Goal: Task Accomplishment & Management: Use online tool/utility

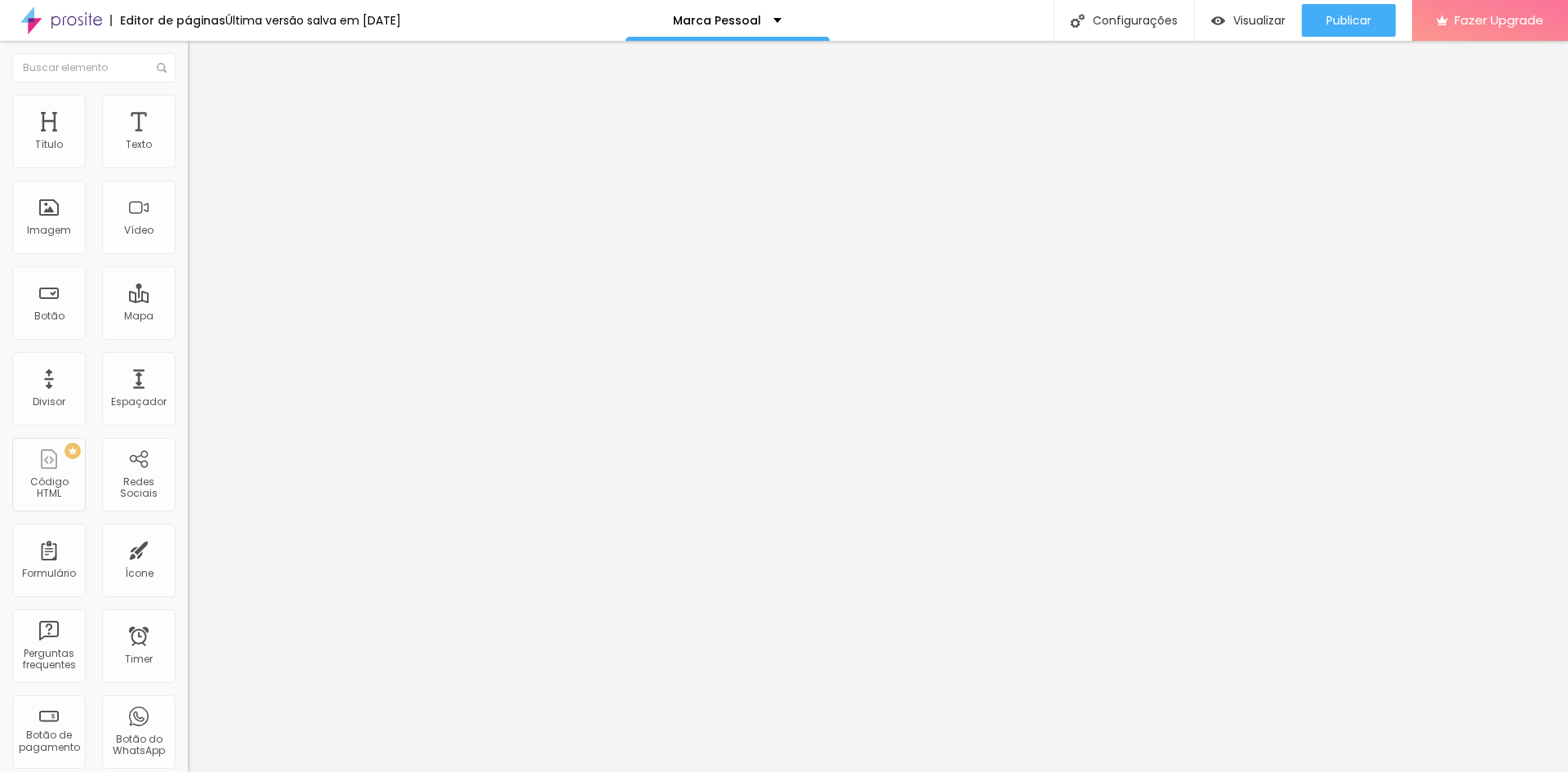
click at [187, 96] on img at bounding box center [194, 102] width 15 height 15
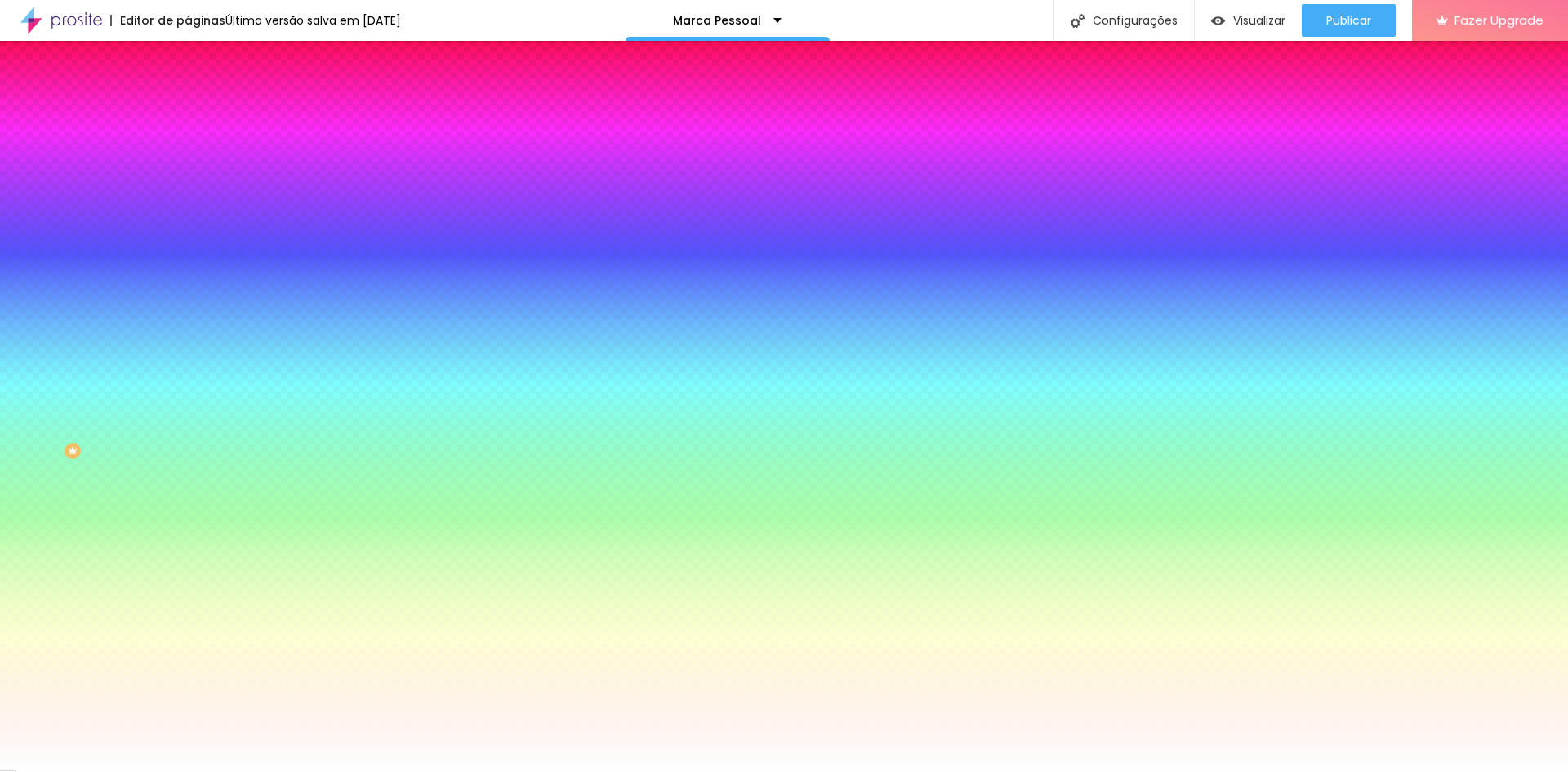
click at [187, 150] on span "Adicionar imagem" at bounding box center [240, 143] width 106 height 14
click at [277, 150] on span at bounding box center [282, 143] width 10 height 14
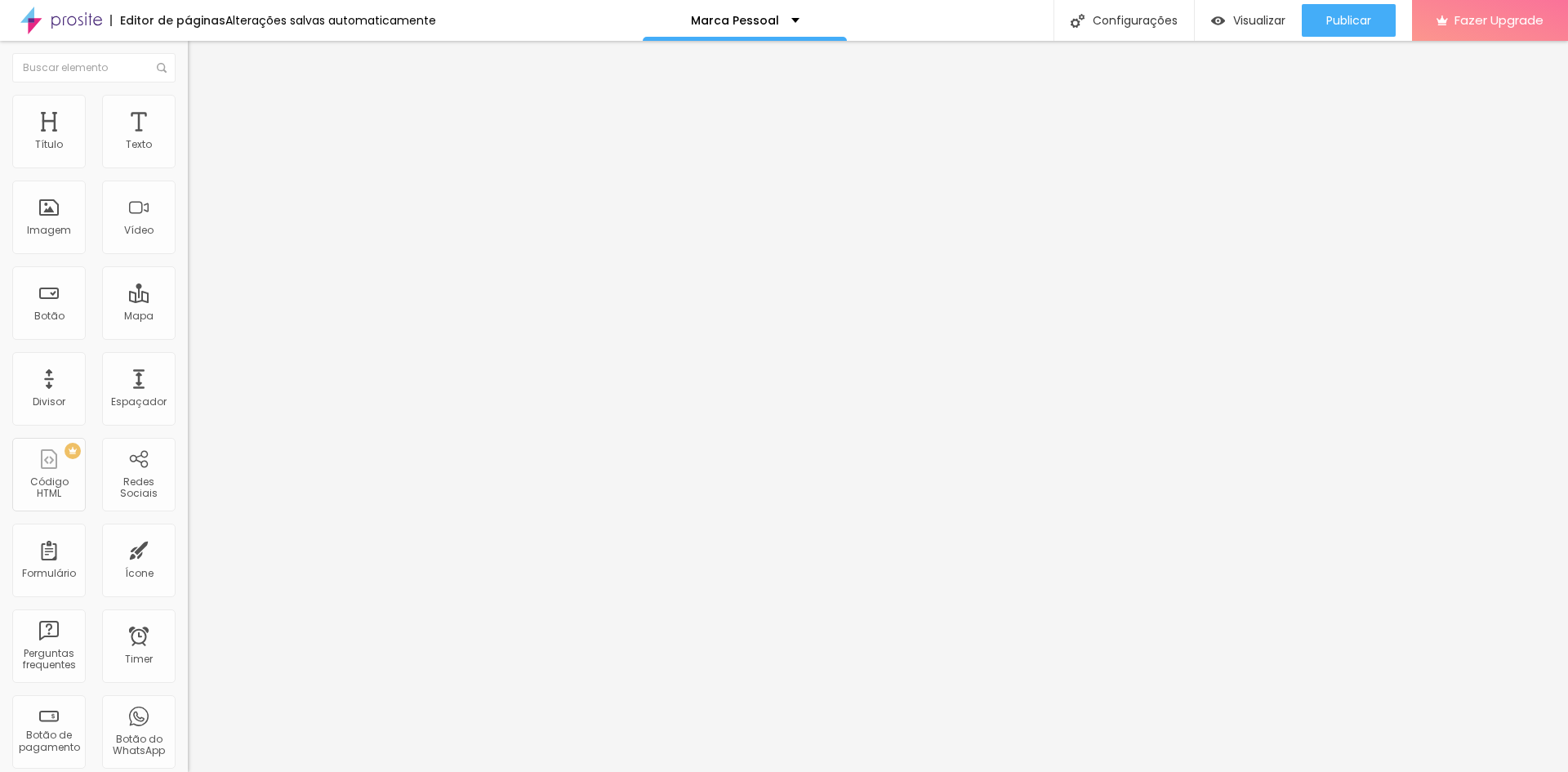
click at [187, 106] on li "Estilo" at bounding box center [281, 103] width 187 height 17
type input "65"
type input "60"
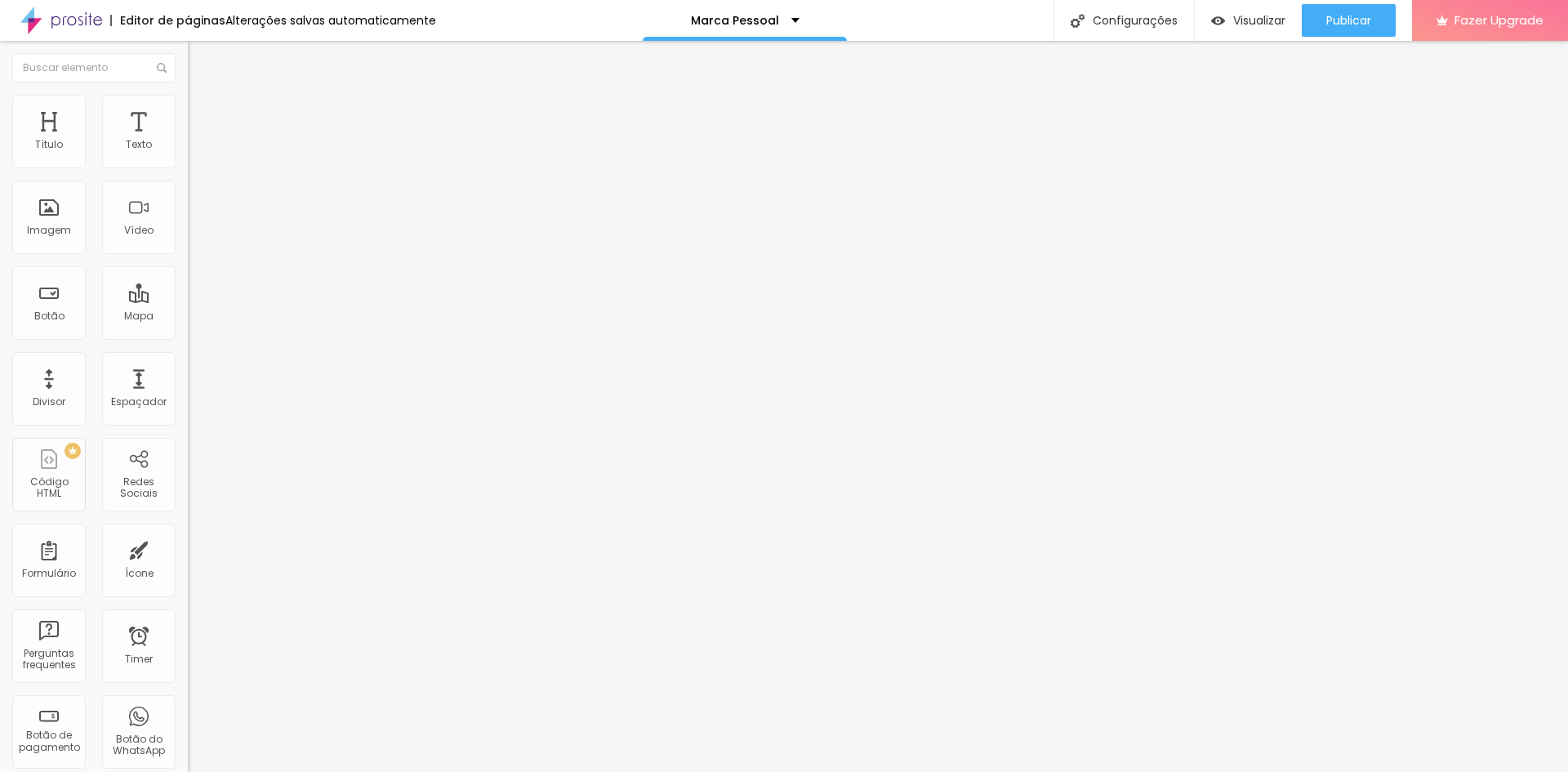
type input "55"
type input "50"
type input "45"
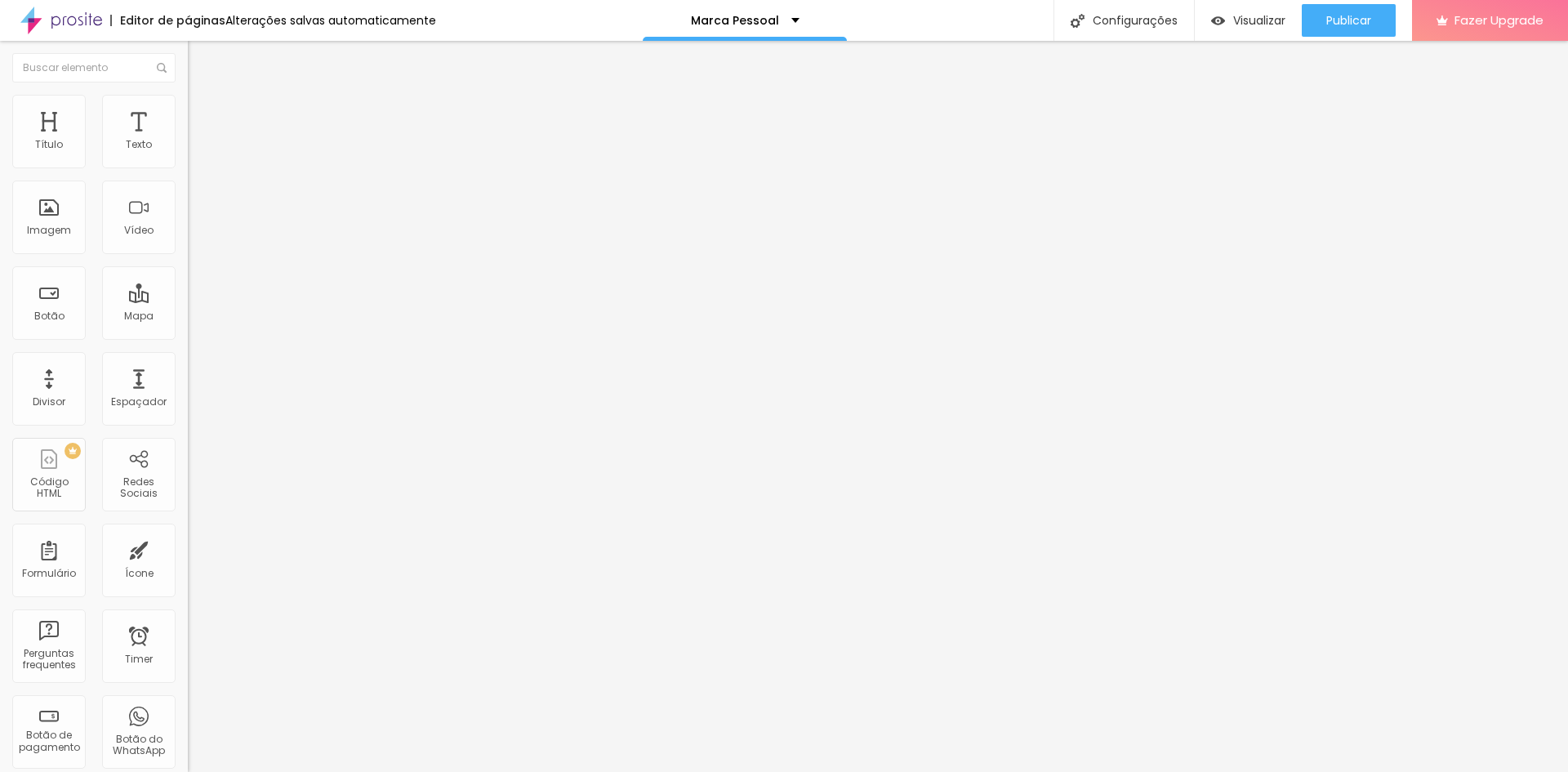
type input "45"
type input "40"
type input "35"
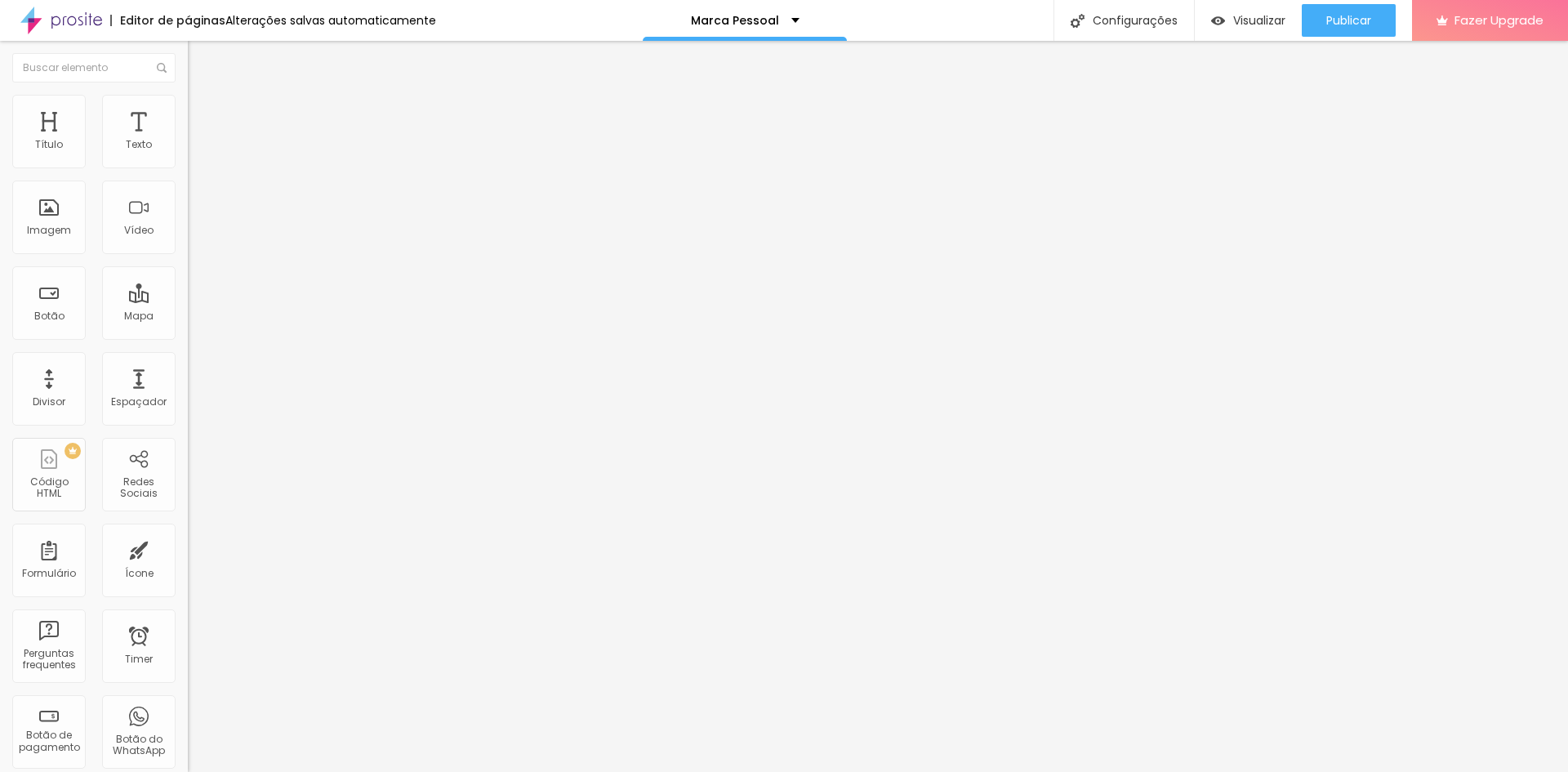
type input "30"
type input "25"
type input "30"
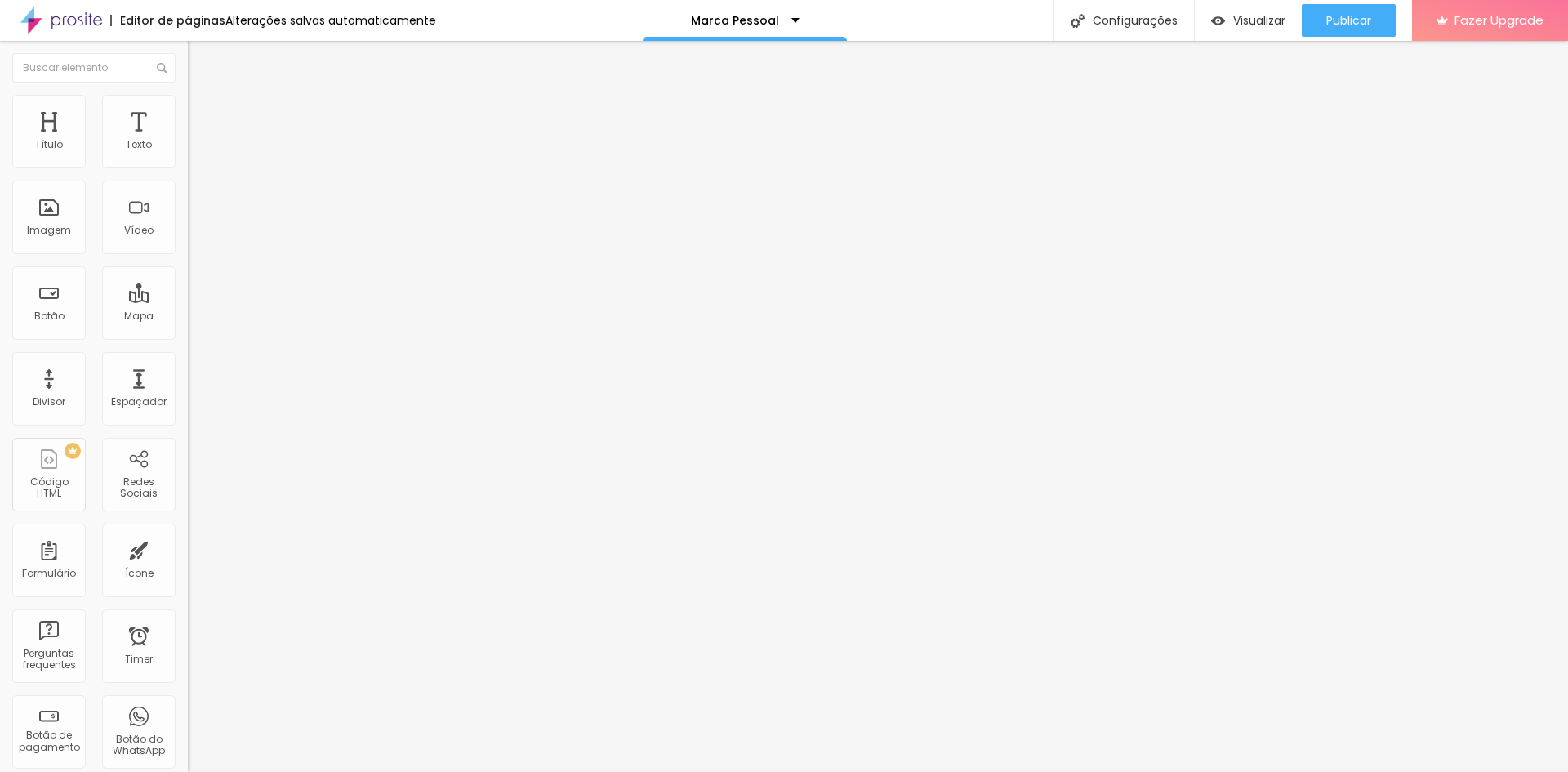
type input "30"
type input "35"
type input "40"
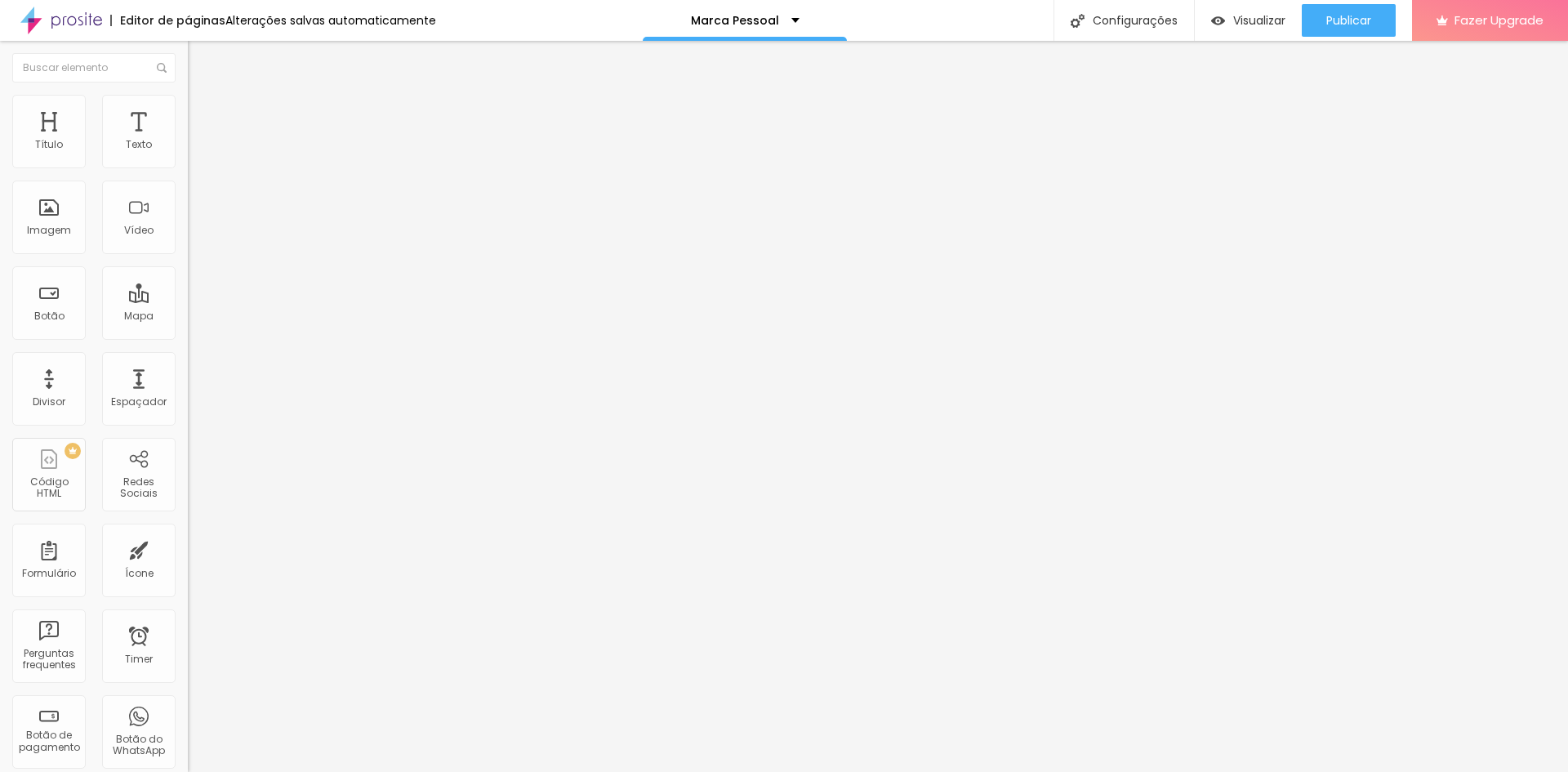
type input "45"
drag, startPoint x: 113, startPoint y: 173, endPoint x: 74, endPoint y: 174, distance: 39.0
type input "45"
click at [187, 168] on input "range" at bounding box center [240, 161] width 106 height 13
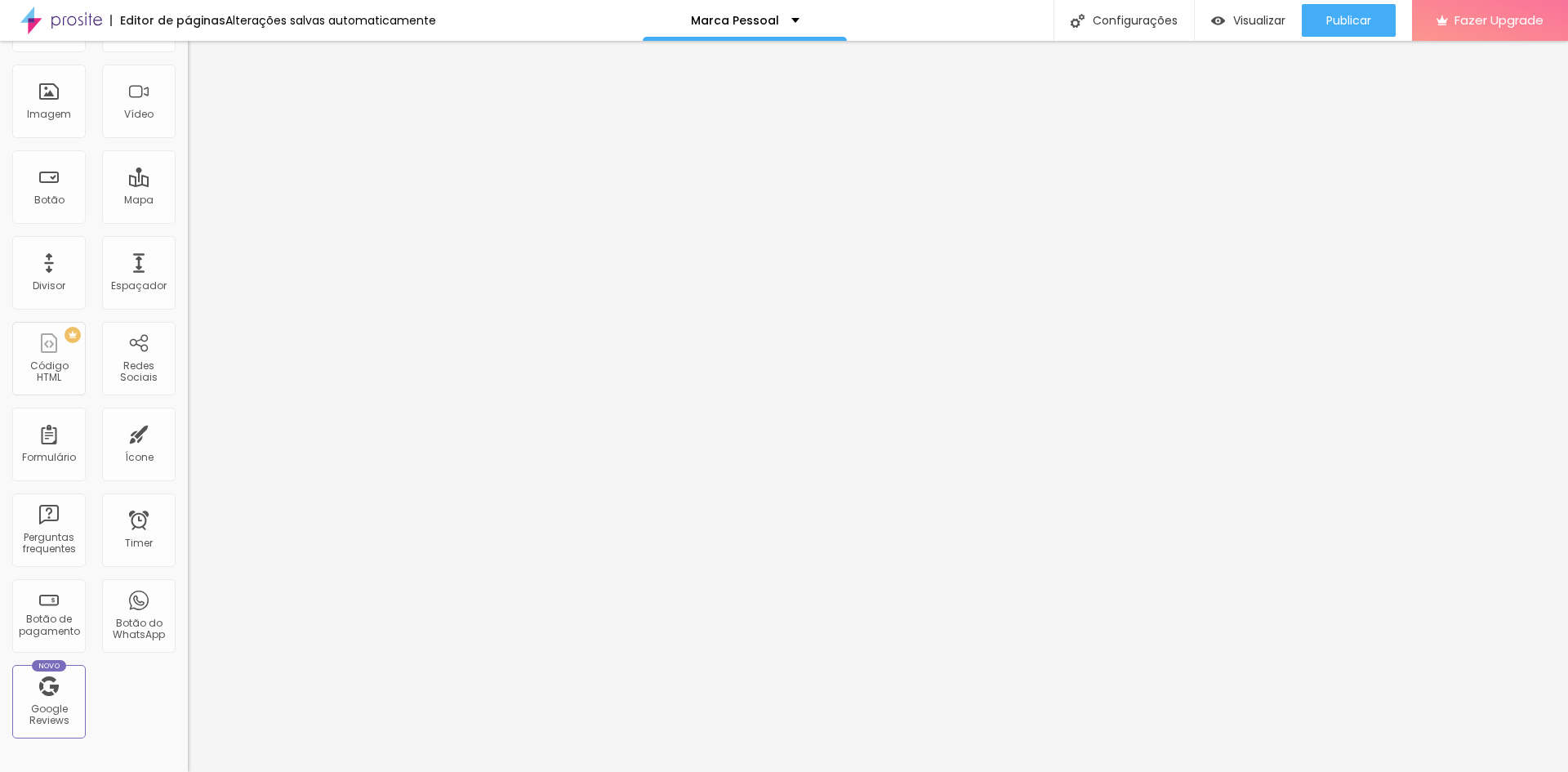
scroll to position [4, 0]
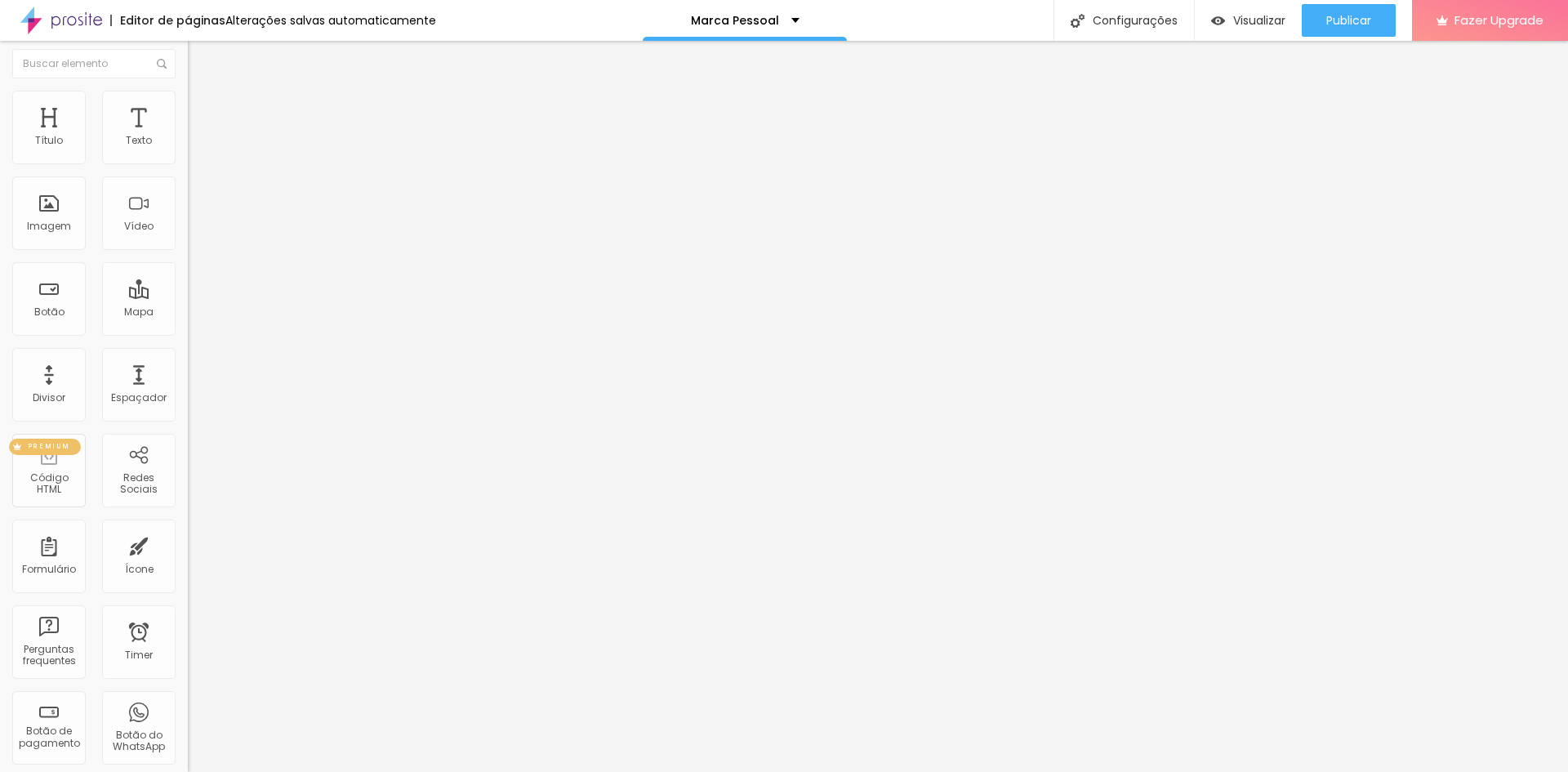
click at [64, 468] on div "PREMIUM Código HTML" at bounding box center [48, 470] width 74 height 74
click at [42, 477] on div "Código HTML" at bounding box center [48, 484] width 64 height 24
click at [187, 98] on ul "Conteúdo Estilo Avançado" at bounding box center [281, 103] width 187 height 49
click at [187, 105] on img at bounding box center [194, 102] width 15 height 15
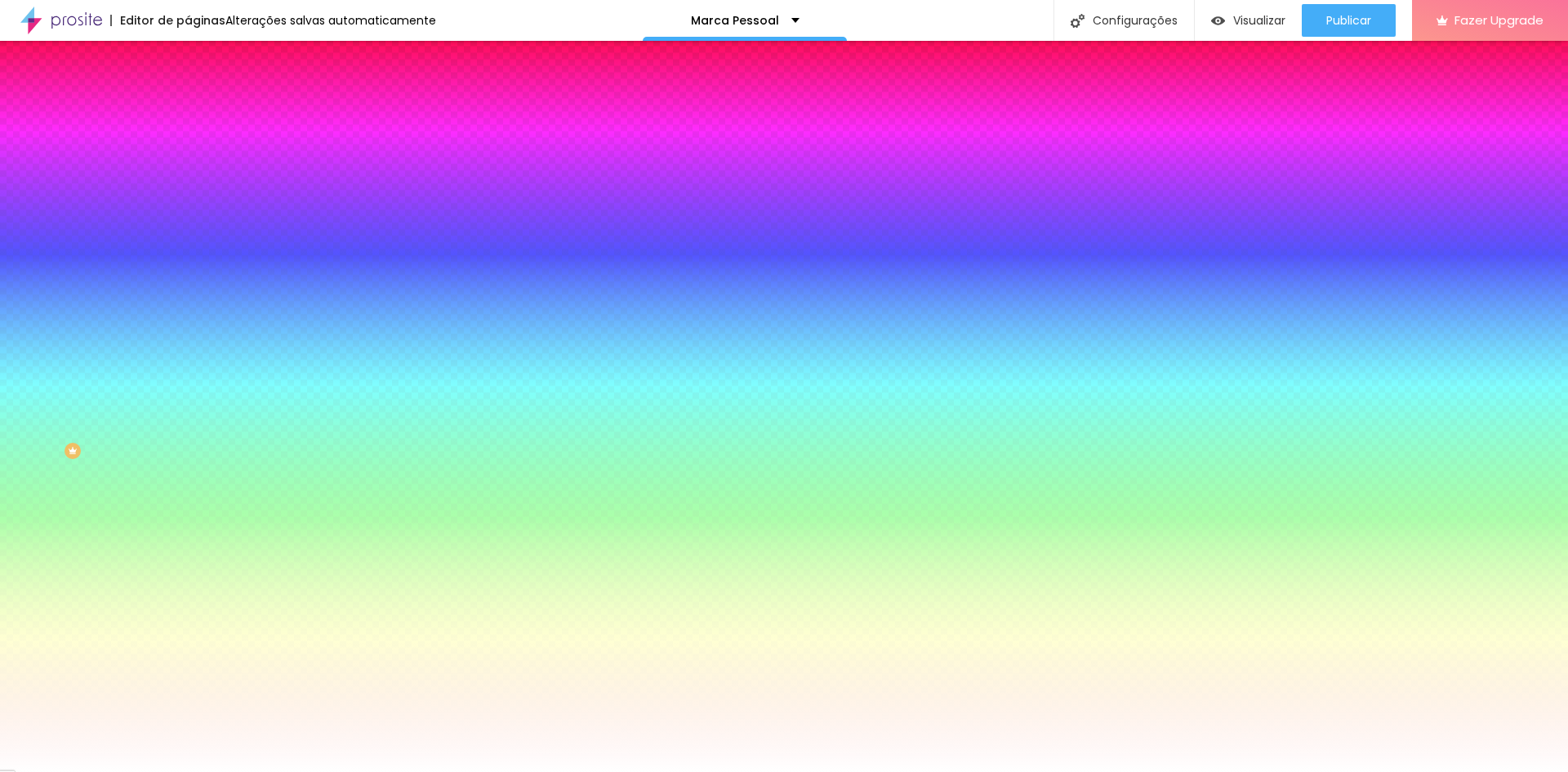
click at [187, 111] on li "Avançado" at bounding box center [281, 119] width 187 height 17
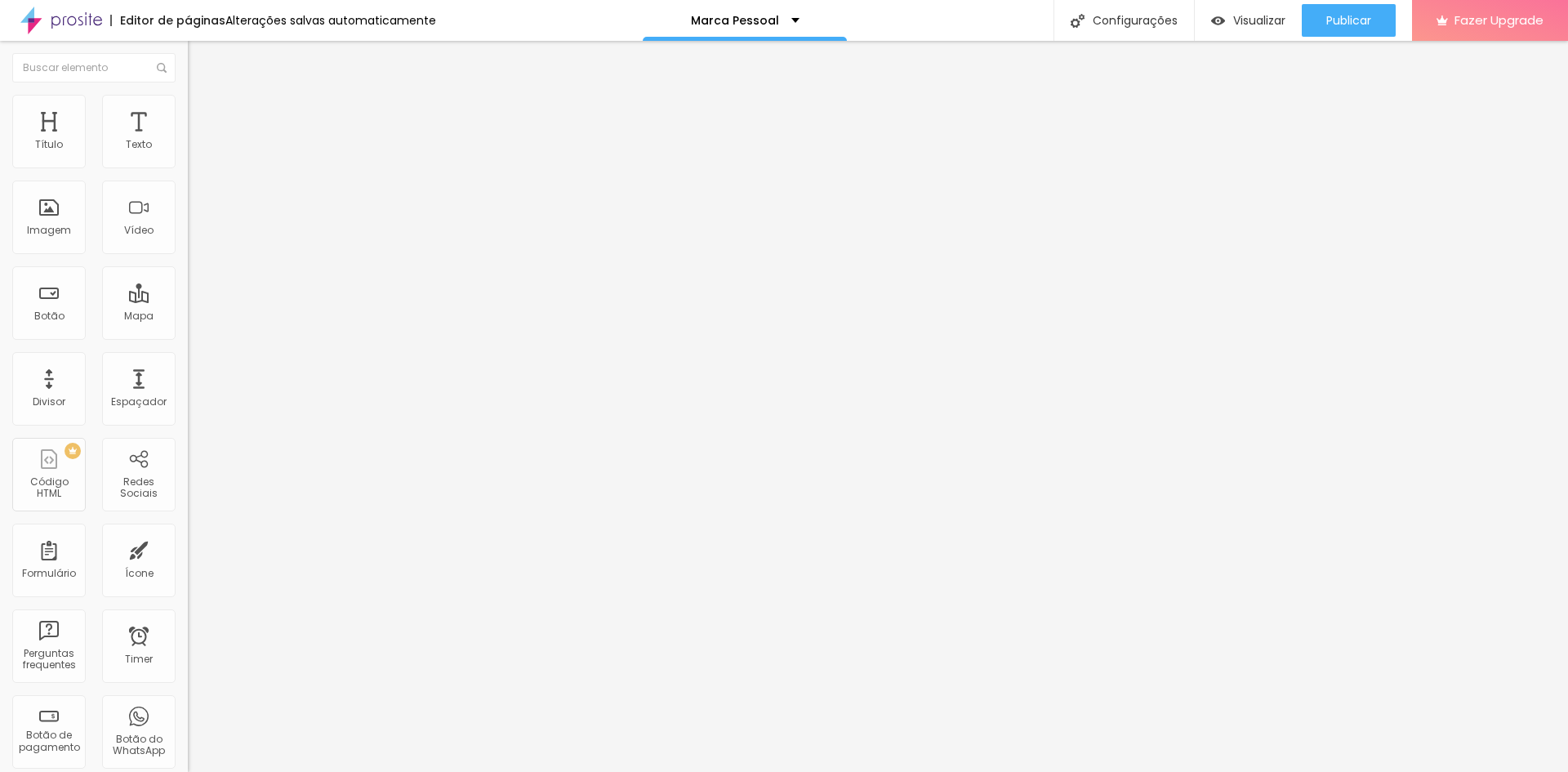
type input "15"
type input "5"
type input "0"
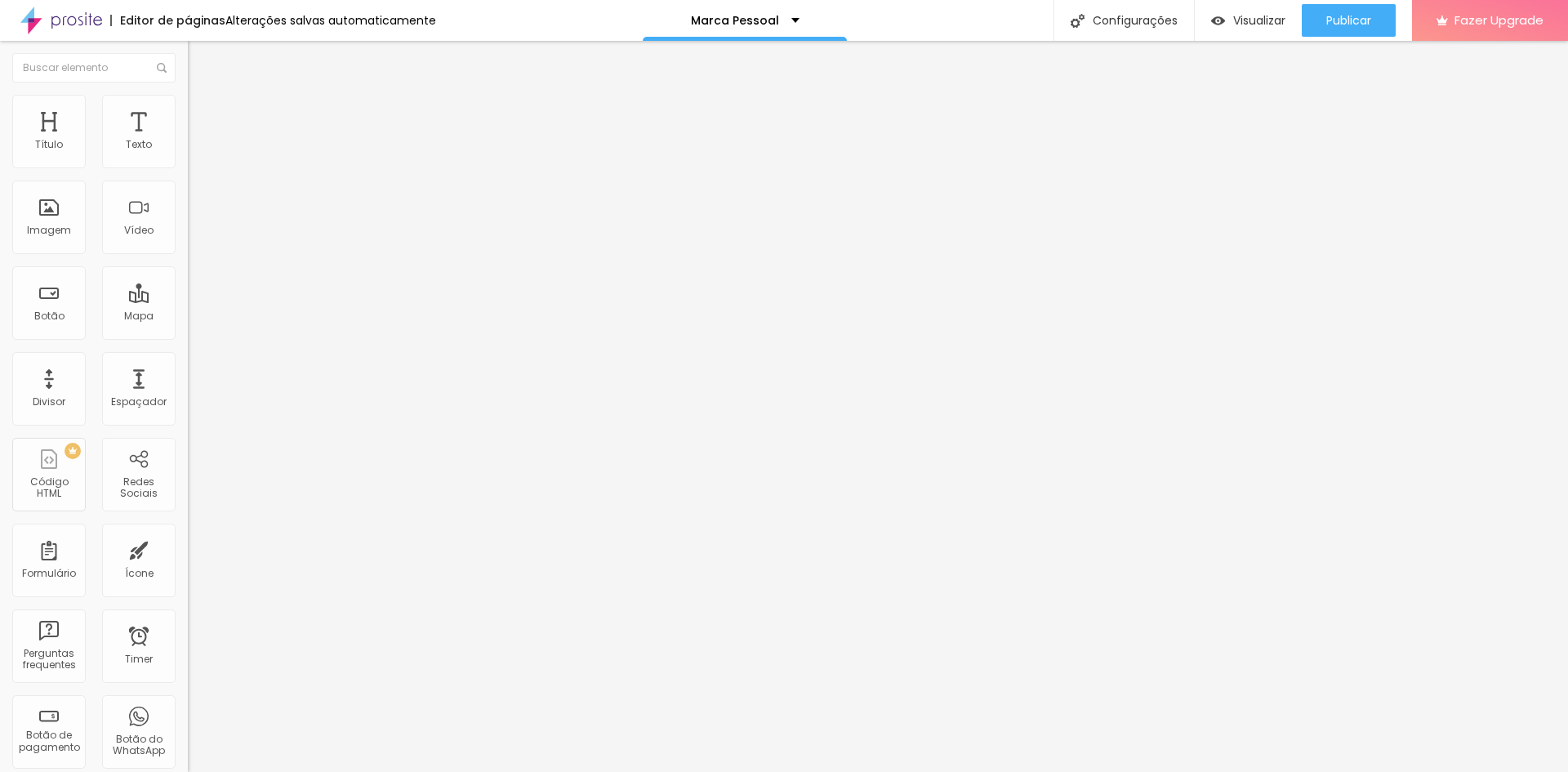
type input "0"
drag, startPoint x: 61, startPoint y: 162, endPoint x: 10, endPoint y: 156, distance: 51.4
type input "0"
click at [187, 316] on input "range" at bounding box center [240, 322] width 106 height 13
click at [187, 415] on input "text" at bounding box center [285, 423] width 196 height 17
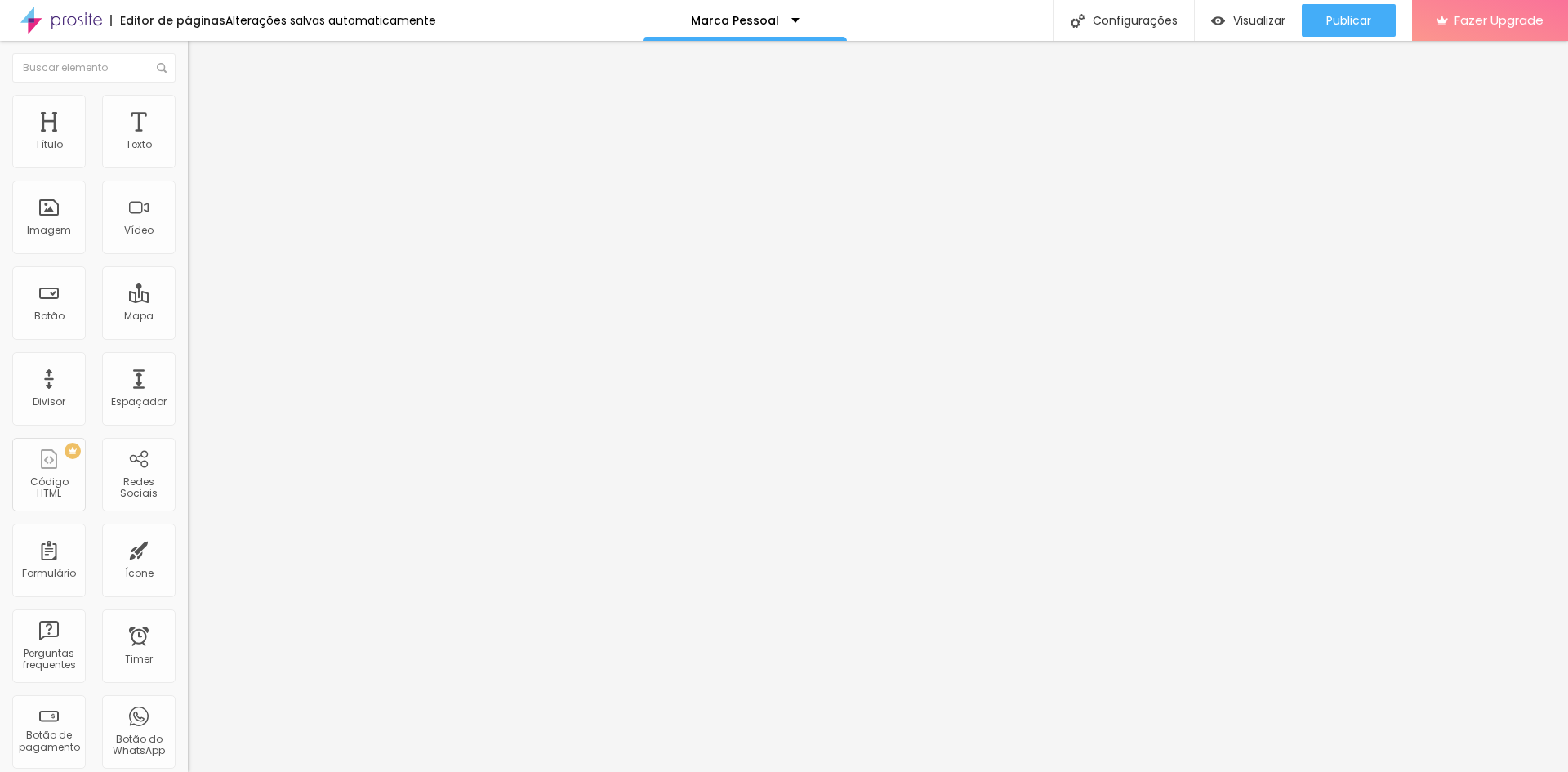
paste input "/* Palette */ :root{ --terra: #D37A5A; /* terracota */ --brown: #3E2C2A; /* mar…"
type input "/* Palette */ :root{ --terra: #D37A5A; /* terracota */ --brown: #3E2C2A; /* mar…"
click at [202, 112] on span "Estilo" at bounding box center [215, 105] width 26 height 14
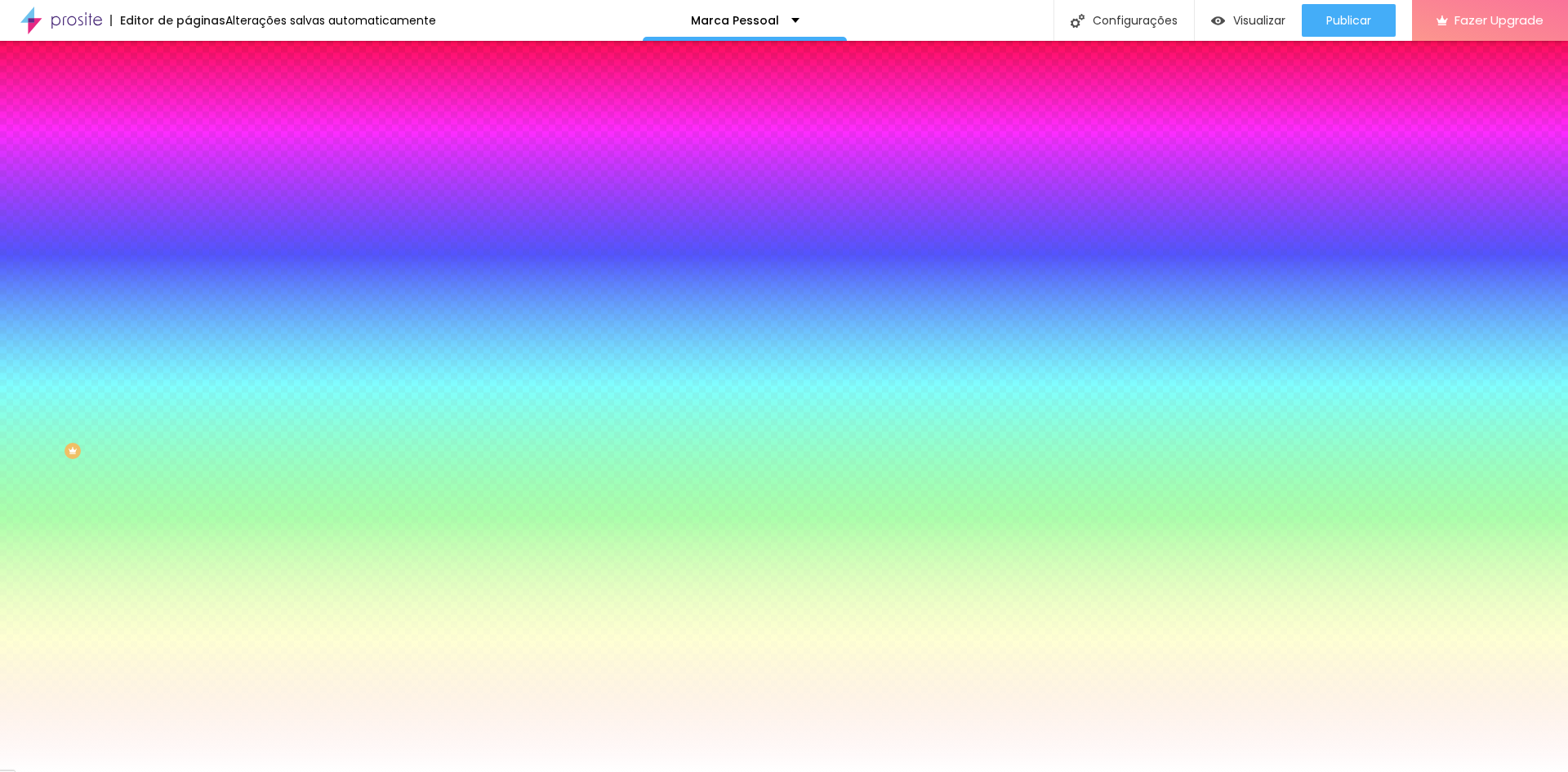
click at [187, 111] on li "Avançado" at bounding box center [281, 119] width 187 height 17
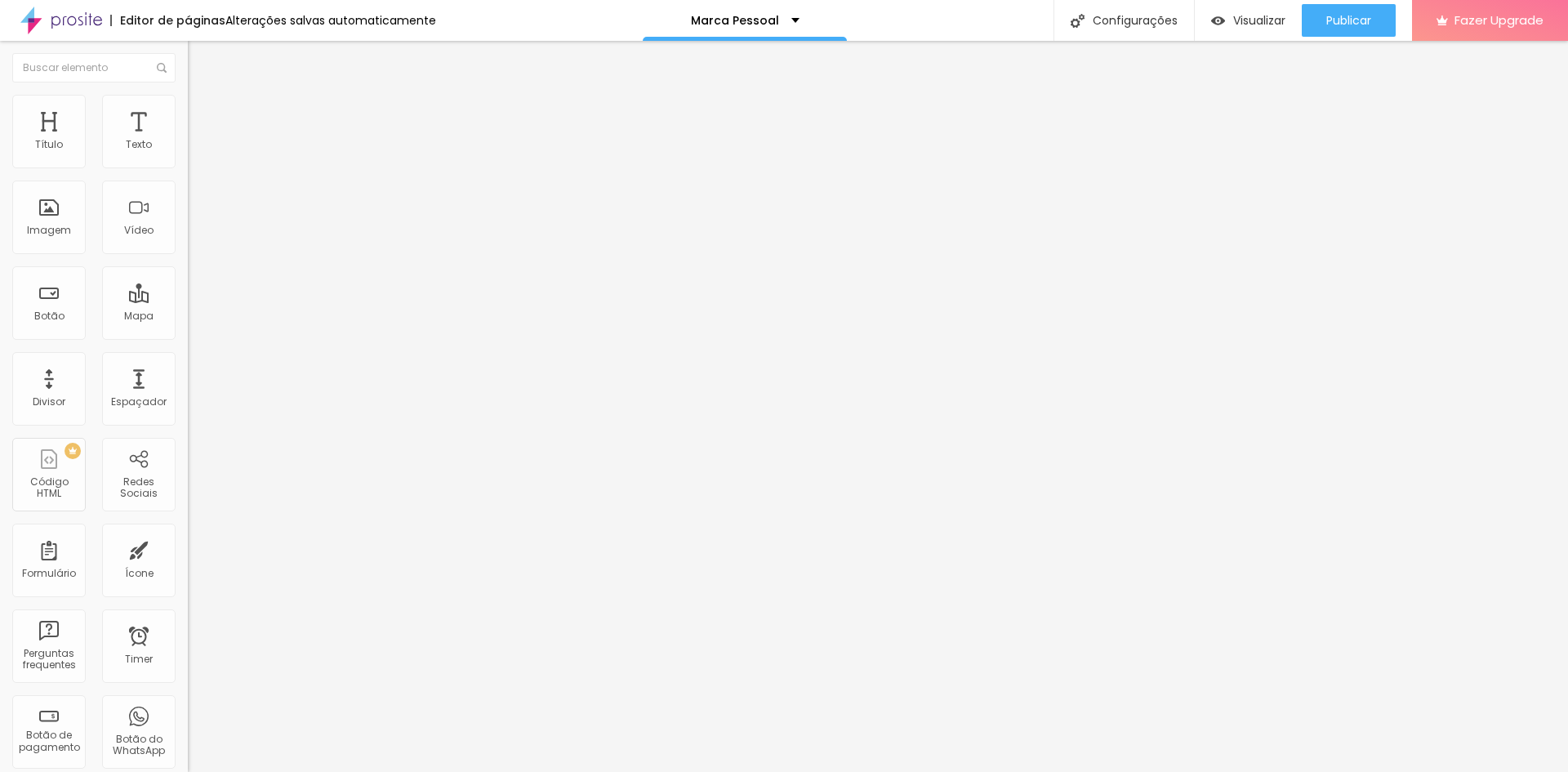
click at [187, 646] on input "text" at bounding box center [285, 654] width 196 height 17
paste input "/* Palette */ :root{ --terra: #D37A5A; /* terracota */ --brown: #3E2C2A; /* mar…"
type input "/* Palette */ :root{ --terra: #D37A5A; /* terracota */ --brown: #3E2C2A; /* mar…"
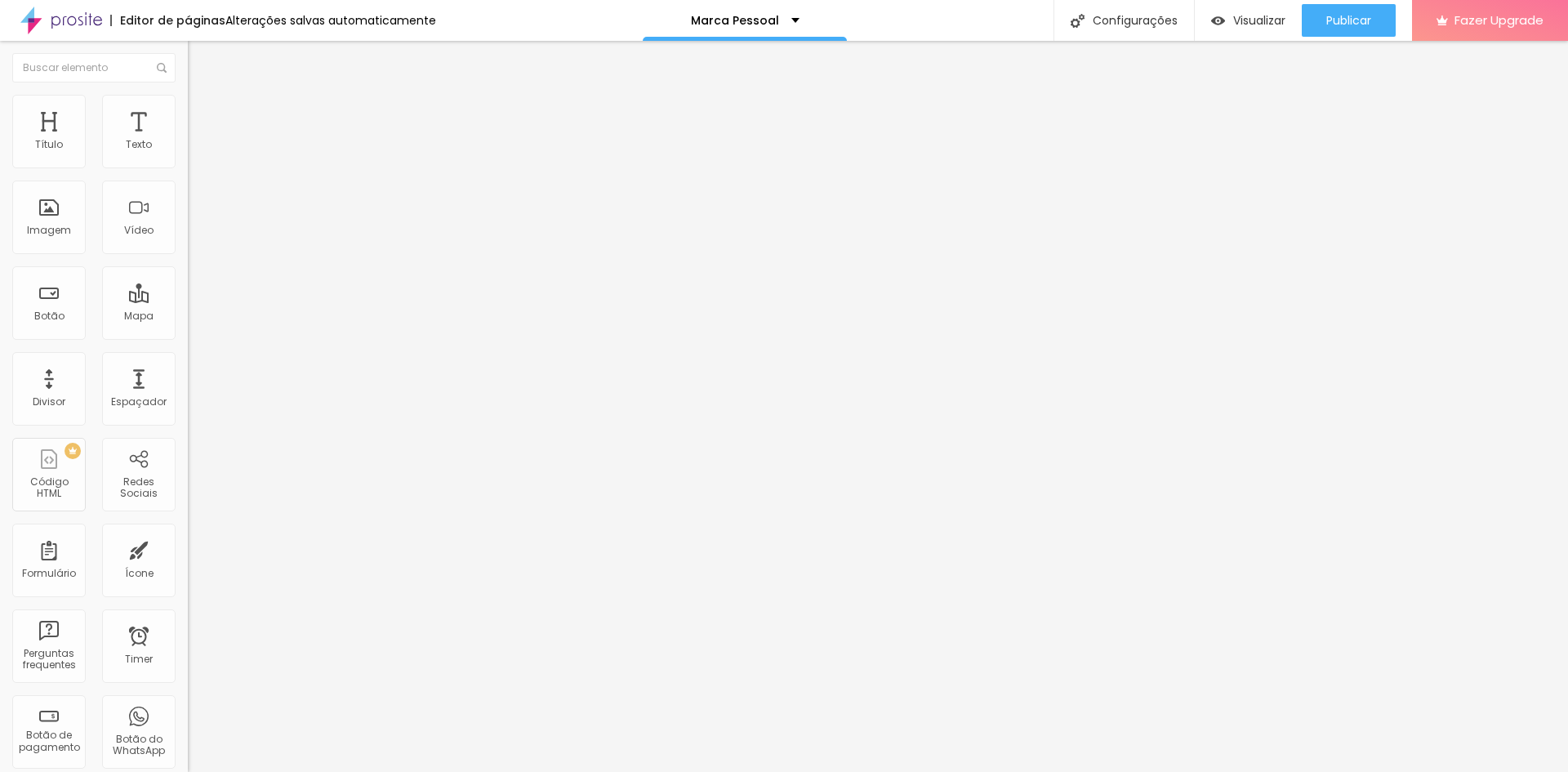
click at [187, 95] on img at bounding box center [194, 102] width 15 height 15
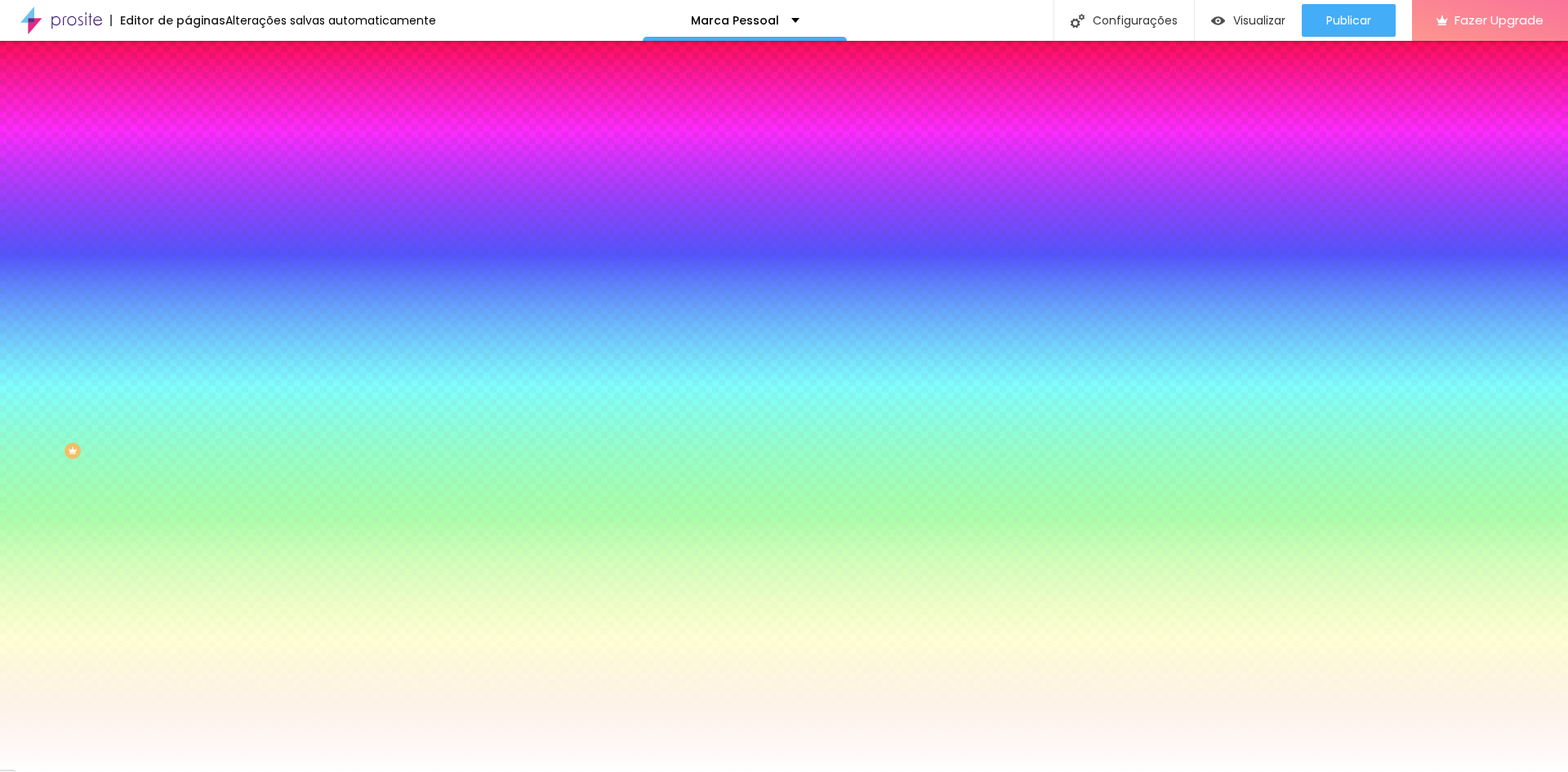
click at [202, 115] on span "Avançado" at bounding box center [229, 122] width 54 height 14
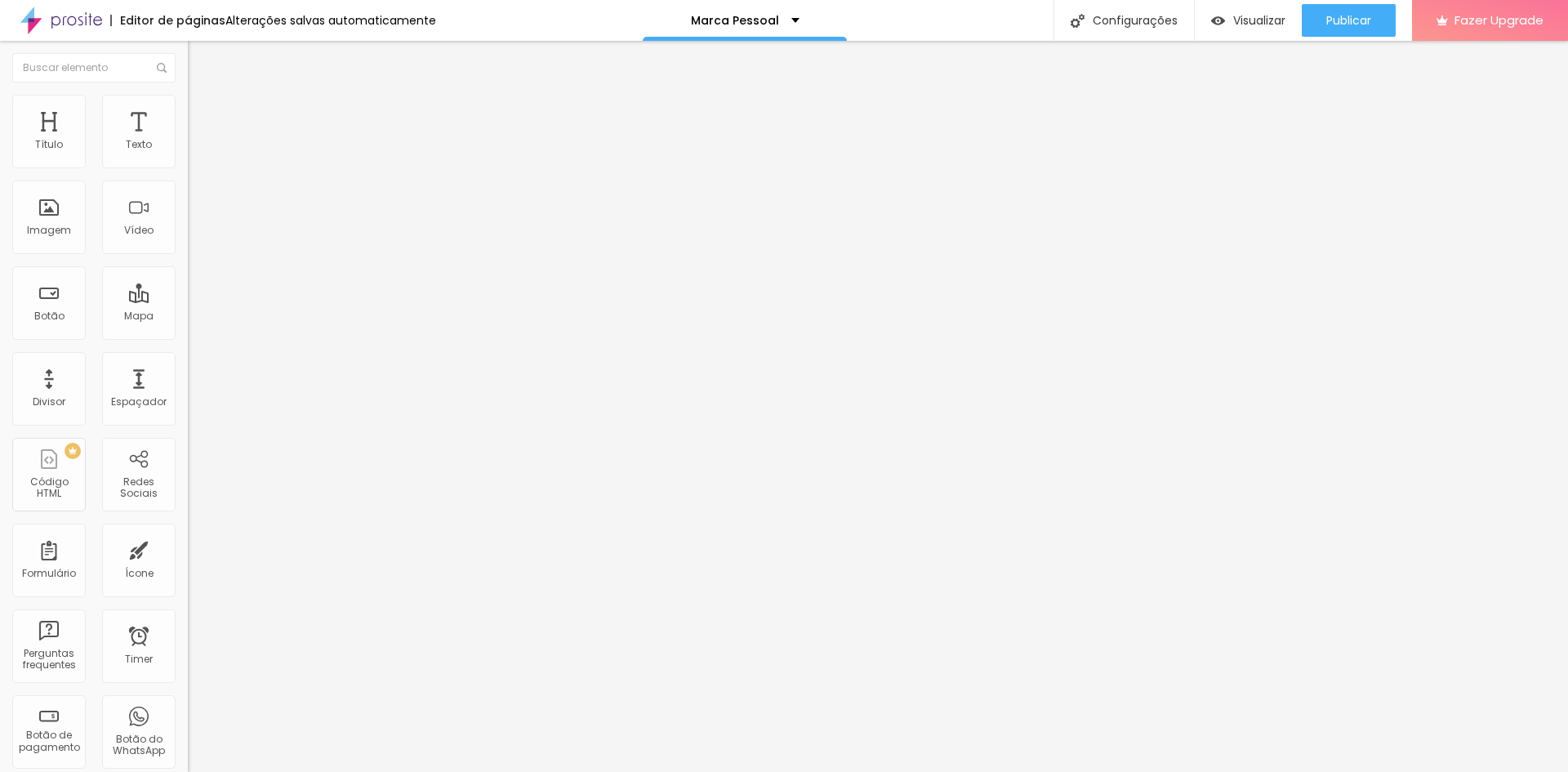
scroll to position [0, 0]
type input "34"
type input "60"
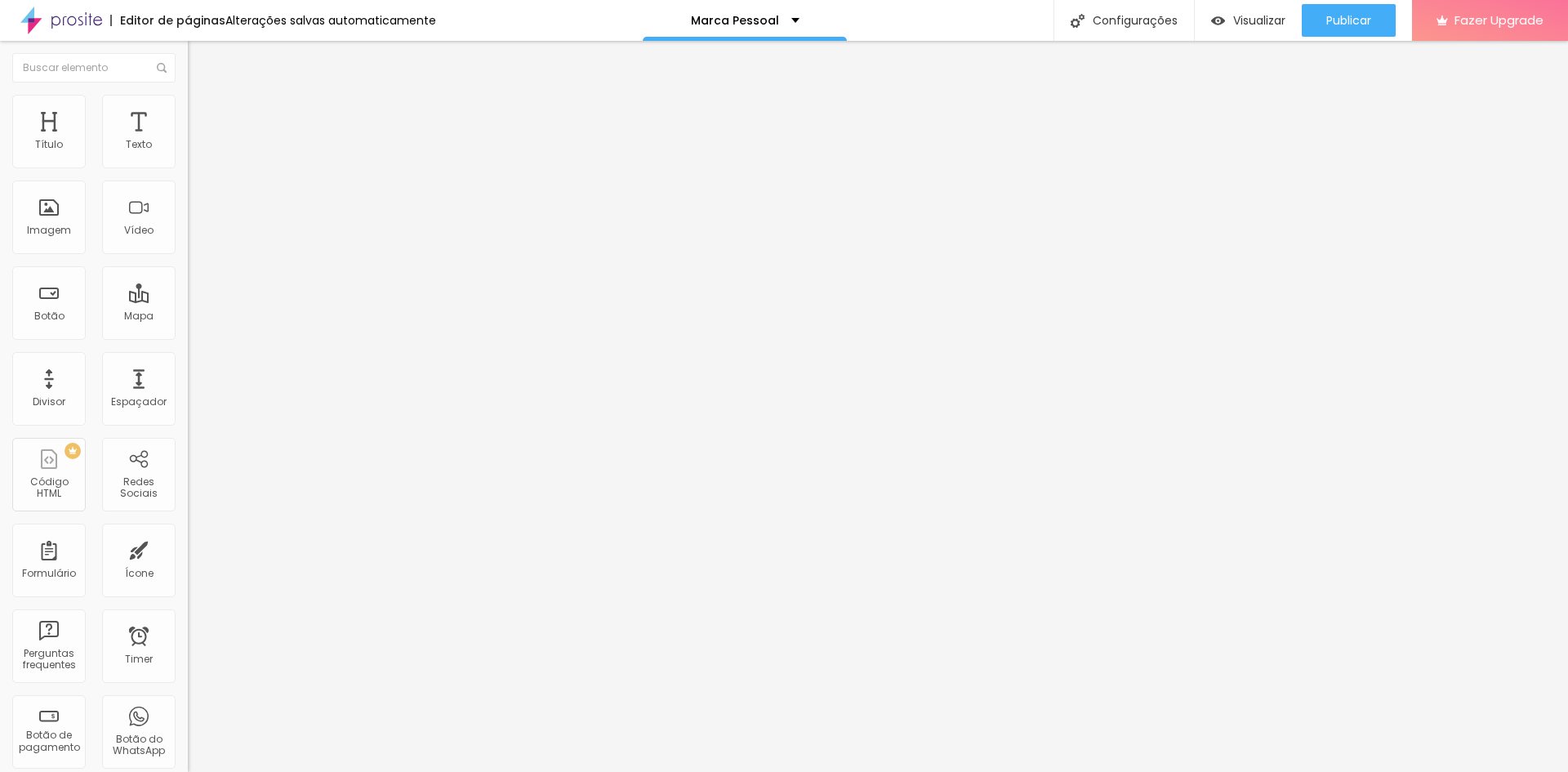
type input "97"
type input "113"
type input "139"
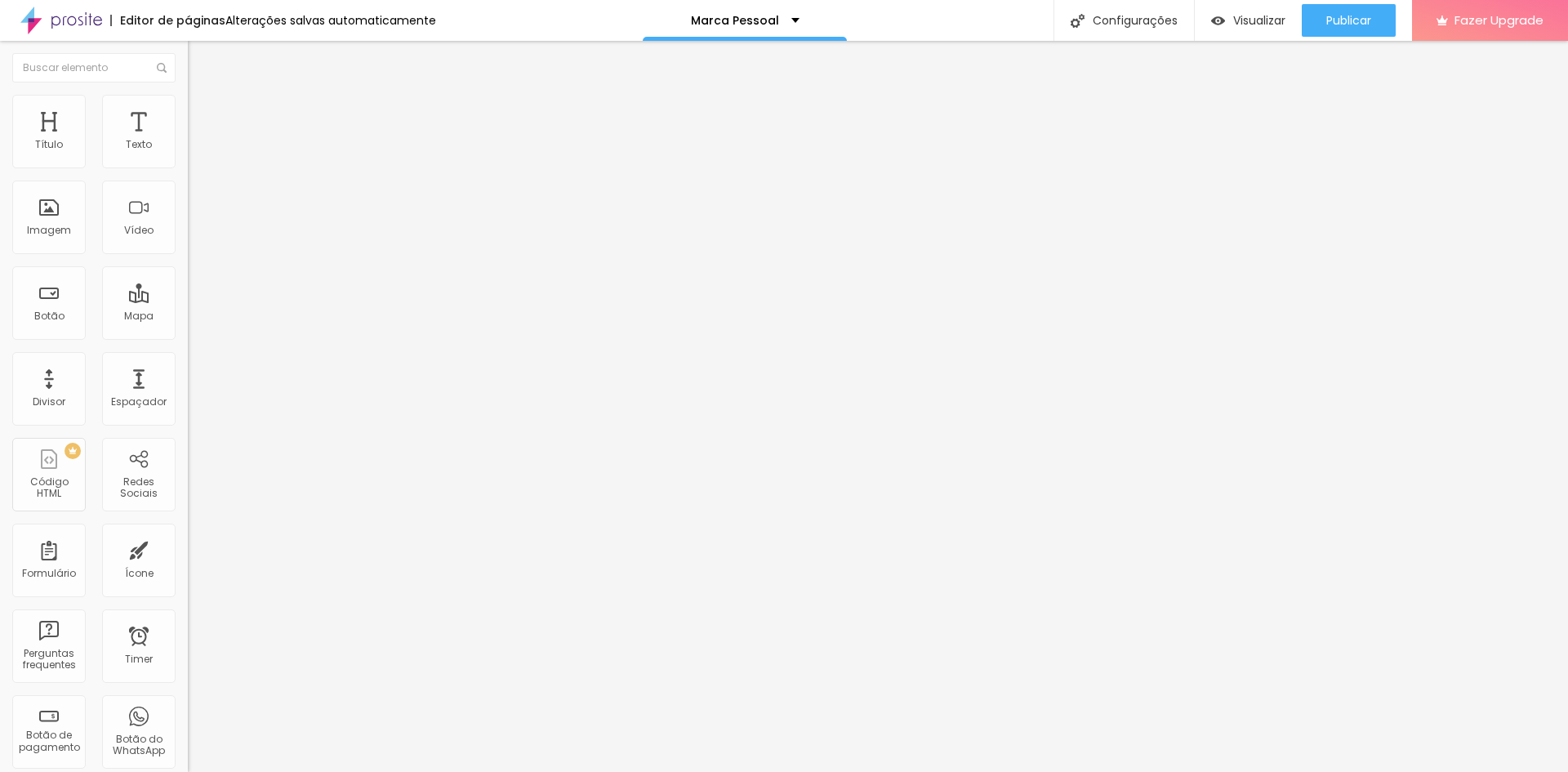
type input "139"
type input "150"
type input "160"
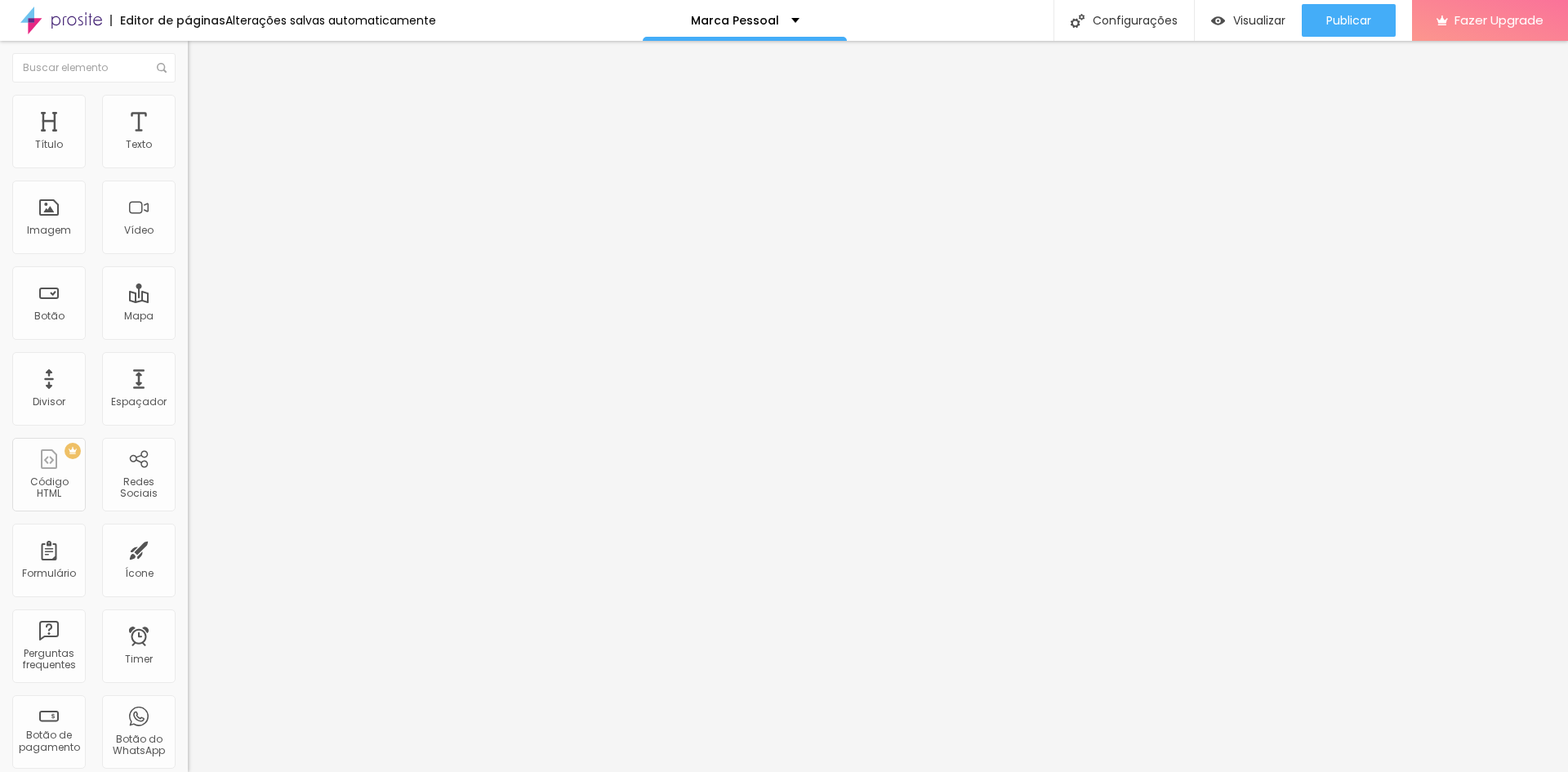
type input "171"
type input "181"
type input "202"
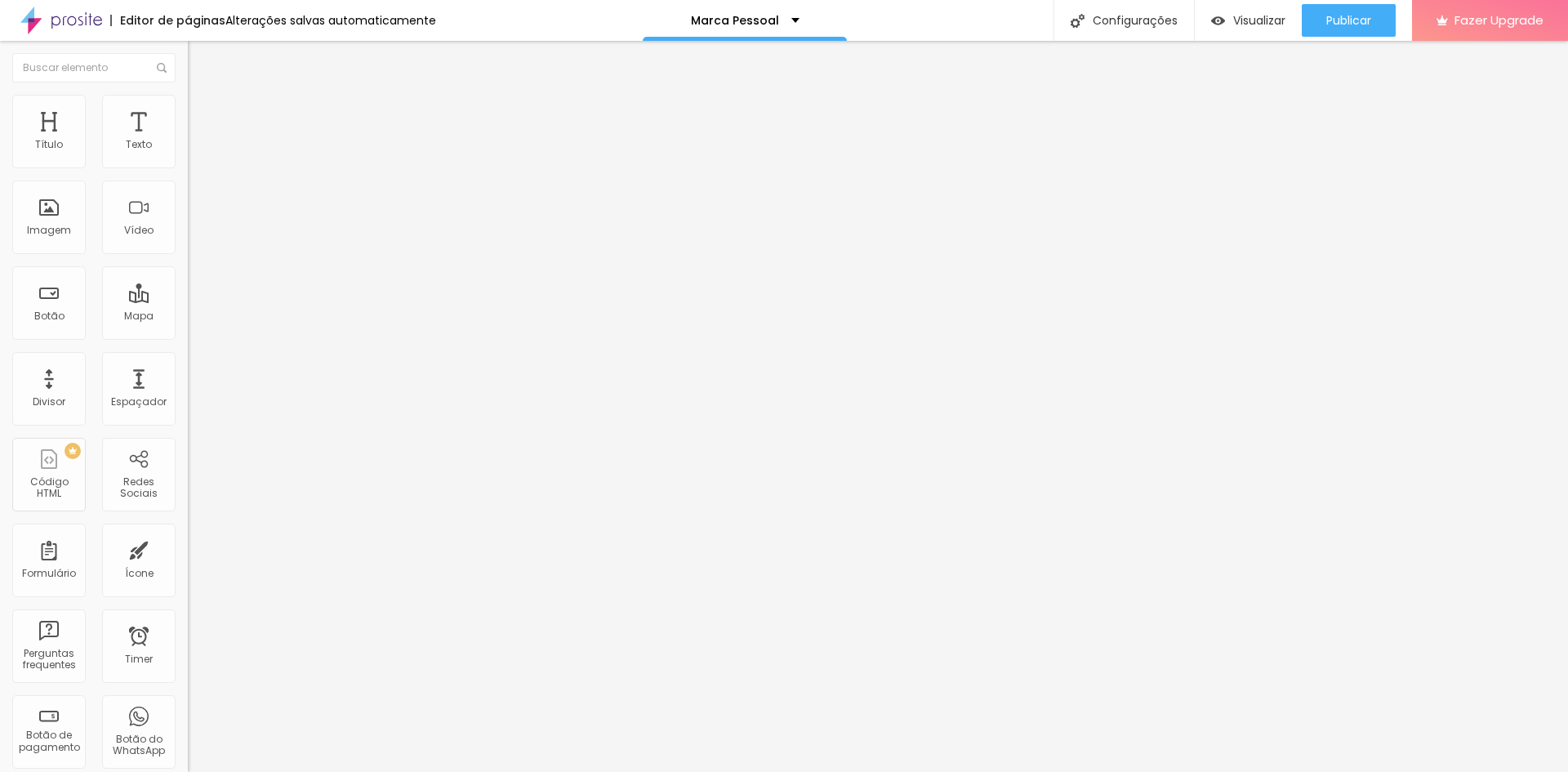
type input "202"
type input "213"
type input "229"
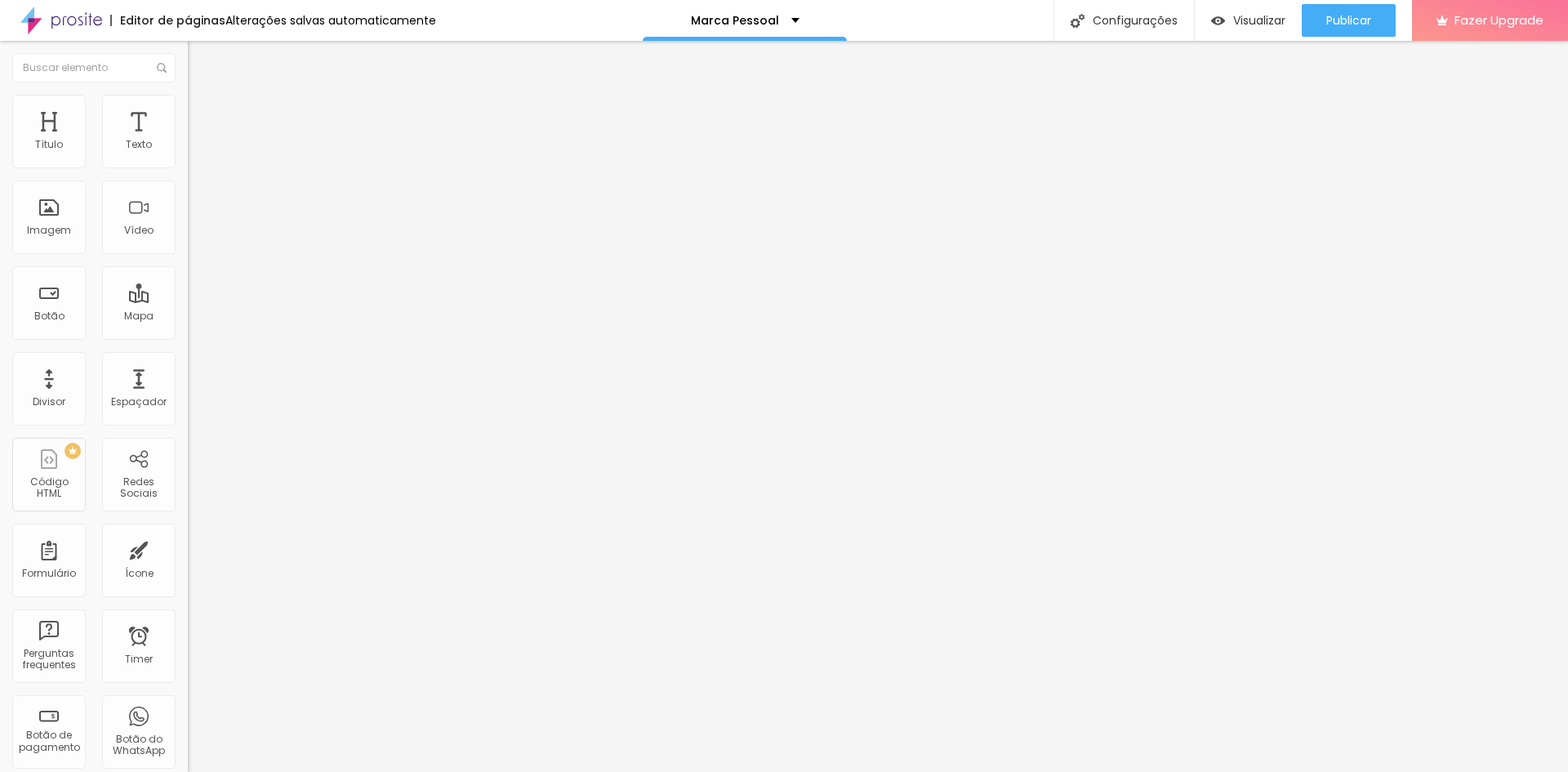
type input "239"
type input "260"
type input "271"
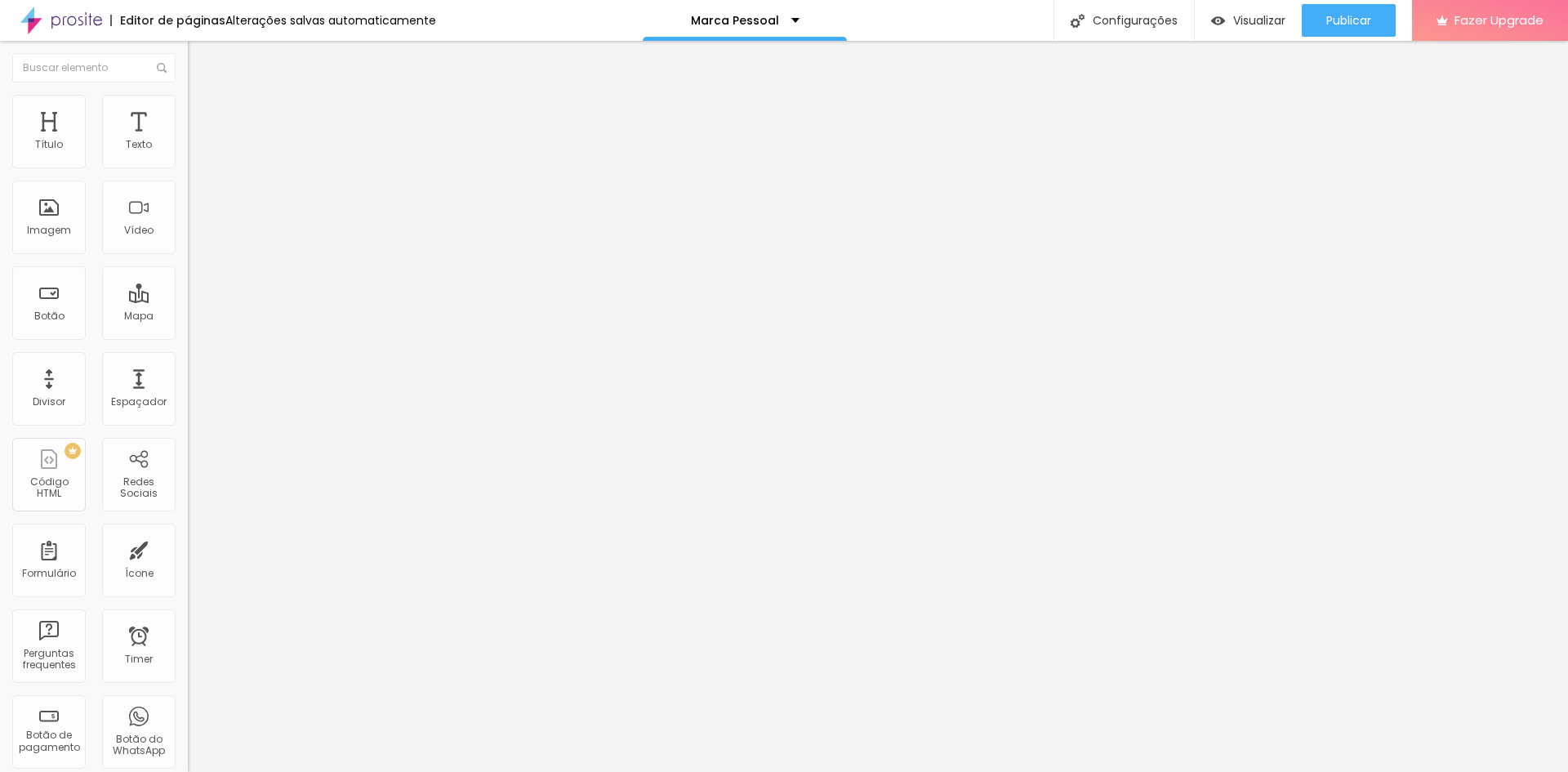
type input "271"
type input "281"
type input "313"
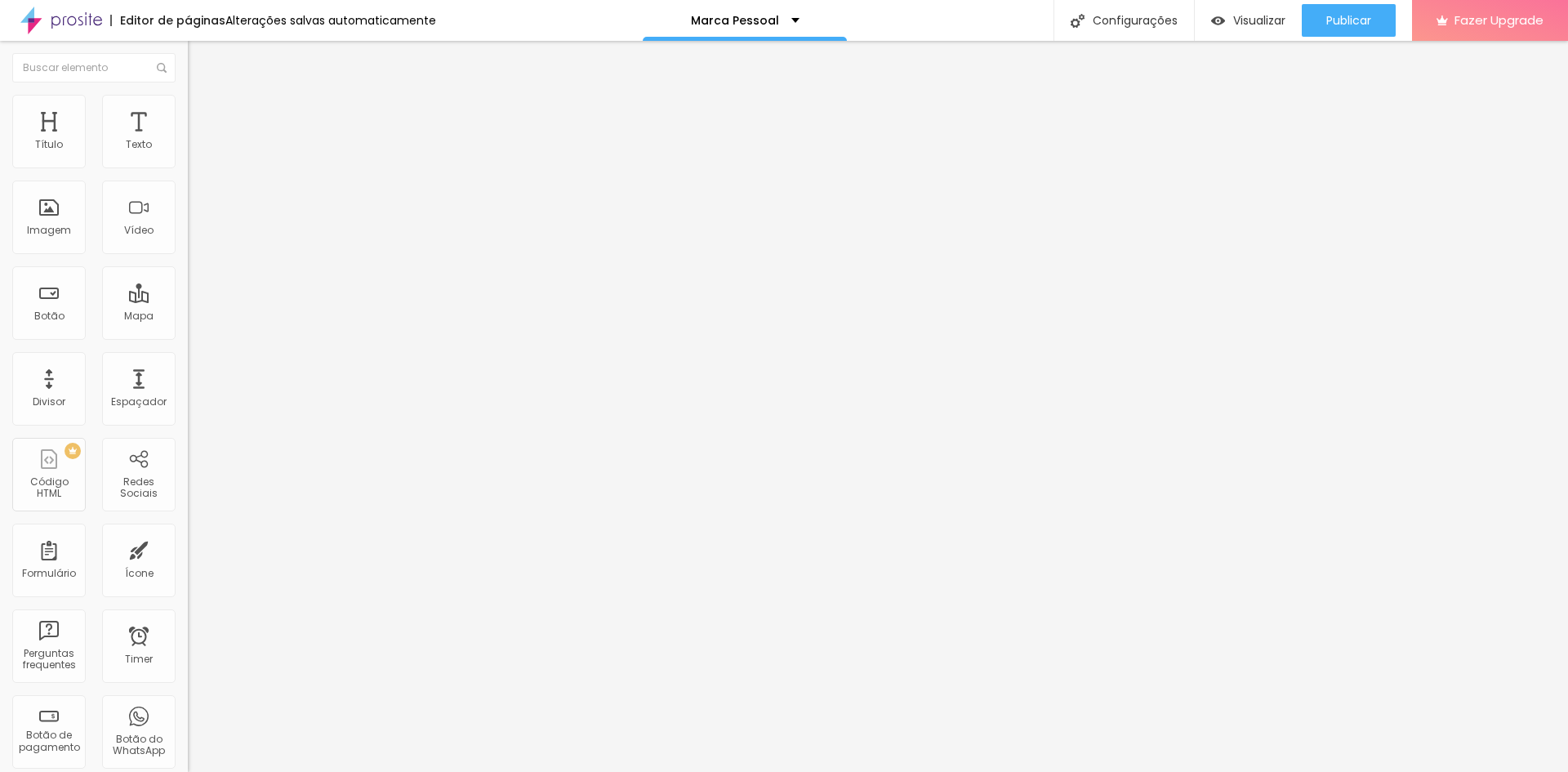
type input "318"
type input "313"
type input "302"
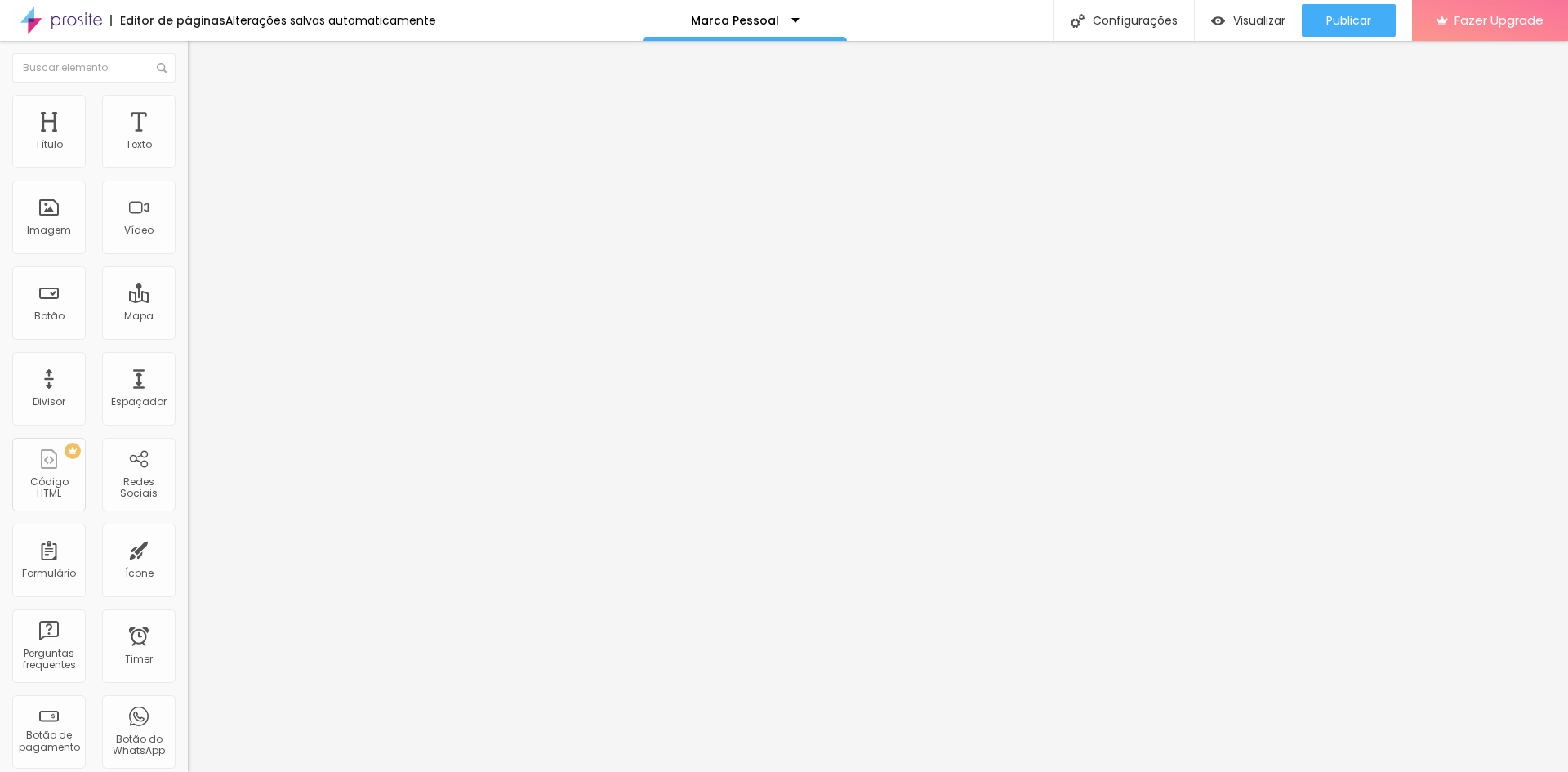
type input "302"
type input "292"
type input "287"
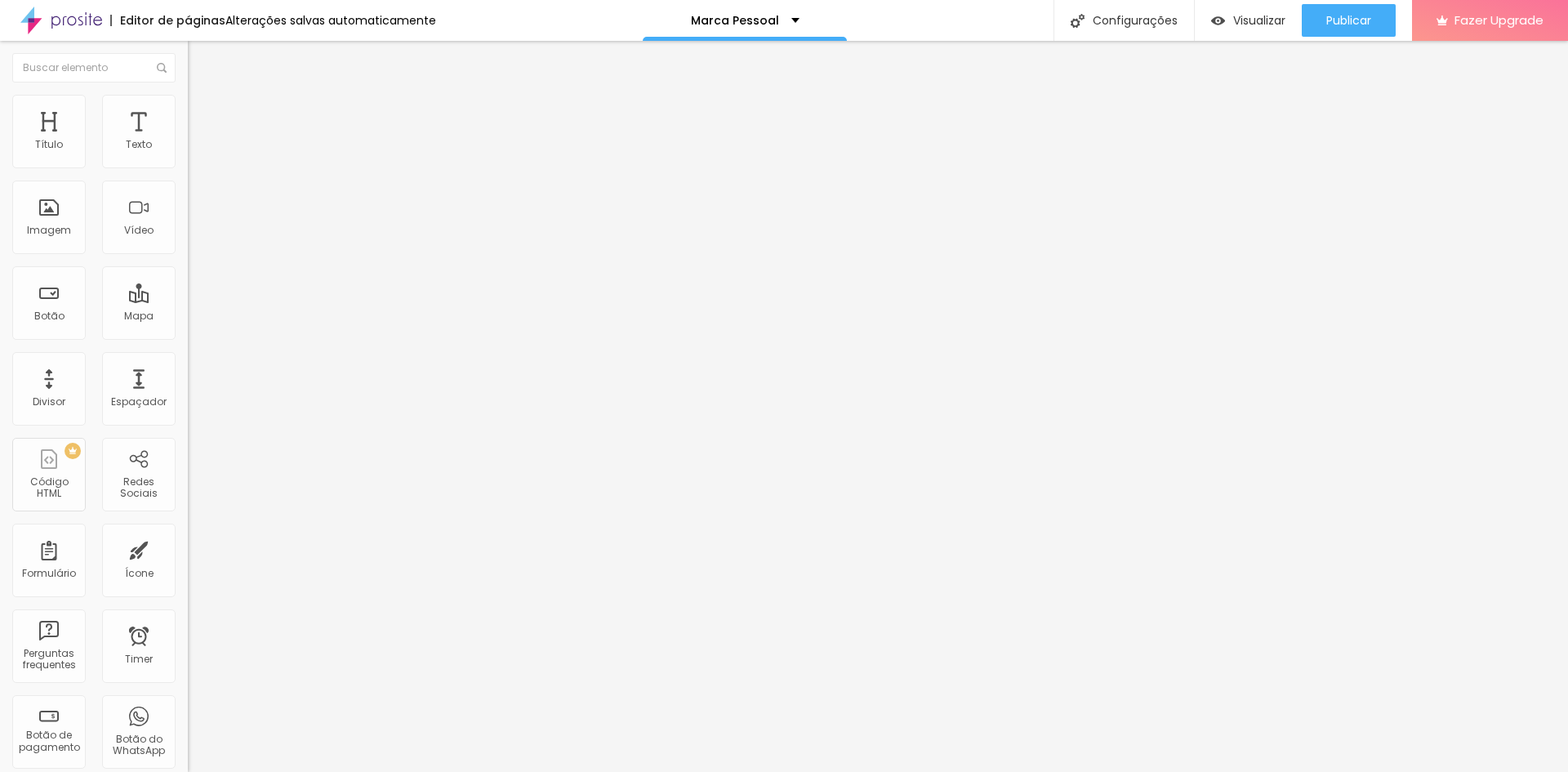
type input "276"
type input "271"
type input "266"
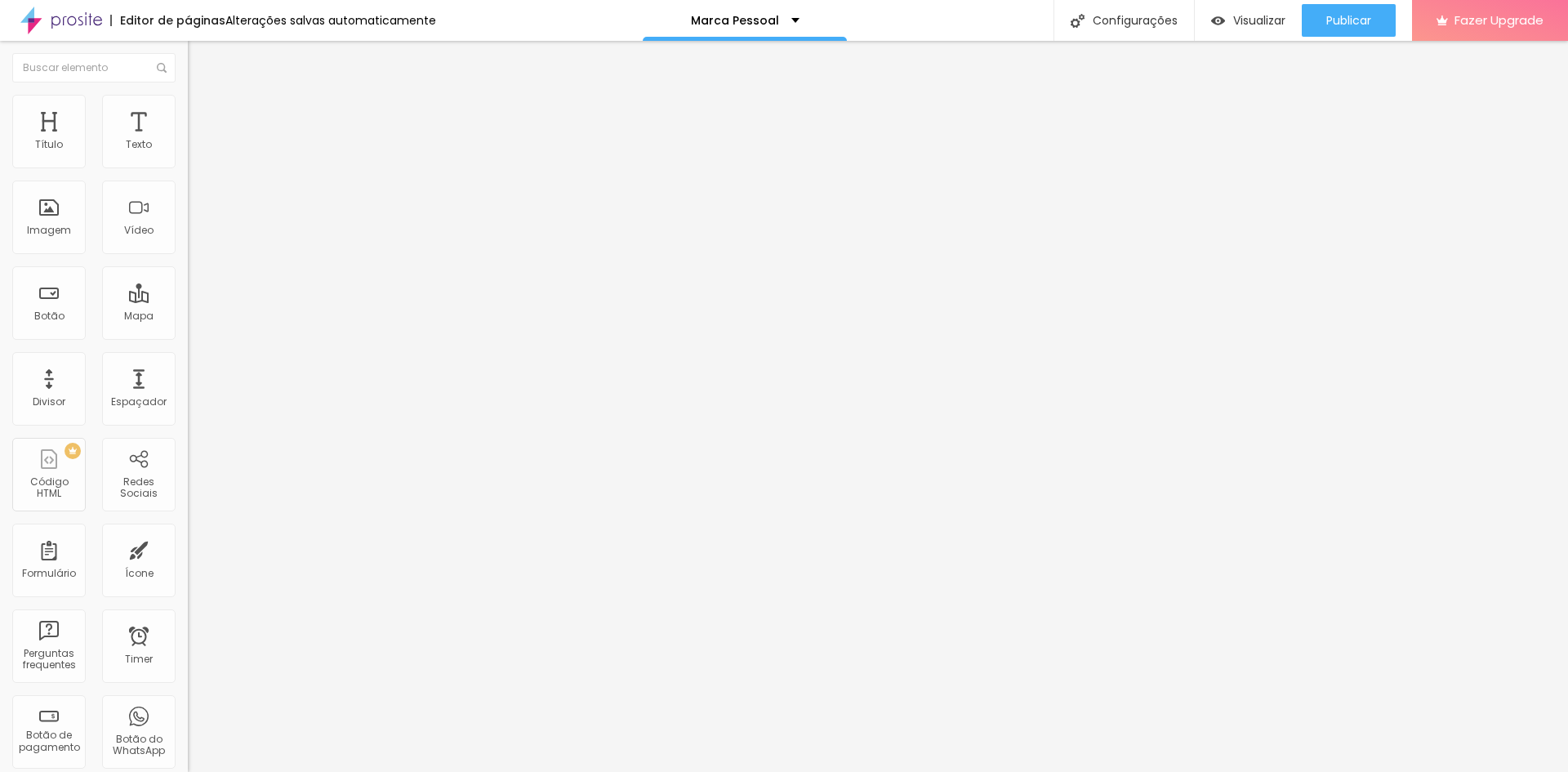
type input "266"
type input "260"
type input "245"
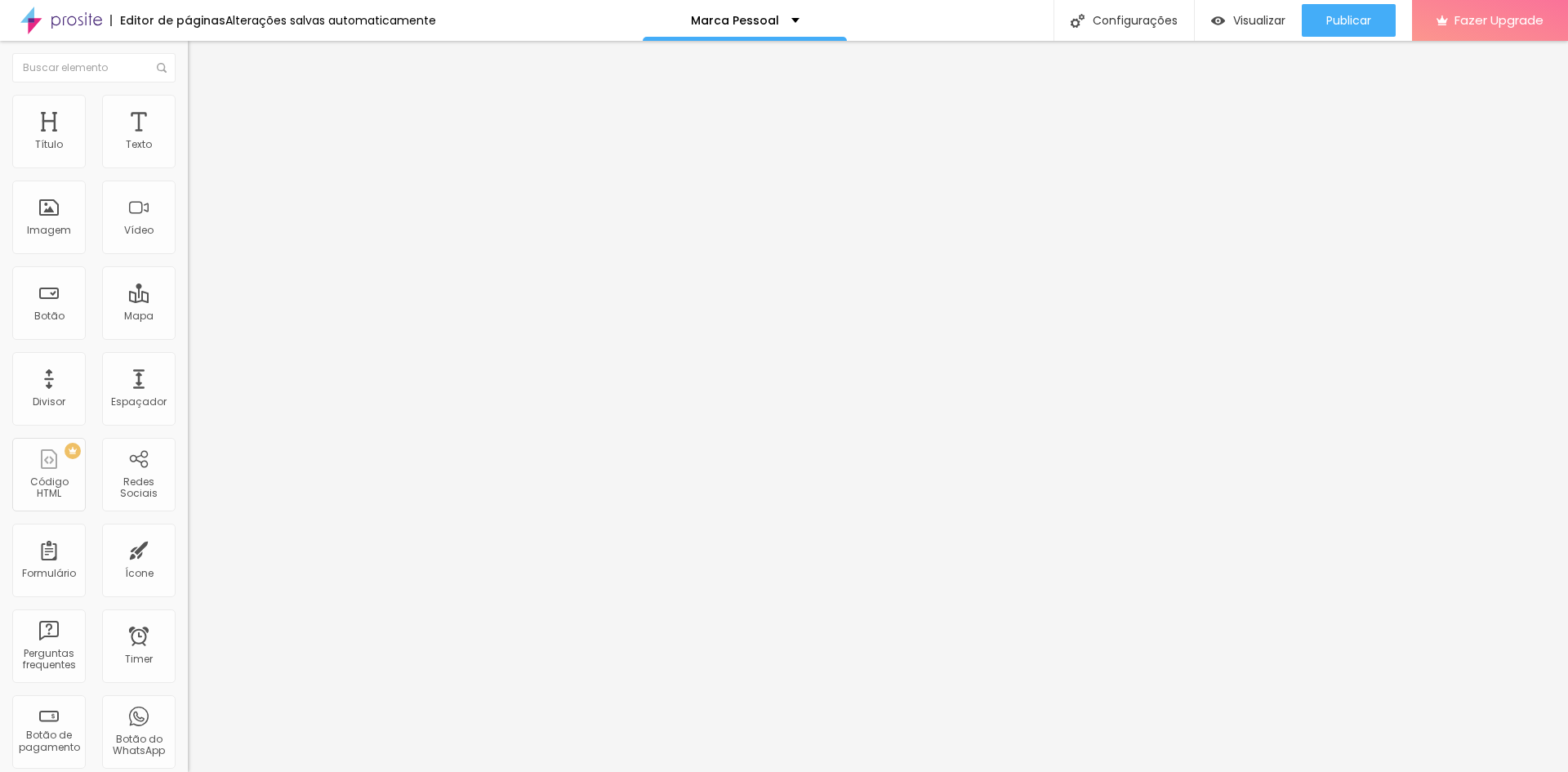
type input "234"
type input "223"
type input "218"
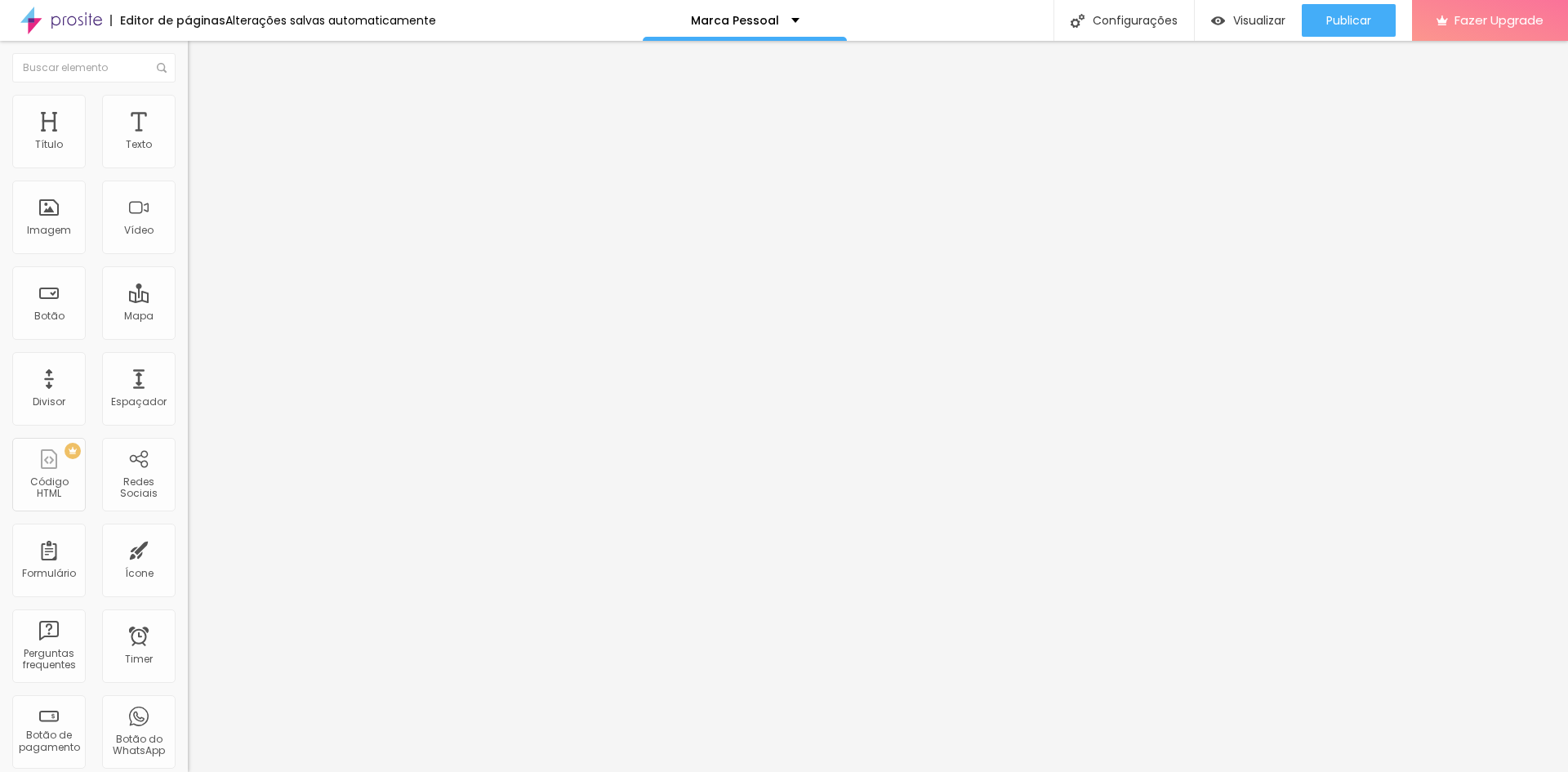
type input "218"
type input "213"
type input "208"
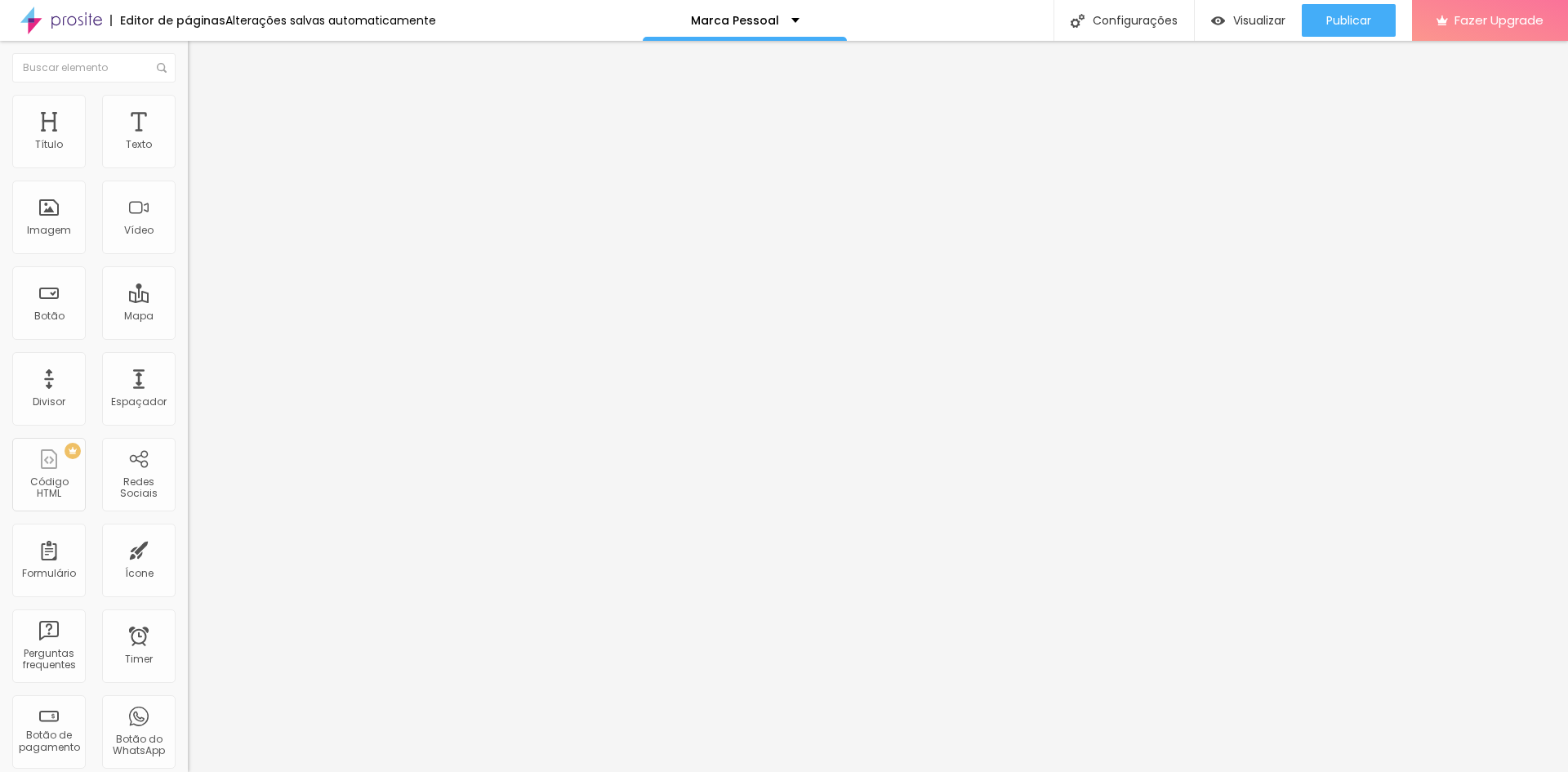
type input "181"
type input "150"
type input "123"
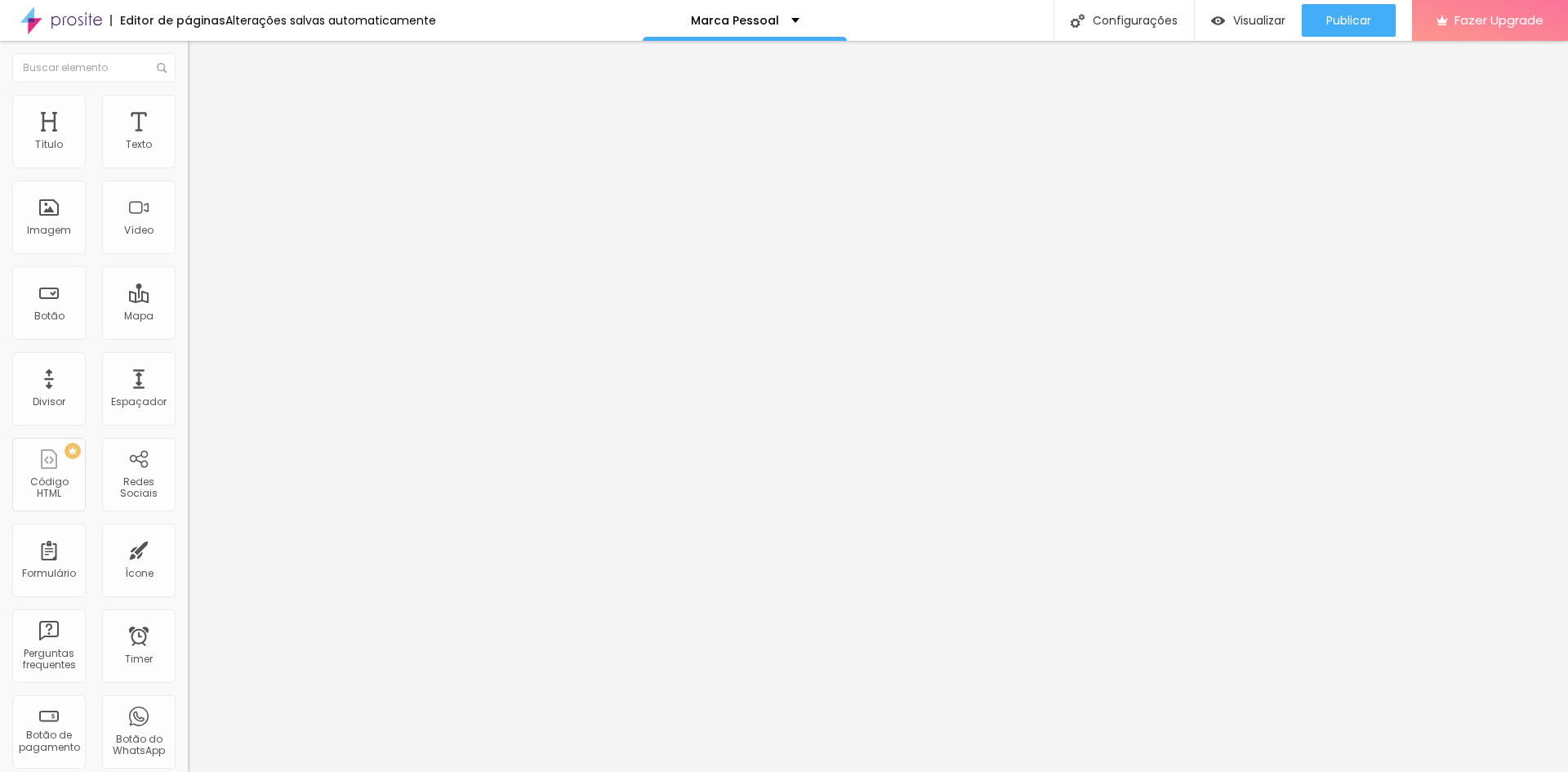
type input "123"
type input "118"
type input "108"
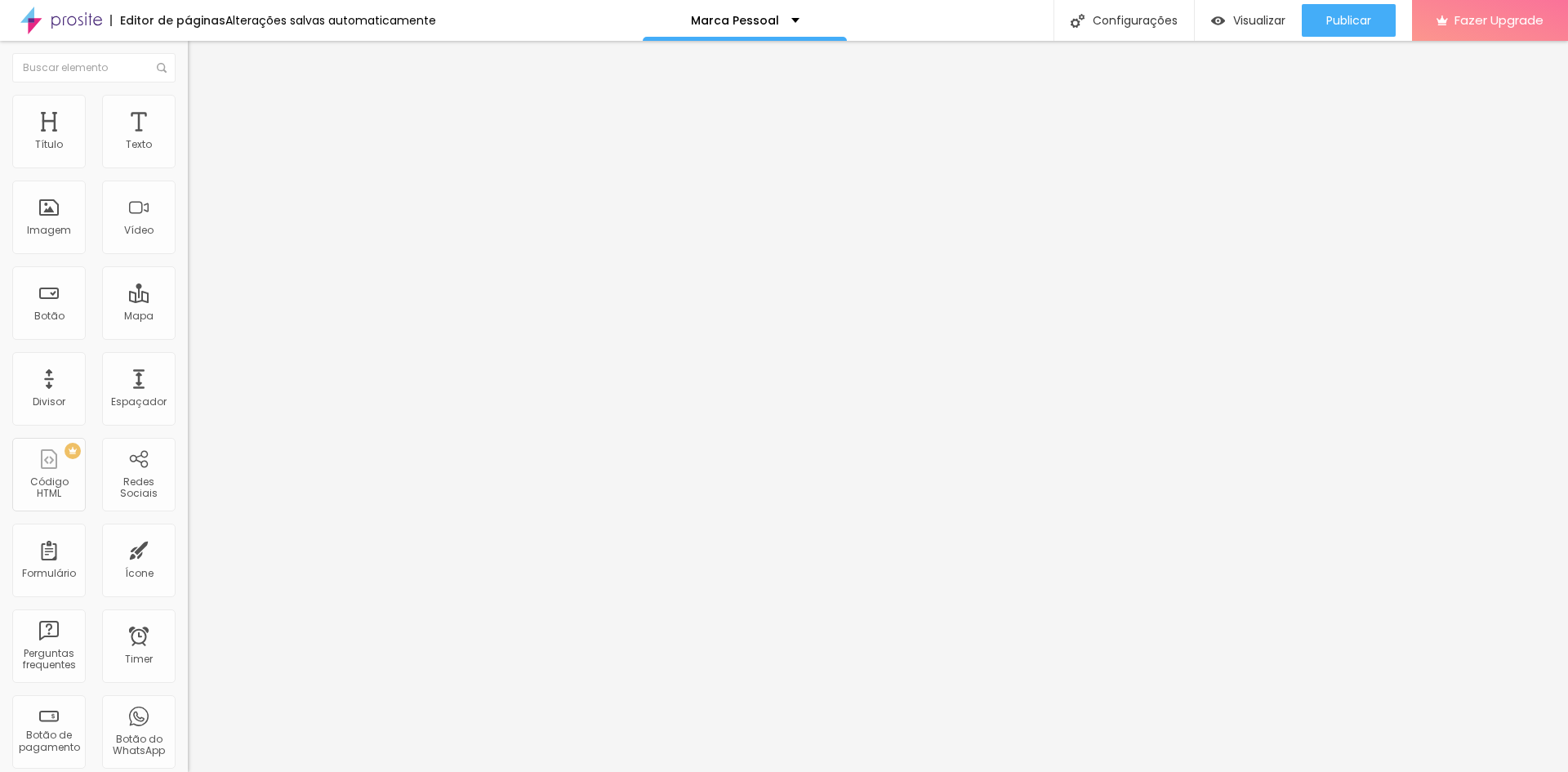
type input "97"
type input "92"
type input "76"
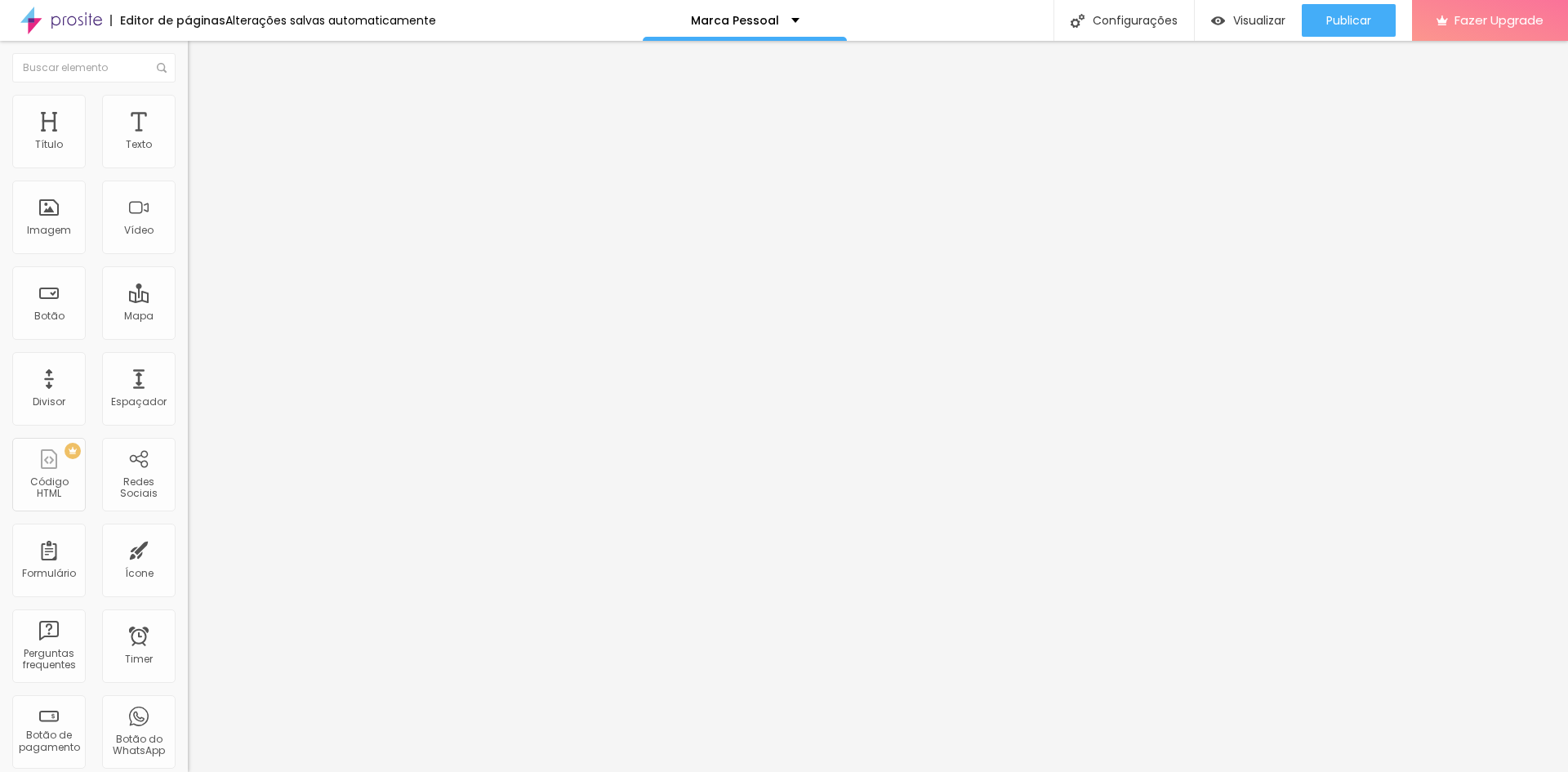
type input "76"
type input "71"
type input "108"
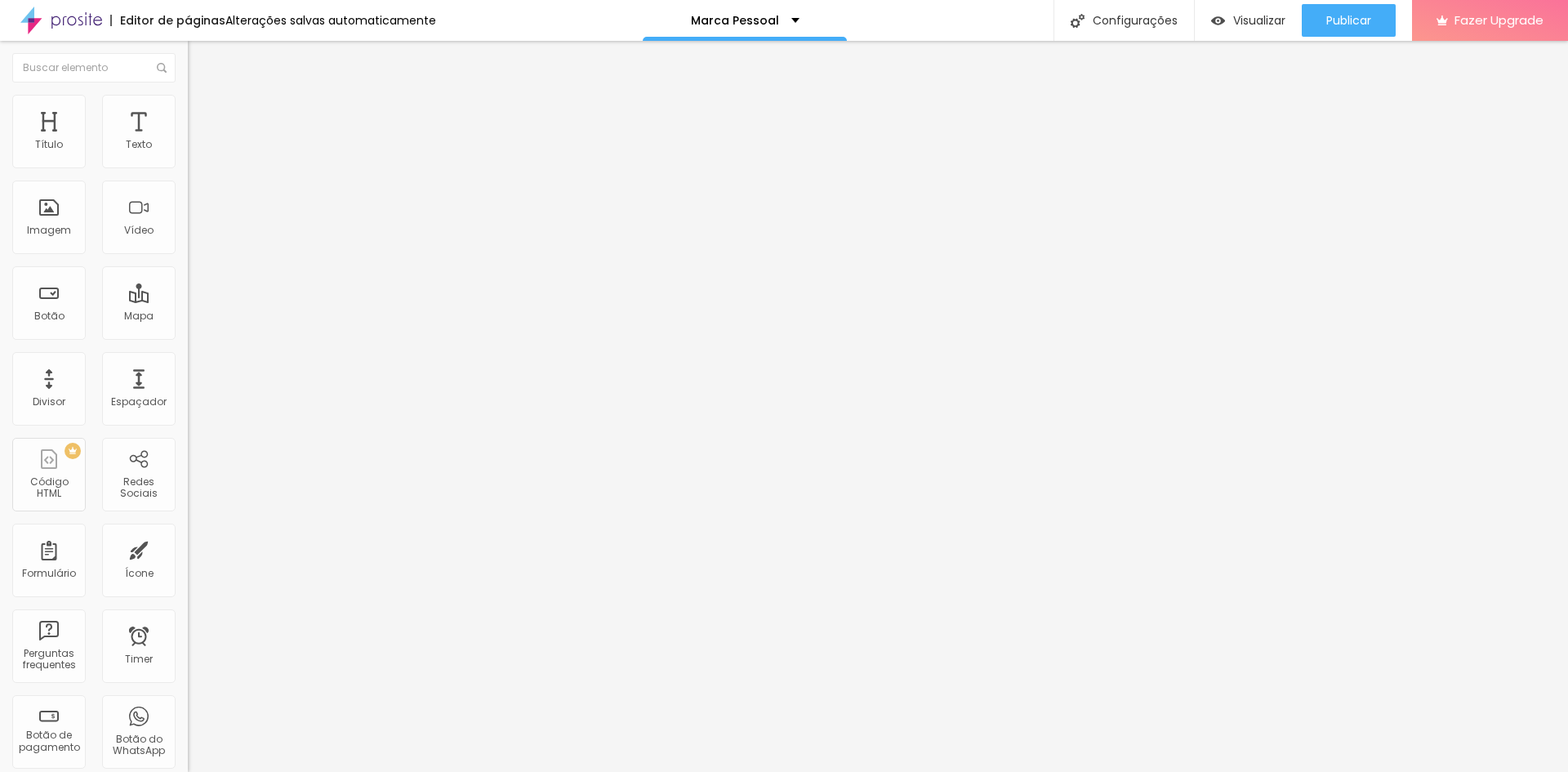
type input "181"
type input "187"
type input "197"
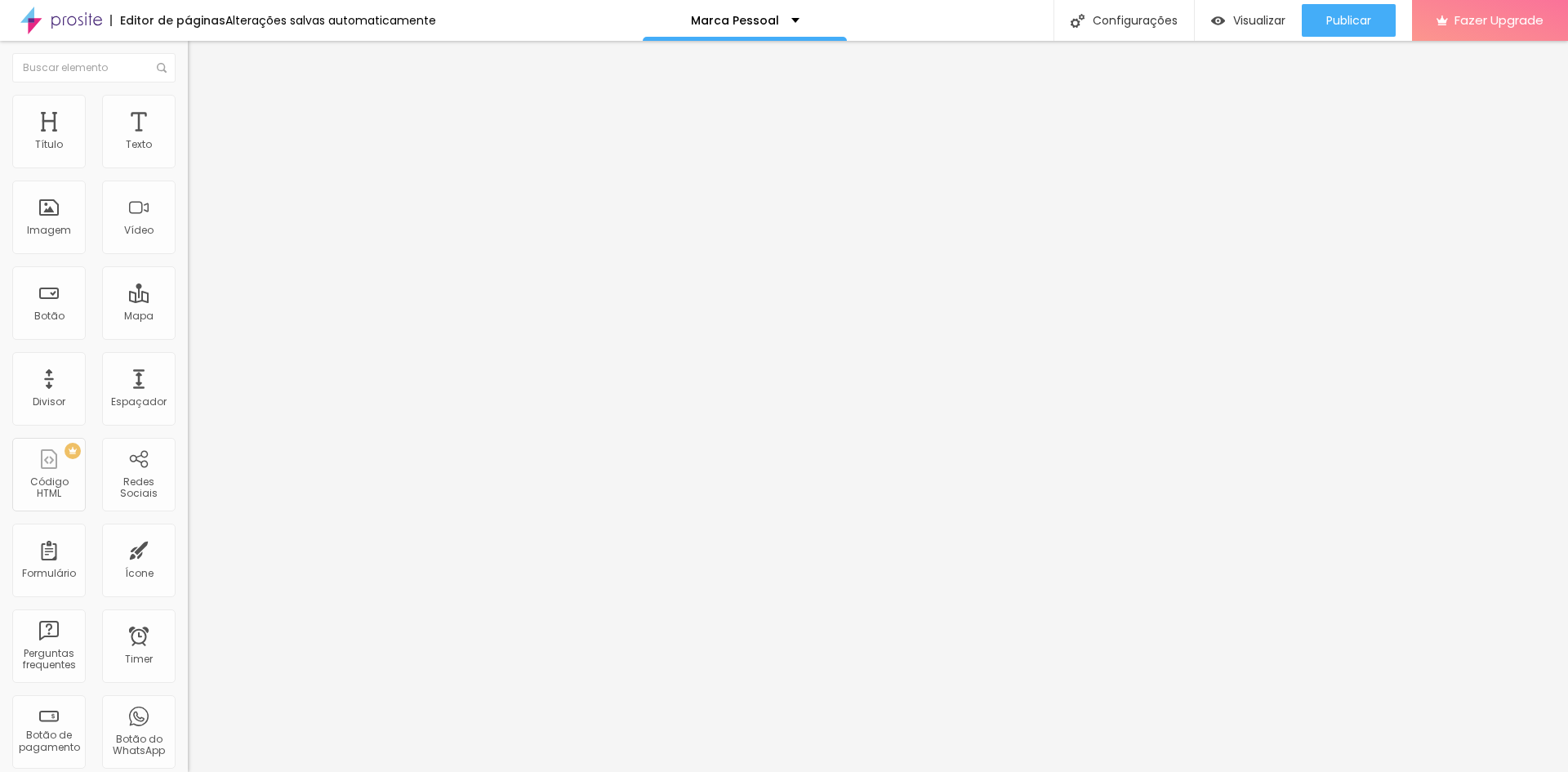
type input "197"
type input "202"
type input "208"
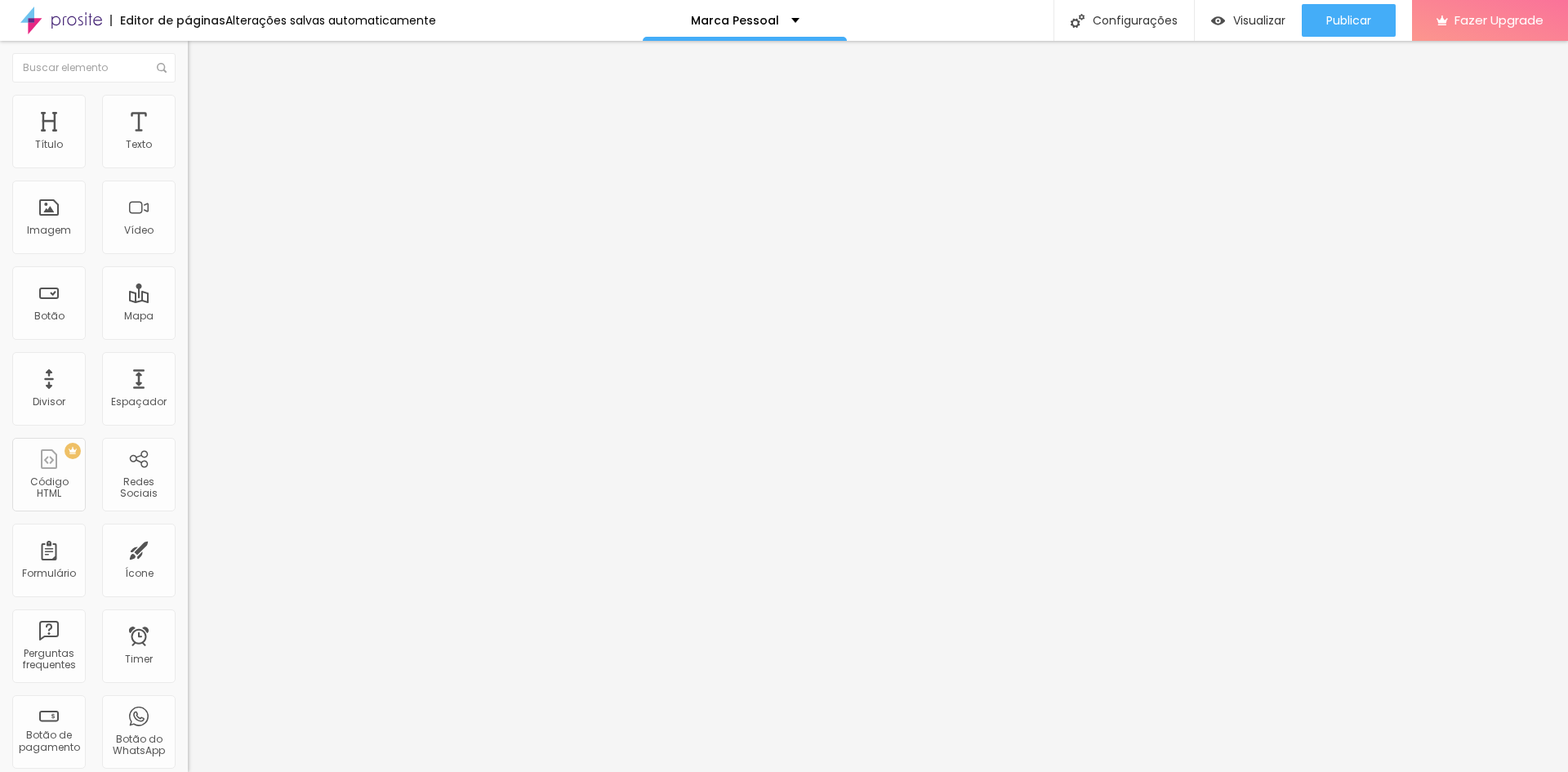
drag, startPoint x: 37, startPoint y: 197, endPoint x: 69, endPoint y: 192, distance: 32.4
type input "208"
click at [187, 548] on input "range" at bounding box center [240, 554] width 106 height 13
click at [187, 316] on input "range" at bounding box center [240, 322] width 106 height 13
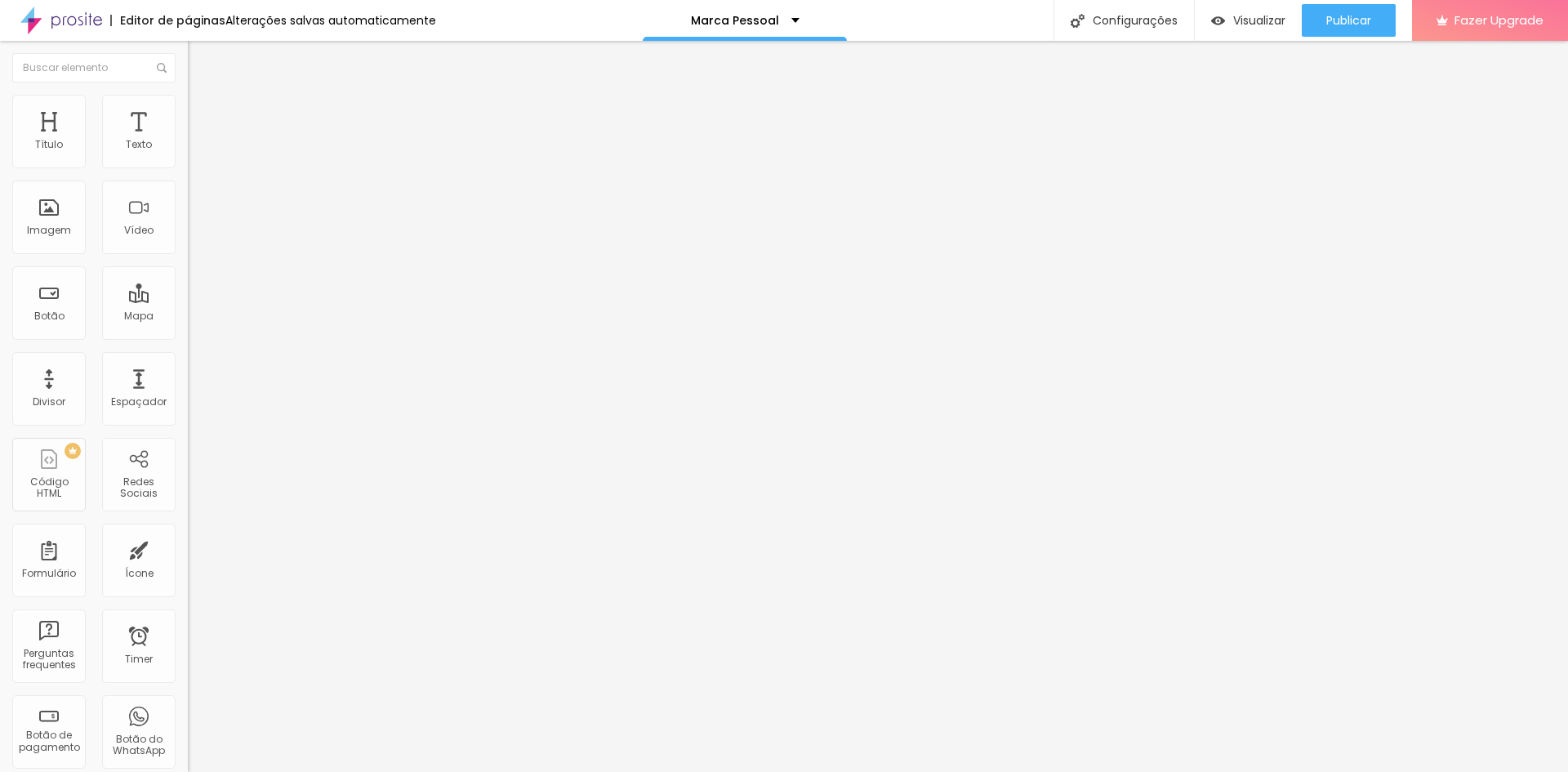
click at [187, 95] on li "Estilo" at bounding box center [281, 103] width 187 height 17
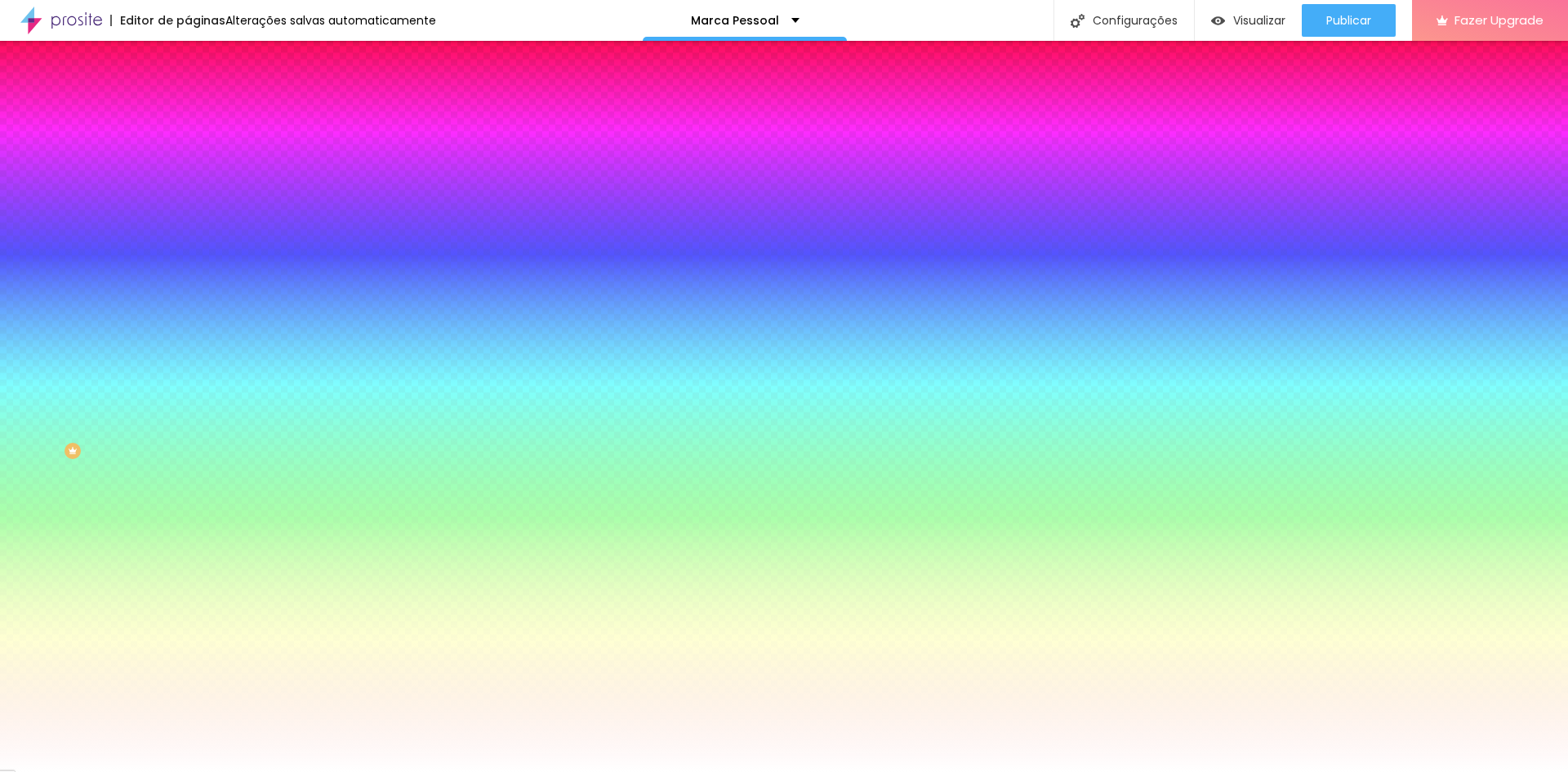
drag, startPoint x: 169, startPoint y: 296, endPoint x: 125, endPoint y: 287, distance: 44.9
click at [187, 239] on input "#FFFFFF" at bounding box center [285, 230] width 196 height 17
paste input "974221"
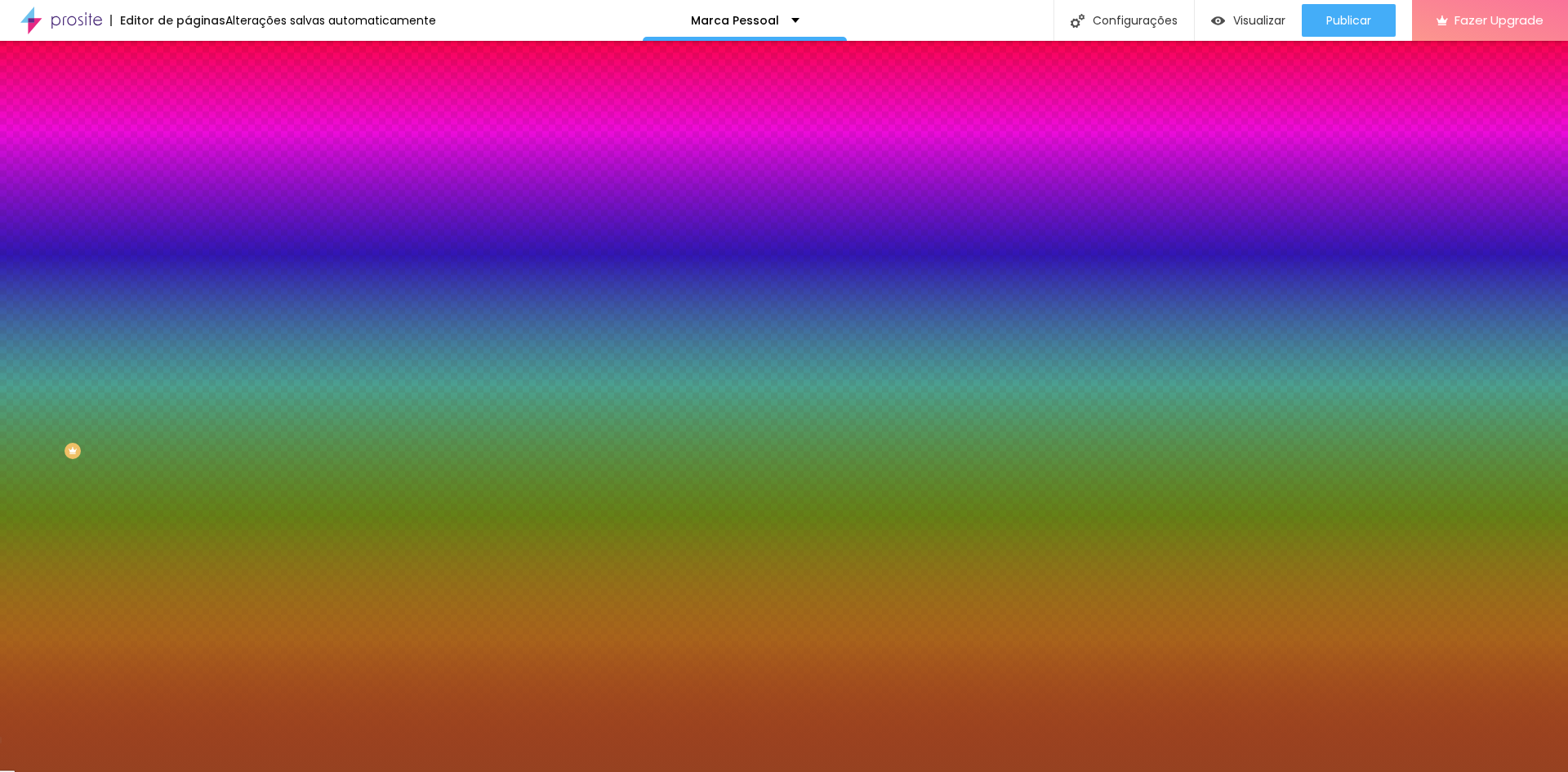
type input "#974221"
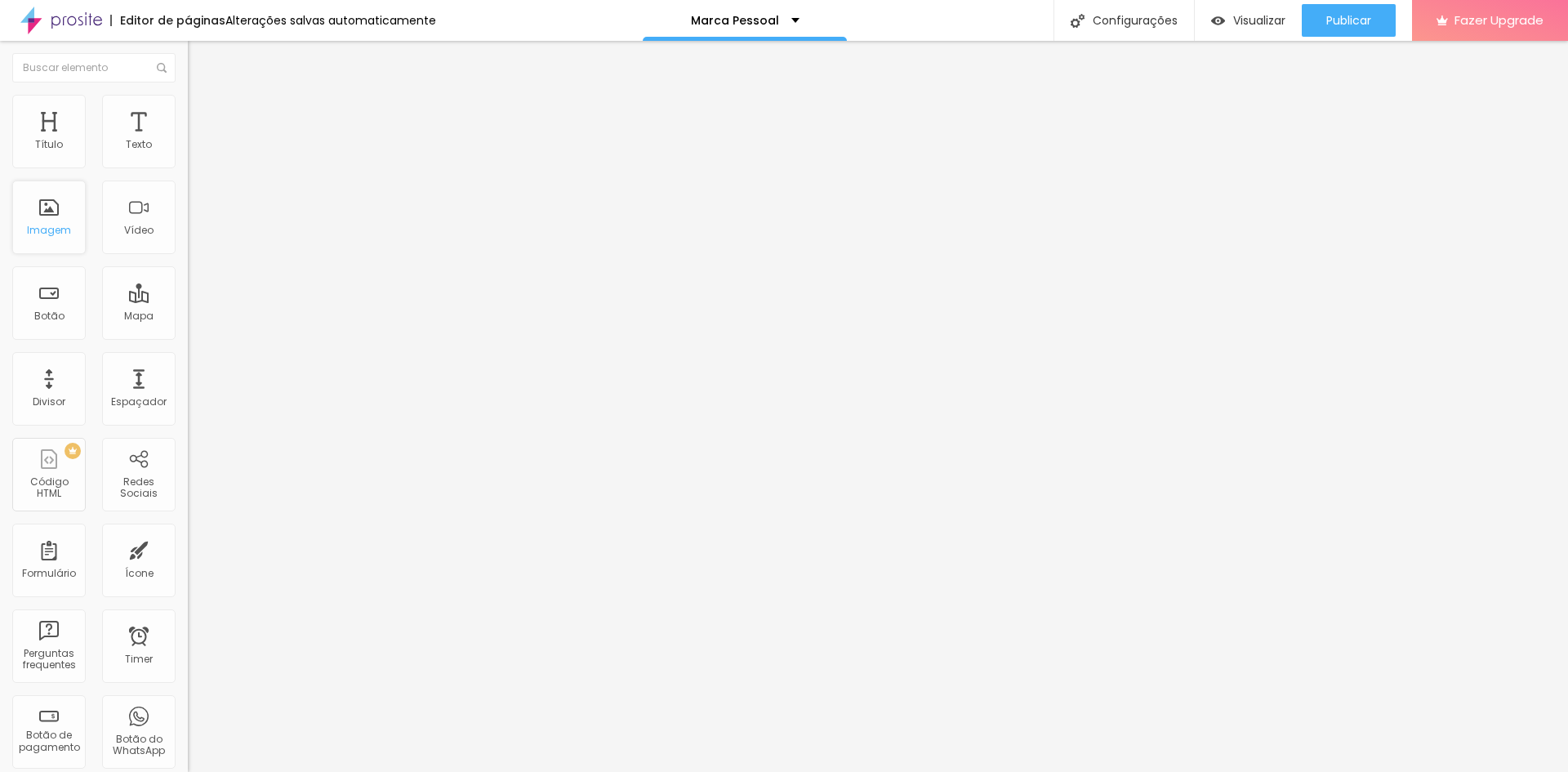
click at [54, 221] on div "Imagem" at bounding box center [48, 217] width 74 height 74
click at [187, 140] on span "Adicionar imagem" at bounding box center [240, 133] width 106 height 14
click at [202, 111] on span "Estilo" at bounding box center [215, 105] width 26 height 14
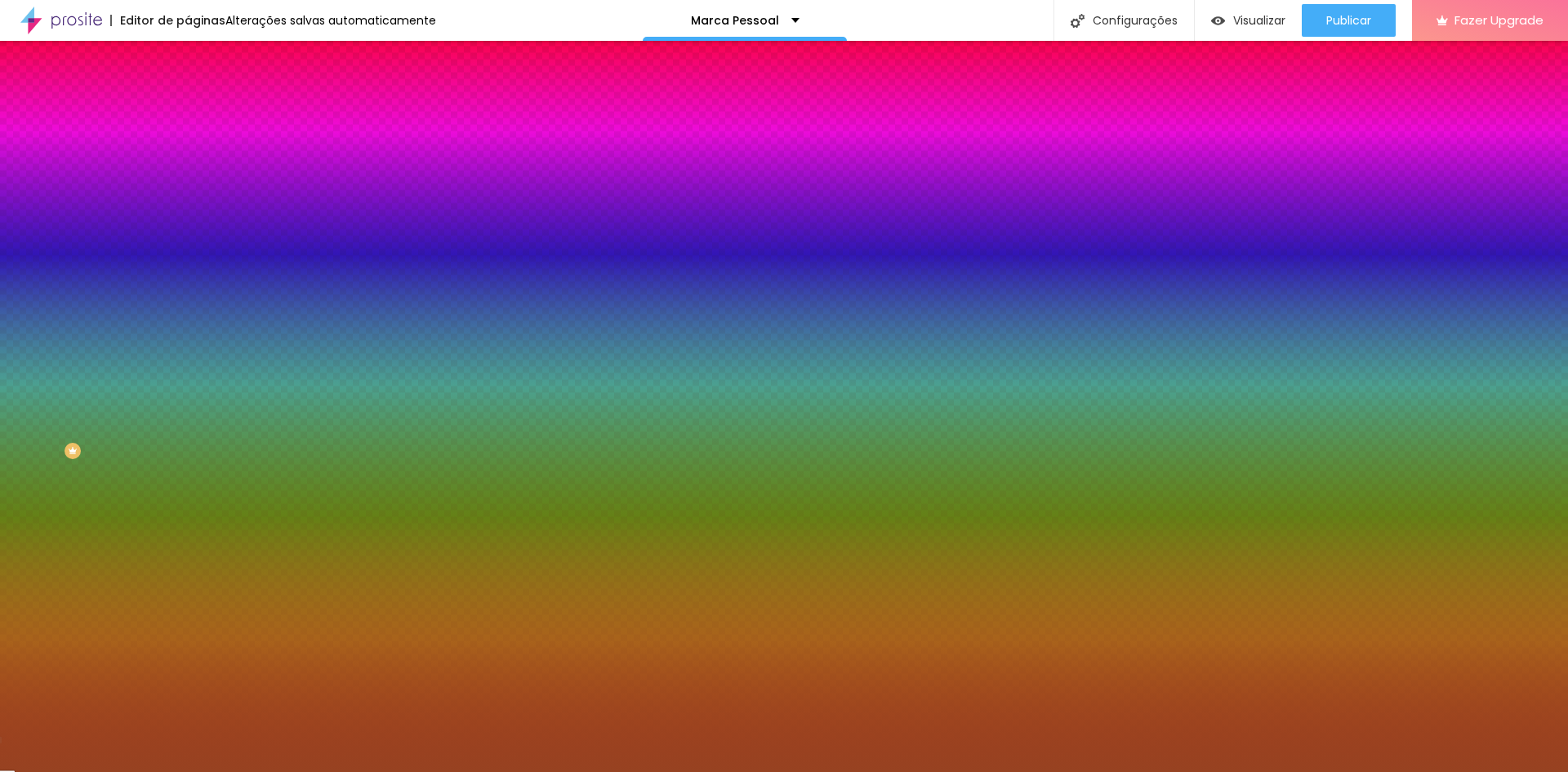
click at [187, 222] on div at bounding box center [281, 222] width 187 height 0
drag, startPoint x: 164, startPoint y: 342, endPoint x: 173, endPoint y: 452, distance: 110.4
click at [187, 452] on div "Editar Seção Conteúdo Estilo Avançado Imagem de fundo Adicionar imagem Efeito d…" at bounding box center [281, 405] width 187 height 731
drag, startPoint x: 116, startPoint y: 588, endPoint x: 120, endPoint y: 529, distance: 59.1
click at [187, 588] on div "Editar Seção Conteúdo Estilo Avançado Imagem de fundo Adicionar imagem Efeito d…" at bounding box center [281, 405] width 187 height 731
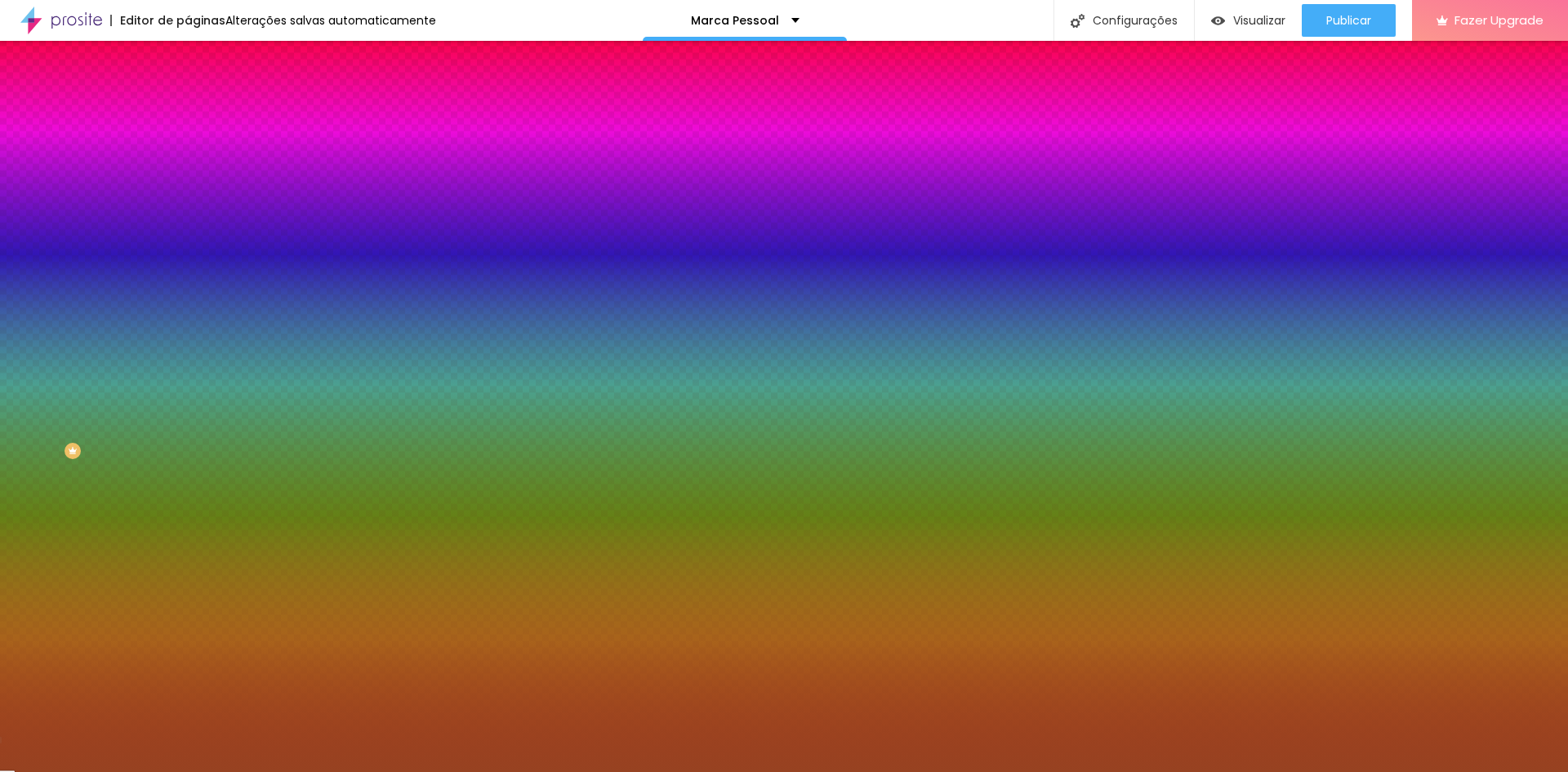
click at [187, 203] on div "Cor de fundo" at bounding box center [281, 198] width 187 height 10
click at [194, 217] on icon "button" at bounding box center [200, 212] width 12 height 12
click at [187, 222] on div at bounding box center [281, 222] width 187 height 0
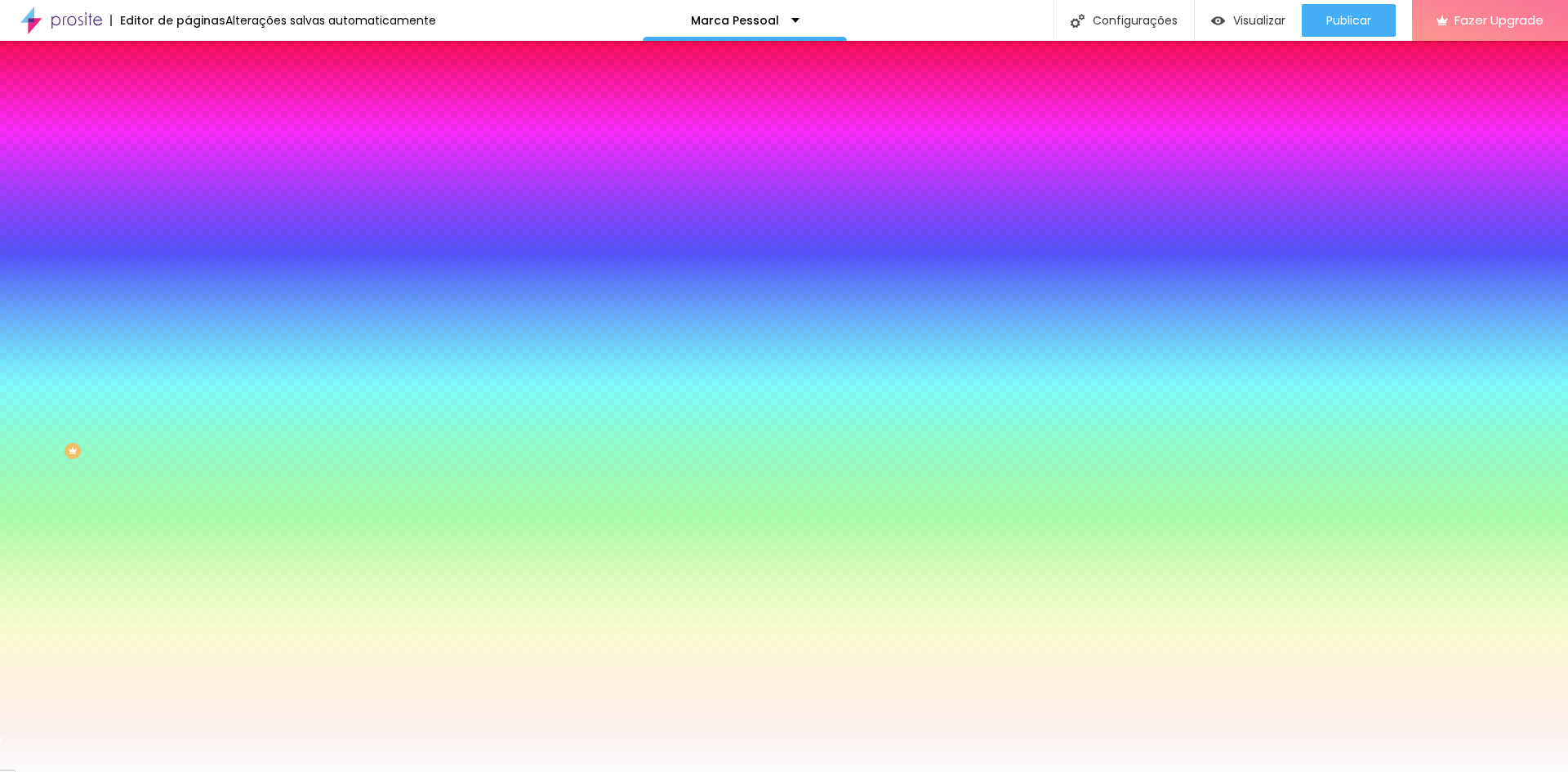
type input "#FDFDFD"
drag, startPoint x: 103, startPoint y: 344, endPoint x: 12, endPoint y: 316, distance: 95.2
click at [187, 317] on div "Imagem de fundo Adicionar imagem Efeito da Imagem Nenhum Nenhum Parallax Cor de…" at bounding box center [281, 233] width 187 height 211
click at [194, 217] on icon "button" at bounding box center [200, 212] width 12 height 12
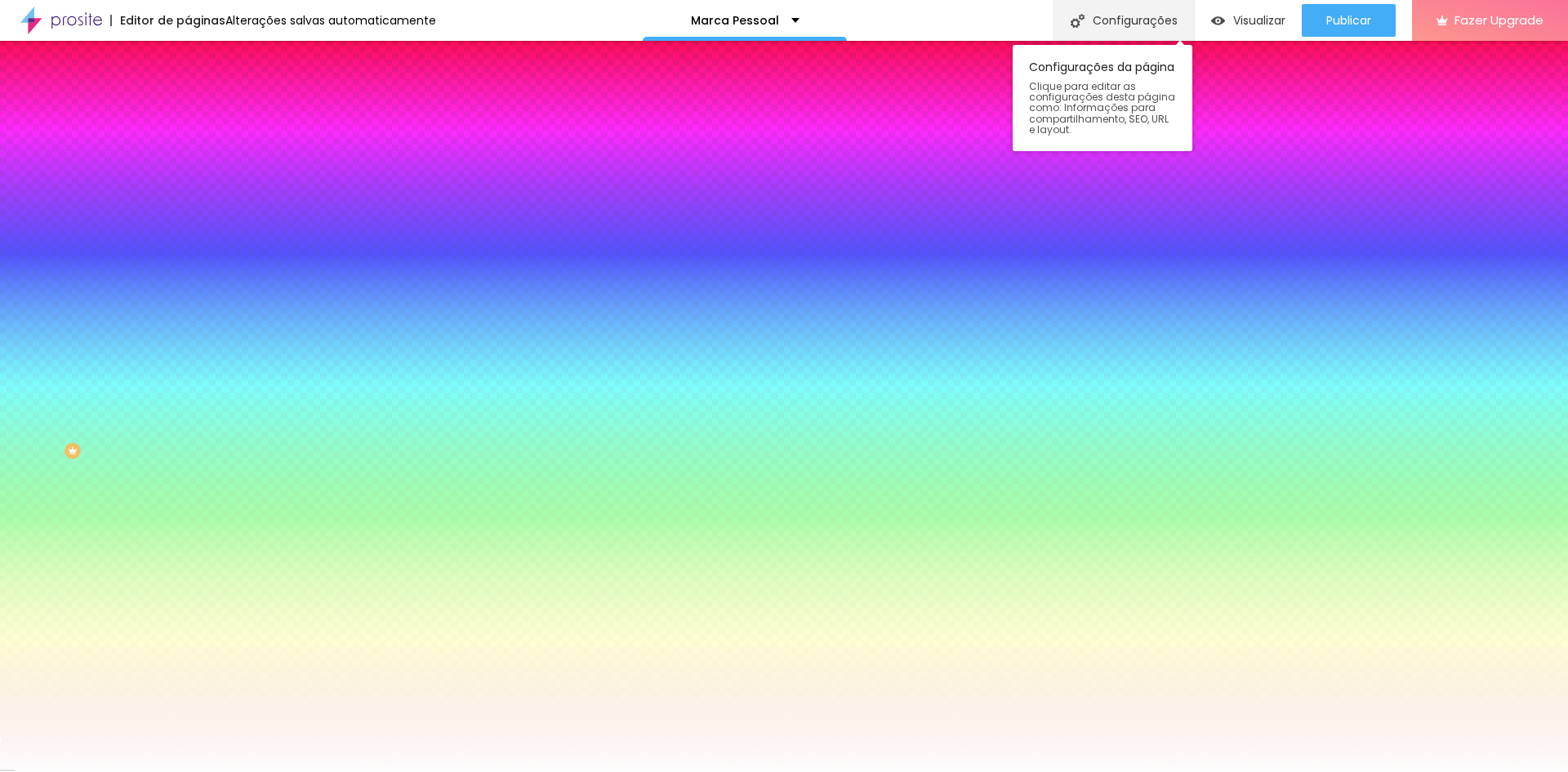
click at [1097, 21] on div "Configurações" at bounding box center [1123, 20] width 140 height 40
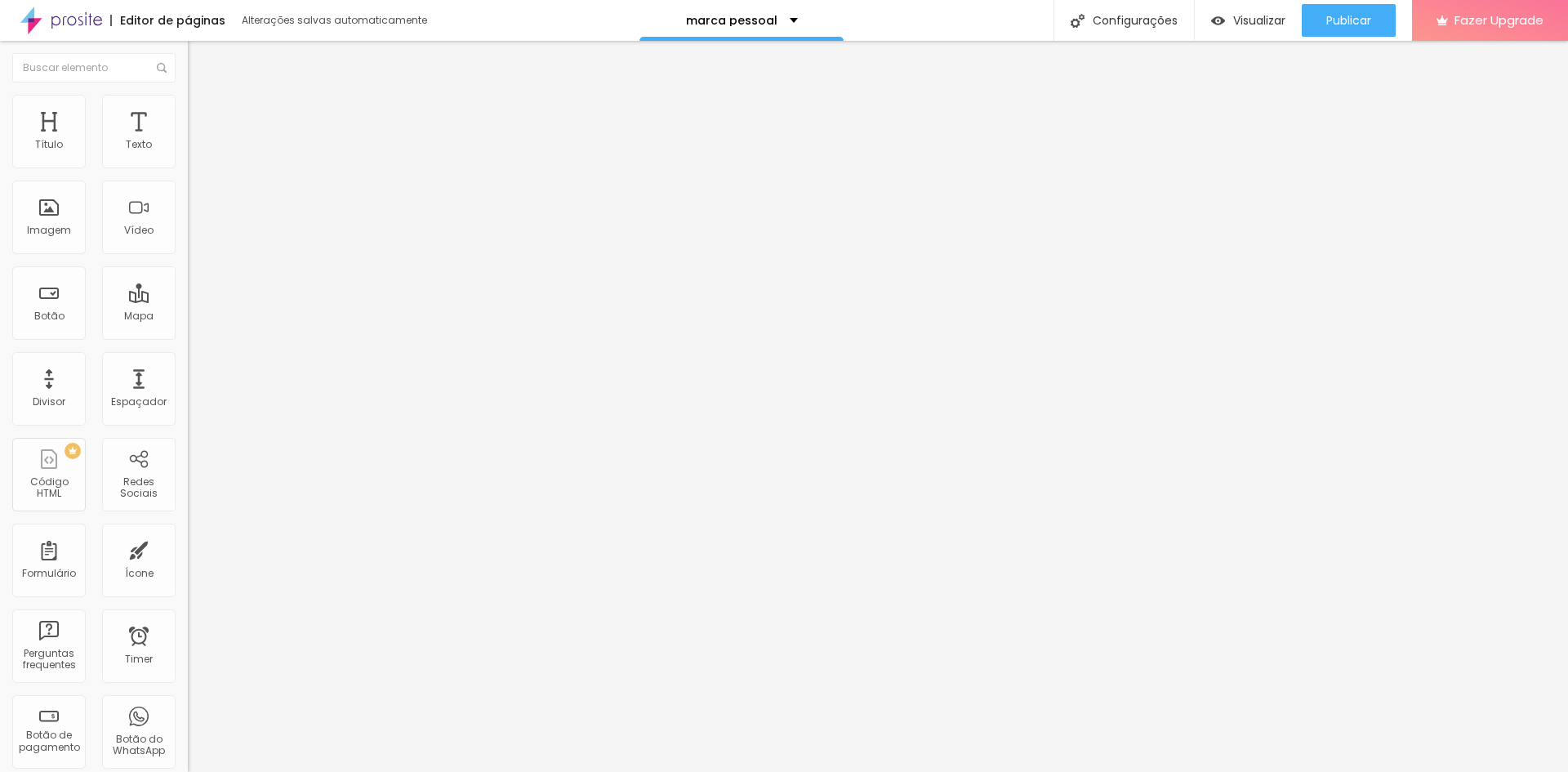
click at [187, 98] on li "Estilo" at bounding box center [281, 103] width 187 height 17
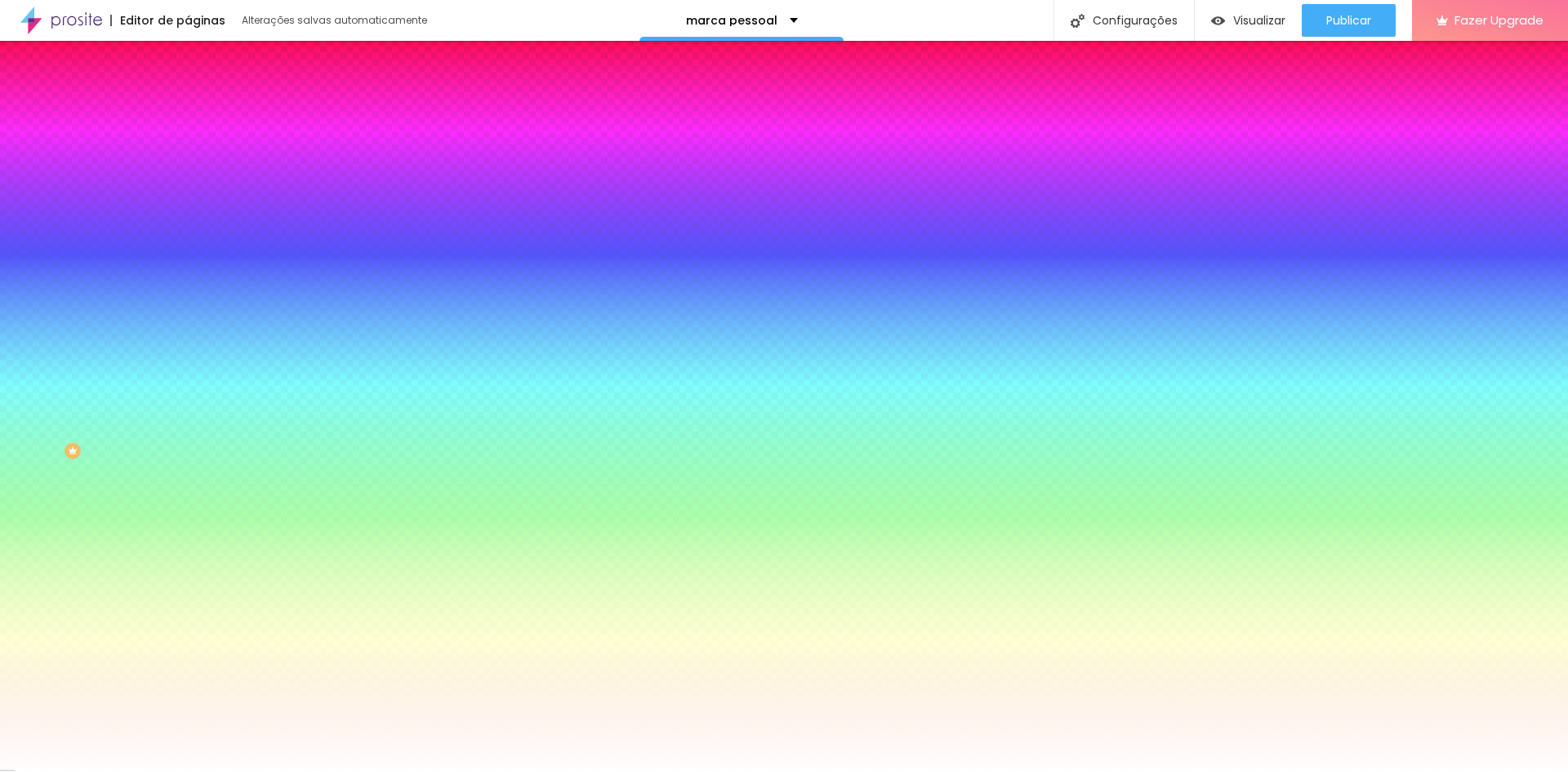
click at [187, 239] on input "#FFFFFF" at bounding box center [285, 230] width 196 height 17
click at [194, 217] on icon "button" at bounding box center [200, 212] width 12 height 12
click at [187, 222] on div at bounding box center [281, 222] width 187 height 0
click at [187, 239] on div at bounding box center [281, 239] width 187 height 0
click at [187, 339] on div "Imagem de fundo Adicionar imagem Efeito da Imagem Nenhum Nenhum Parallax Cor de…" at bounding box center [281, 233] width 187 height 211
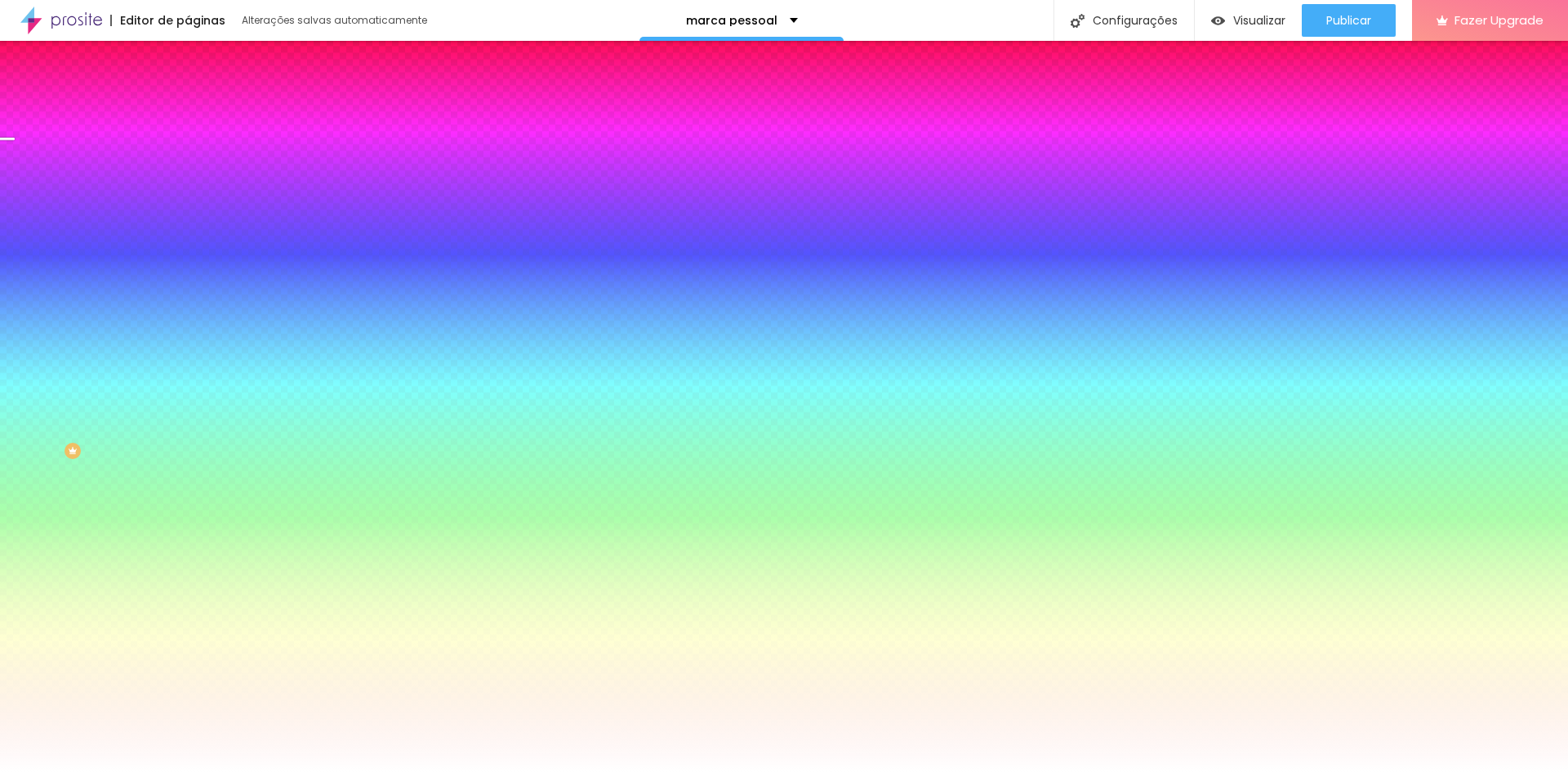
click at [187, 222] on div at bounding box center [281, 222] width 187 height 0
drag, startPoint x: 164, startPoint y: 339, endPoint x: 172, endPoint y: 257, distance: 82.4
click at [187, 257] on div "Imagem de fundo Adicionar imagem Efeito da Imagem Nenhum Nenhum Parallax Cor de…" at bounding box center [281, 233] width 187 height 211
click at [187, 93] on img at bounding box center [194, 85] width 15 height 15
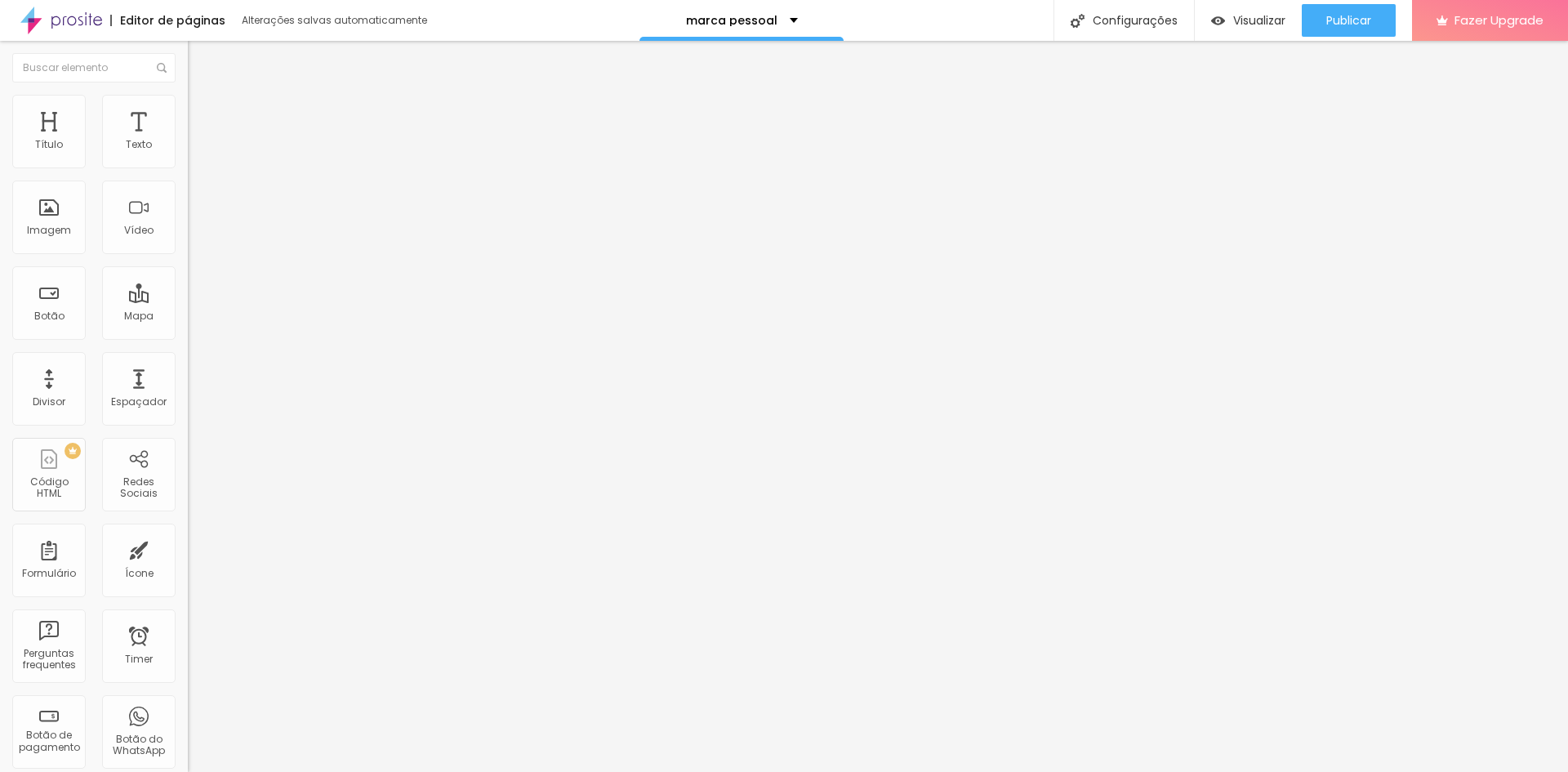
click at [187, 96] on li "Estilo" at bounding box center [281, 103] width 187 height 17
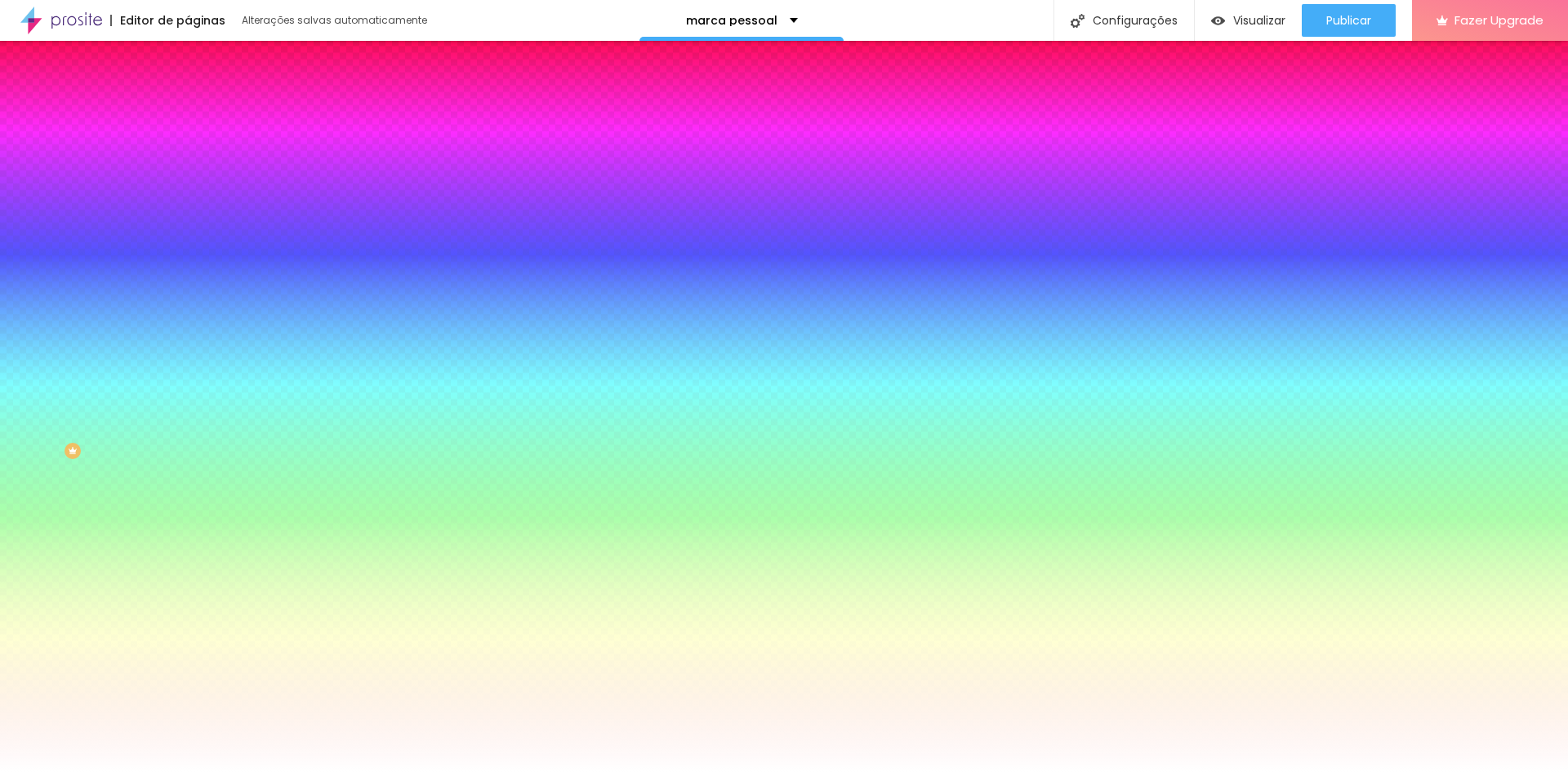
click at [187, 111] on li "Avançado" at bounding box center [281, 119] width 187 height 17
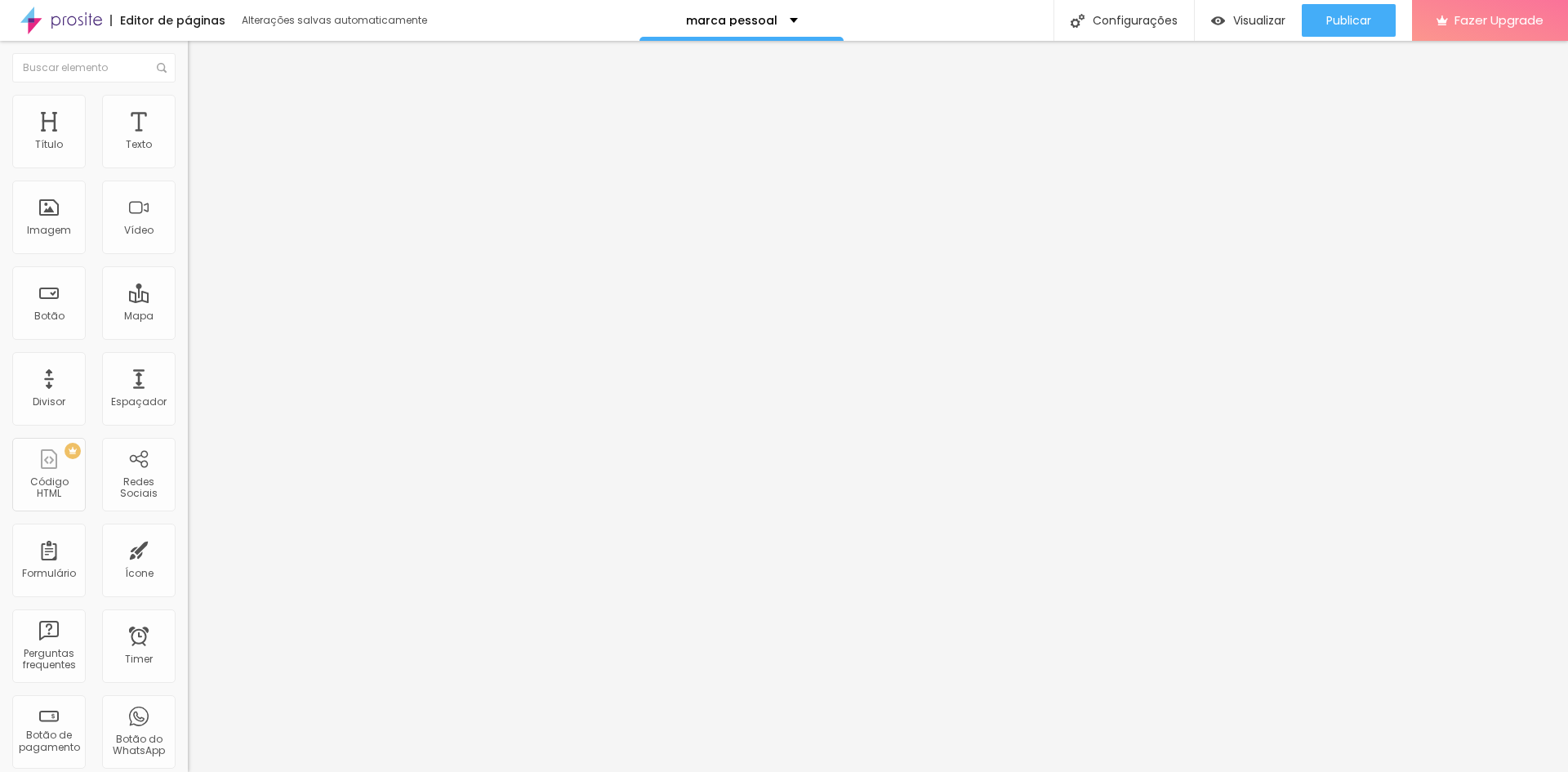
click at [187, 105] on li "Estilo" at bounding box center [281, 103] width 187 height 17
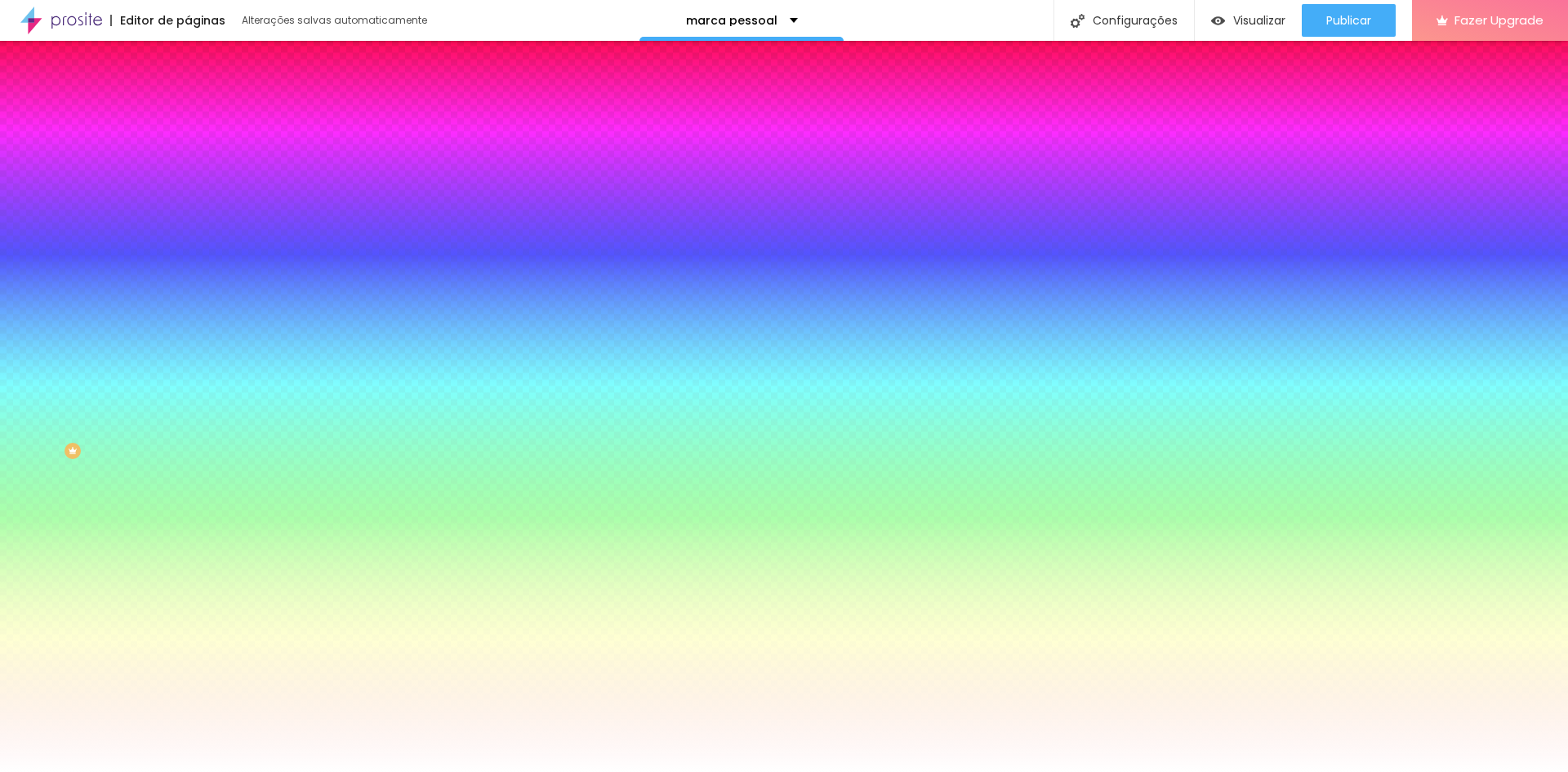
click at [187, 170] on span "Nenhum" at bounding box center [208, 163] width 42 height 14
click at [187, 222] on div at bounding box center [281, 222] width 187 height 0
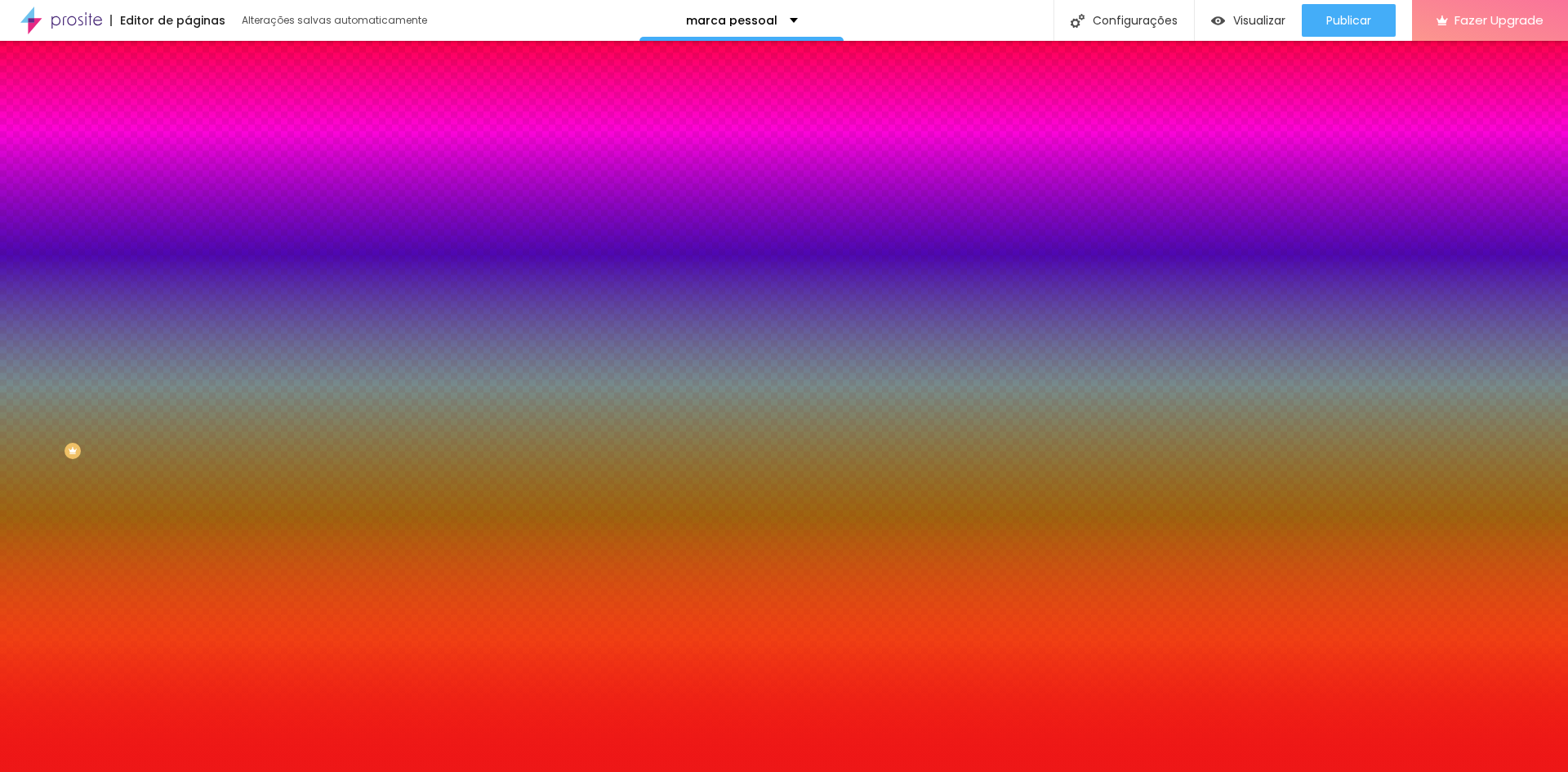
drag, startPoint x: 106, startPoint y: 350, endPoint x: 123, endPoint y: 320, distance: 34.5
click at [123, 320] on div at bounding box center [784, 386] width 1568 height 772
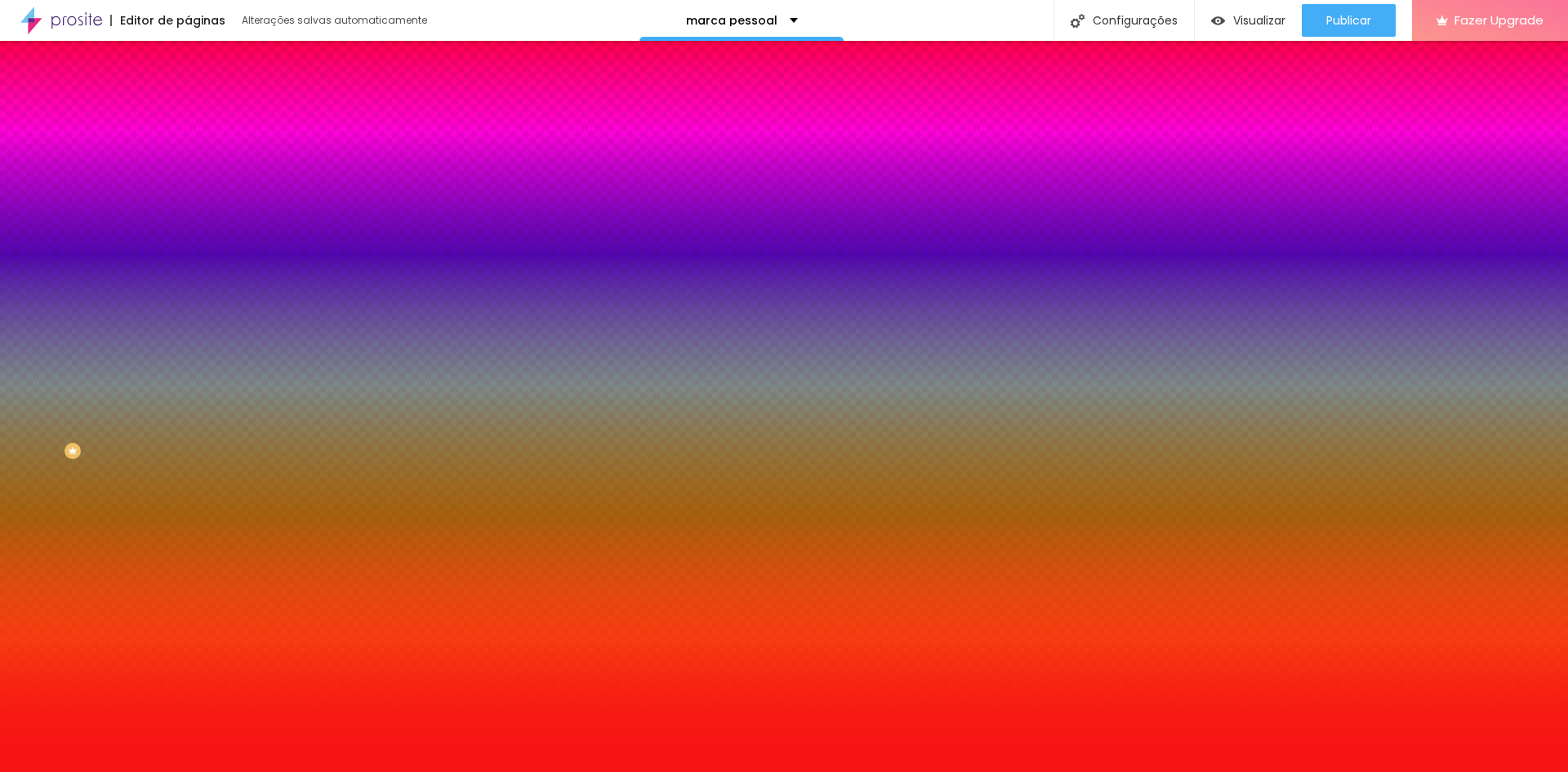
type input "#F71414"
drag, startPoint x: 166, startPoint y: 340, endPoint x: 183, endPoint y: 289, distance: 53.8
click at [187, 289] on div "Imagem de fundo Adicionar imagem Efeito da Imagem Nenhum Nenhum Parallax Cor de…" at bounding box center [281, 233] width 187 height 211
click at [187, 203] on div "Cor de fundo" at bounding box center [281, 198] width 187 height 10
click at [194, 217] on icon "button" at bounding box center [200, 212] width 12 height 12
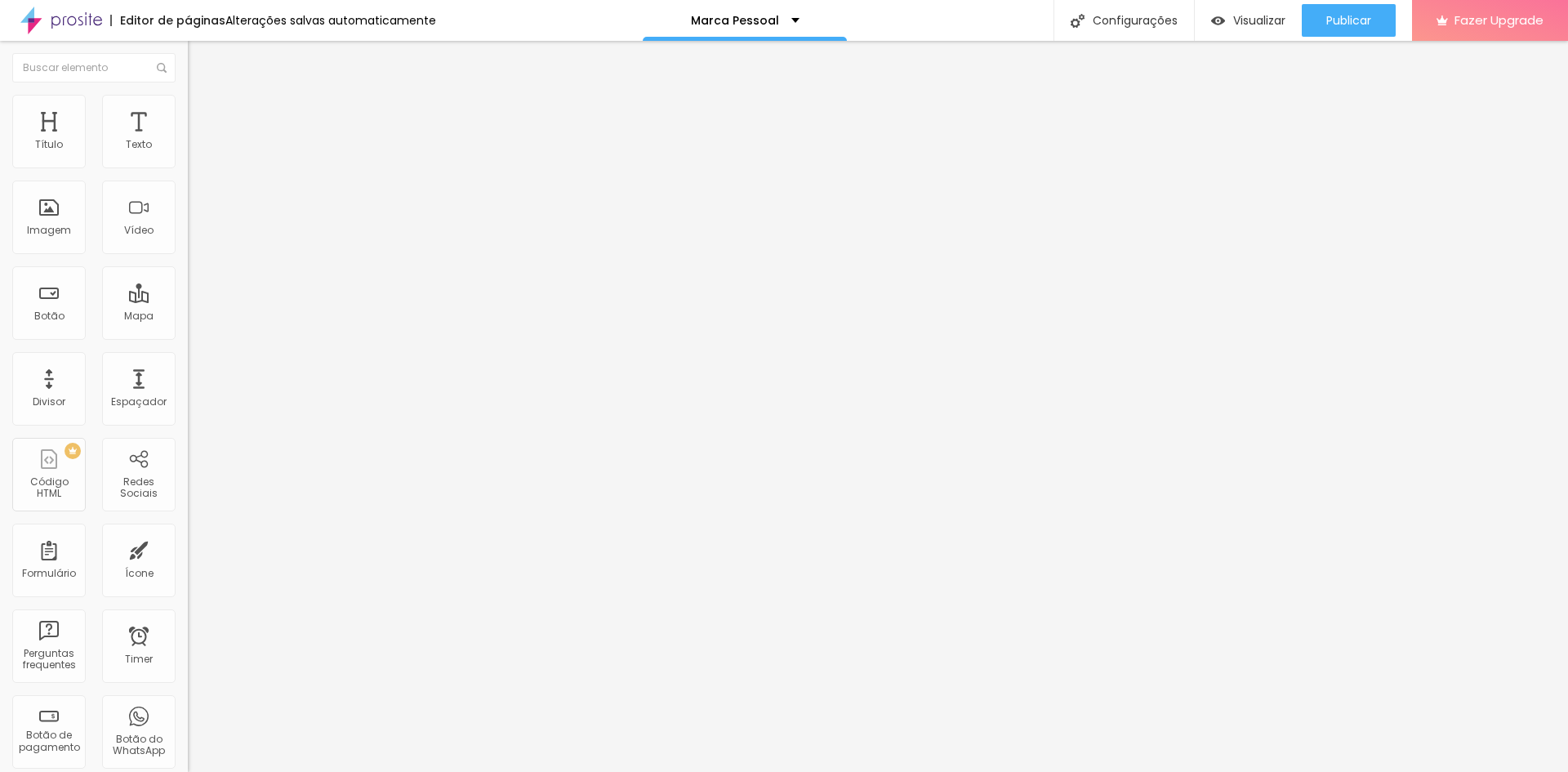
click at [187, 105] on img at bounding box center [194, 102] width 15 height 15
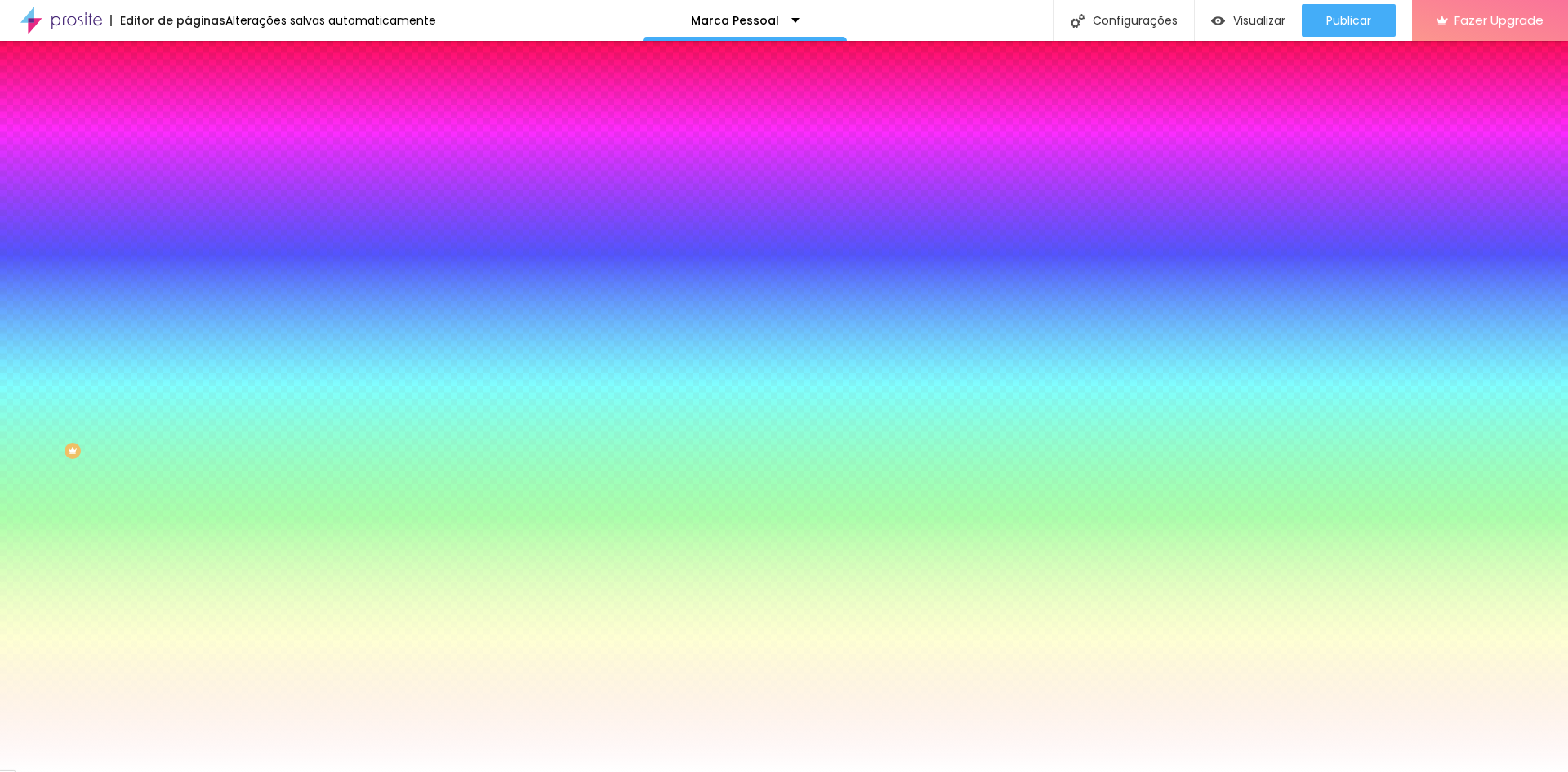
click at [187, 222] on div at bounding box center [281, 222] width 187 height 0
drag, startPoint x: 159, startPoint y: 350, endPoint x: 169, endPoint y: 445, distance: 95.5
click at [187, 339] on div "Imagem de fundo Adicionar imagem Efeito da Imagem Nenhum Nenhum Parallax Cor de…" at bounding box center [281, 233] width 187 height 211
click at [187, 239] on input "#FFFFFF" at bounding box center [285, 230] width 196 height 17
drag, startPoint x: 174, startPoint y: 289, endPoint x: 103, endPoint y: 287, distance: 71.0
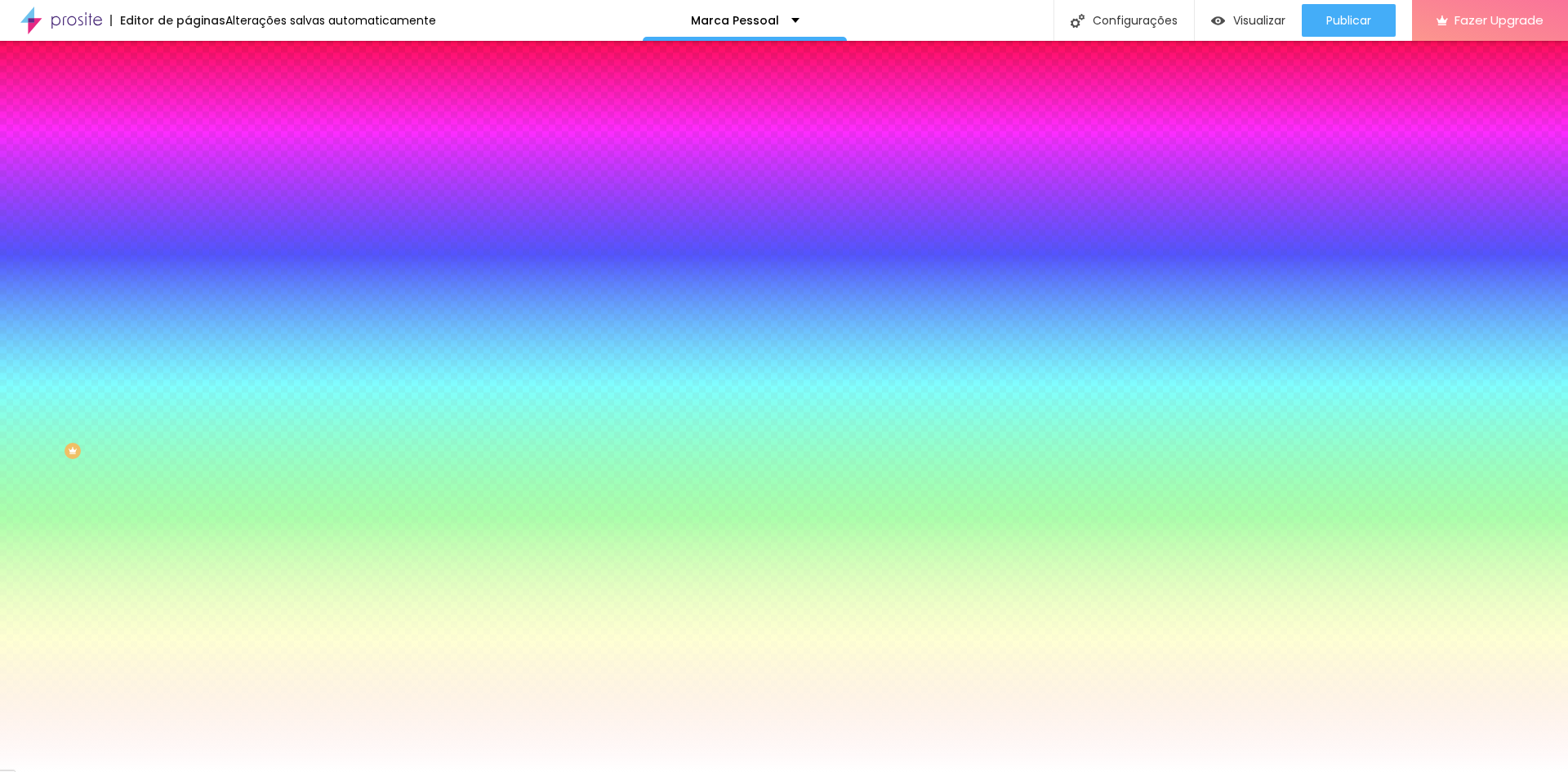
click at [187, 239] on div "#FFFFFF" at bounding box center [281, 230] width 187 height 17
paste input "974221"
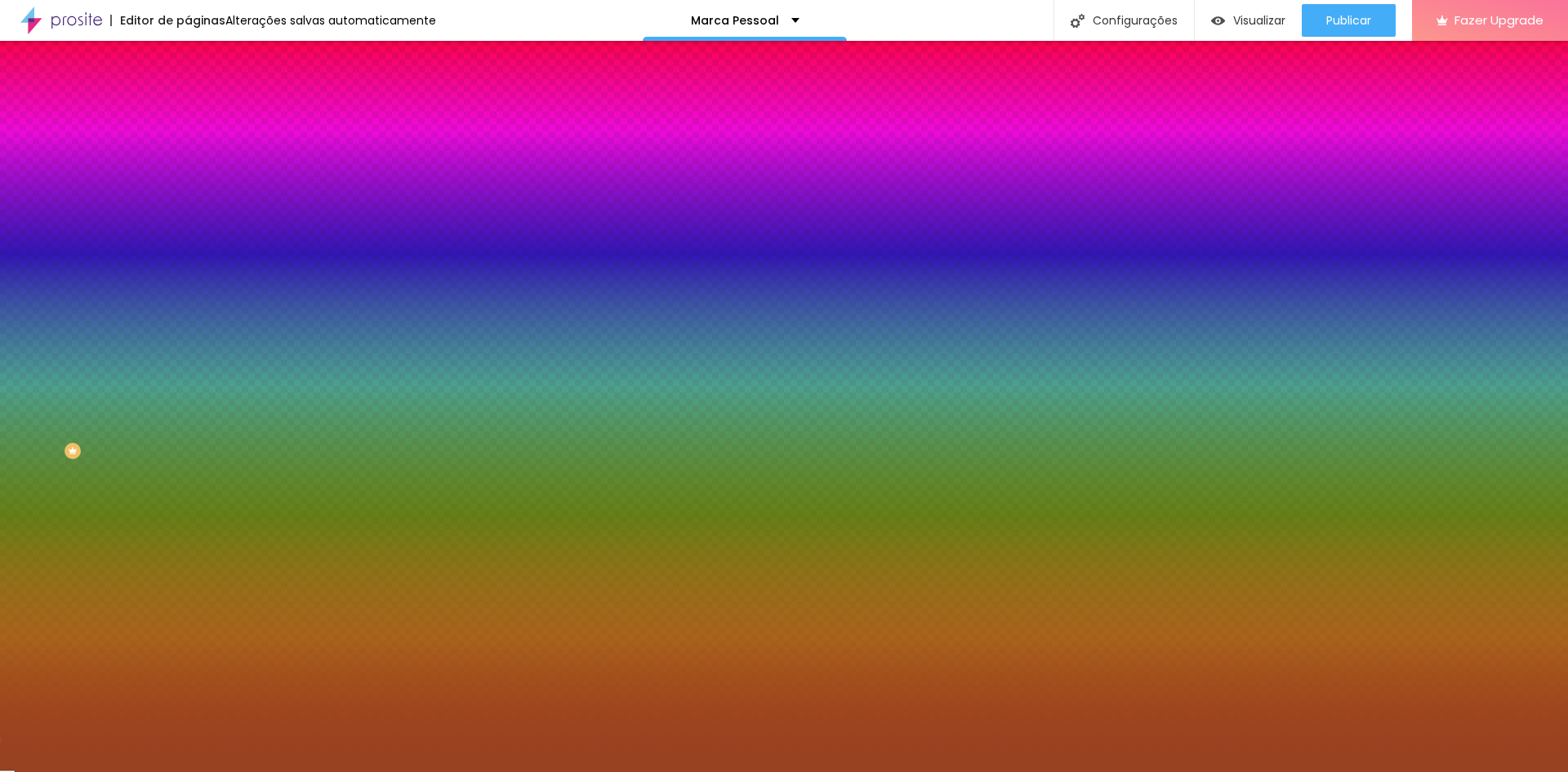
click at [187, 239] on input "#974221" at bounding box center [285, 230] width 196 height 17
type input "#974221"
click at [187, 100] on li "Estilo" at bounding box center [281, 103] width 187 height 17
click at [187, 95] on li "Conteúdo" at bounding box center [281, 86] width 187 height 17
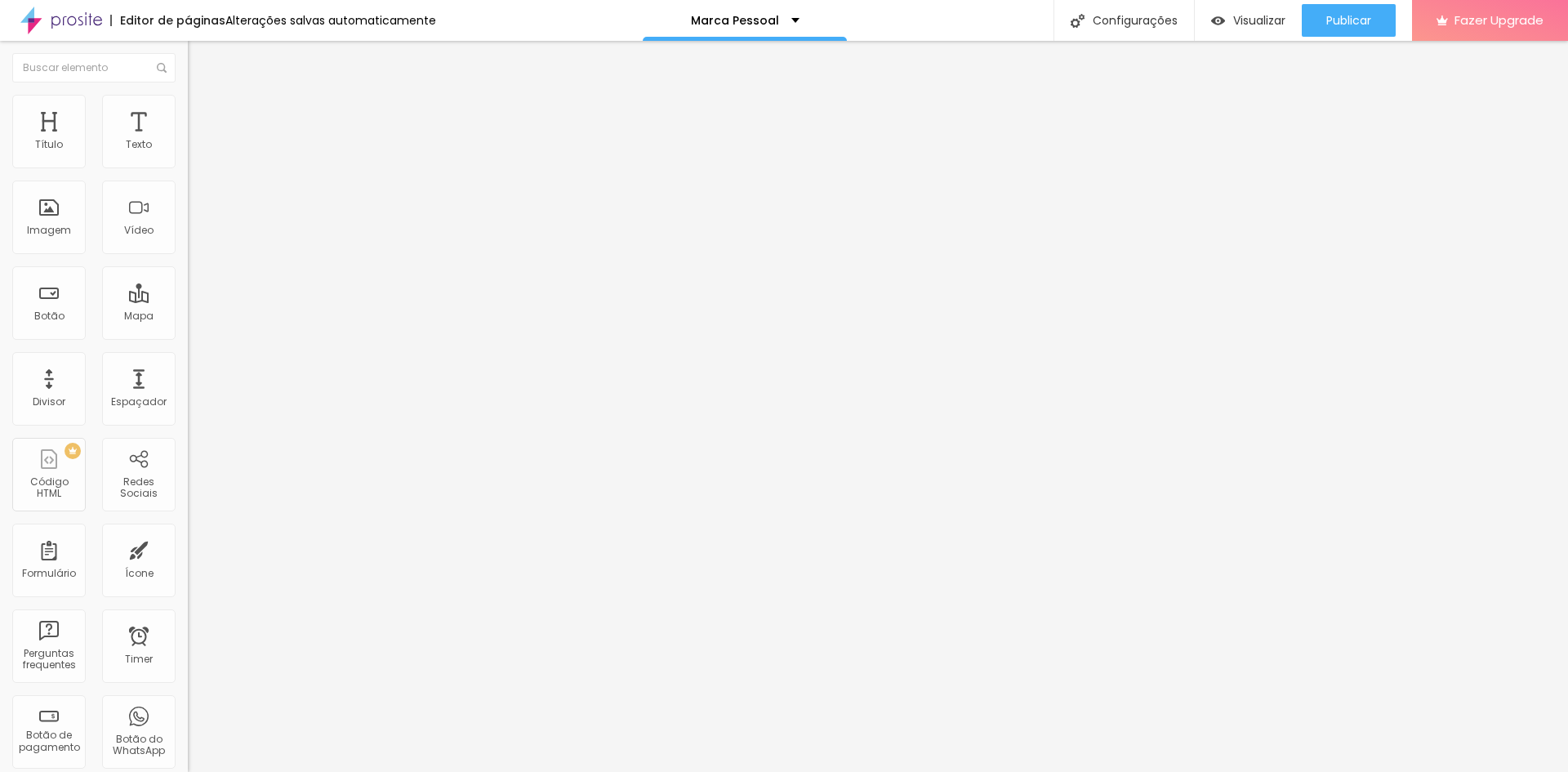
click at [187, 108] on li "Estilo" at bounding box center [281, 103] width 187 height 17
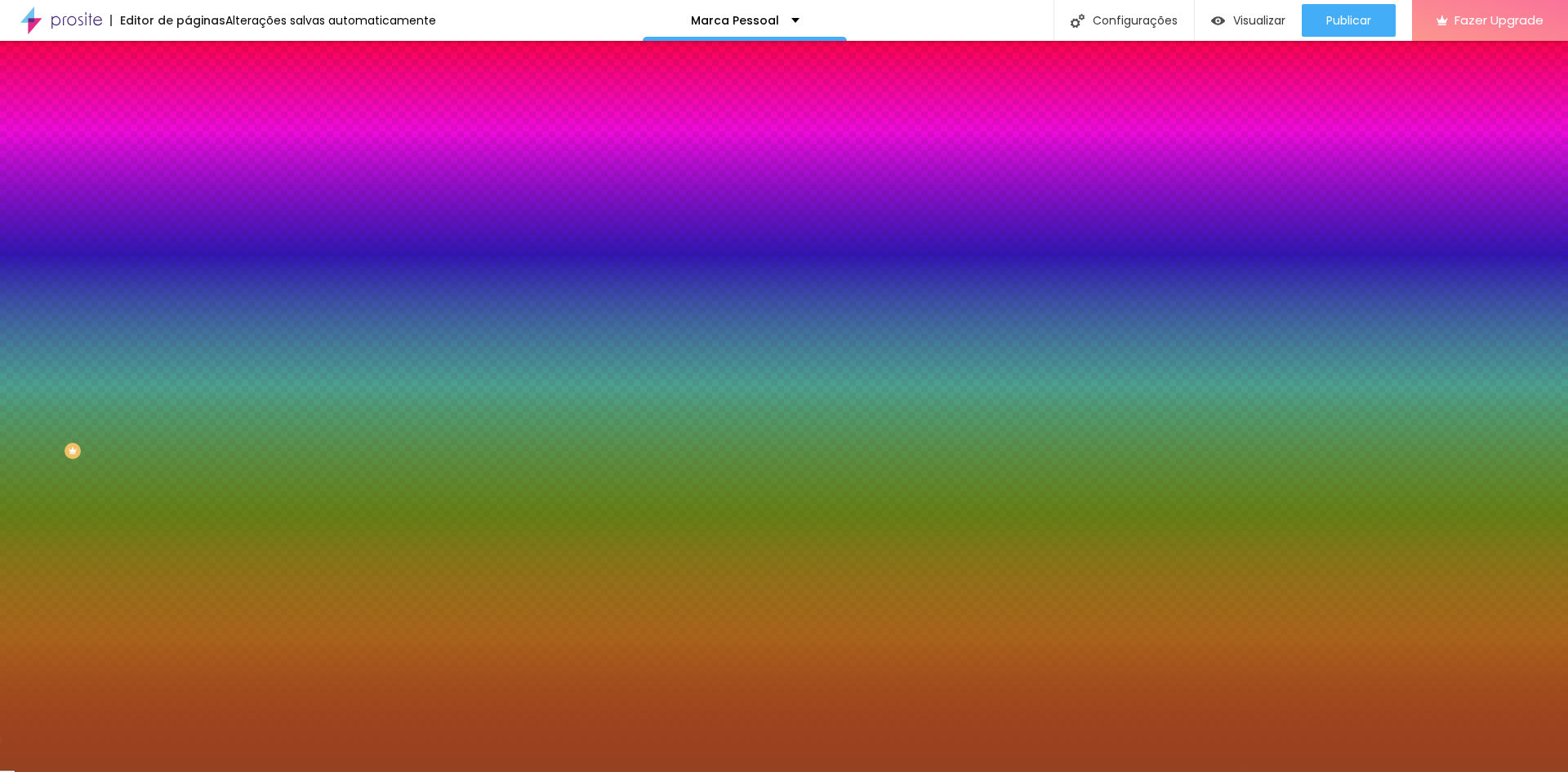
click at [187, 111] on li "Avançado" at bounding box center [281, 119] width 187 height 17
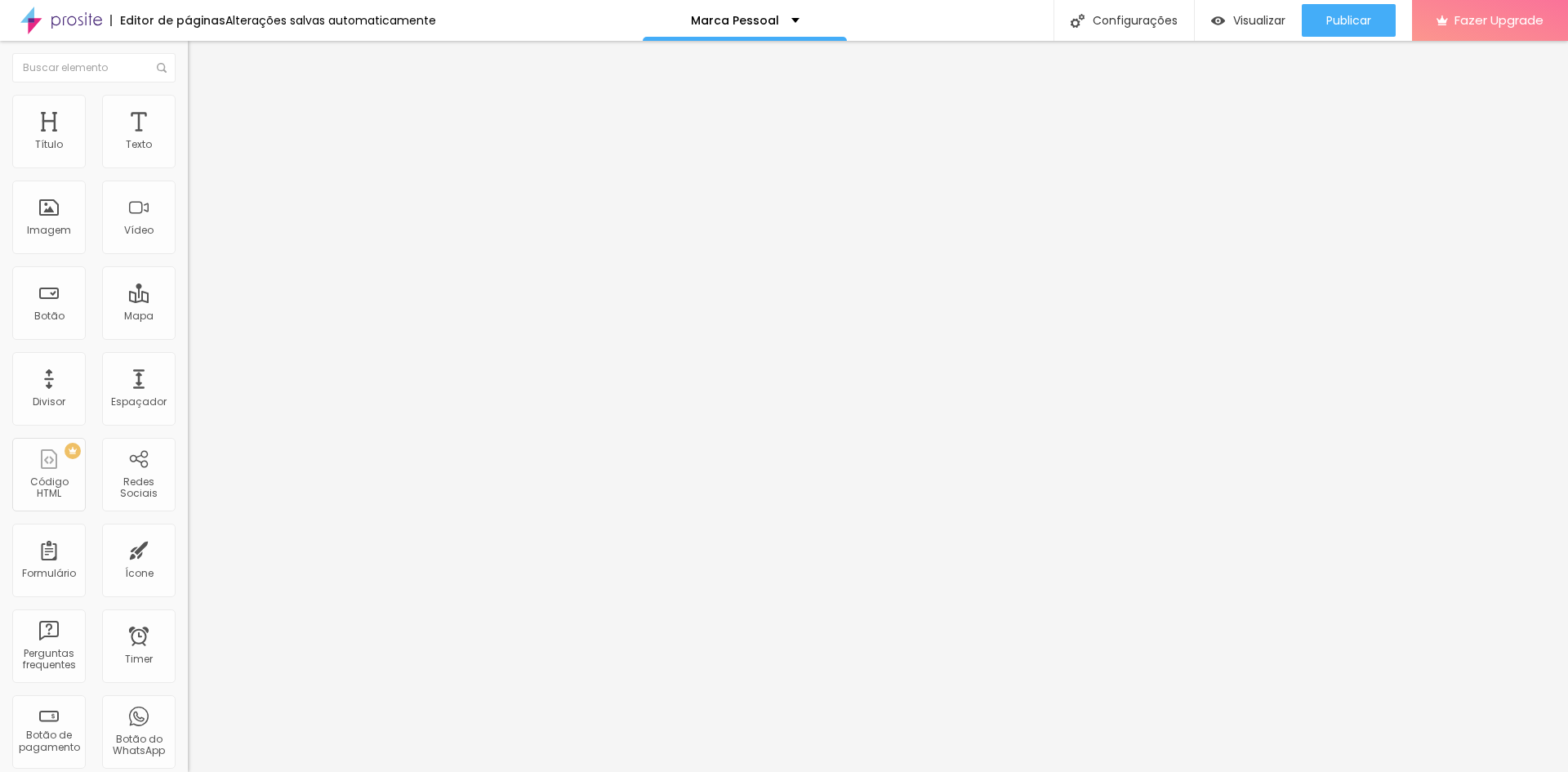
type input "15"
type input "10"
type input "5"
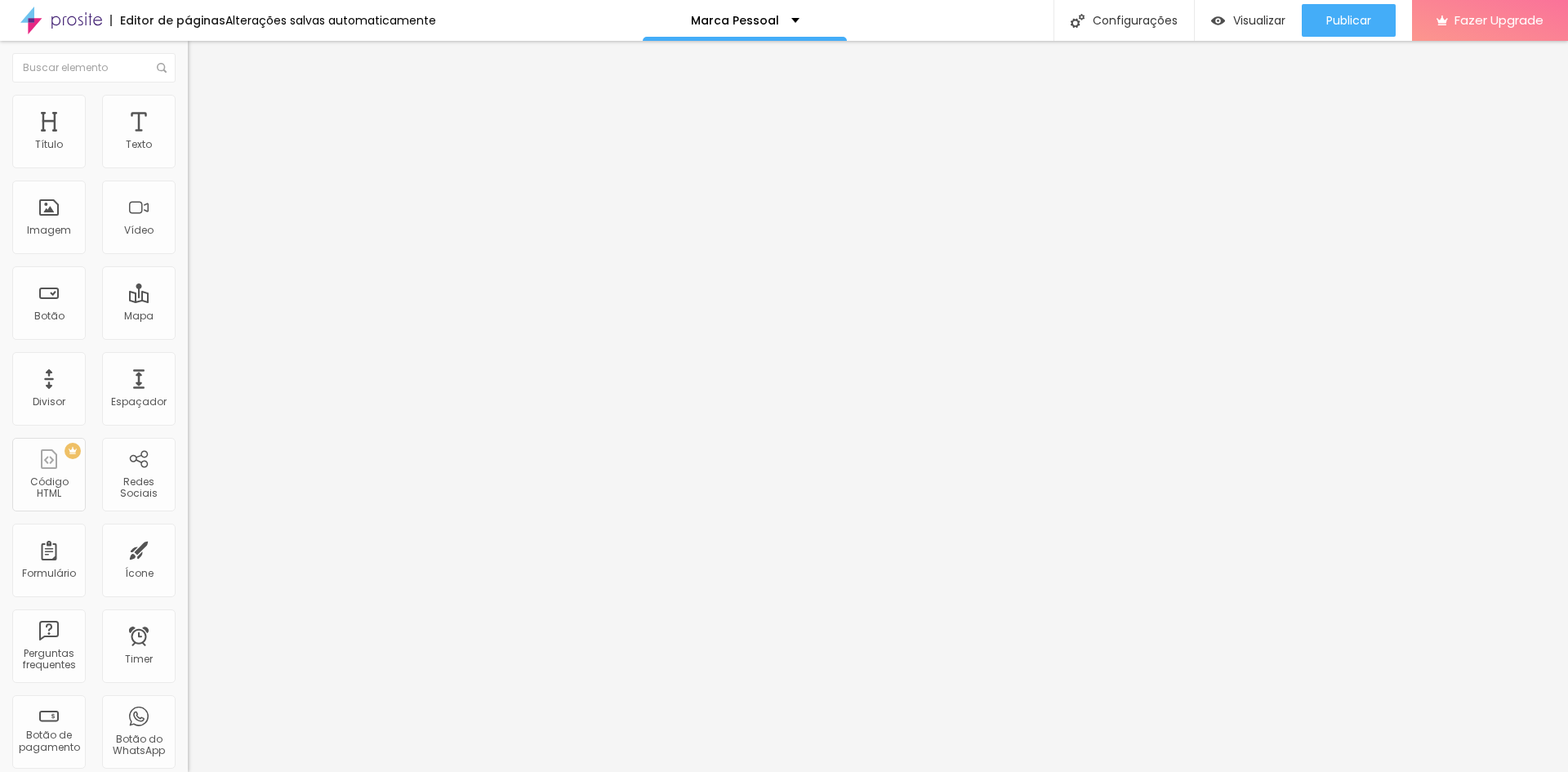
type input "5"
type input "0"
type input "5"
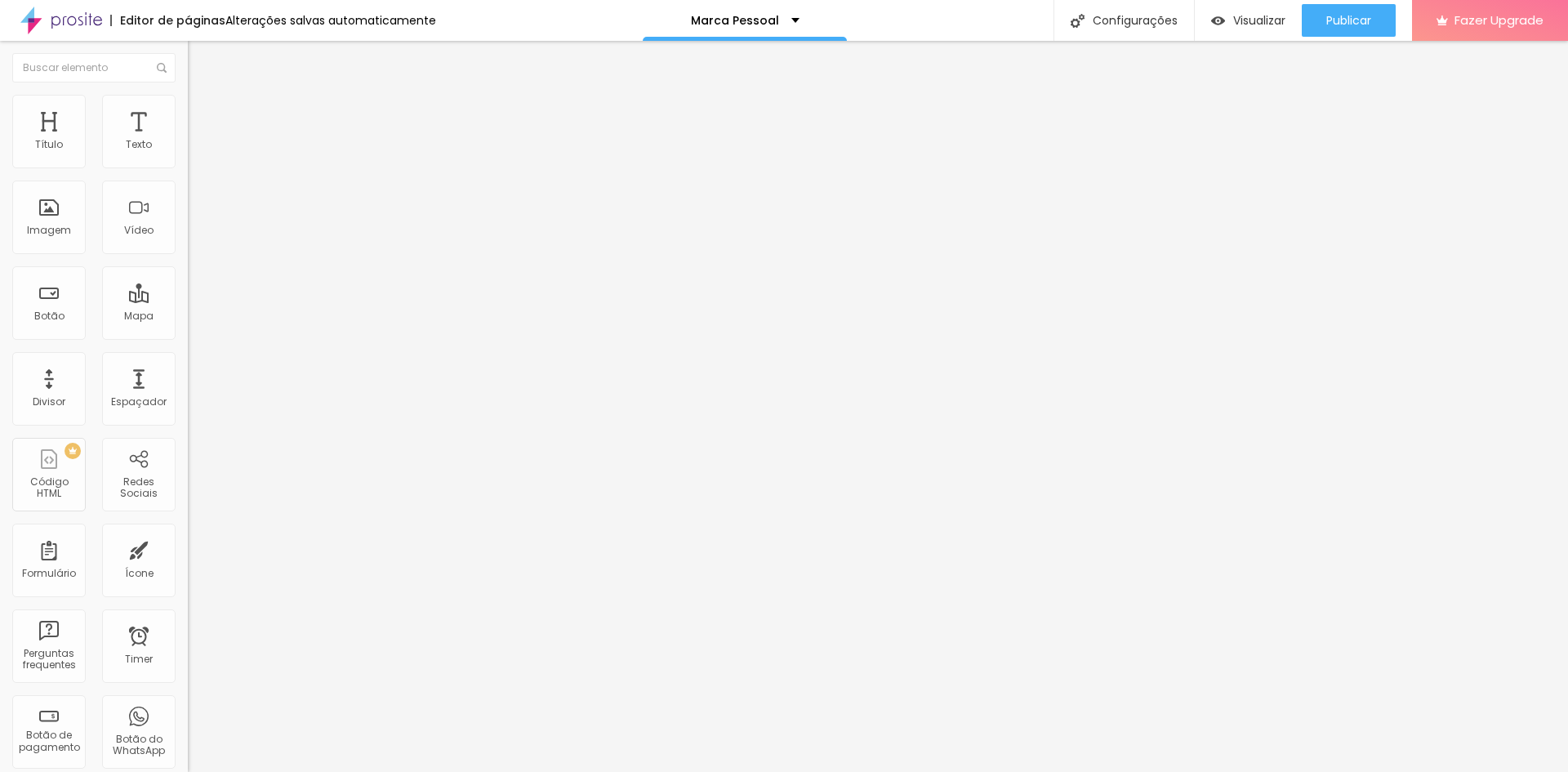
type input "10"
type input "15"
type input "20"
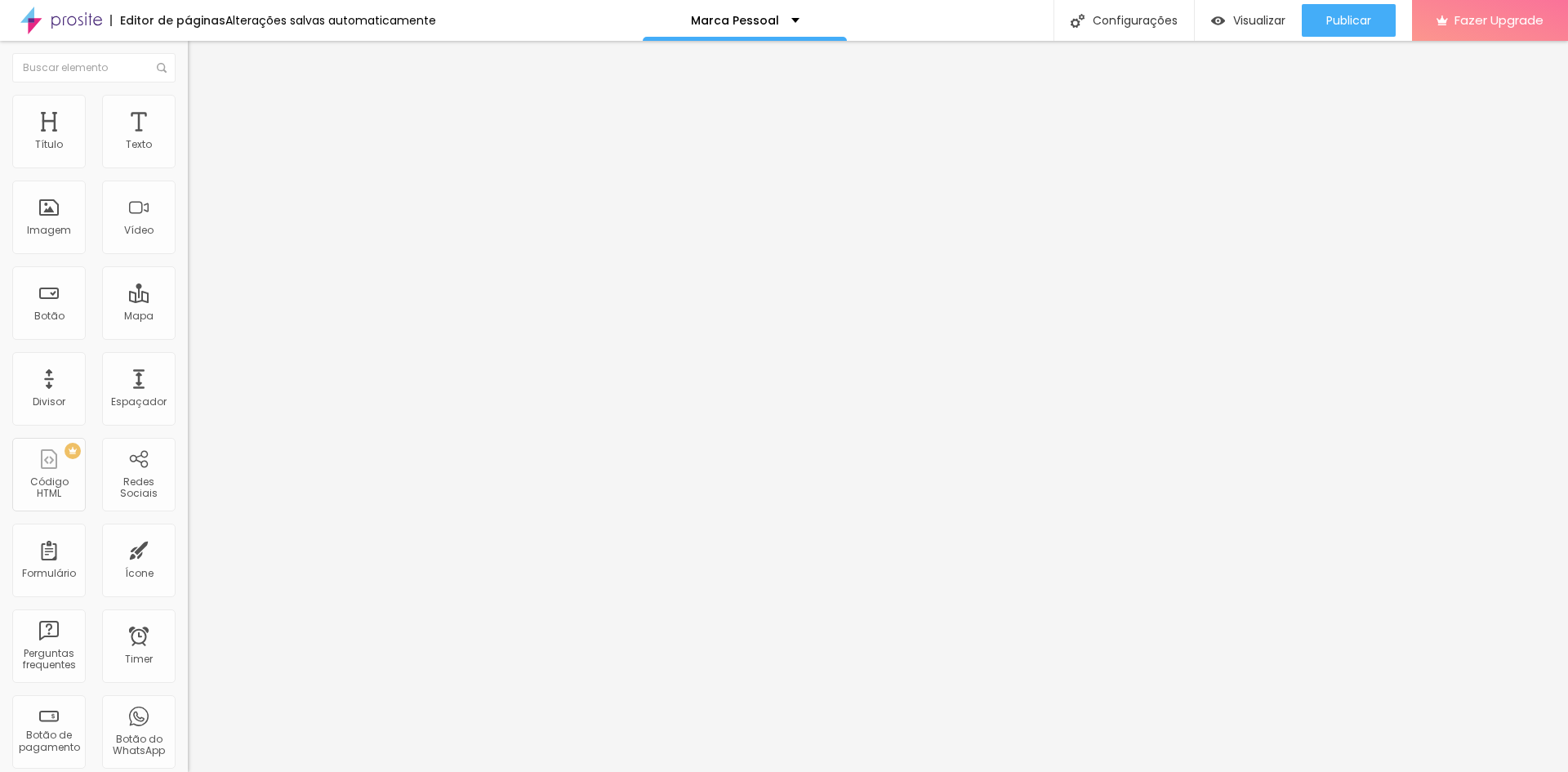
type input "20"
type input "25"
type input "30"
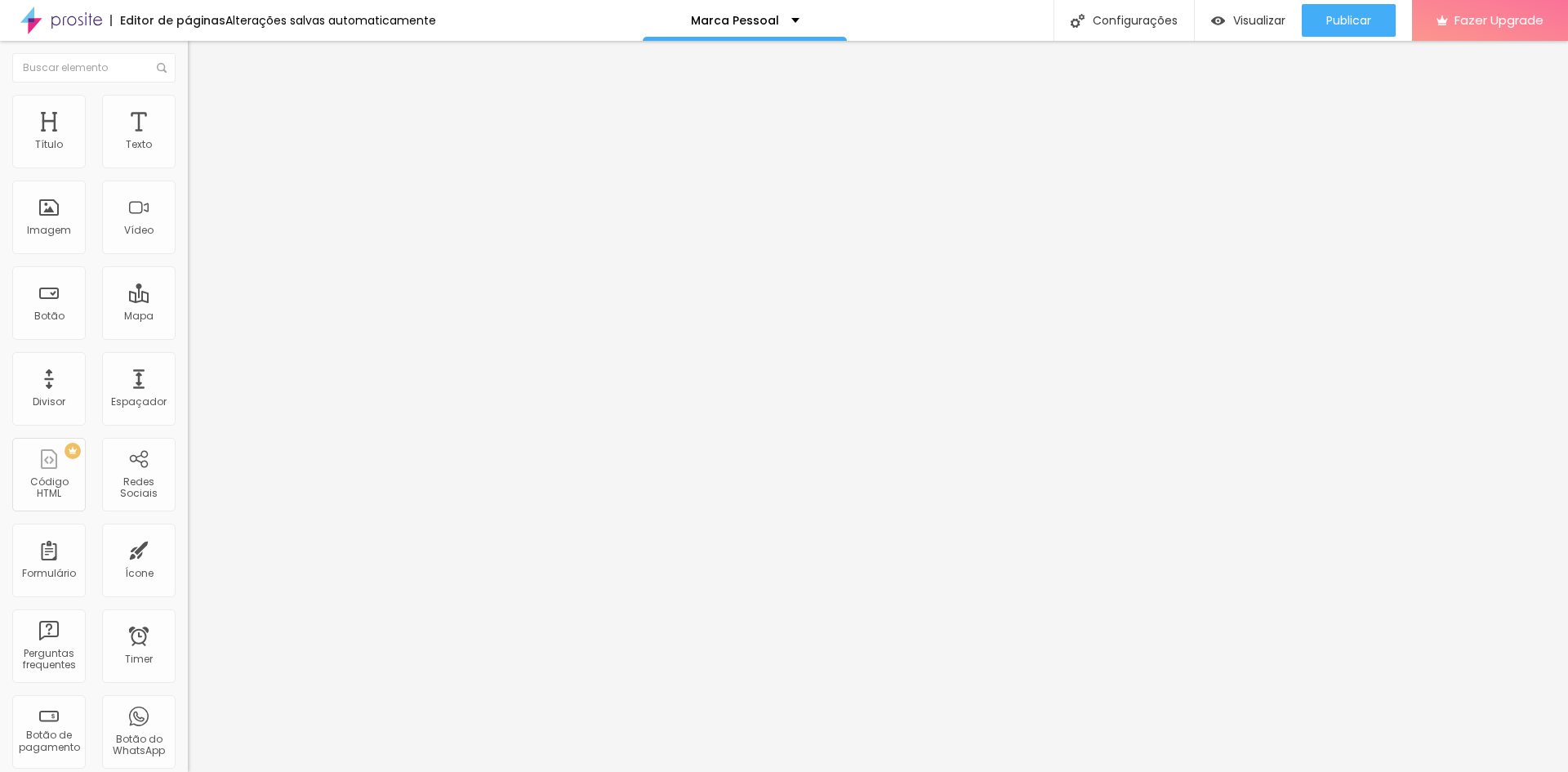
drag, startPoint x: 103, startPoint y: 157, endPoint x: 175, endPoint y: 161, distance: 72.1
type input "30"
click at [187, 316] on input "range" at bounding box center [240, 322] width 106 height 13
type input "260"
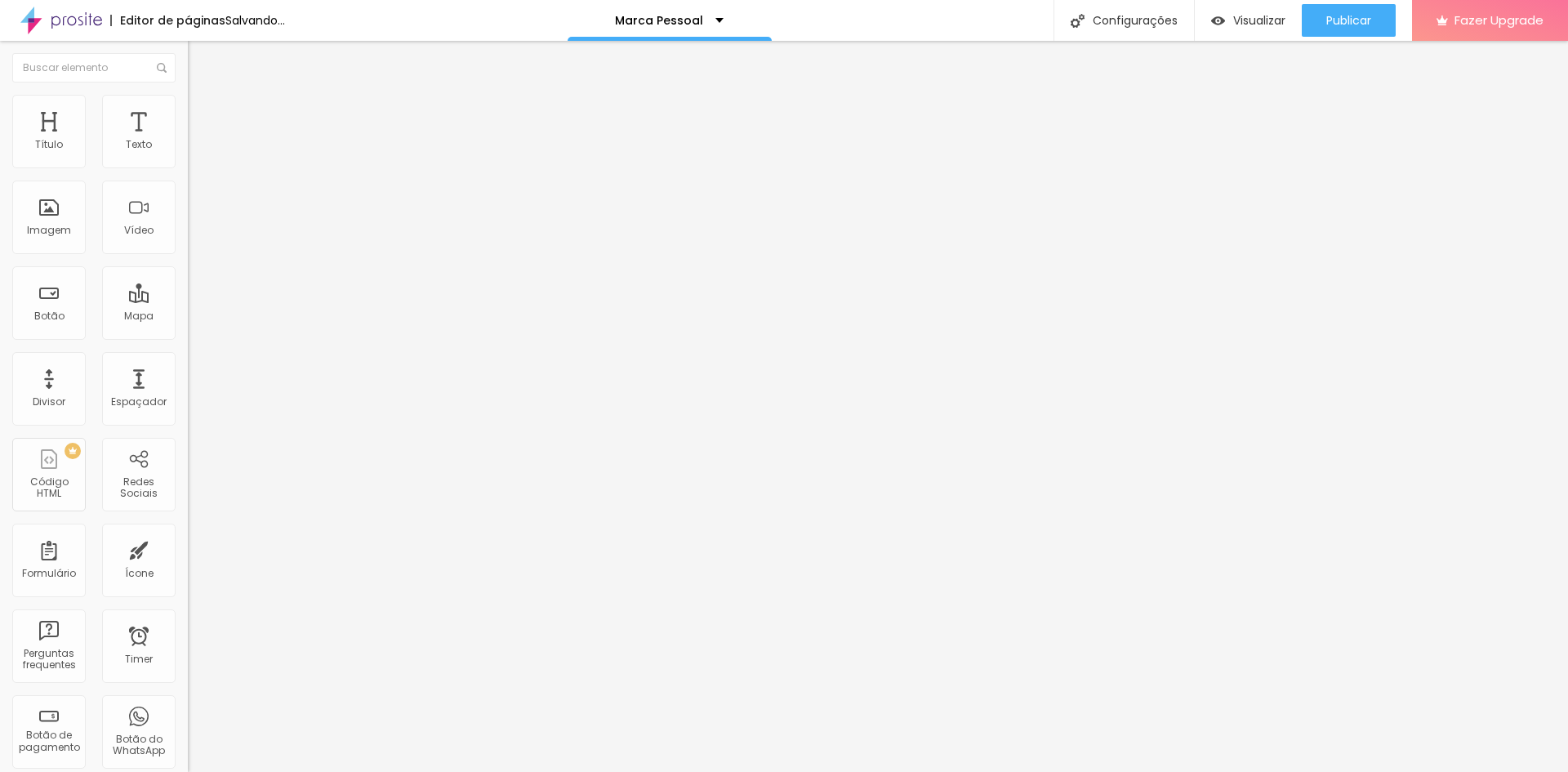
type input "439"
type input "500"
type input "497"
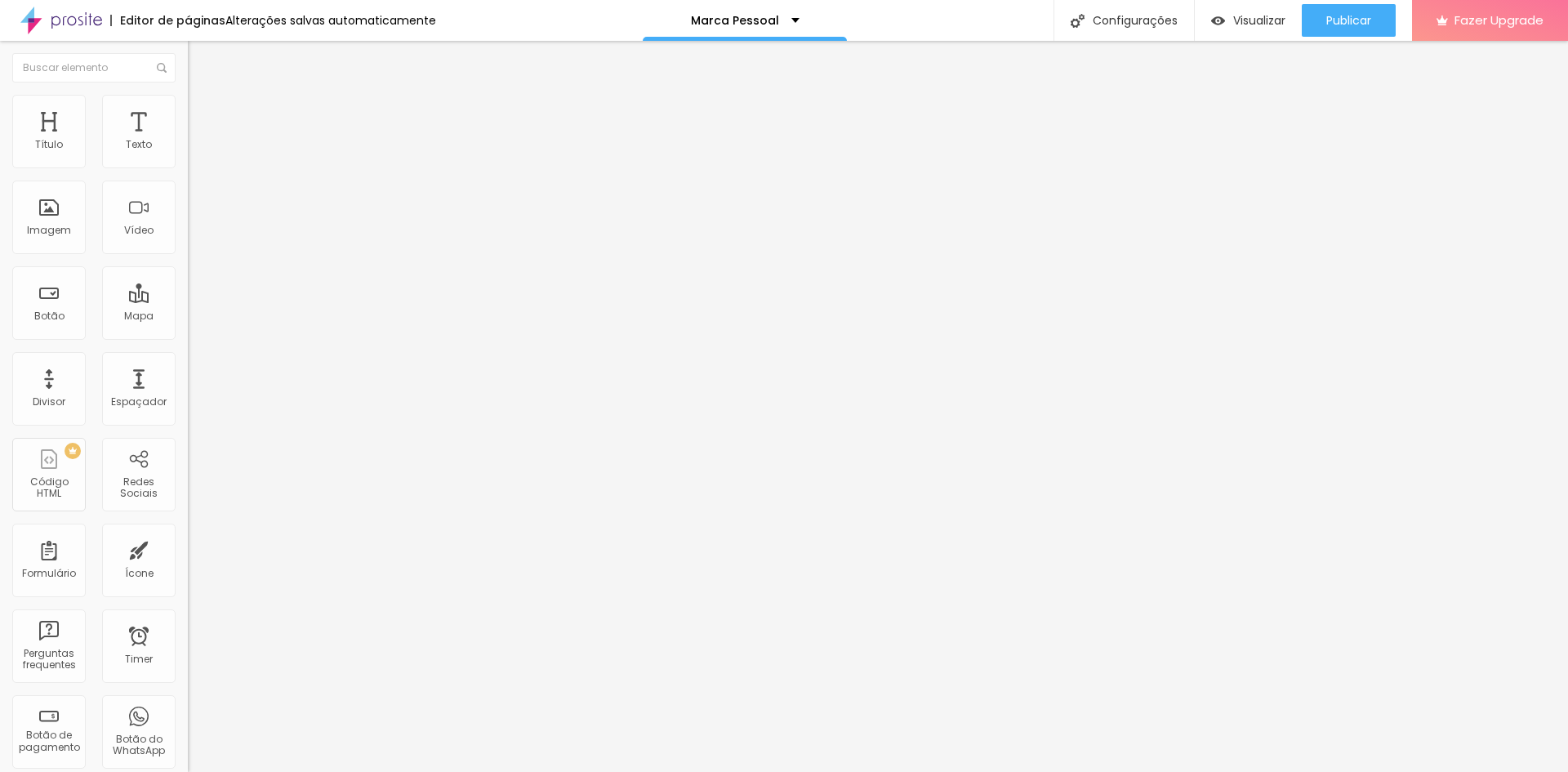
type input "497"
type input "387"
type input "360"
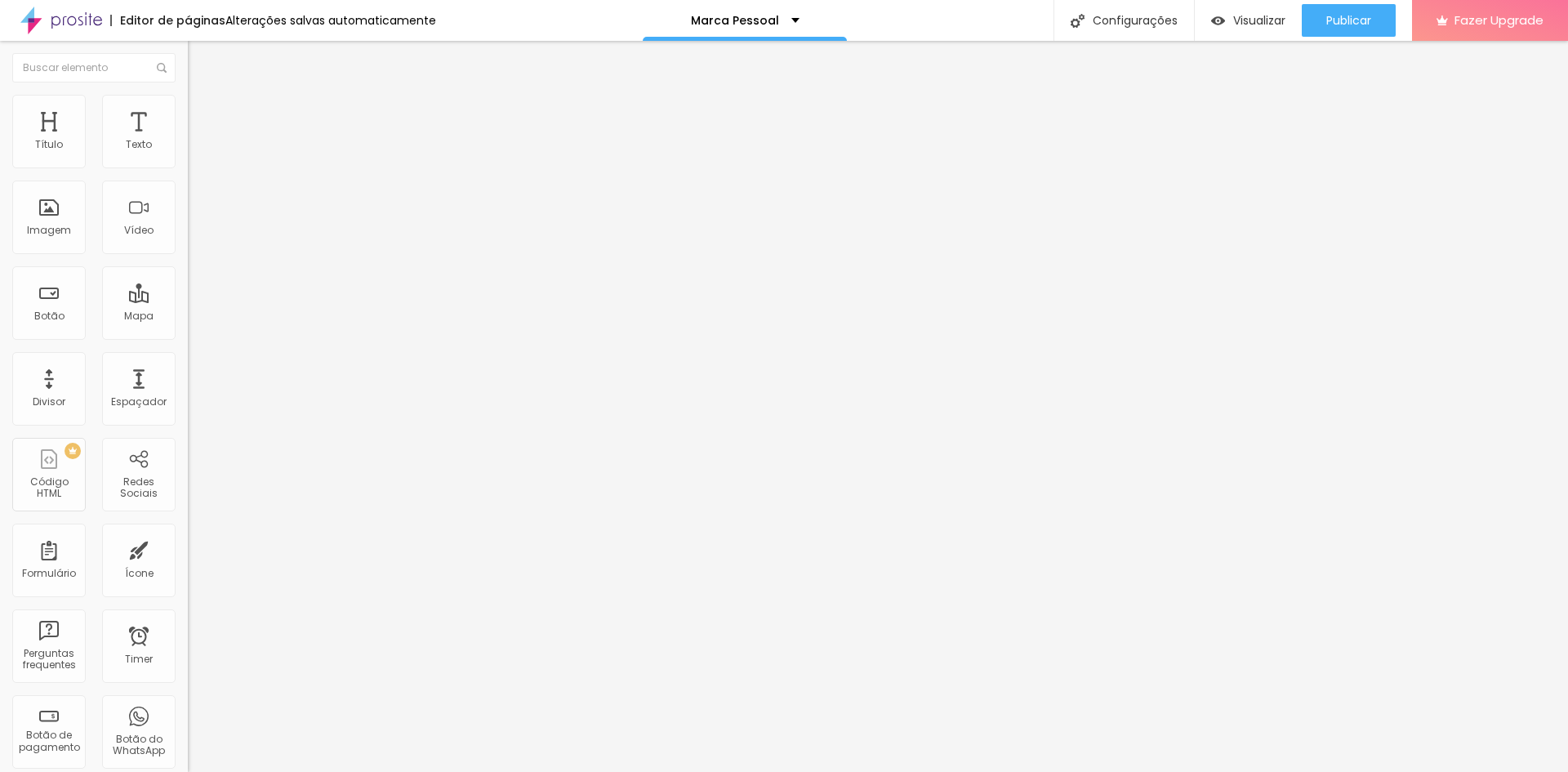
type input "292"
type input "245"
type input "202"
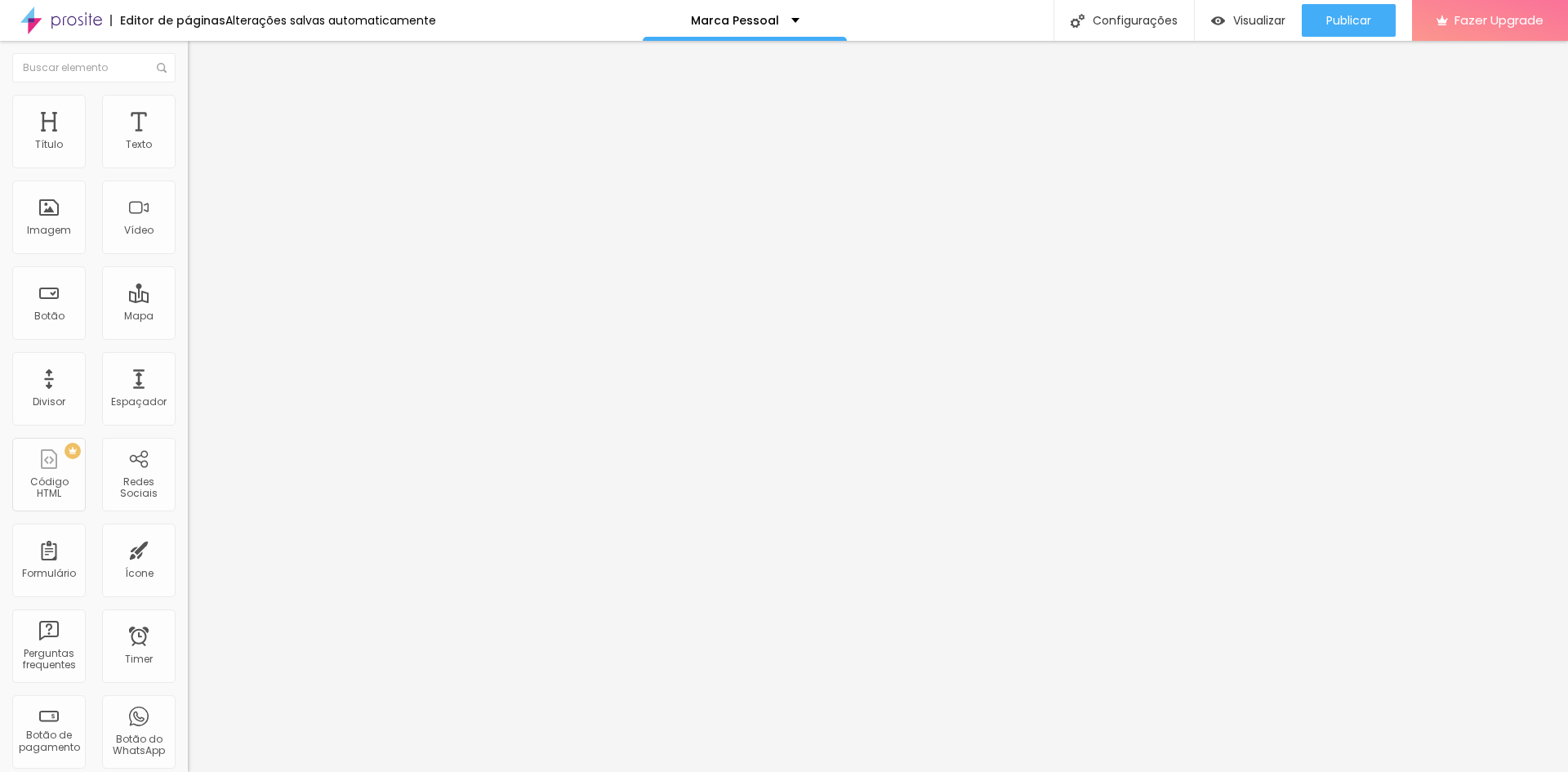
type input "202"
type input "160"
type input "113"
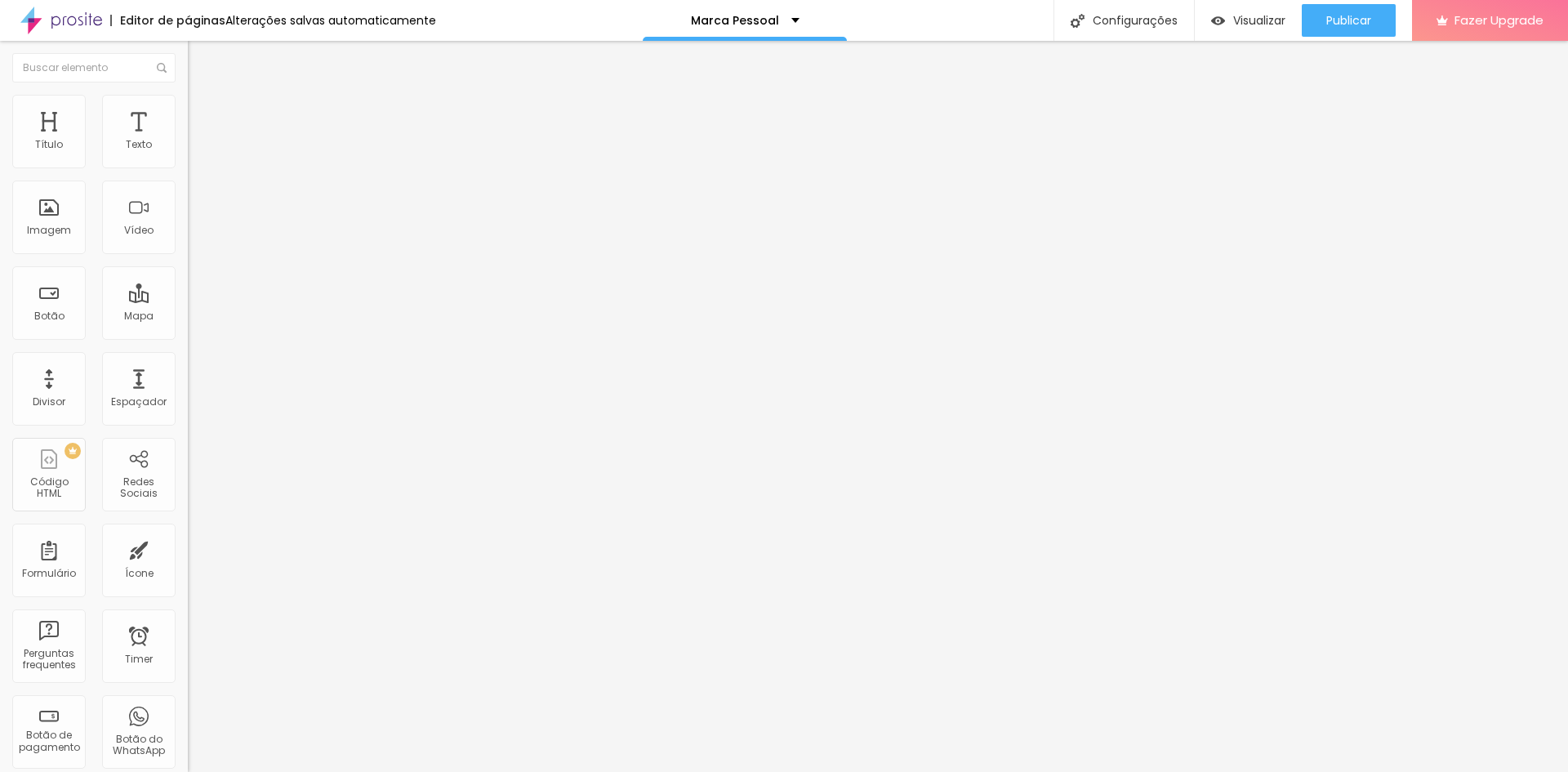
type input "81"
type input "39"
type input "2"
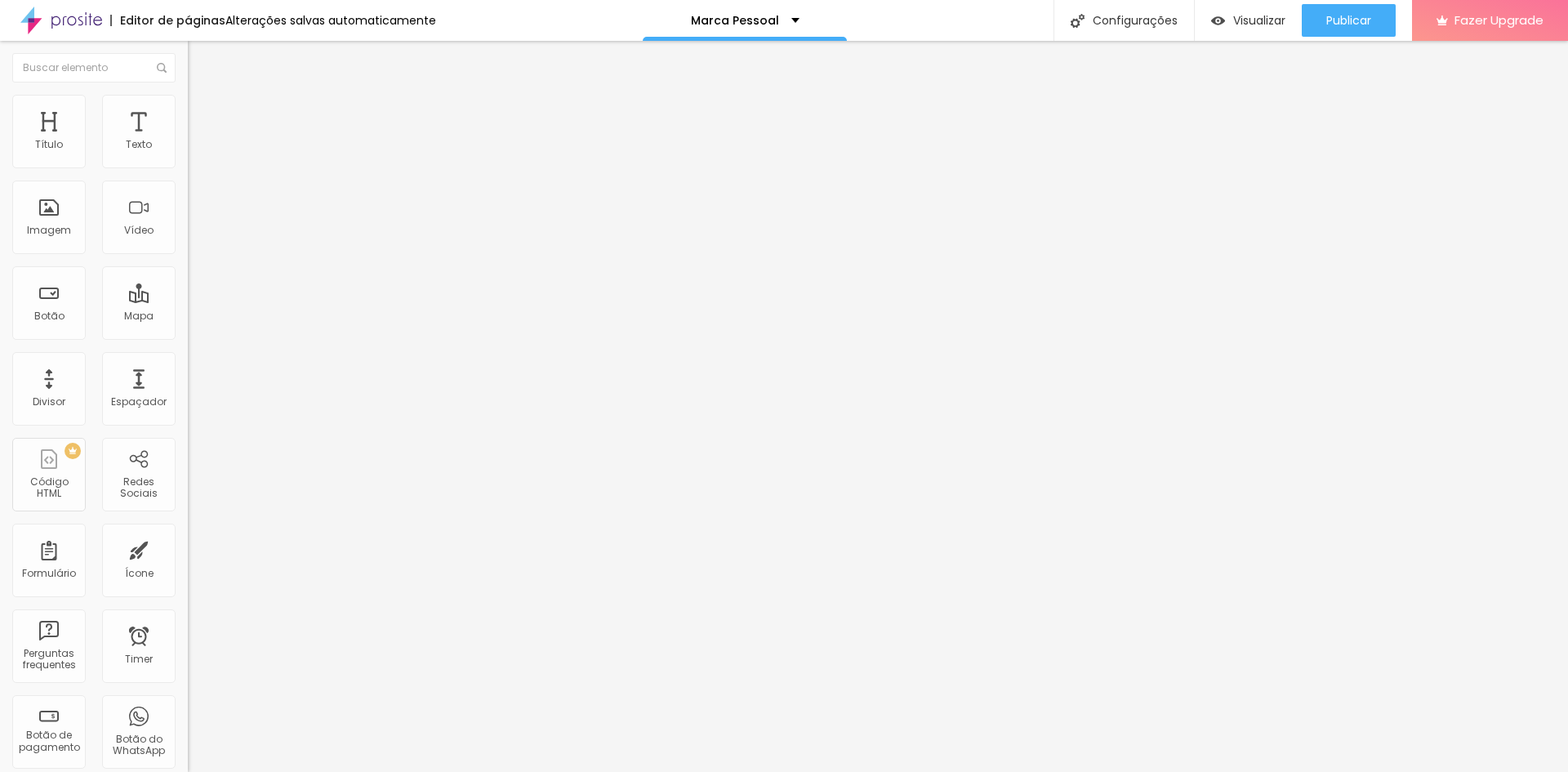
type input "2"
type input "0"
drag, startPoint x: 72, startPoint y: 191, endPoint x: 25, endPoint y: 190, distance: 47.0
type input "0"
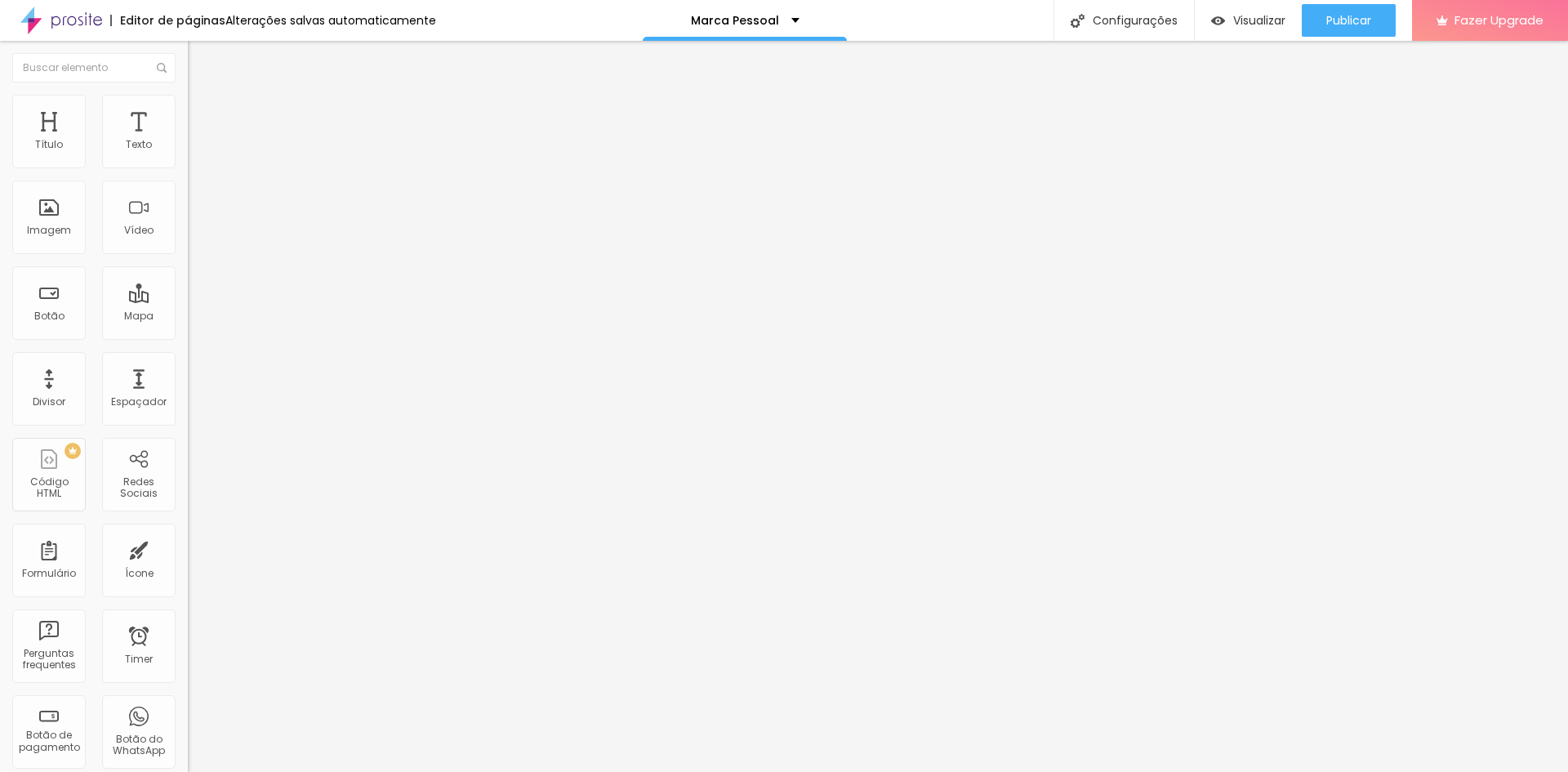
click at [187, 548] on input "range" at bounding box center [240, 554] width 106 height 13
type input "25"
type input "20"
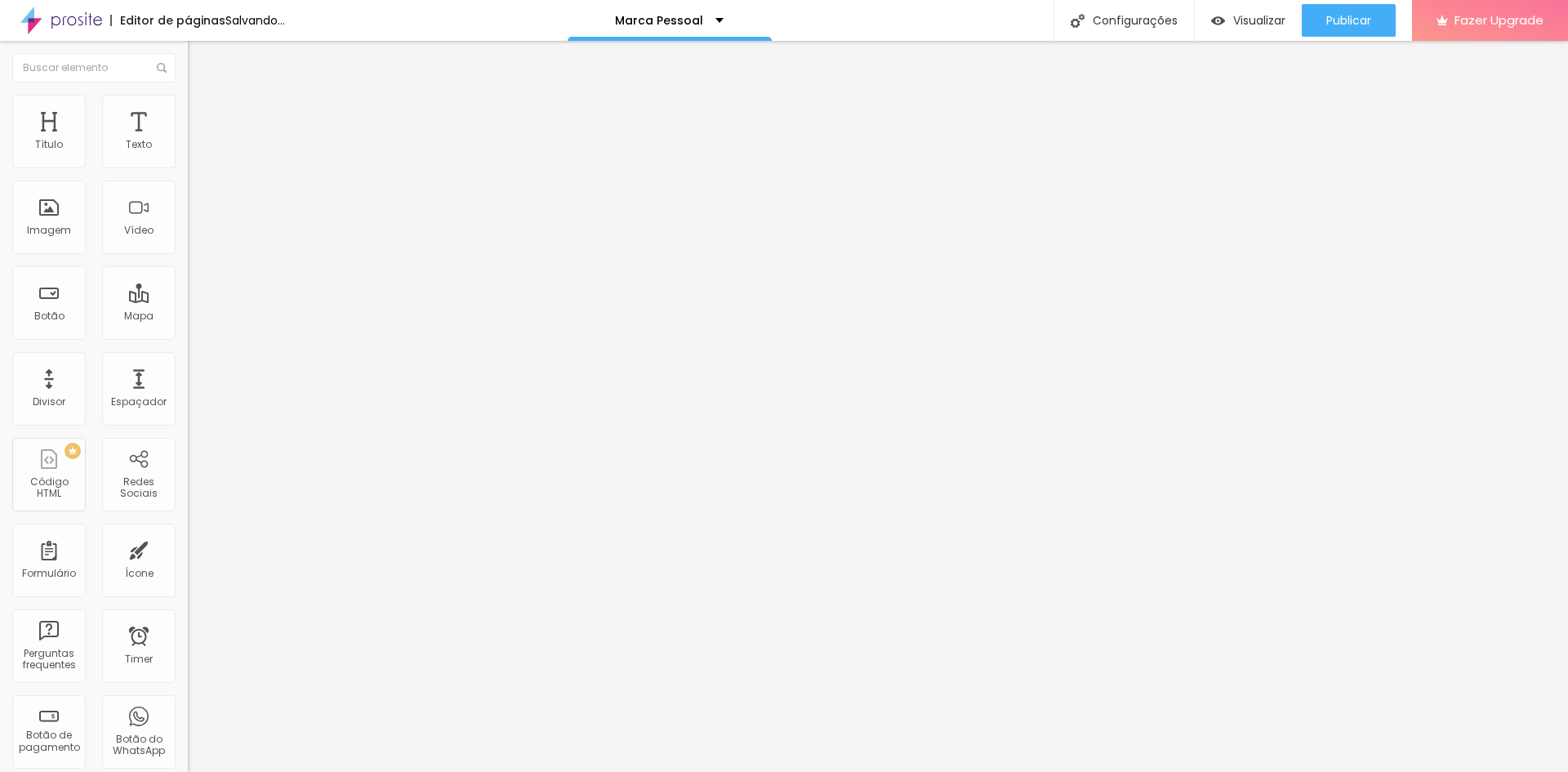
type input "15"
type input "10"
type input "5"
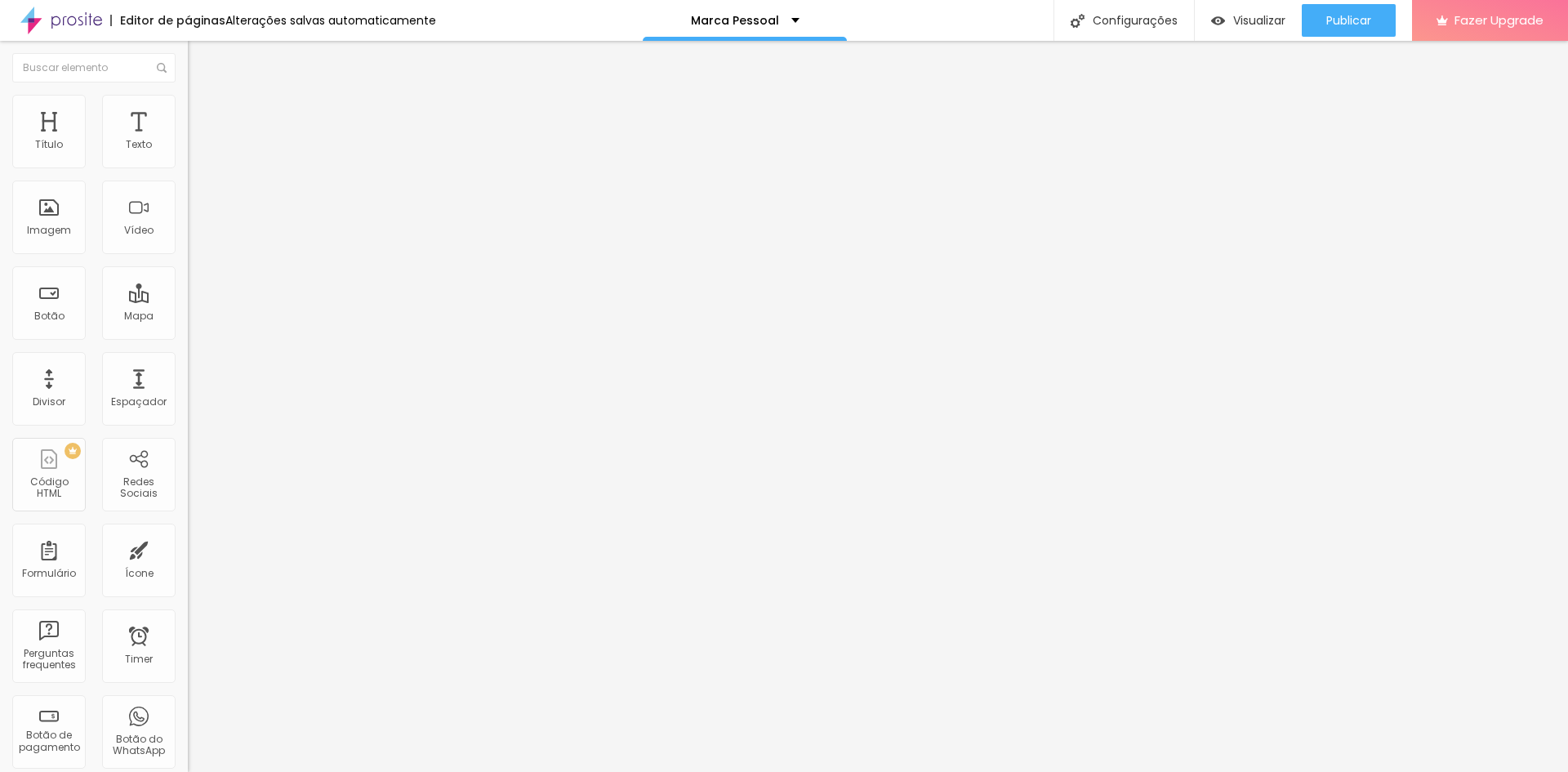
type input "5"
type input "0"
type input "5"
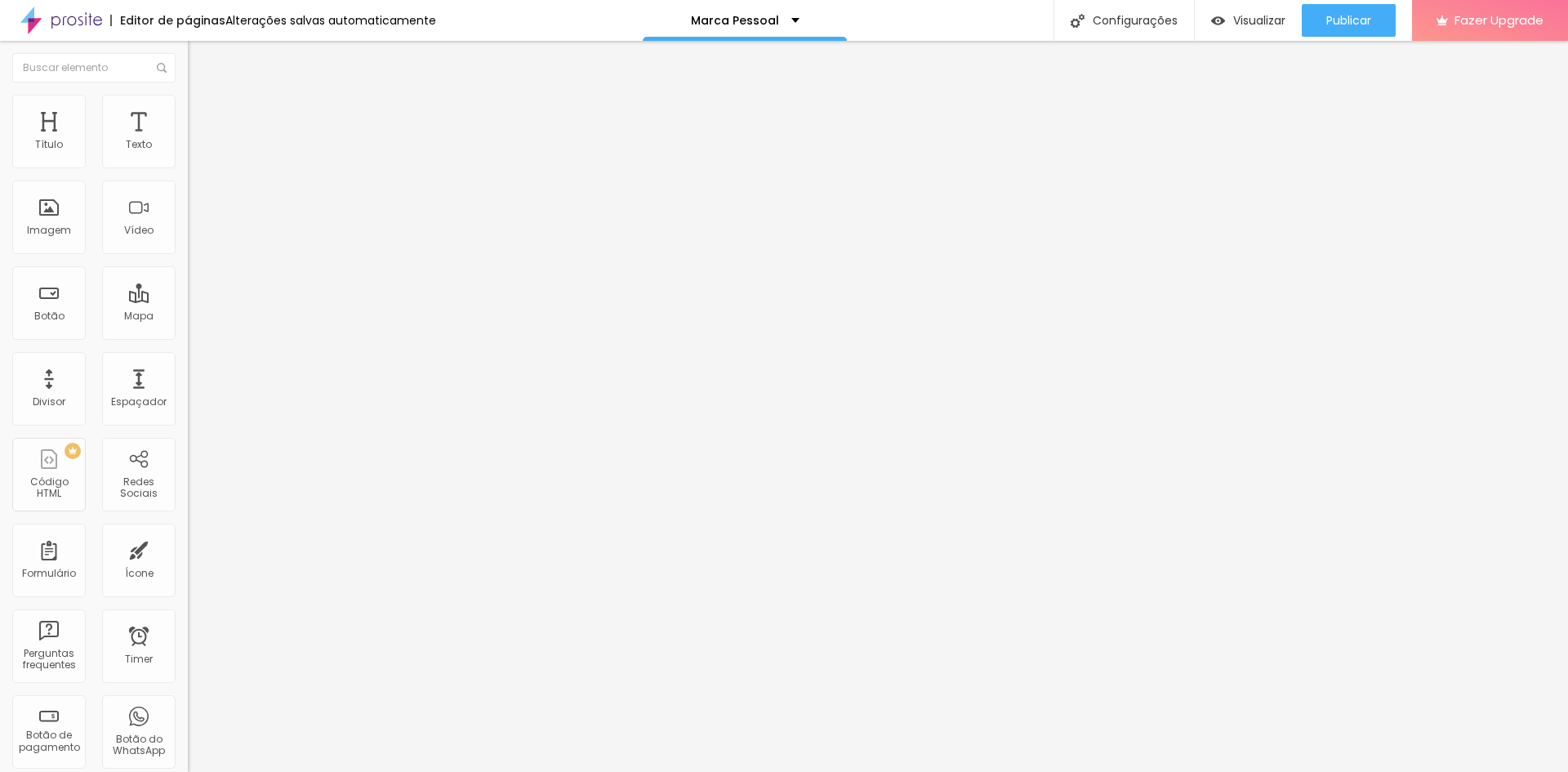
type input "10"
type input "15"
type input "20"
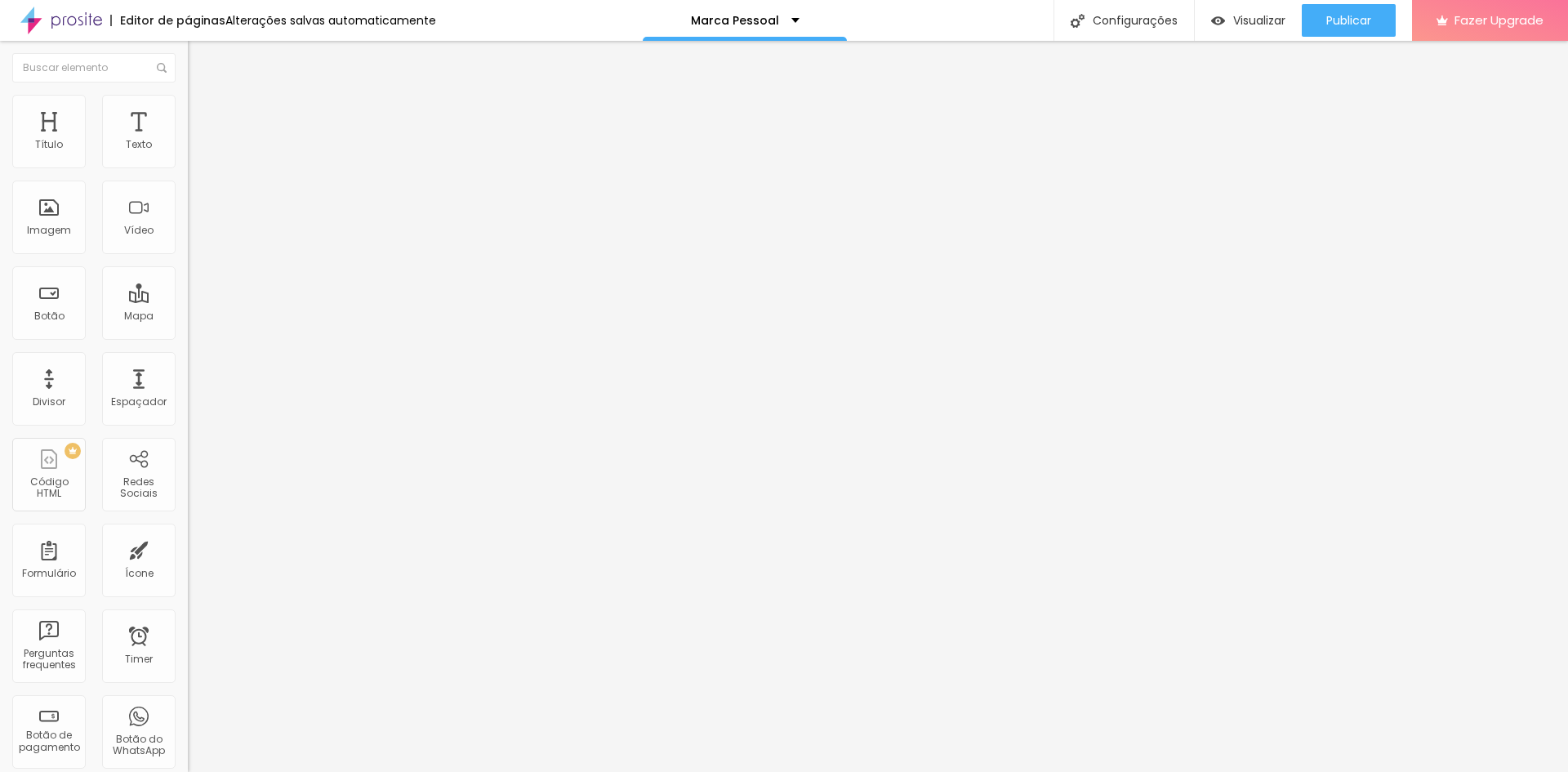
type input "20"
type input "25"
type input "30"
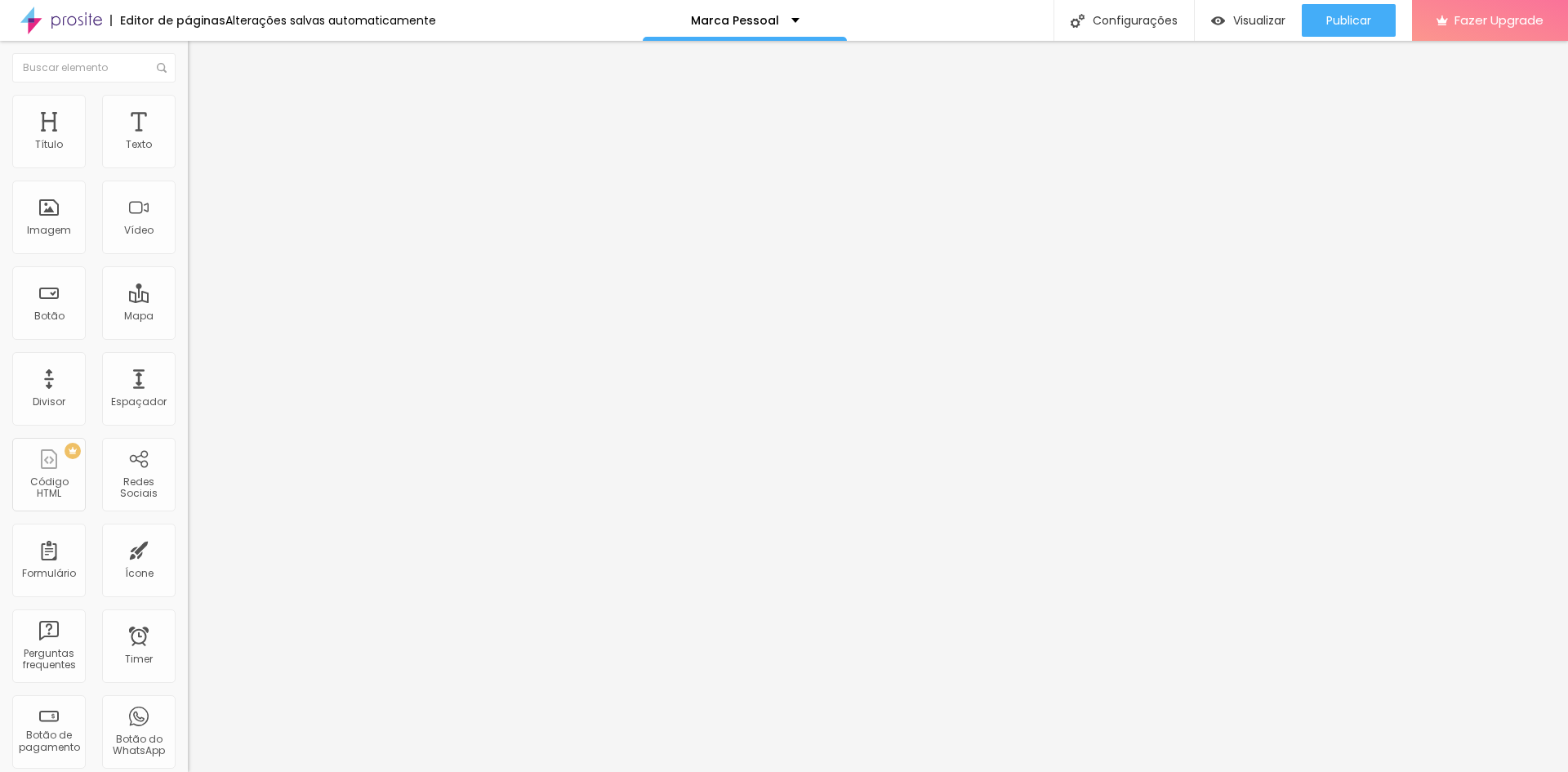
drag, startPoint x: 124, startPoint y: 160, endPoint x: 164, endPoint y: 160, distance: 40.0
click at [187, 316] on input "range" at bounding box center [240, 322] width 106 height 13
click at [187, 165] on input "text" at bounding box center [285, 157] width 196 height 17
click at [202, 110] on span "Estilo" at bounding box center [215, 105] width 26 height 14
type input "13"
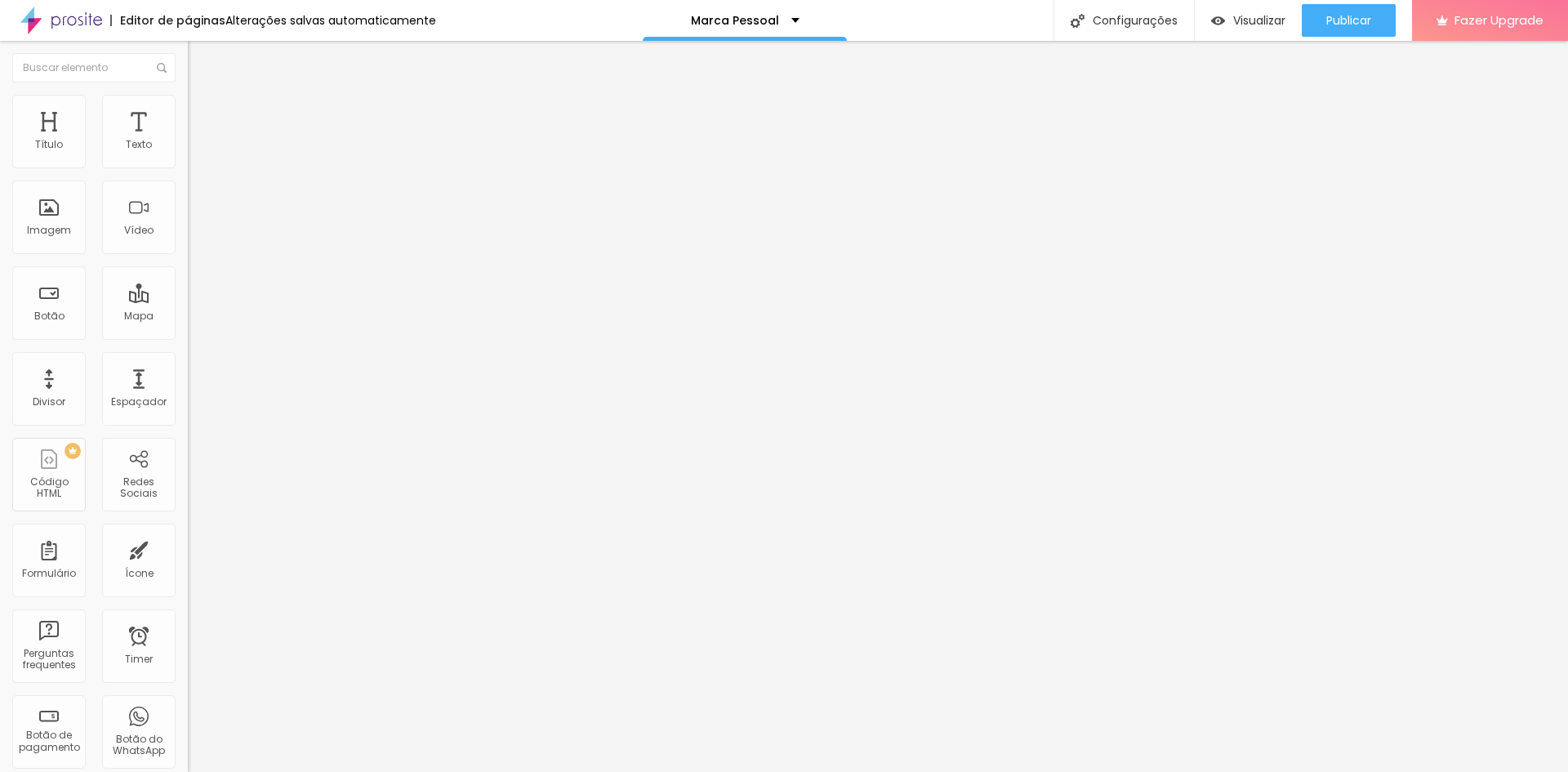
type input "13"
type input "23"
type input "25"
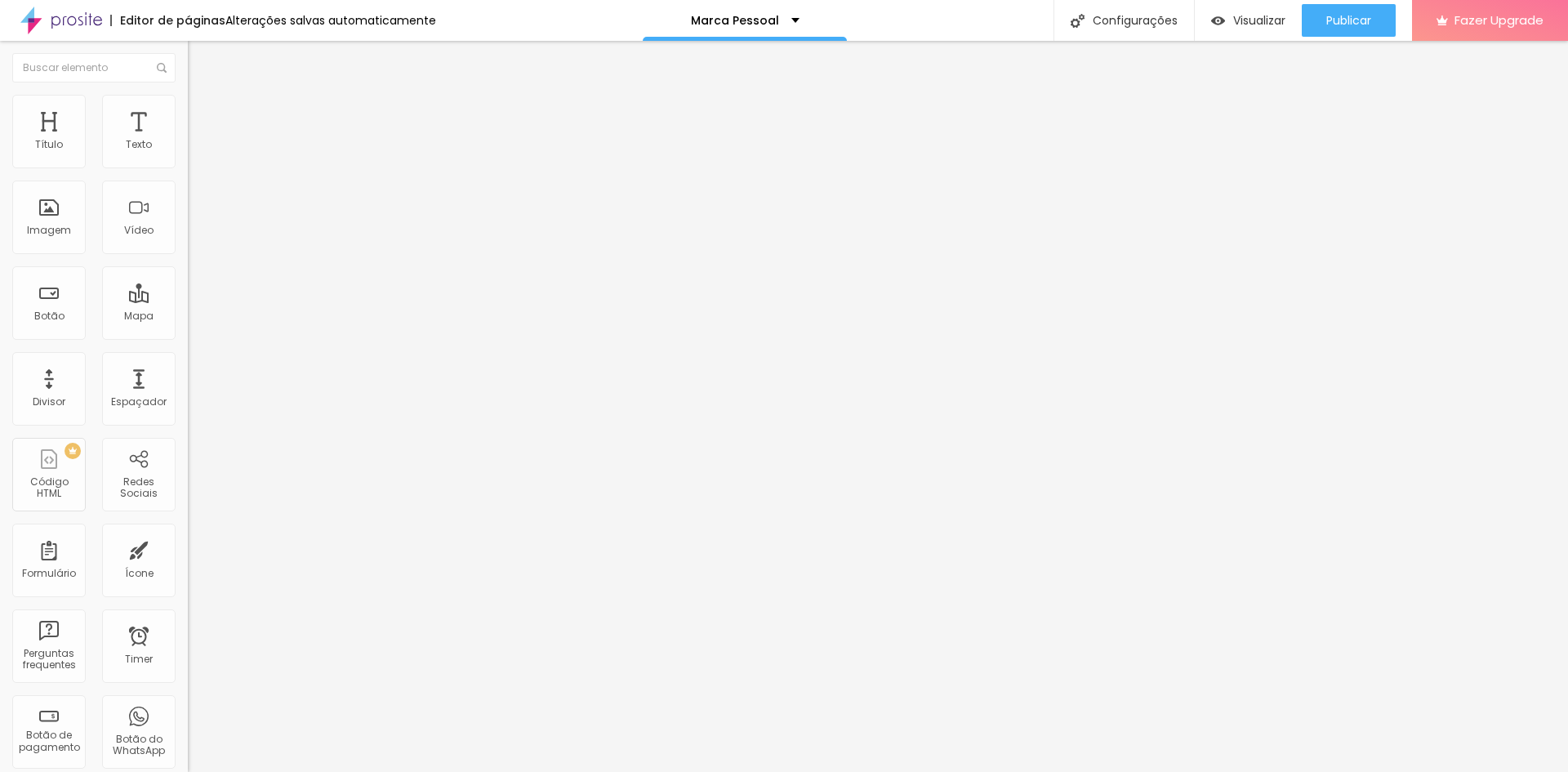
type input "28"
type input "30"
type input "31"
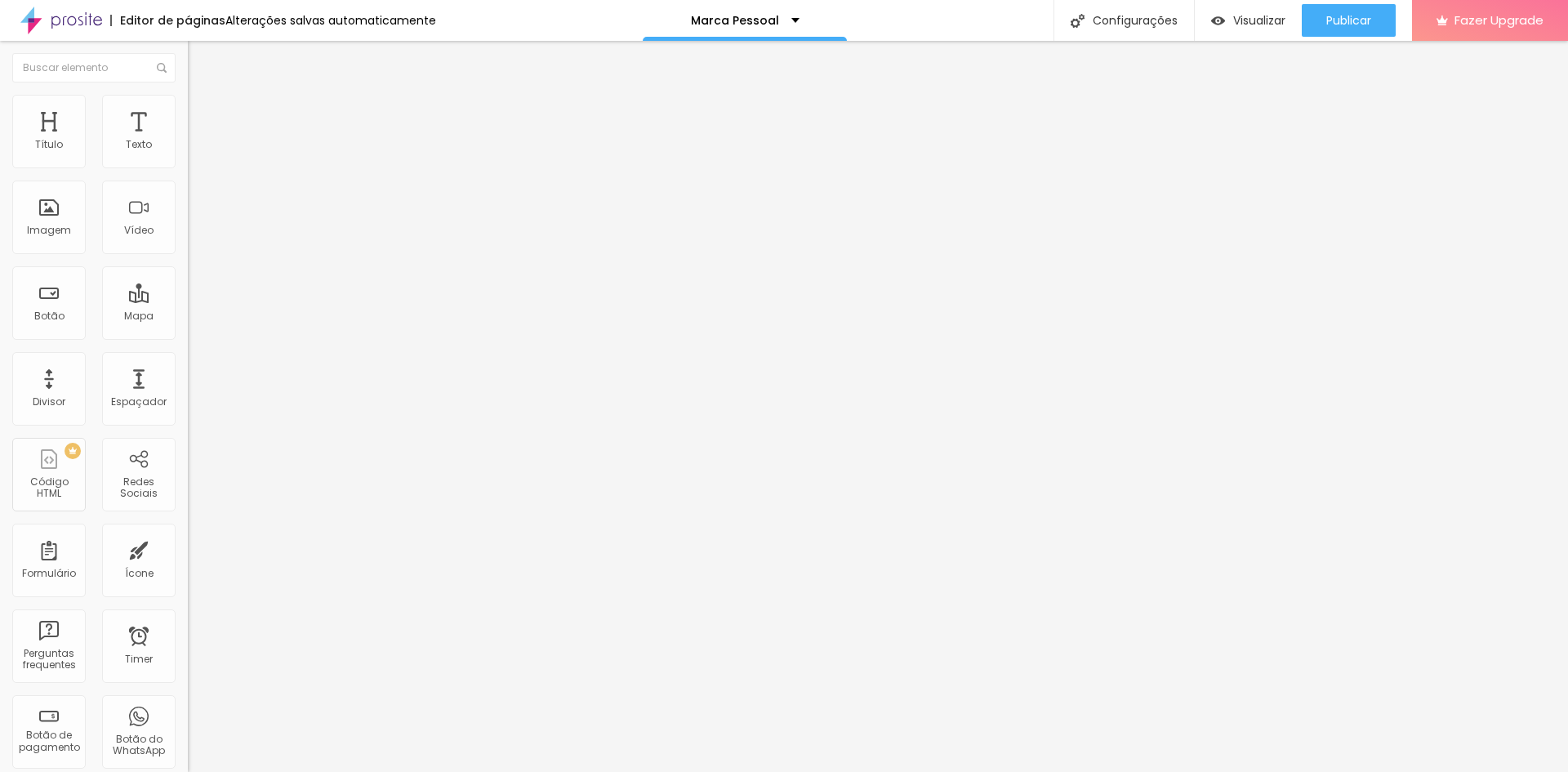
type input "31"
type input "33"
type input "35"
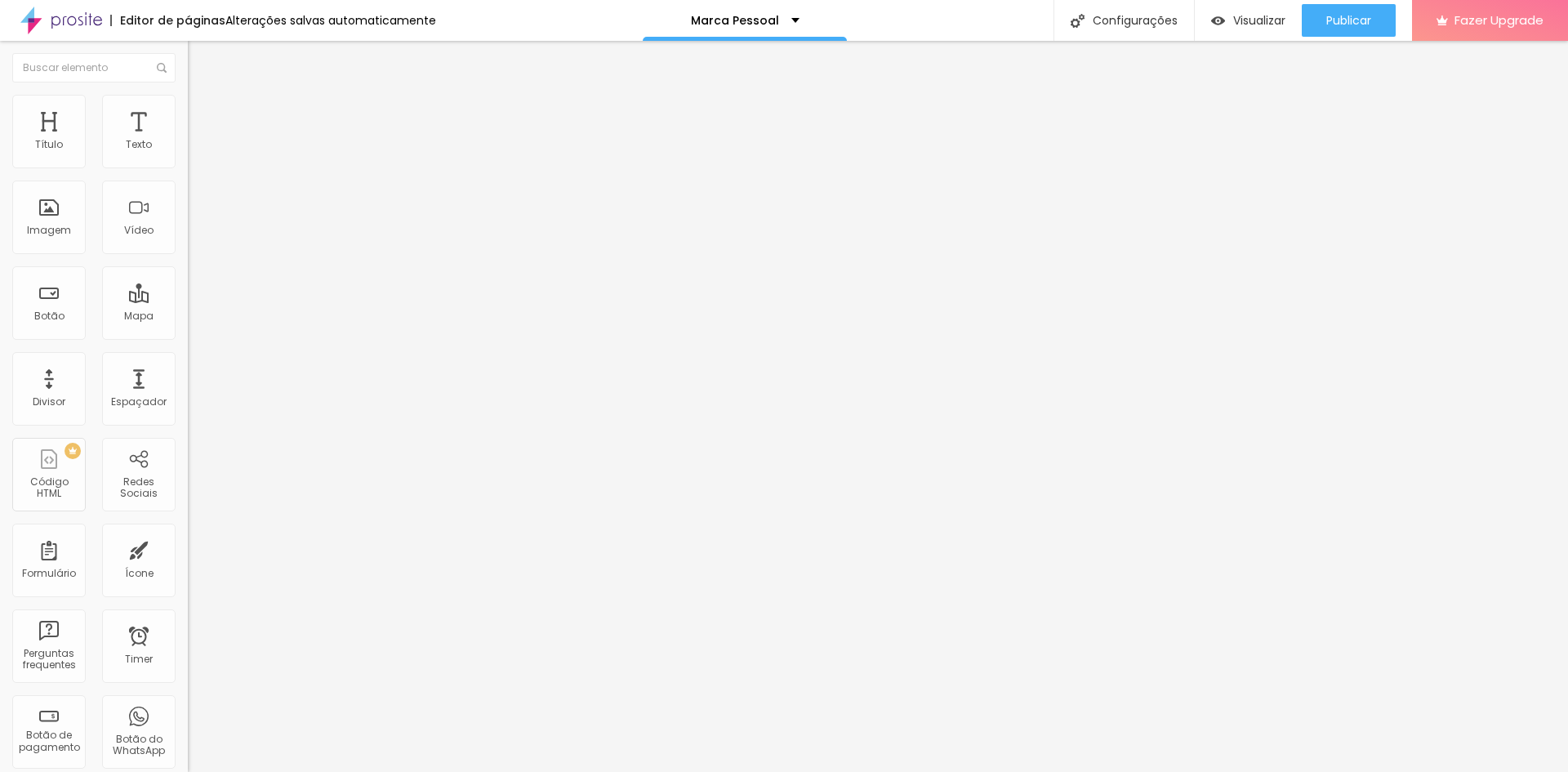
type input "36"
type input "38"
type input "41"
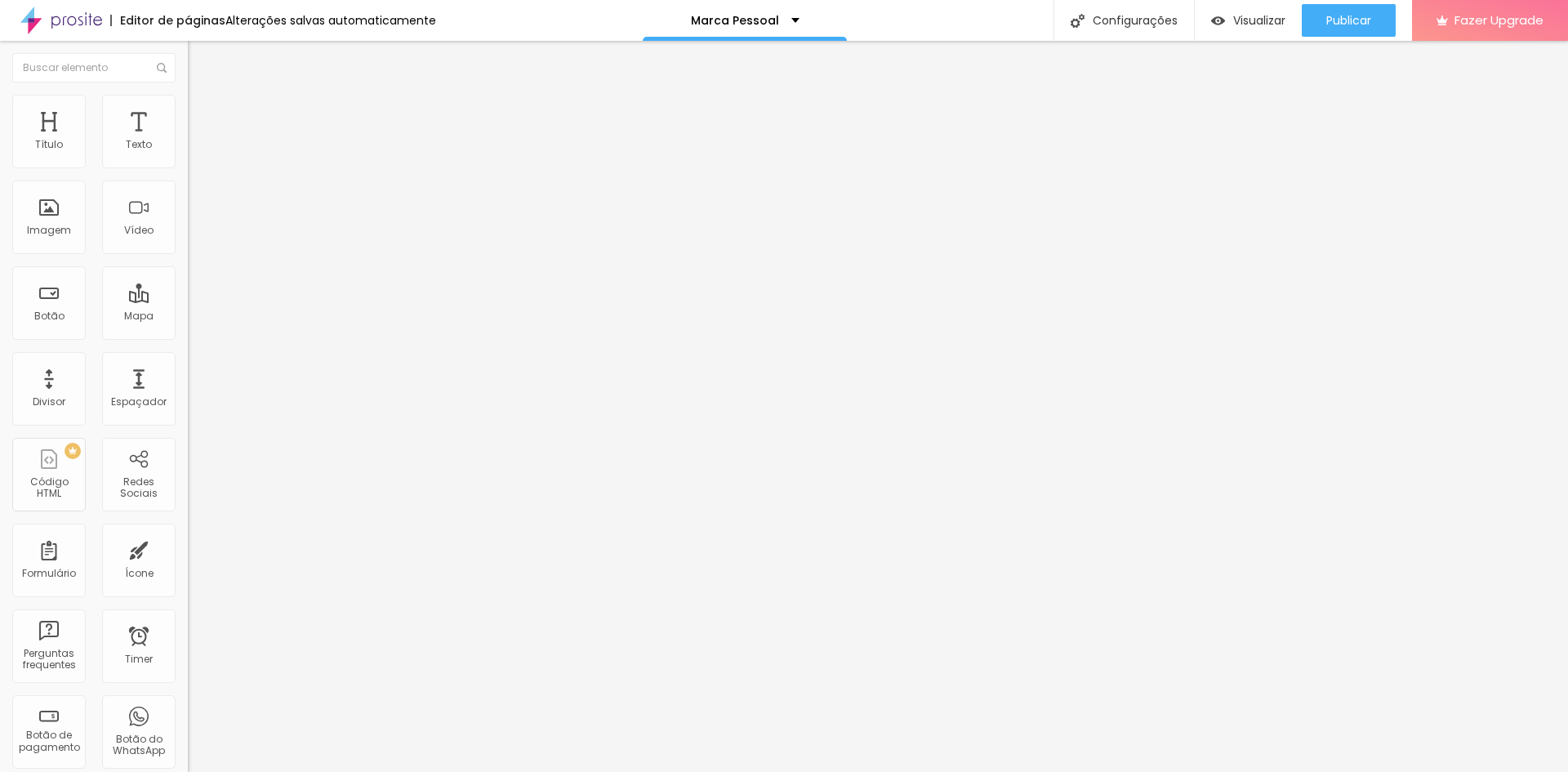
type input "41"
type input "43"
type input "44"
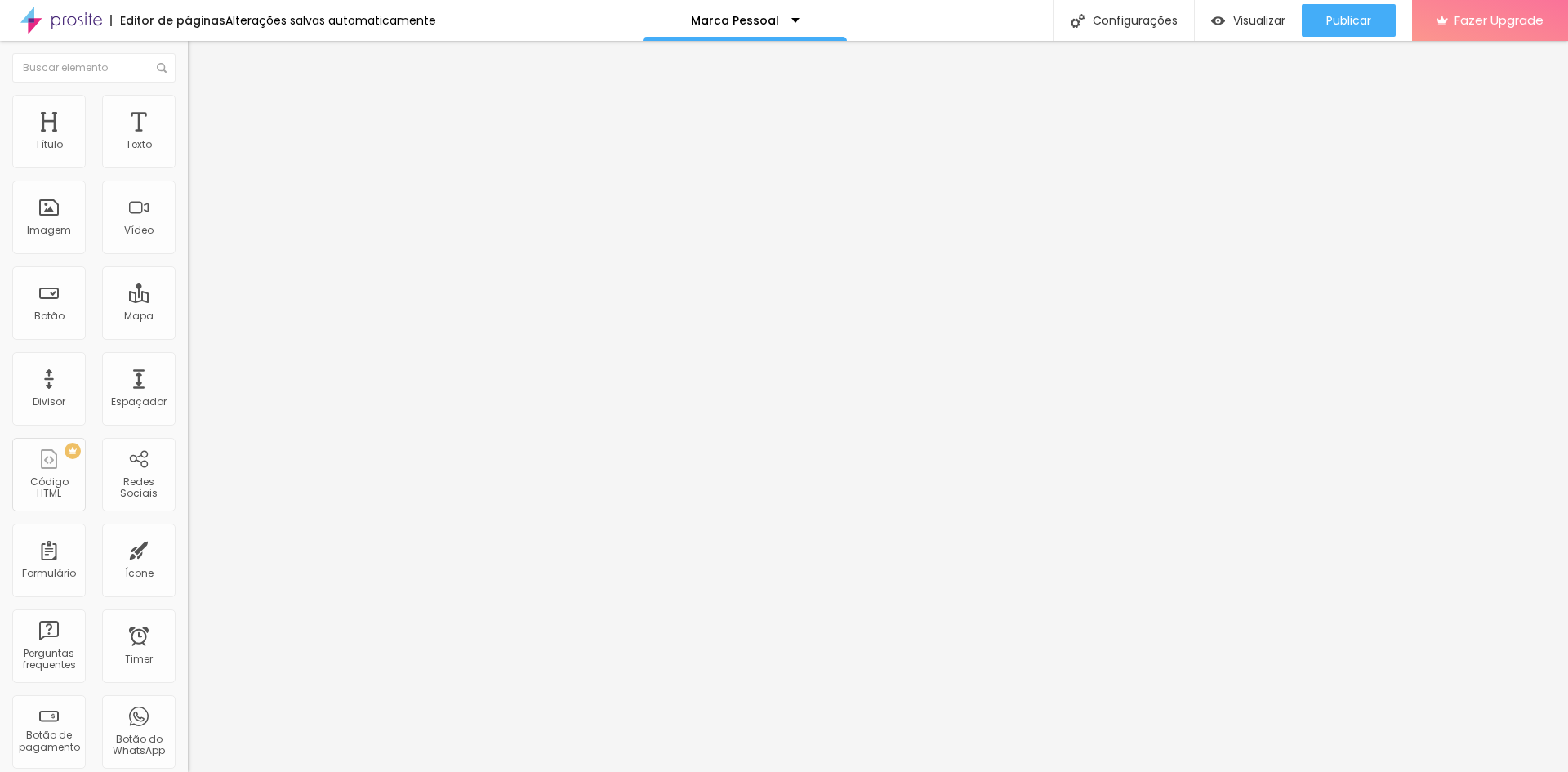
type input "46"
type input "49"
type input "53"
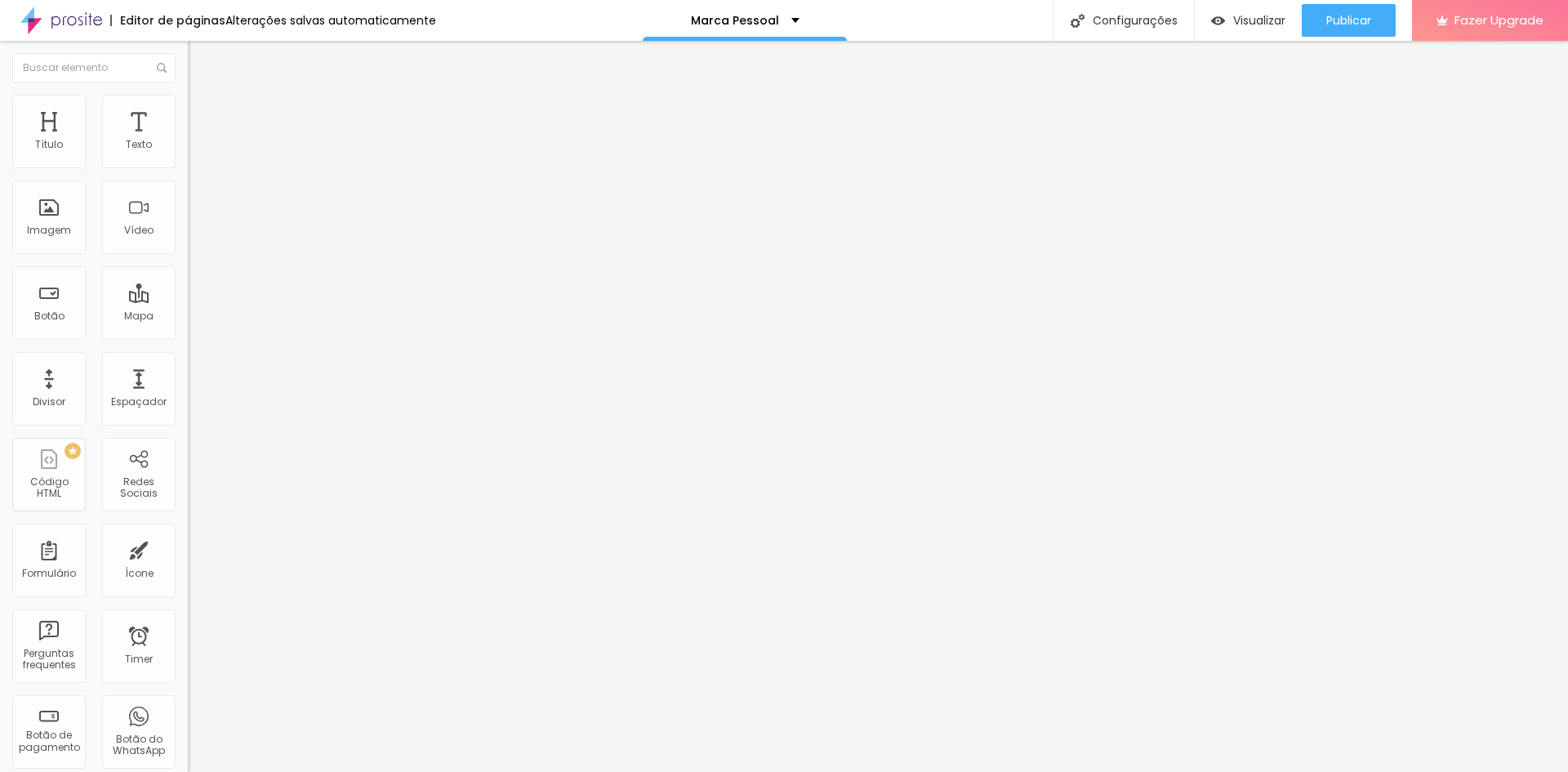
type input "53"
type input "54"
type input "56"
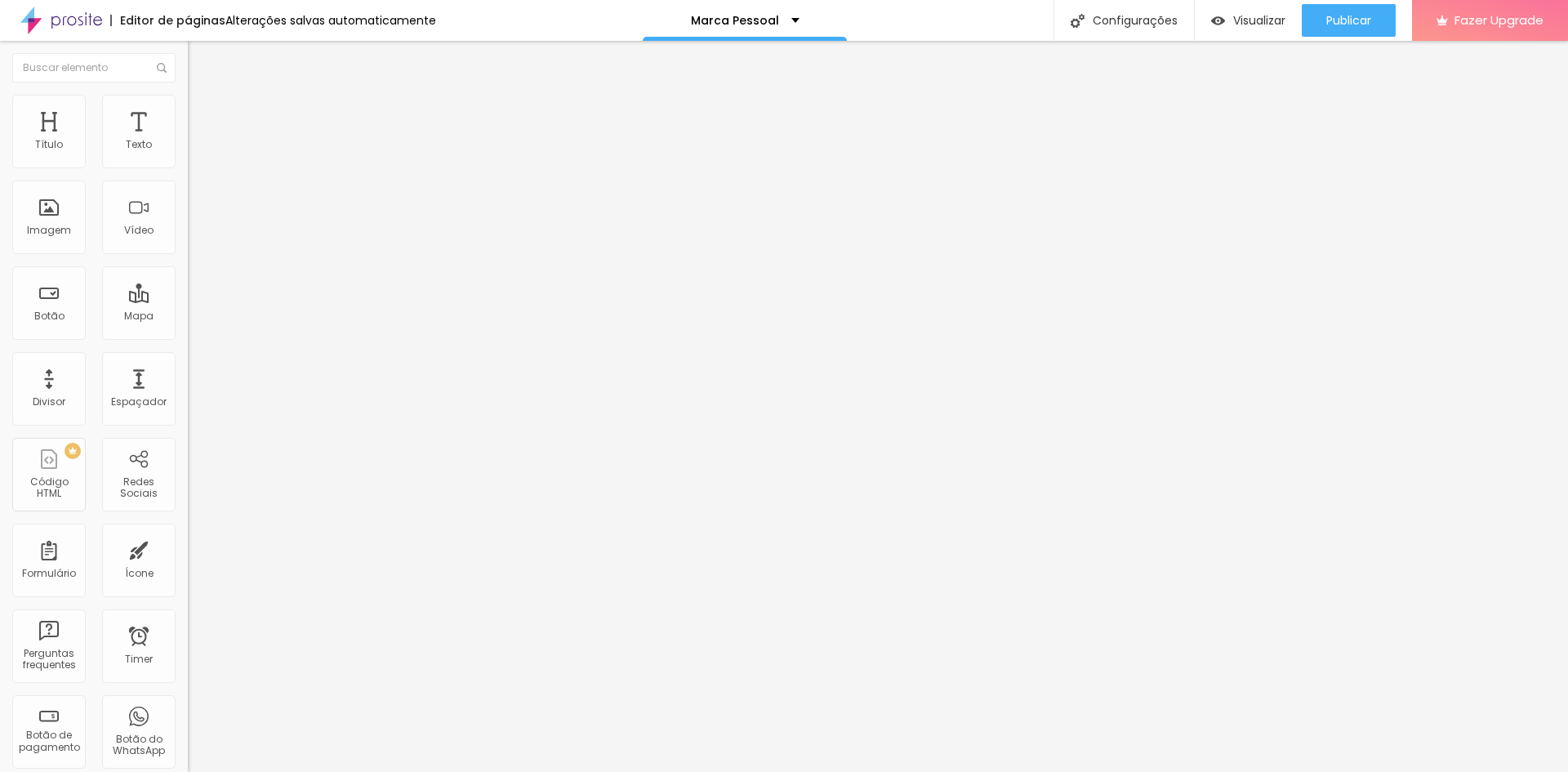
type input "58"
type input "59"
type input "61"
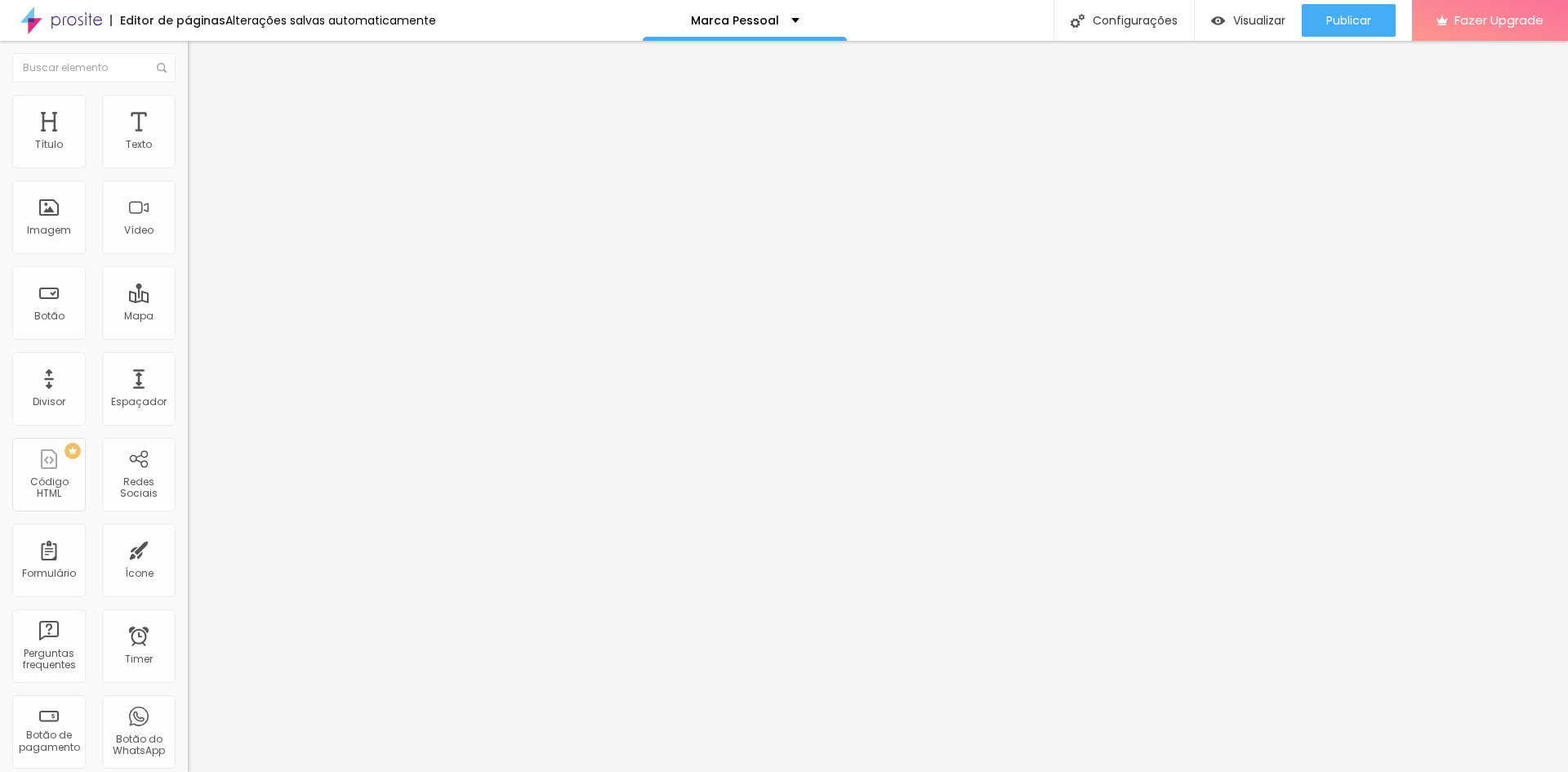
type input "61"
type input "59"
type input "56"
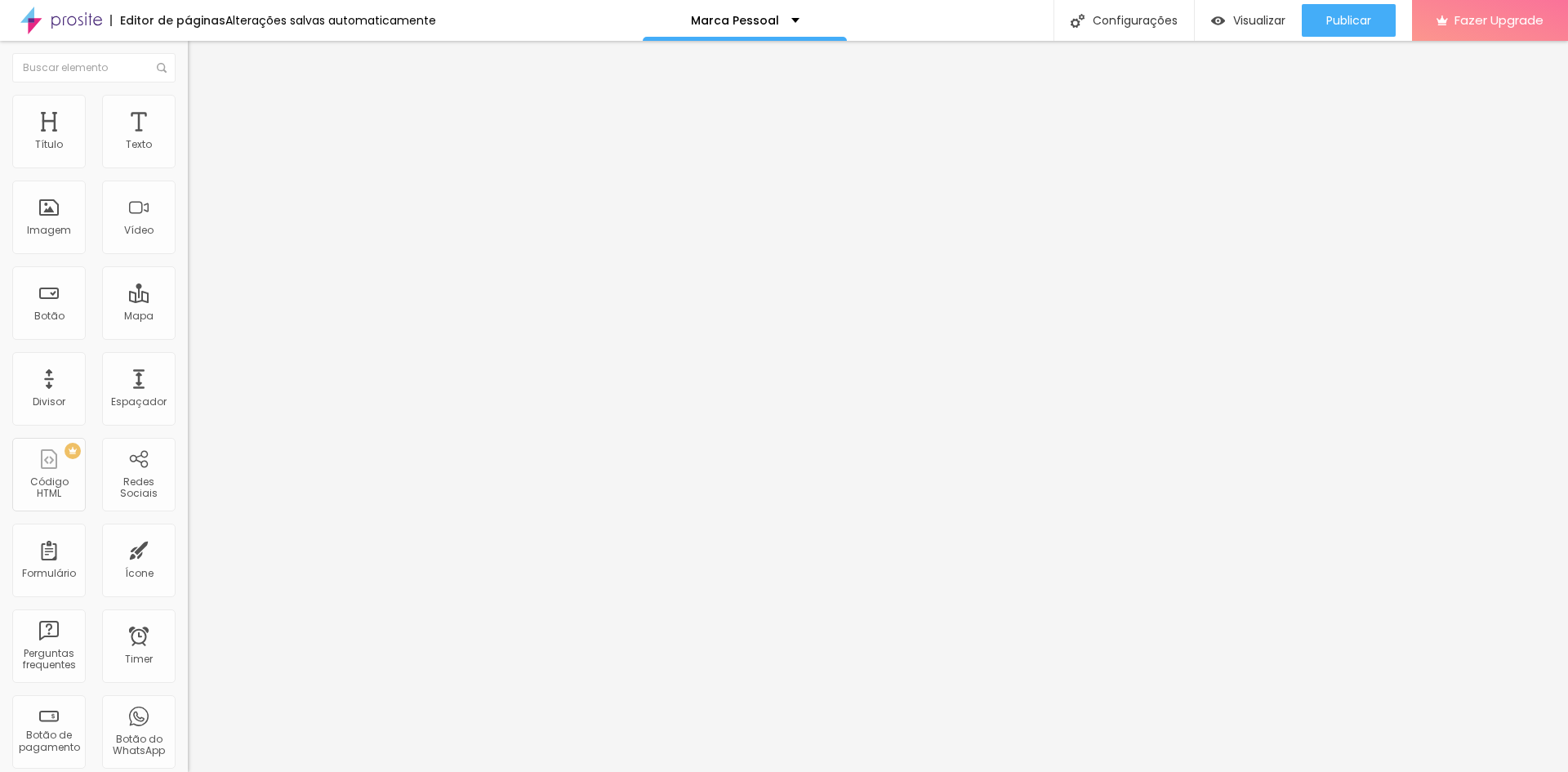
type input "38"
type input "35"
type input "30"
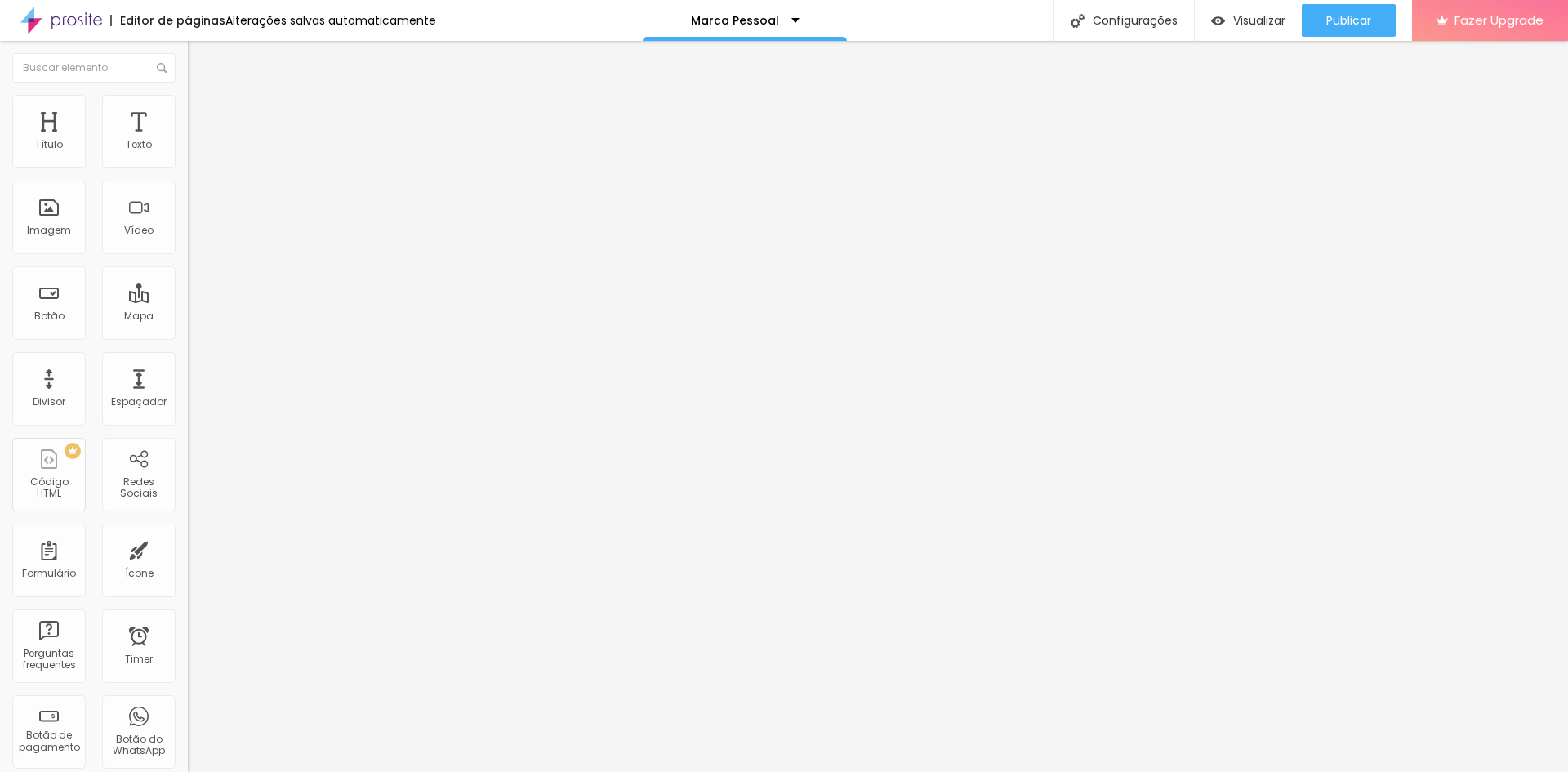
type input "30"
type input "25"
type input "23"
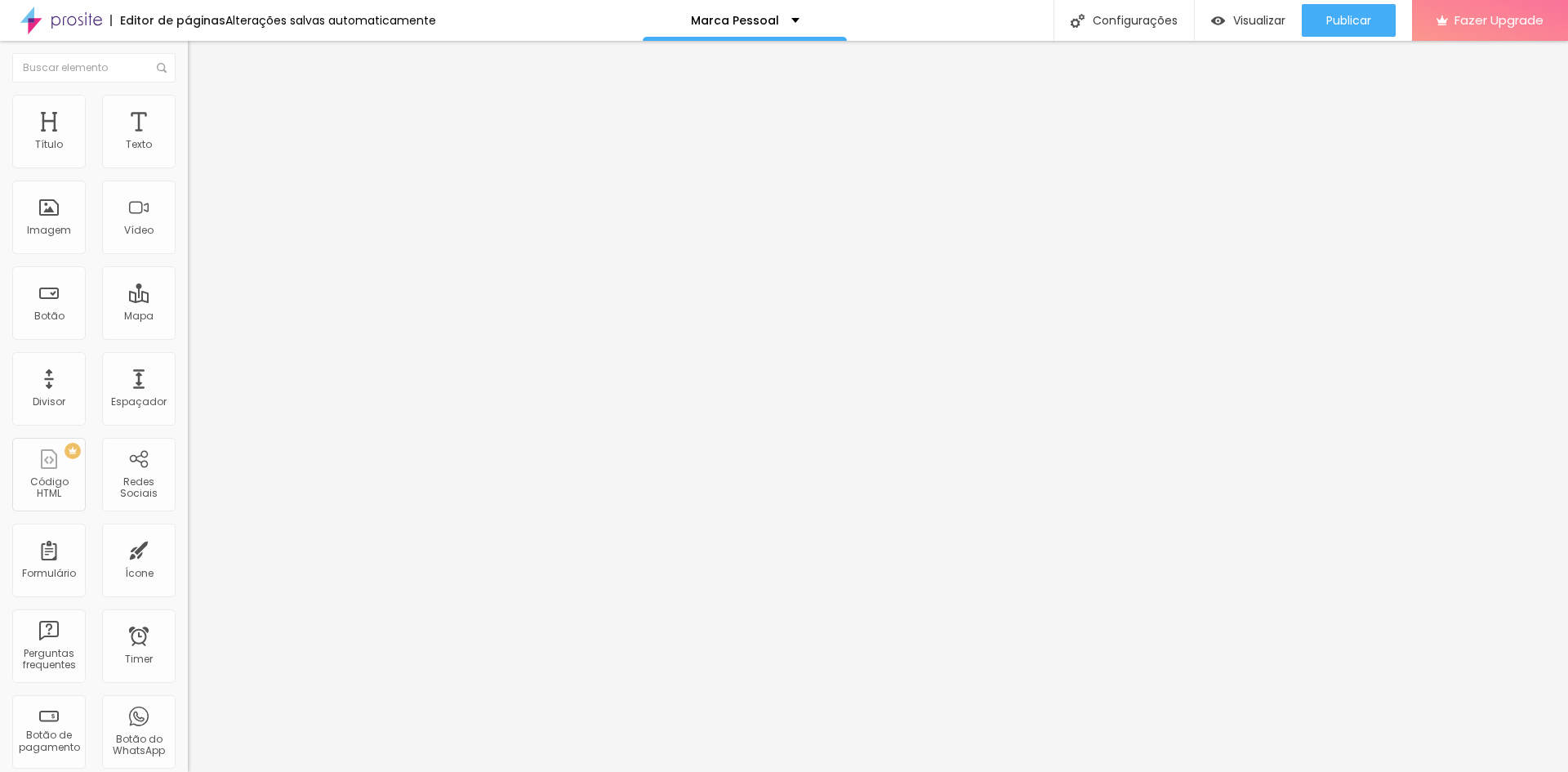
type input "16"
type input "13"
type input "8"
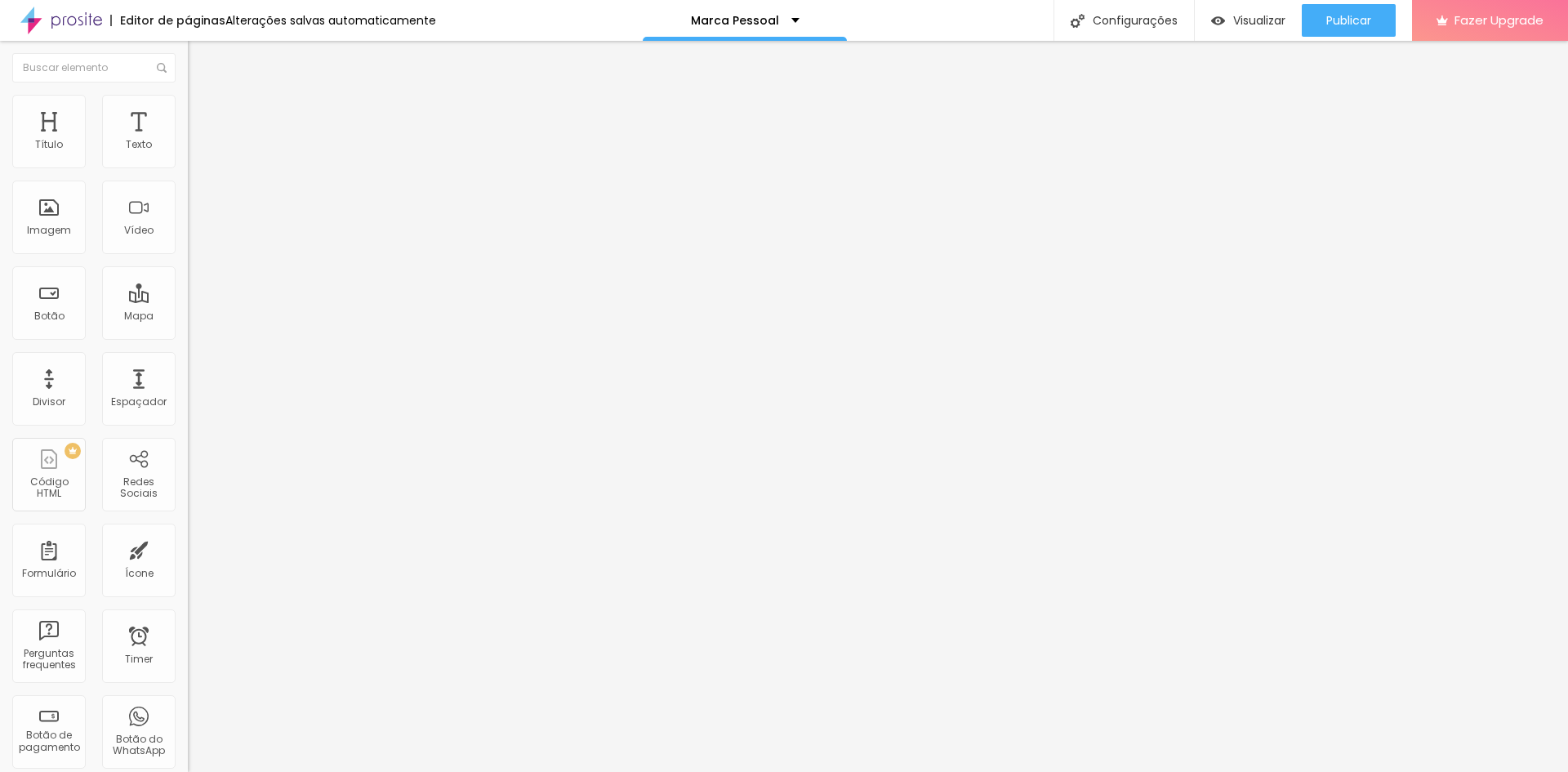
type input "8"
type input "3"
type input "0"
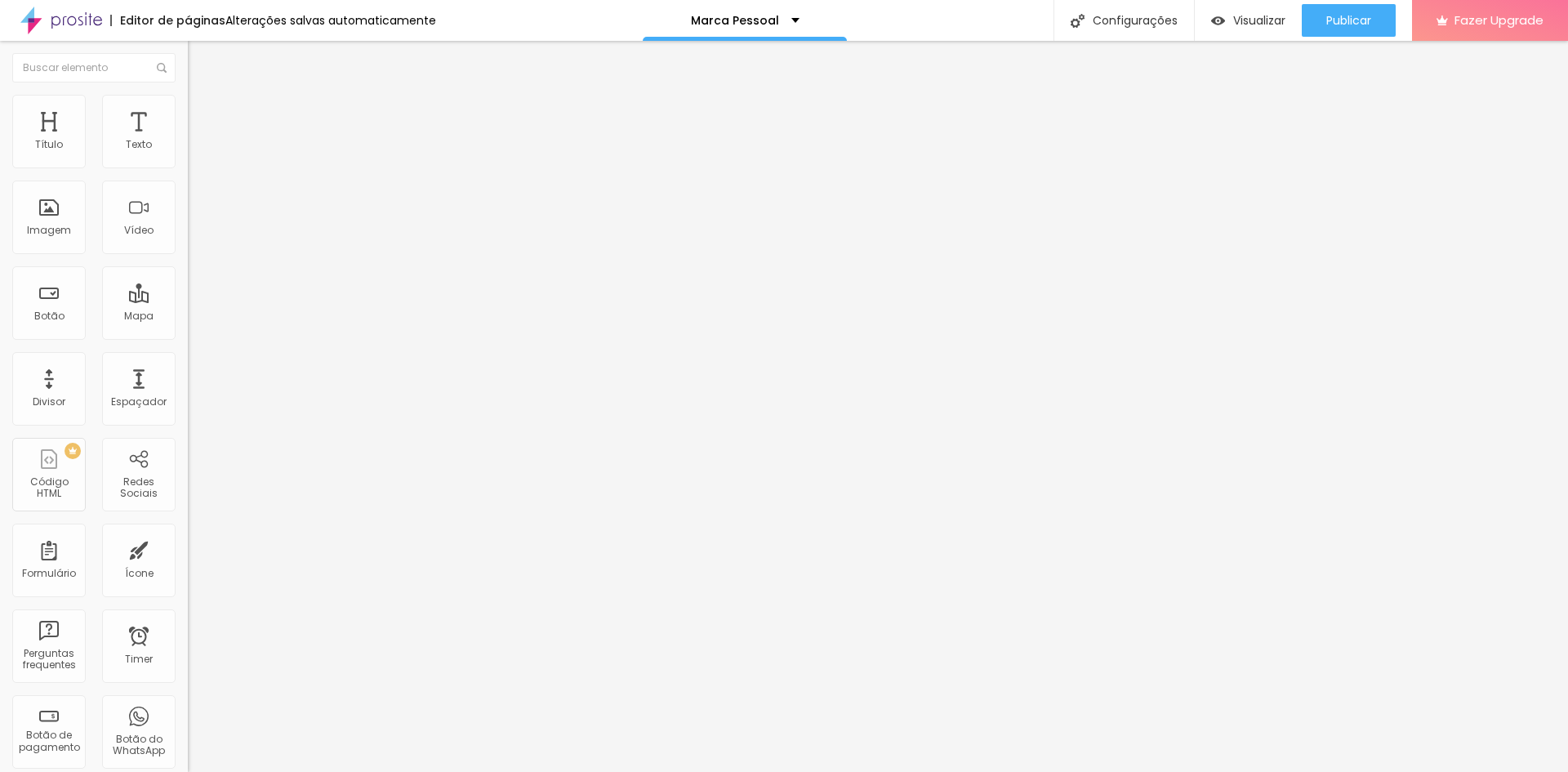
drag, startPoint x: 41, startPoint y: 205, endPoint x: 13, endPoint y: 195, distance: 29.7
click at [187, 359] on input "range" at bounding box center [240, 365] width 106 height 13
type input "55"
type input "50"
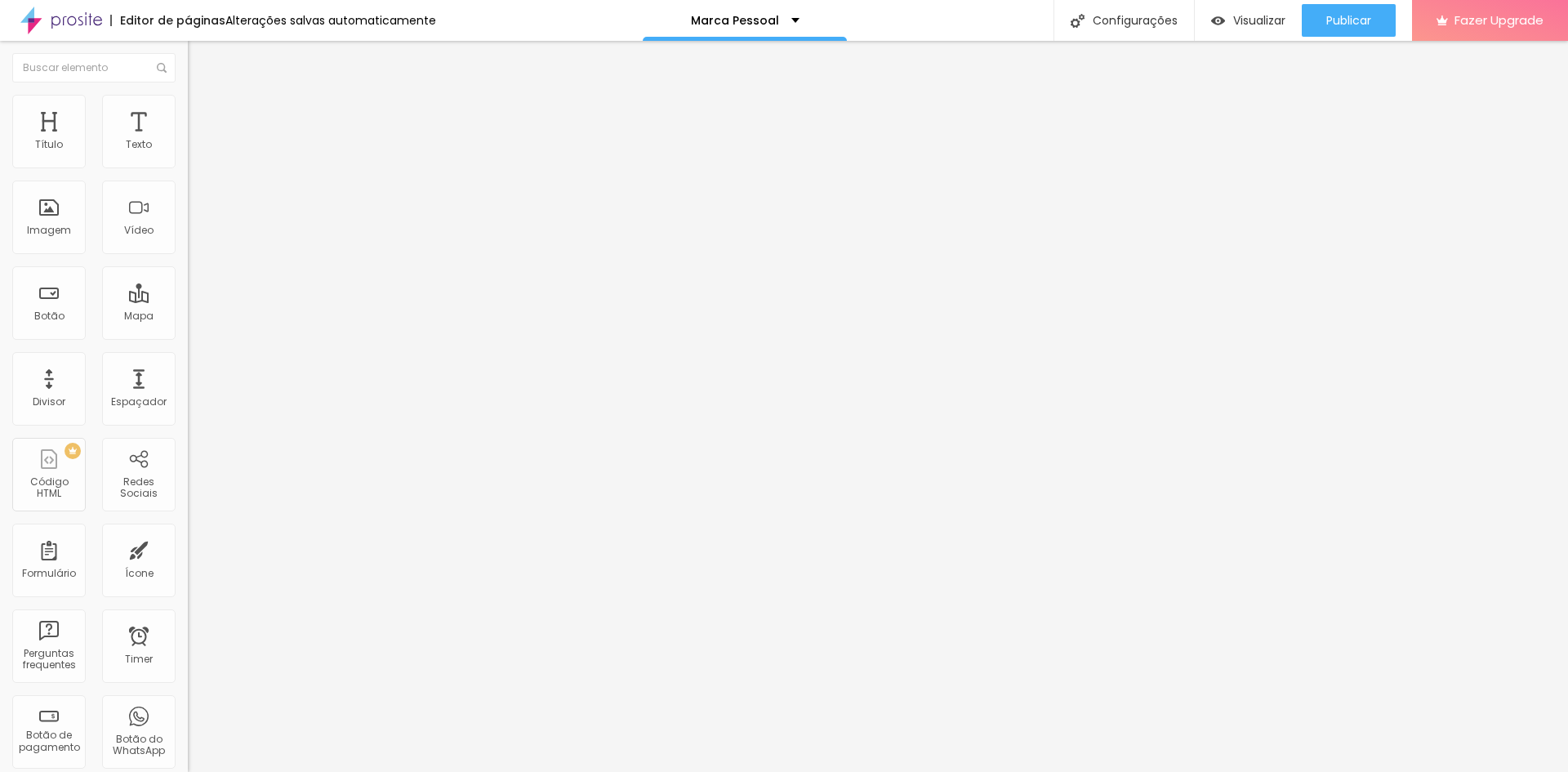
type input "50"
type input "45"
type input "40"
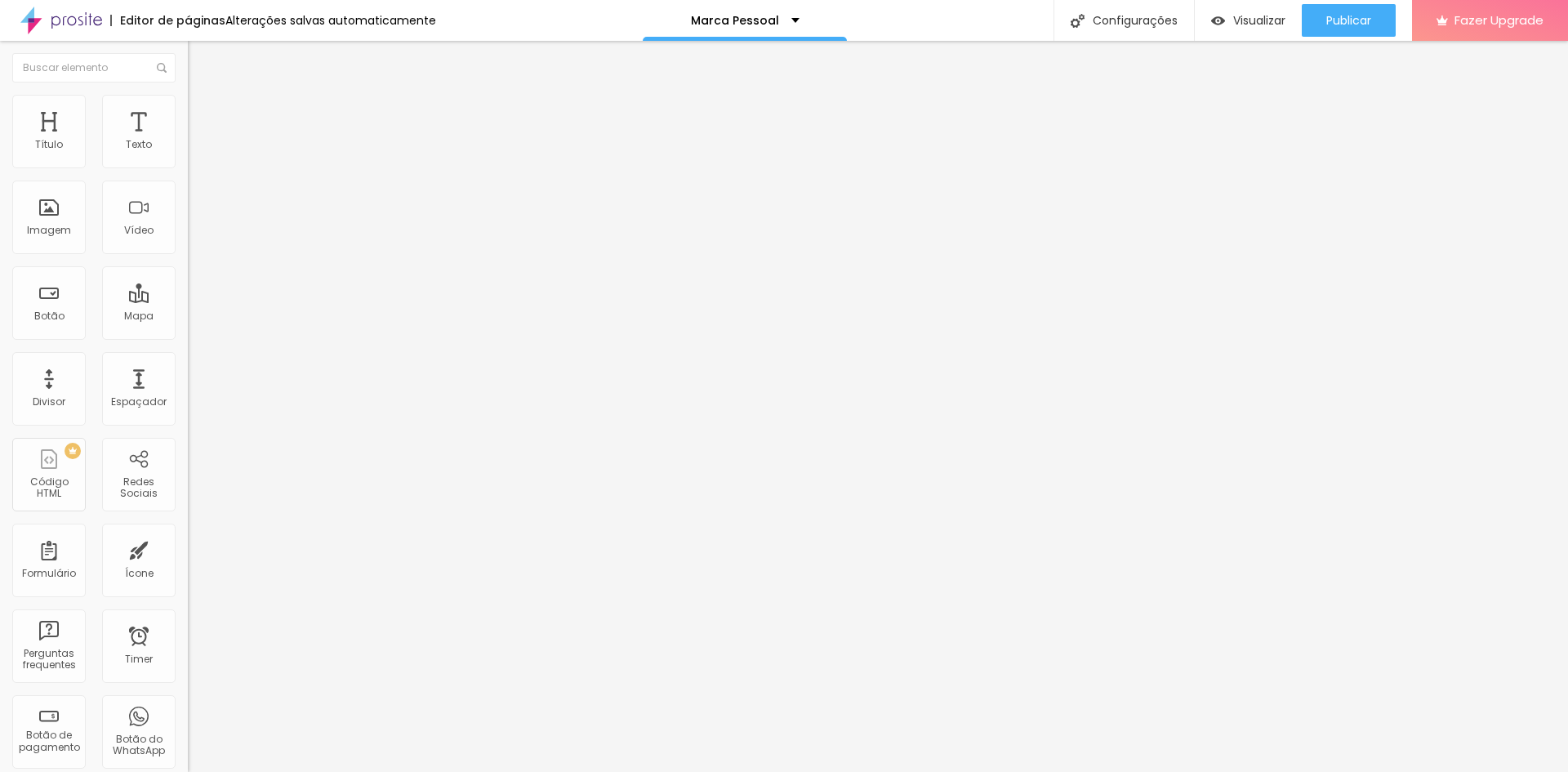
type input "45"
type input "50"
type input "55"
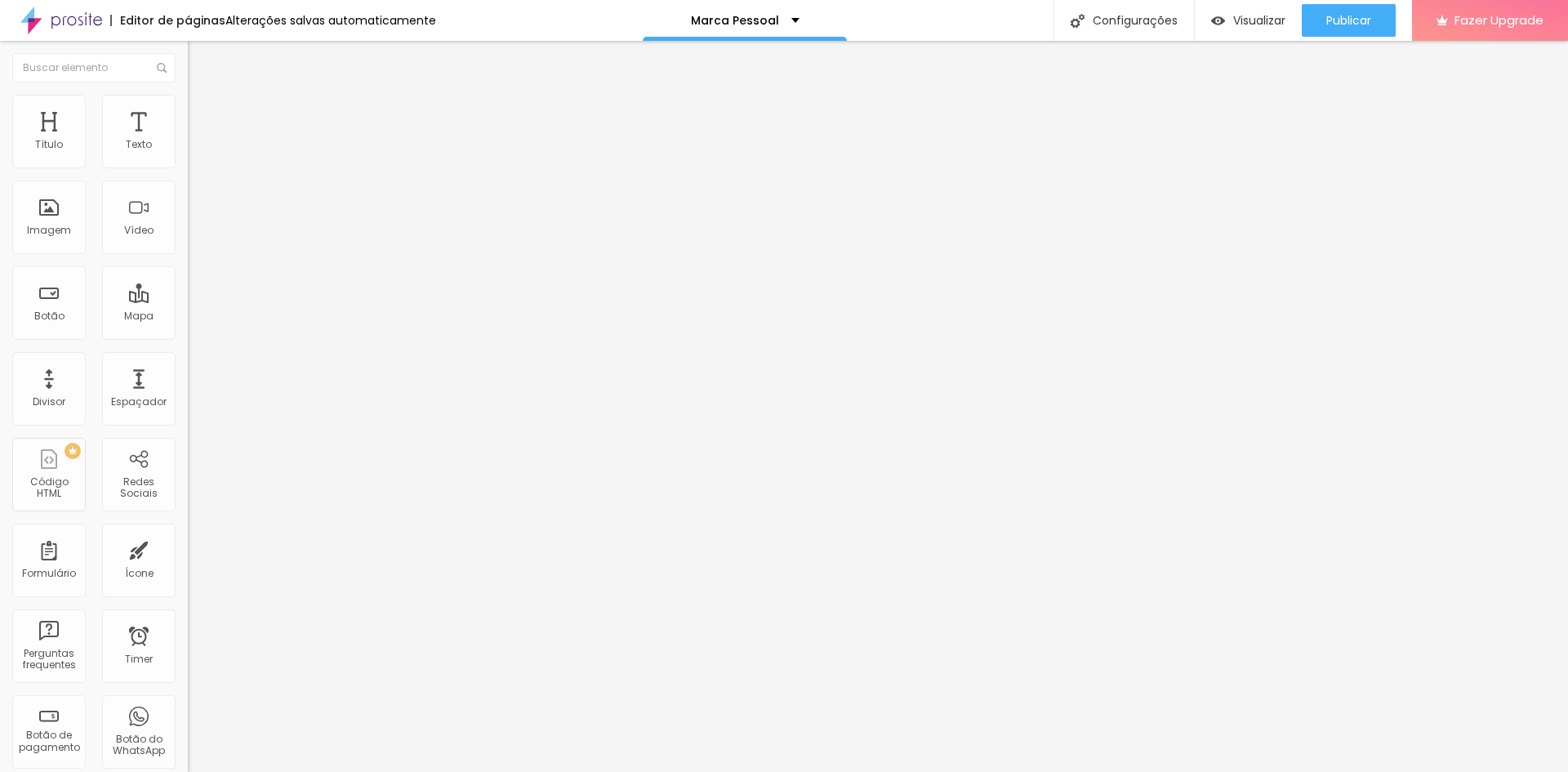
type input "55"
type input "60"
type input "65"
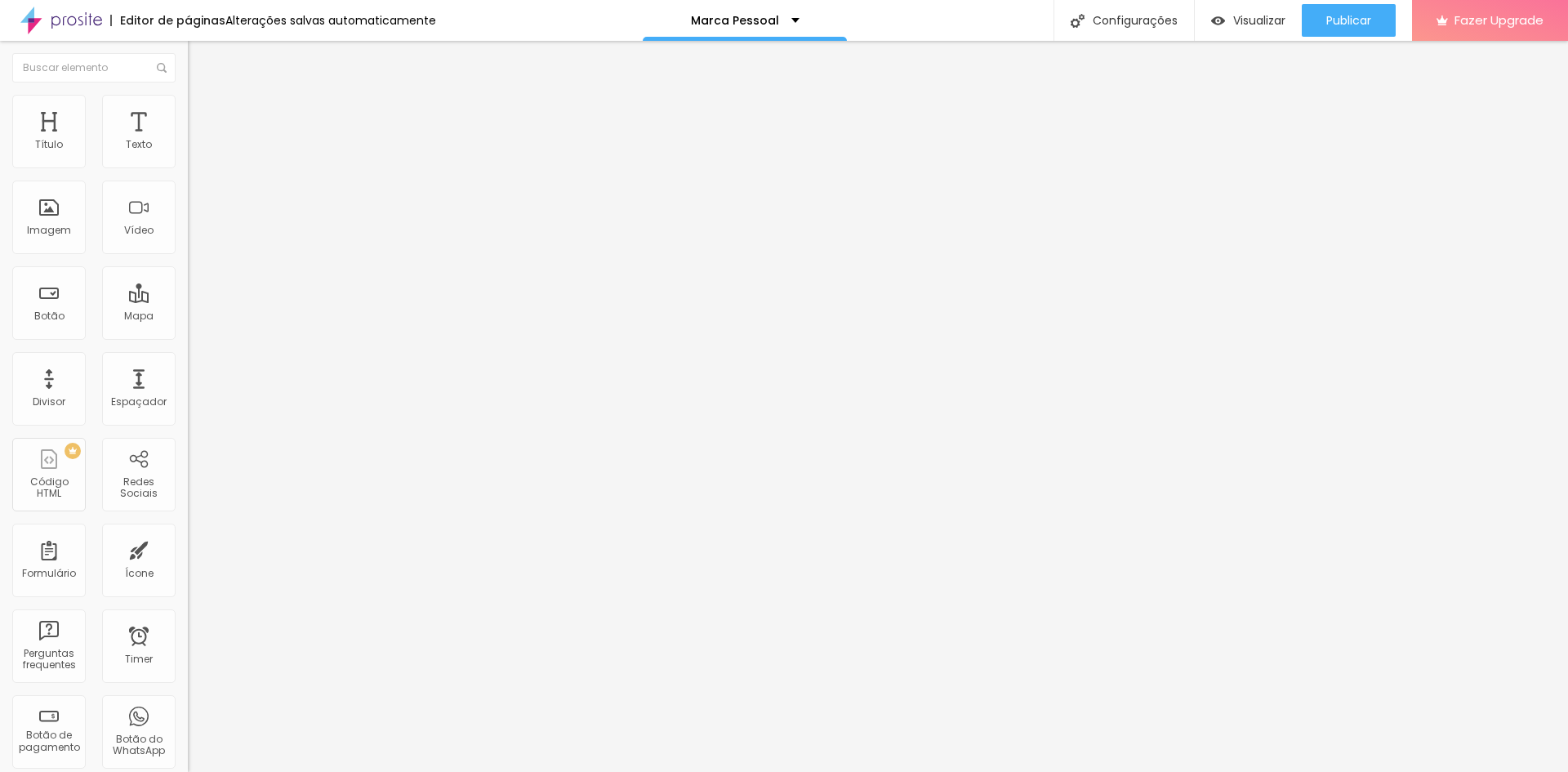
type input "70"
type input "75"
type input "80"
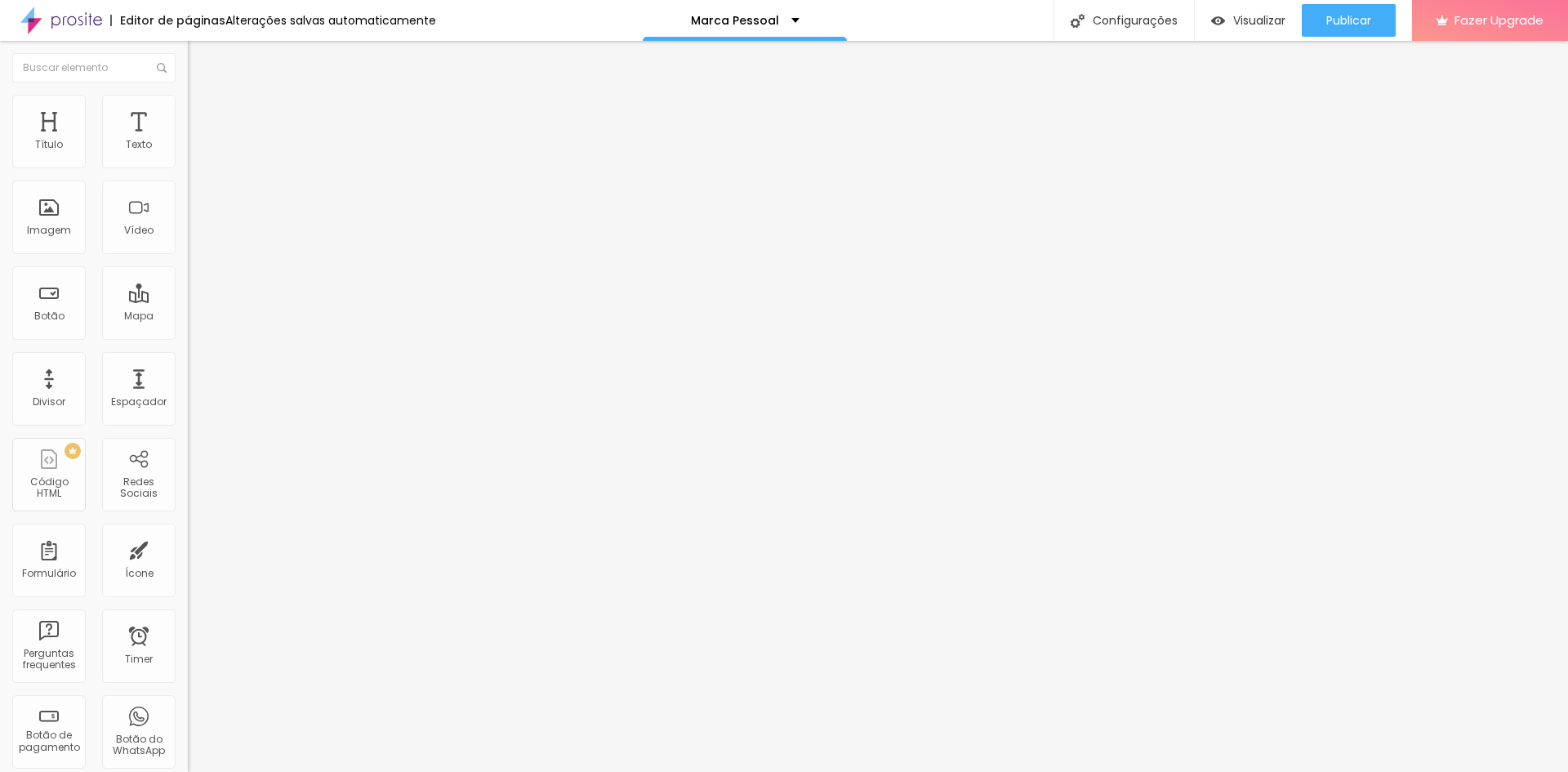
type input "80"
type input "85"
type input "95"
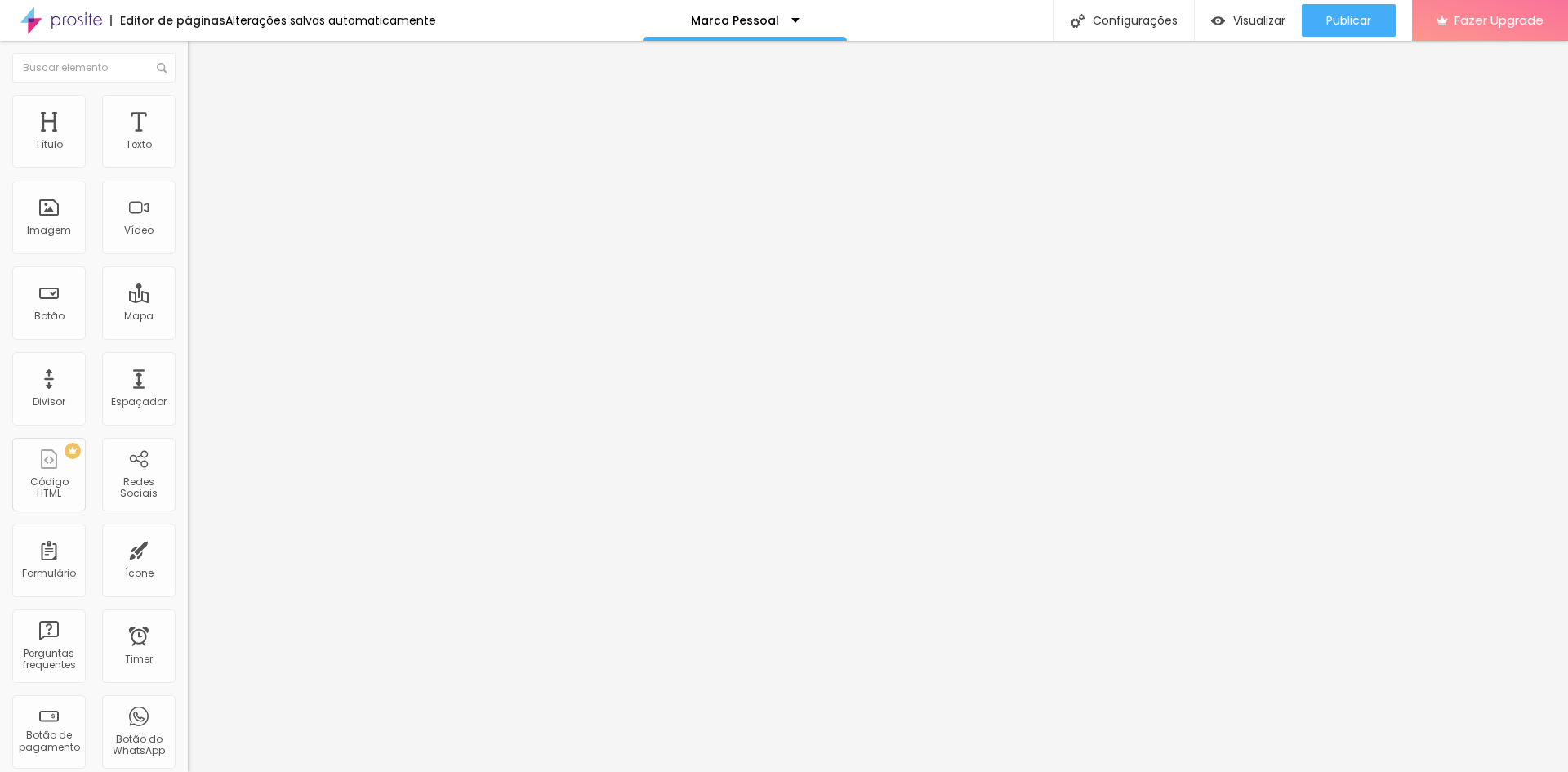
type input "100"
drag, startPoint x: 93, startPoint y: 175, endPoint x: 195, endPoint y: 180, distance: 102.1
click at [195, 168] on input "range" at bounding box center [240, 161] width 106 height 13
click at [187, 107] on li "Estilo" at bounding box center [281, 103] width 187 height 17
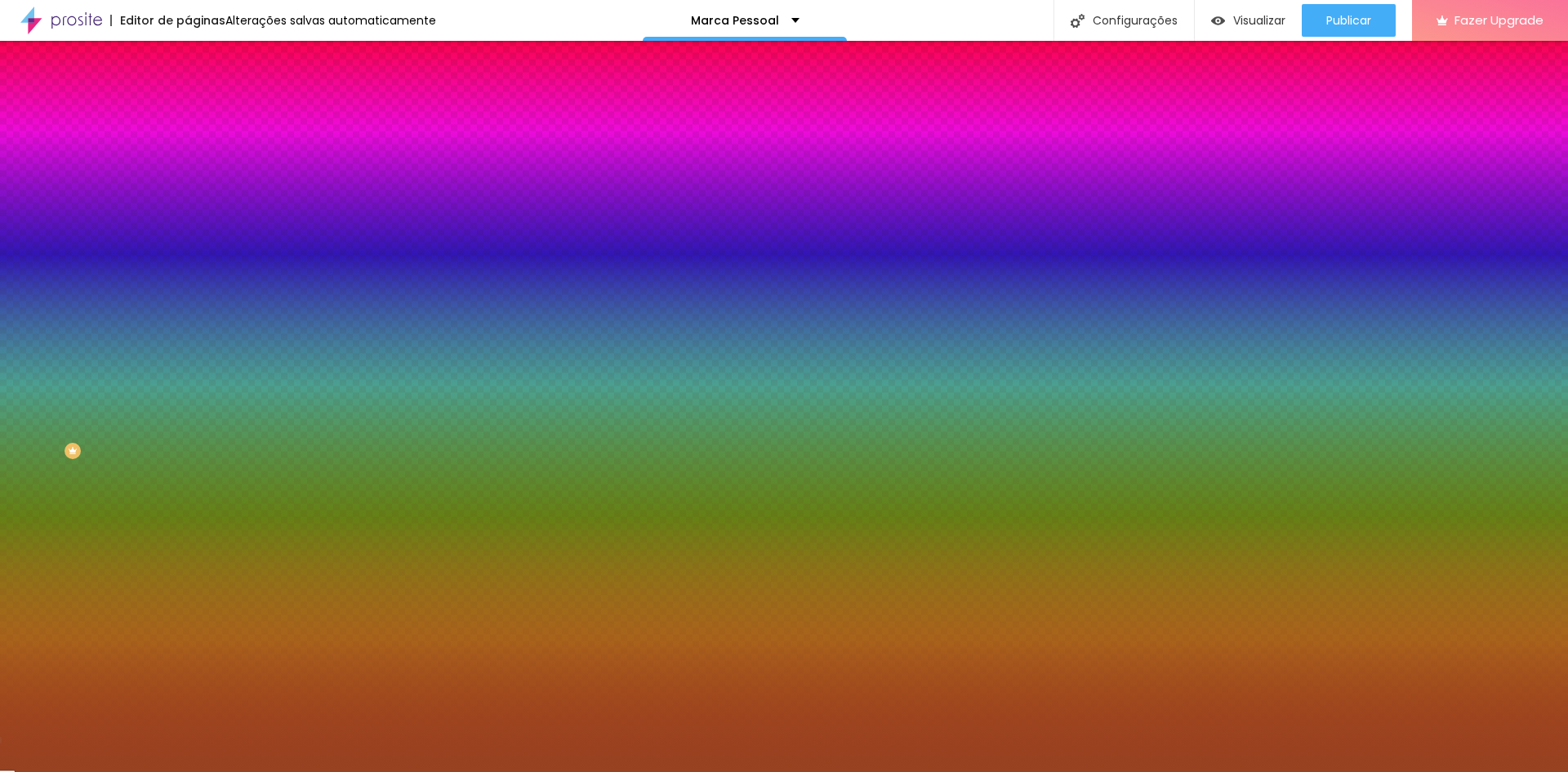
click at [187, 150] on span "Adicionar imagem" at bounding box center [240, 143] width 106 height 14
click at [187, 222] on div at bounding box center [281, 222] width 187 height 0
drag, startPoint x: 164, startPoint y: 351, endPoint x: 174, endPoint y: 496, distance: 145.3
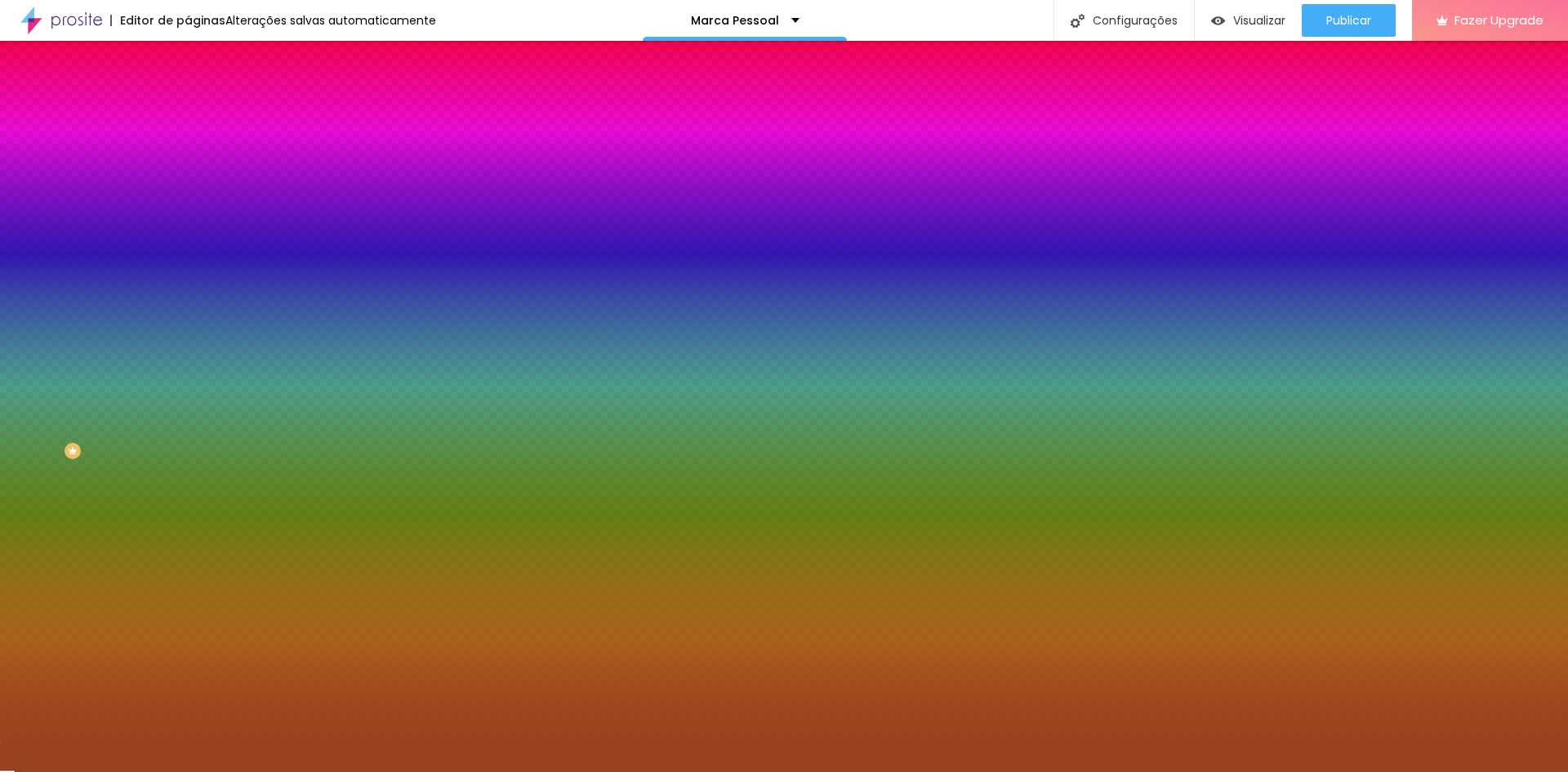
click at [187, 496] on div "Editar Seção Conteúdo Estilo Avançado Imagem de fundo Trocar imagem Efeito da I…" at bounding box center [281, 405] width 187 height 731
click at [277, 147] on img at bounding box center [282, 142] width 10 height 10
click at [187, 150] on span "Adicionar imagem" at bounding box center [240, 143] width 106 height 14
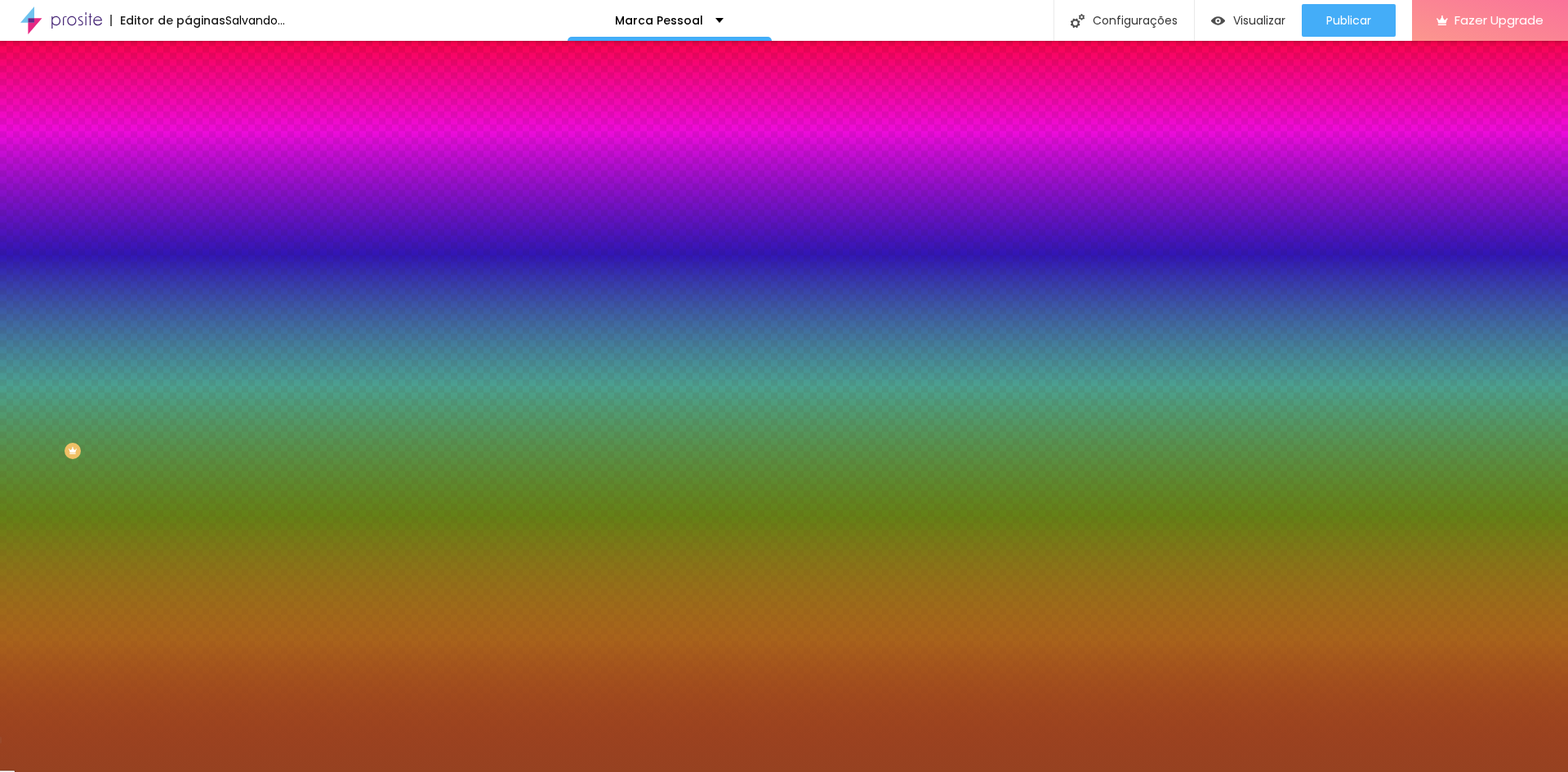
click at [187, 222] on div at bounding box center [281, 222] width 187 height 0
drag, startPoint x: 163, startPoint y: 356, endPoint x: 164, endPoint y: 294, distance: 62.0
click at [187, 239] on div "Cor de fundo Voltar ao padrão #974221" at bounding box center [281, 216] width 187 height 45
drag, startPoint x: 148, startPoint y: 230, endPoint x: 143, endPoint y: 244, distance: 14.9
click at [277, 147] on img at bounding box center [282, 142] width 10 height 10
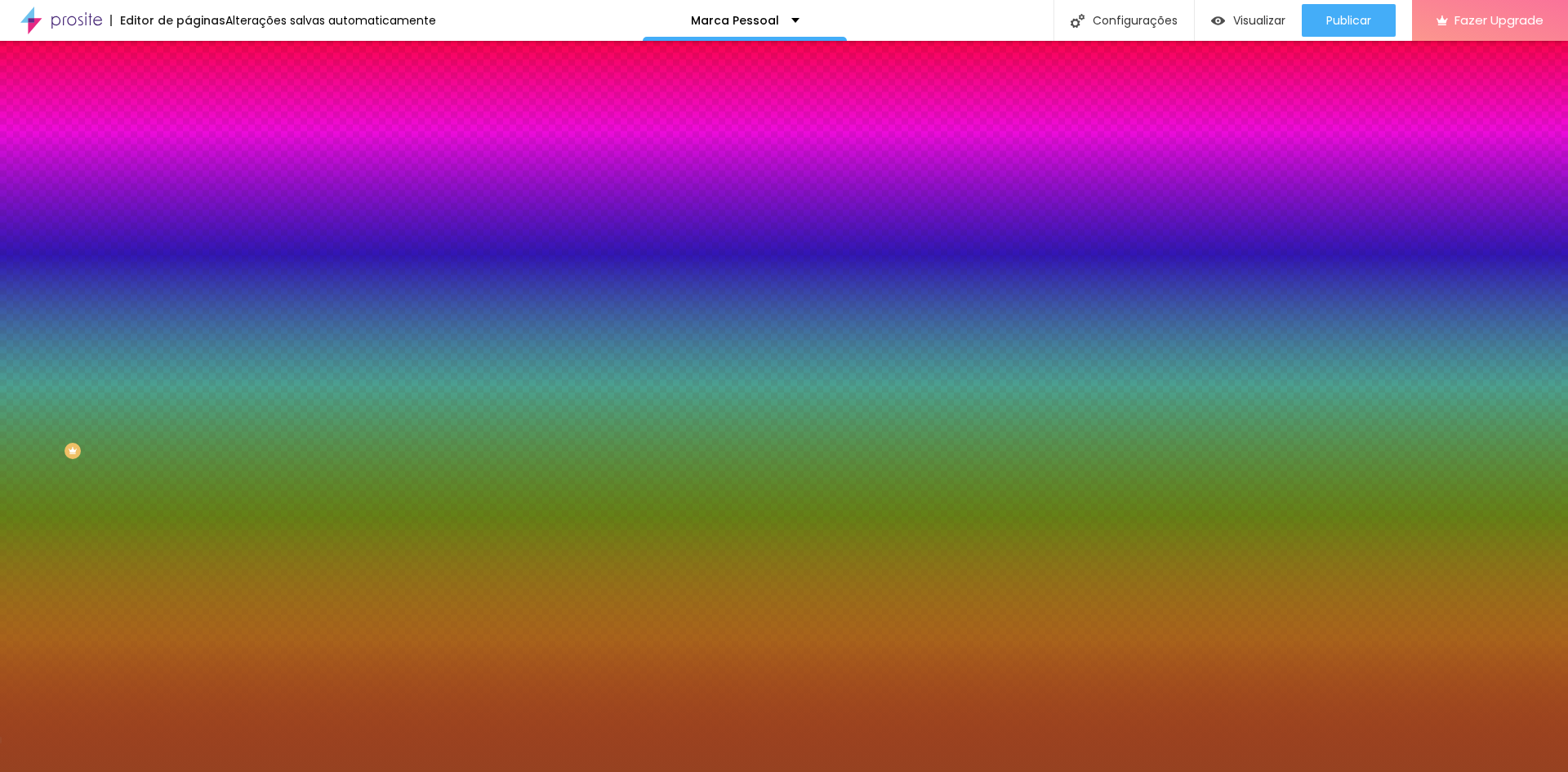
click at [187, 222] on div at bounding box center [281, 222] width 187 height 0
drag, startPoint x: 160, startPoint y: 352, endPoint x: 169, endPoint y: 502, distance: 150.3
click at [187, 502] on div "Editar Seção Conteúdo Estilo Avançado Imagem de fundo Adicionar imagem Efeito d…" at bounding box center [281, 405] width 187 height 731
click at [187, 536] on div "Editar Seção Conteúdo Estilo Avançado Imagem de fundo Adicionar imagem Efeito d…" at bounding box center [281, 405] width 187 height 731
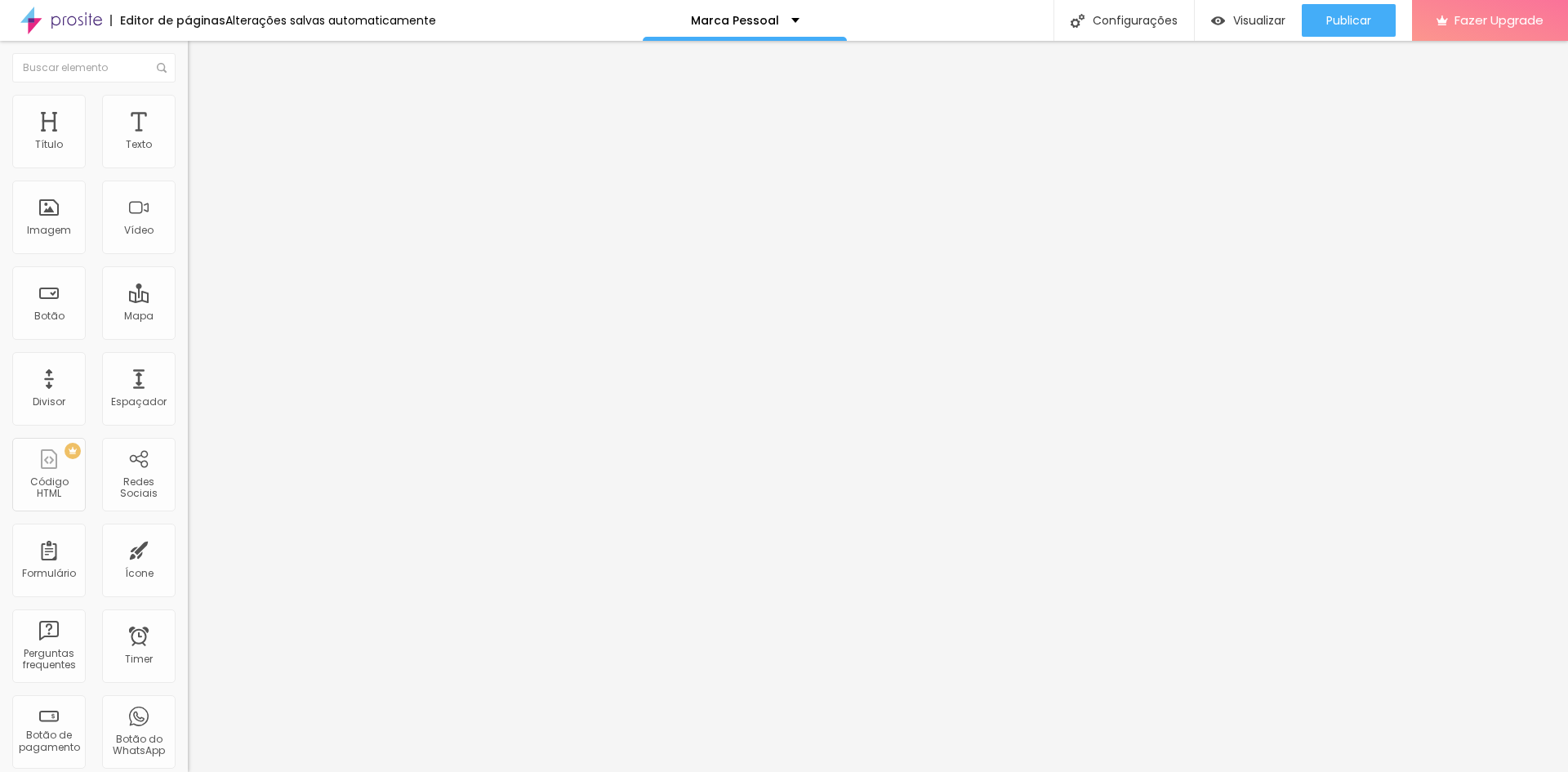
click at [187, 103] on li "Estilo" at bounding box center [281, 103] width 187 height 17
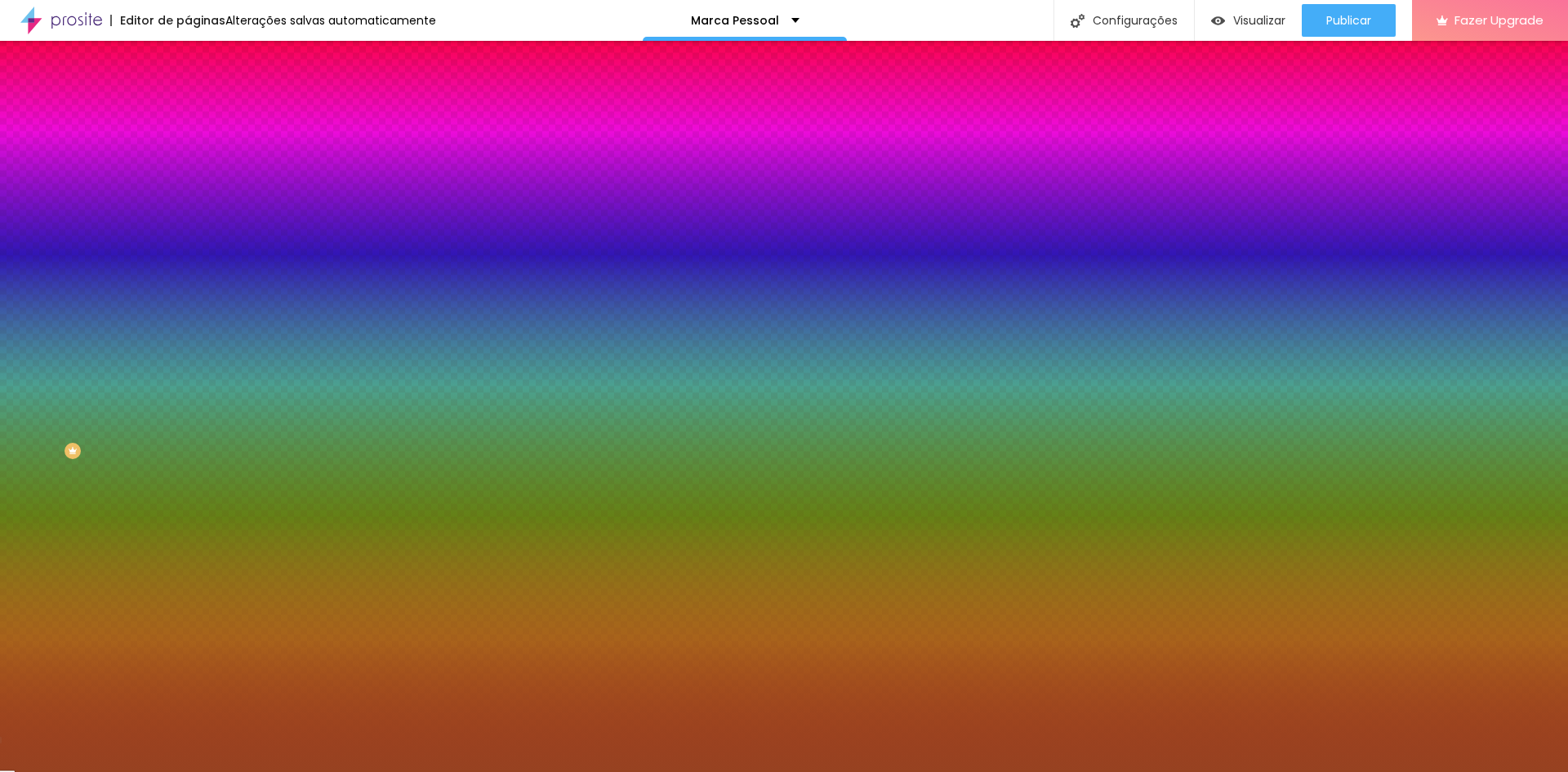
click at [187, 222] on div at bounding box center [281, 222] width 187 height 0
drag, startPoint x: 165, startPoint y: 326, endPoint x: 166, endPoint y: 456, distance: 130.0
click at [187, 463] on div "Editar Seção Conteúdo Estilo Avançado Imagem de fundo Adicionar imagem Efeito d…" at bounding box center [281, 405] width 187 height 731
click at [187, 222] on div at bounding box center [281, 222] width 187 height 0
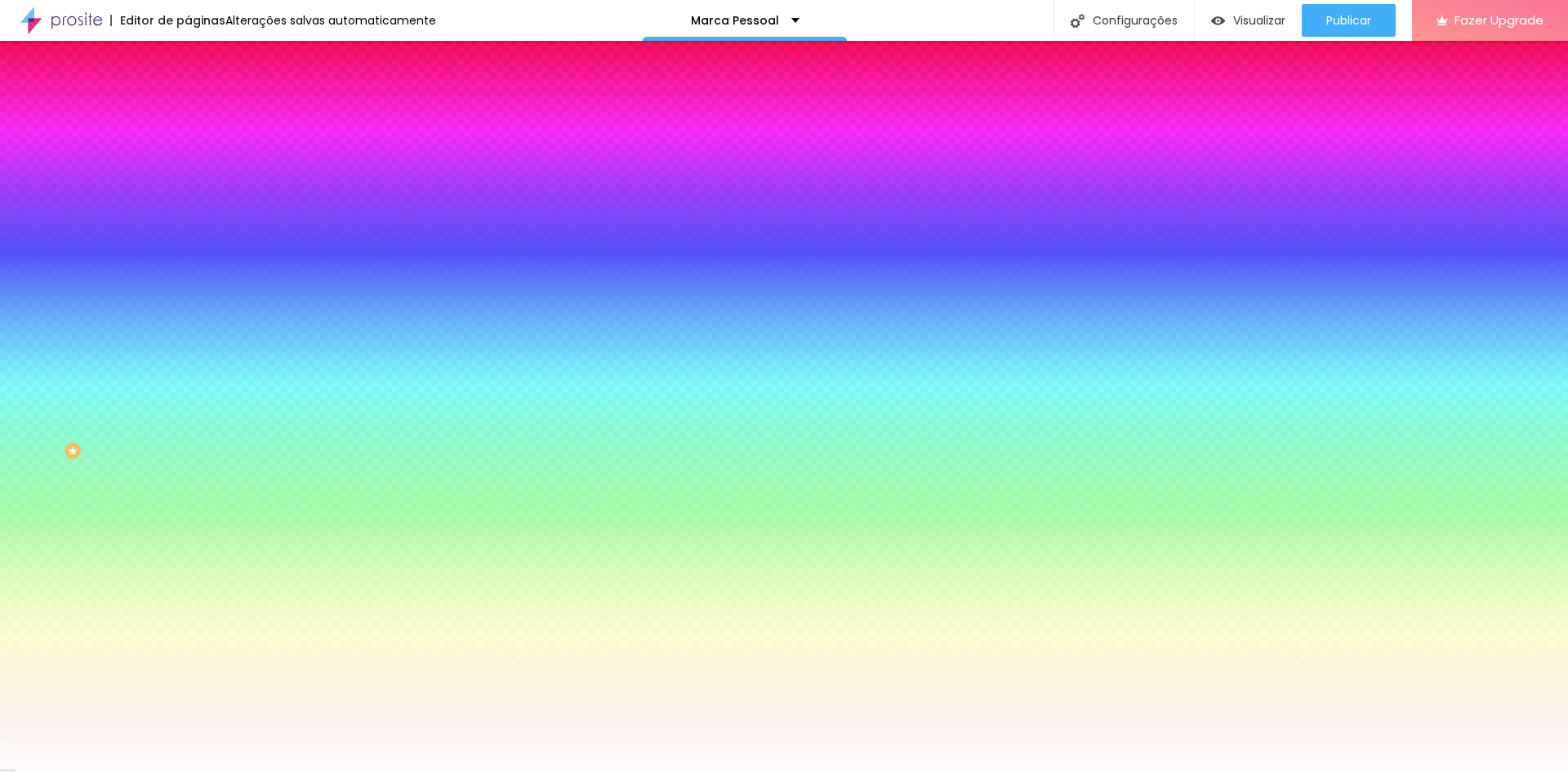
type input "#FFFFFF"
drag, startPoint x: 70, startPoint y: 344, endPoint x: 11, endPoint y: 316, distance: 65.3
click at [187, 316] on div "Imagem de fundo Adicionar imagem Efeito da Imagem Nenhum Nenhum Parallax Cor de…" at bounding box center [281, 233] width 187 height 211
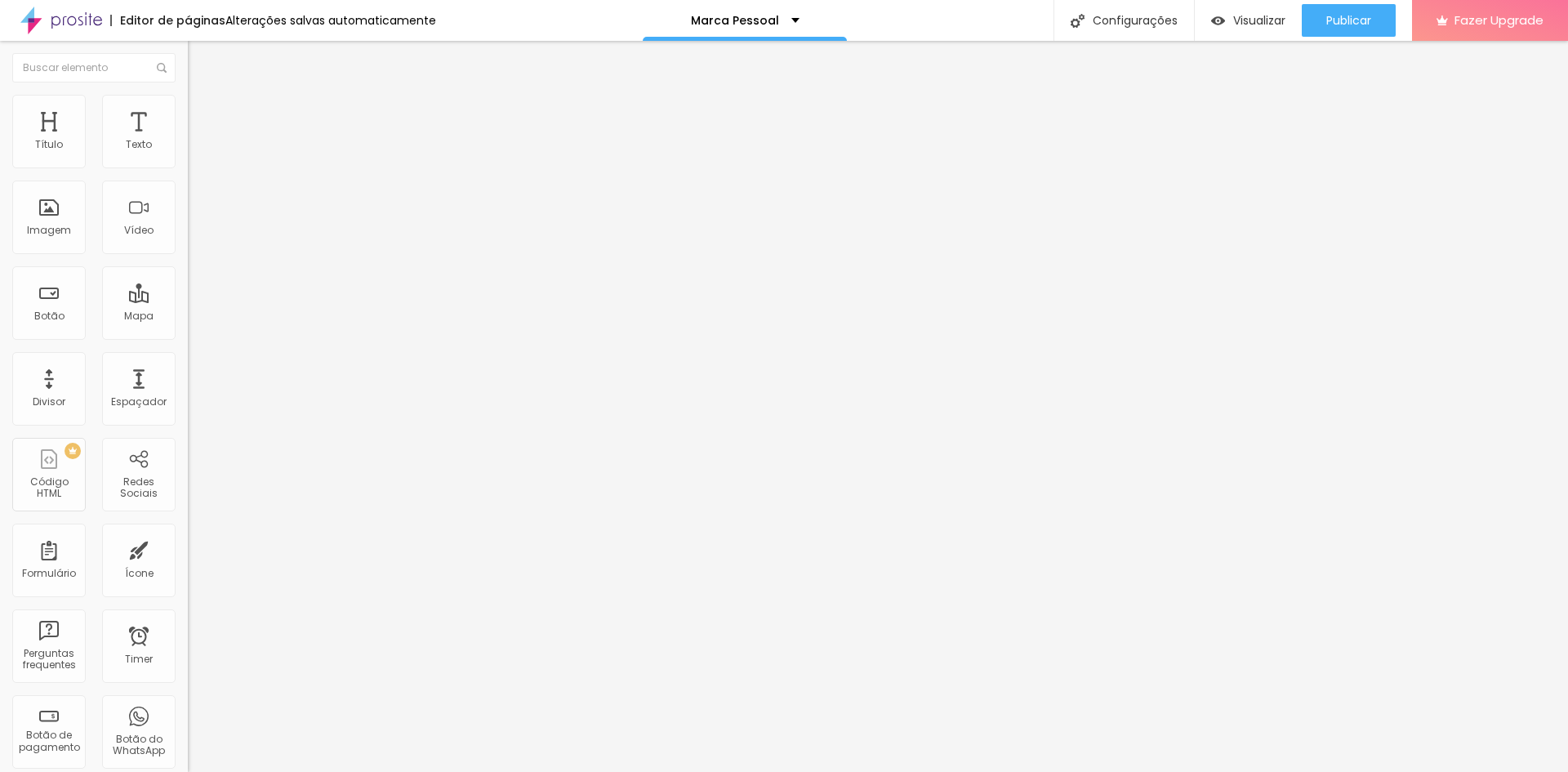
click at [202, 112] on span "Estilo" at bounding box center [215, 105] width 26 height 14
type input "2"
type input "3"
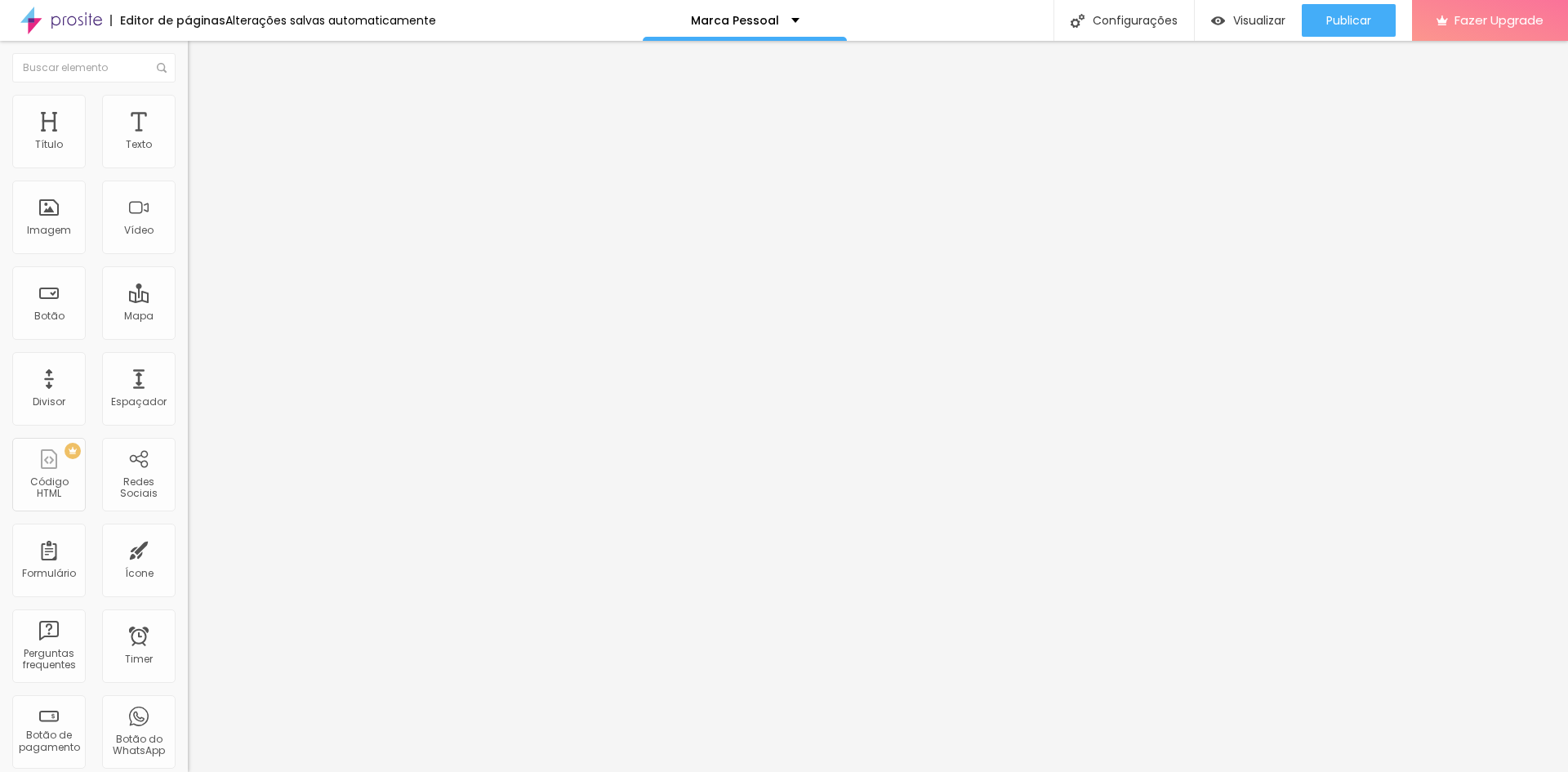
type input "5"
type input "7"
type input "8"
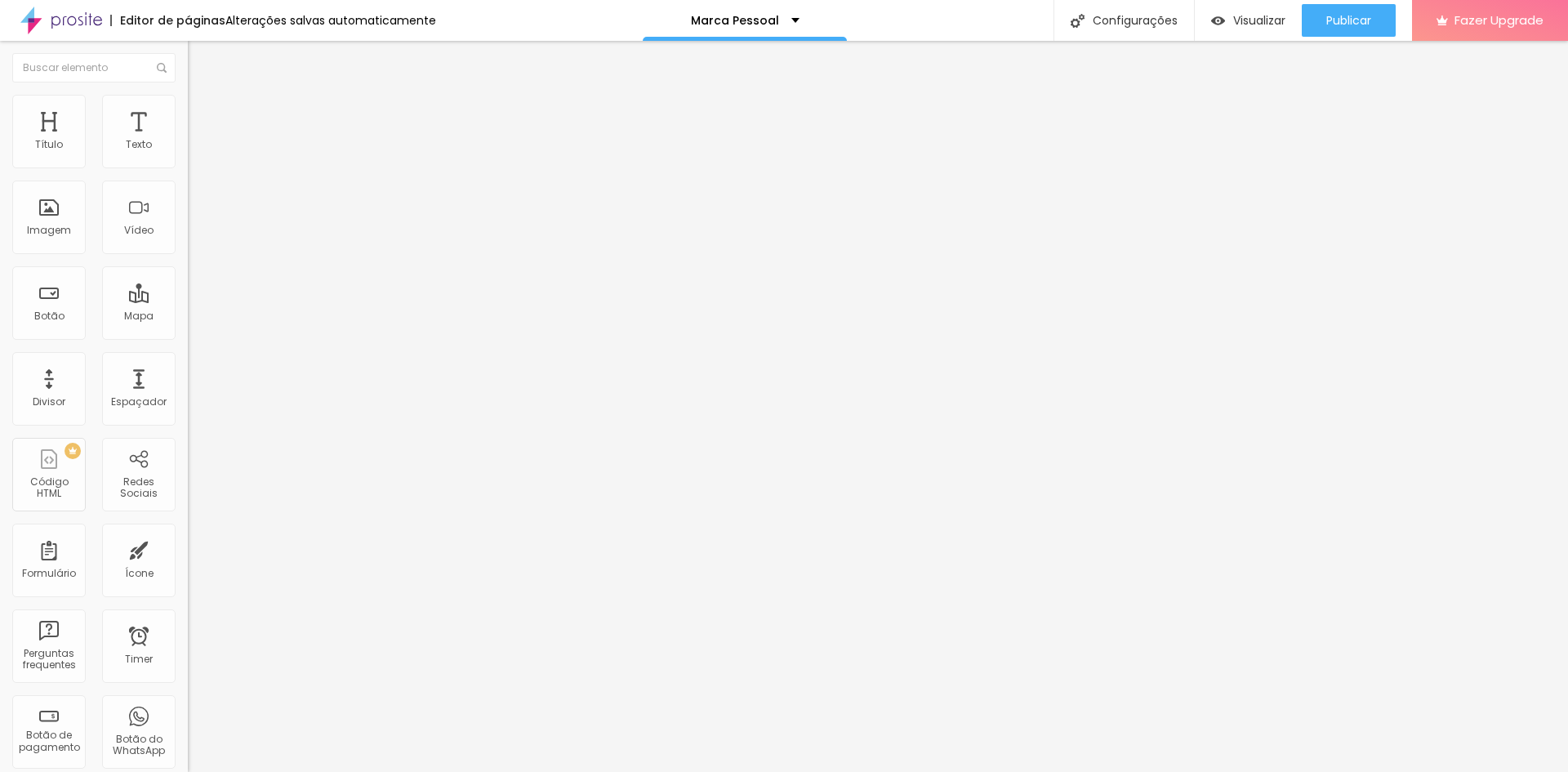
type input "8"
type input "10"
type input "13"
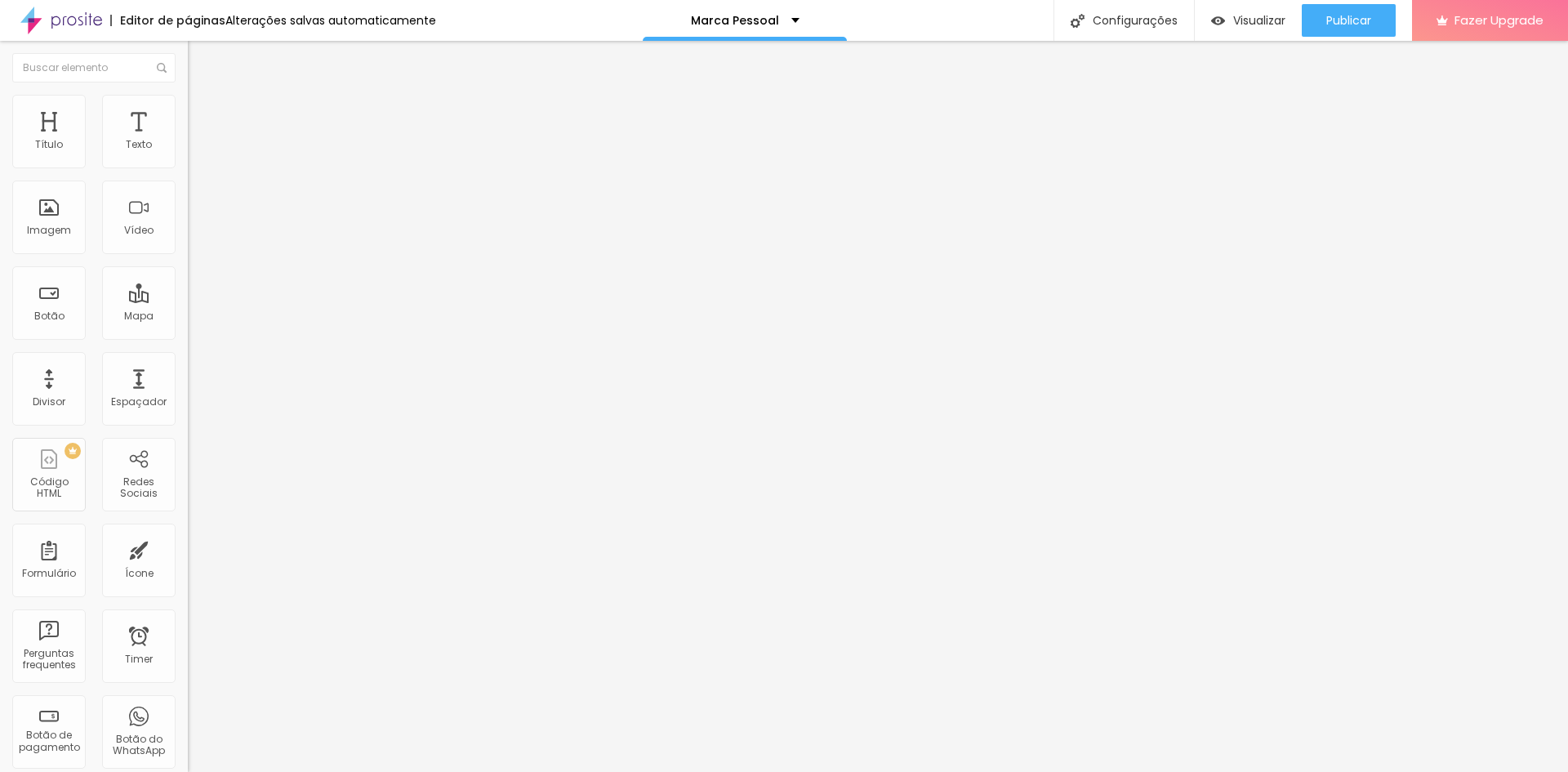
type input "15"
type input "16"
type input "18"
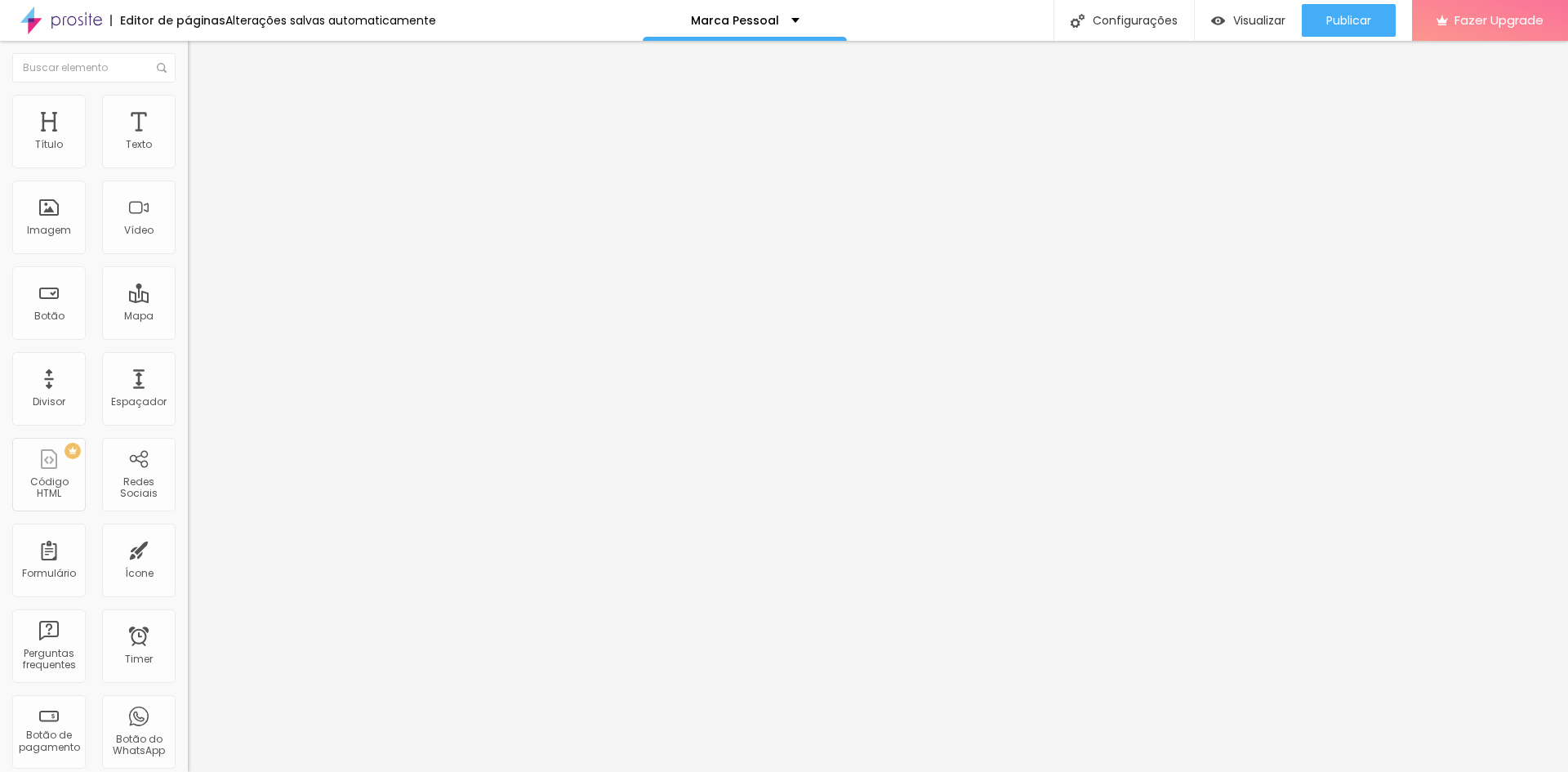
type input "18"
type input "20"
type input "21"
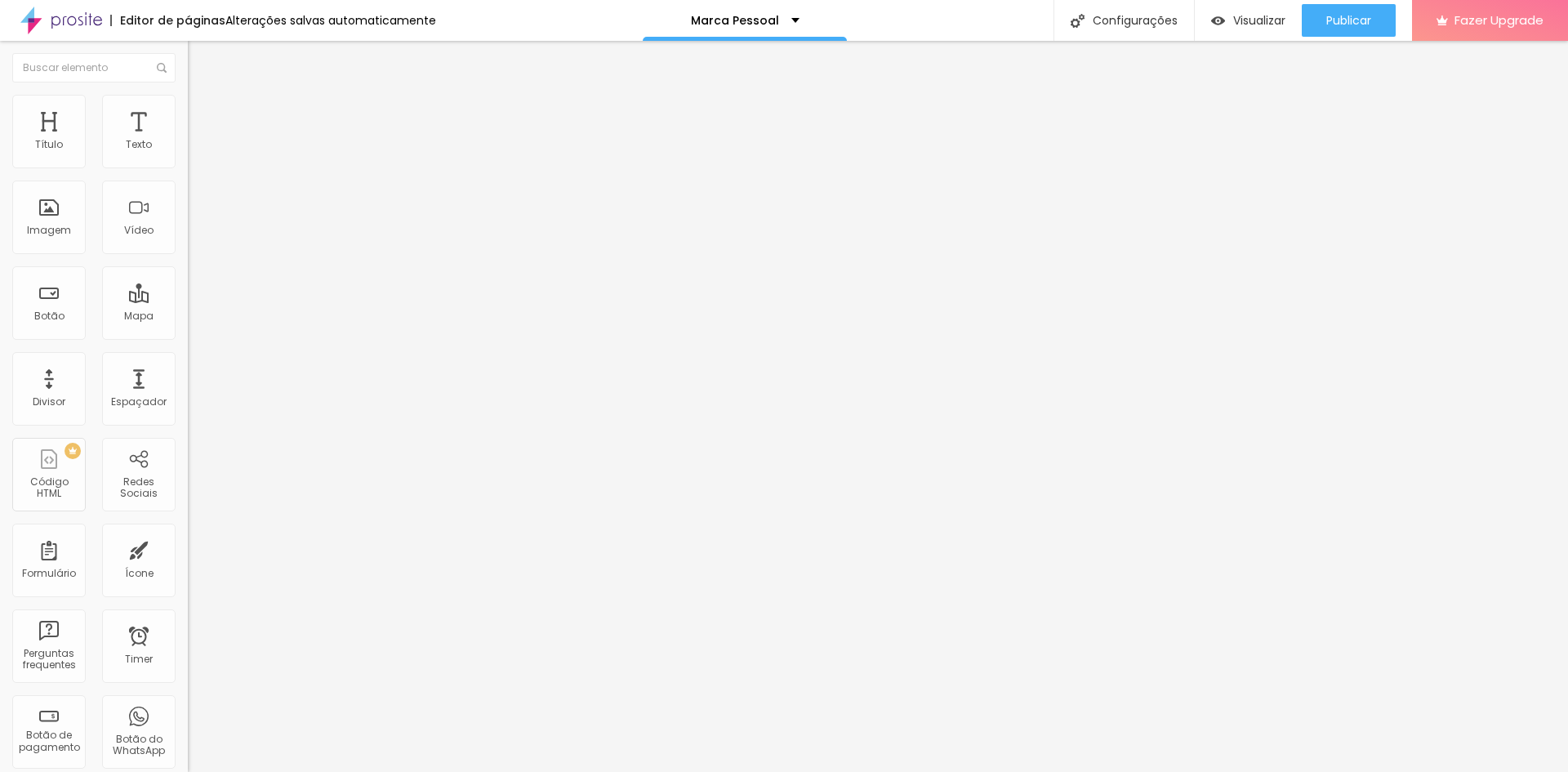
type input "23"
drag, startPoint x: 38, startPoint y: 210, endPoint x: 50, endPoint y: 207, distance: 12.4
click at [187, 359] on input "range" at bounding box center [240, 365] width 106 height 13
click at [187, 106] on li "Estilo" at bounding box center [281, 103] width 187 height 17
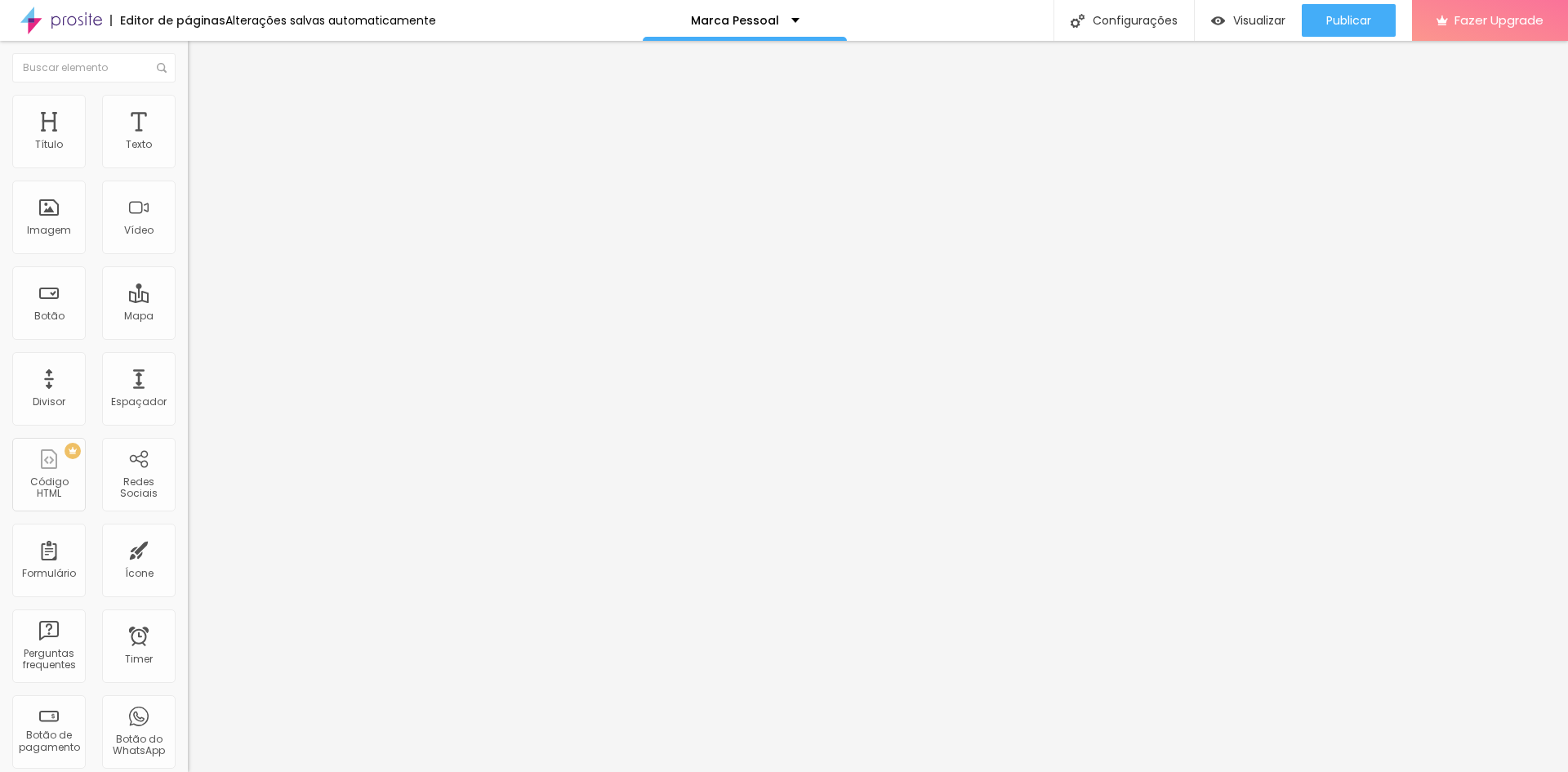
drag, startPoint x: 48, startPoint y: 205, endPoint x: 6, endPoint y: 194, distance: 43.4
click at [187, 359] on input "range" at bounding box center [240, 365] width 106 height 13
drag, startPoint x: 173, startPoint y: 175, endPoint x: 203, endPoint y: 180, distance: 30.4
click at [203, 168] on input "range" at bounding box center [240, 161] width 106 height 13
click at [187, 111] on img at bounding box center [194, 118] width 15 height 15
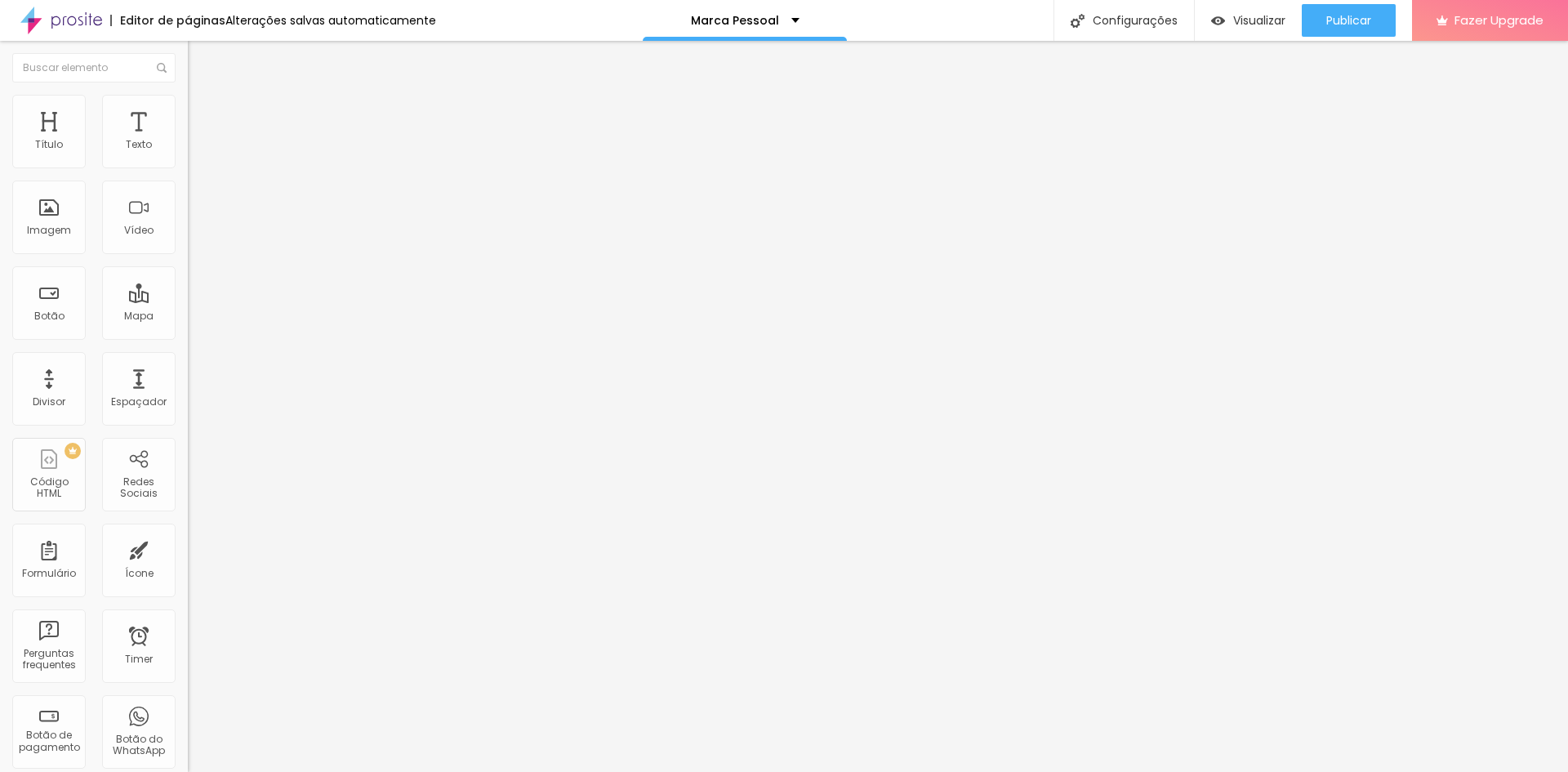
drag, startPoint x: 54, startPoint y: 163, endPoint x: 51, endPoint y: 173, distance: 10.4
click at [187, 316] on input "range" at bounding box center [240, 322] width 106 height 13
drag, startPoint x: 48, startPoint y: 195, endPoint x: 36, endPoint y: 196, distance: 12.0
click at [187, 548] on input "range" at bounding box center [240, 554] width 106 height 13
click at [187, 105] on li "Estilo" at bounding box center [281, 103] width 187 height 17
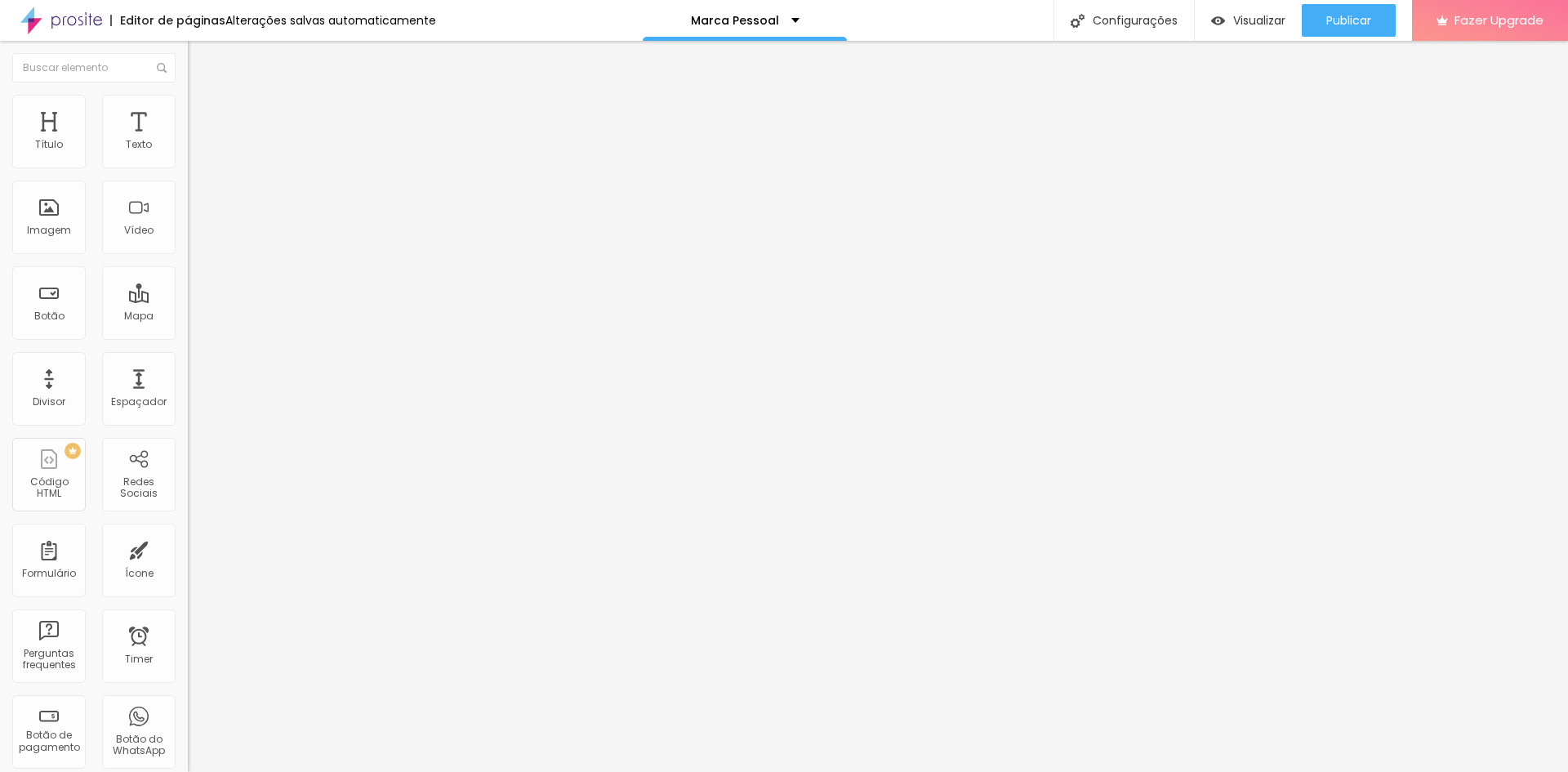
click at [202, 112] on span "Estilo" at bounding box center [215, 105] width 26 height 14
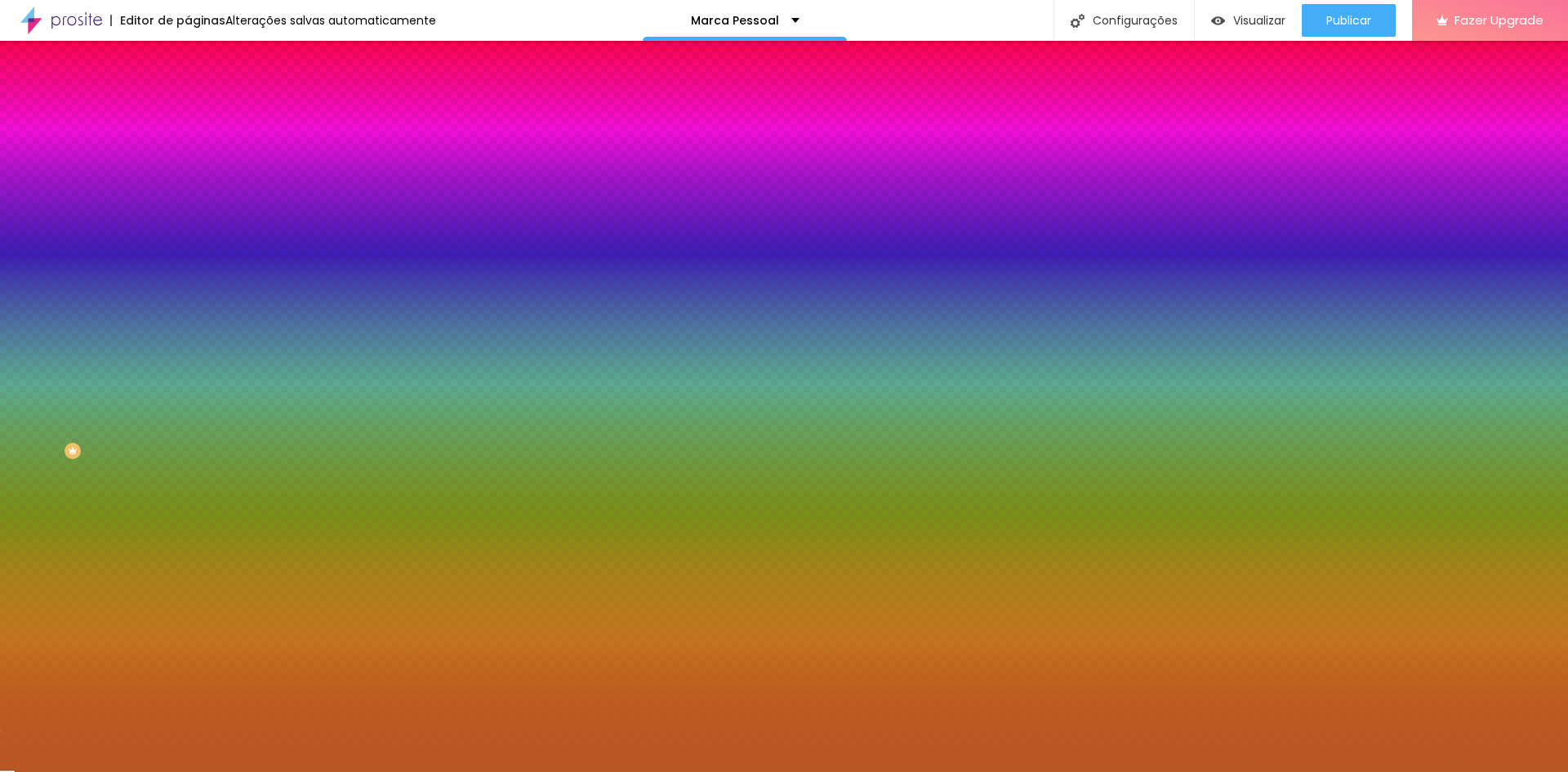
click at [187, 239] on input "#B75824" at bounding box center [285, 230] width 196 height 17
drag, startPoint x: 171, startPoint y: 297, endPoint x: 71, endPoint y: 289, distance: 100.3
click at [187, 239] on div "Cor de fundo Voltar ao padrão #B75824" at bounding box center [281, 216] width 187 height 45
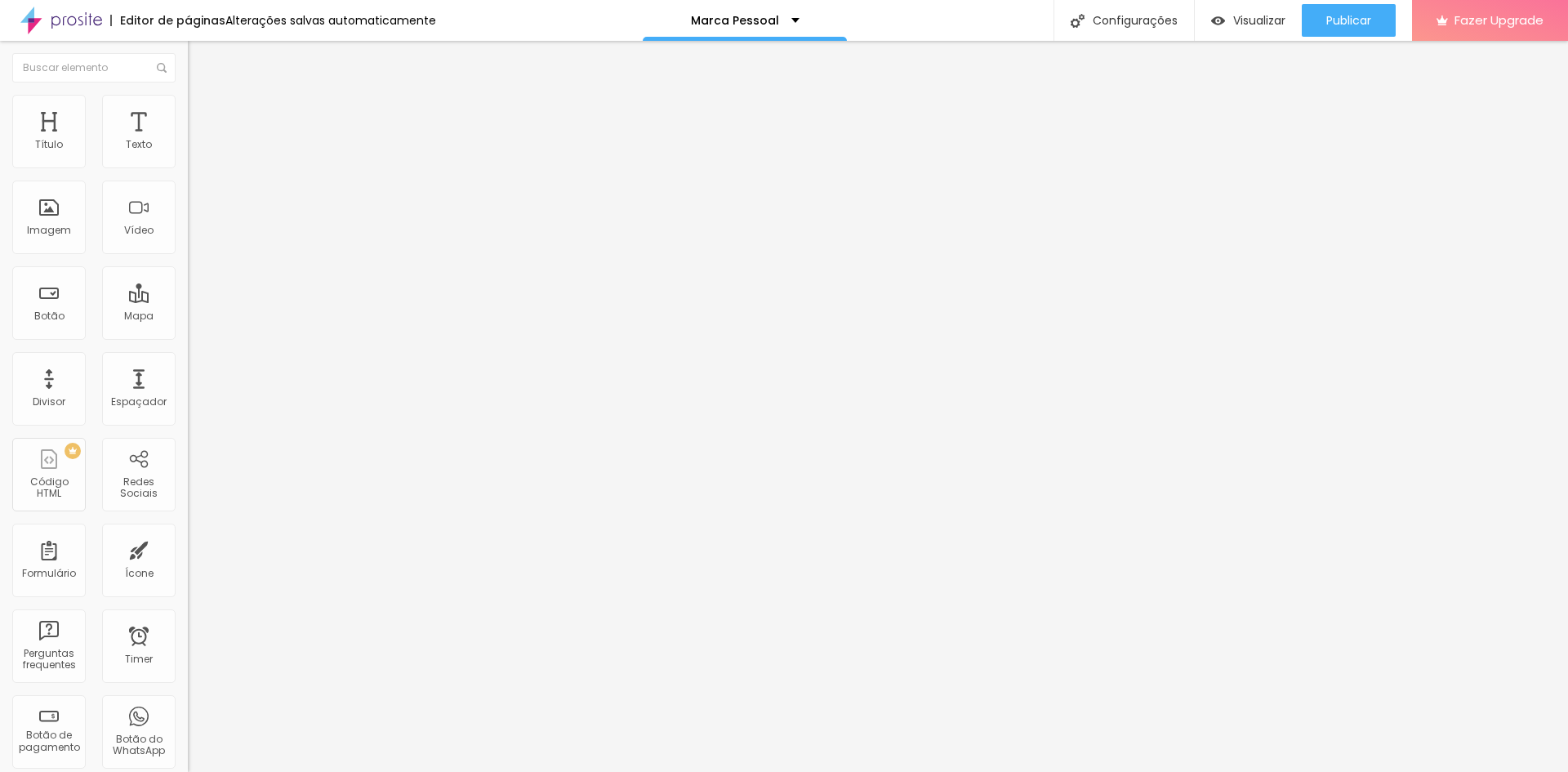
click at [187, 103] on img at bounding box center [194, 102] width 15 height 15
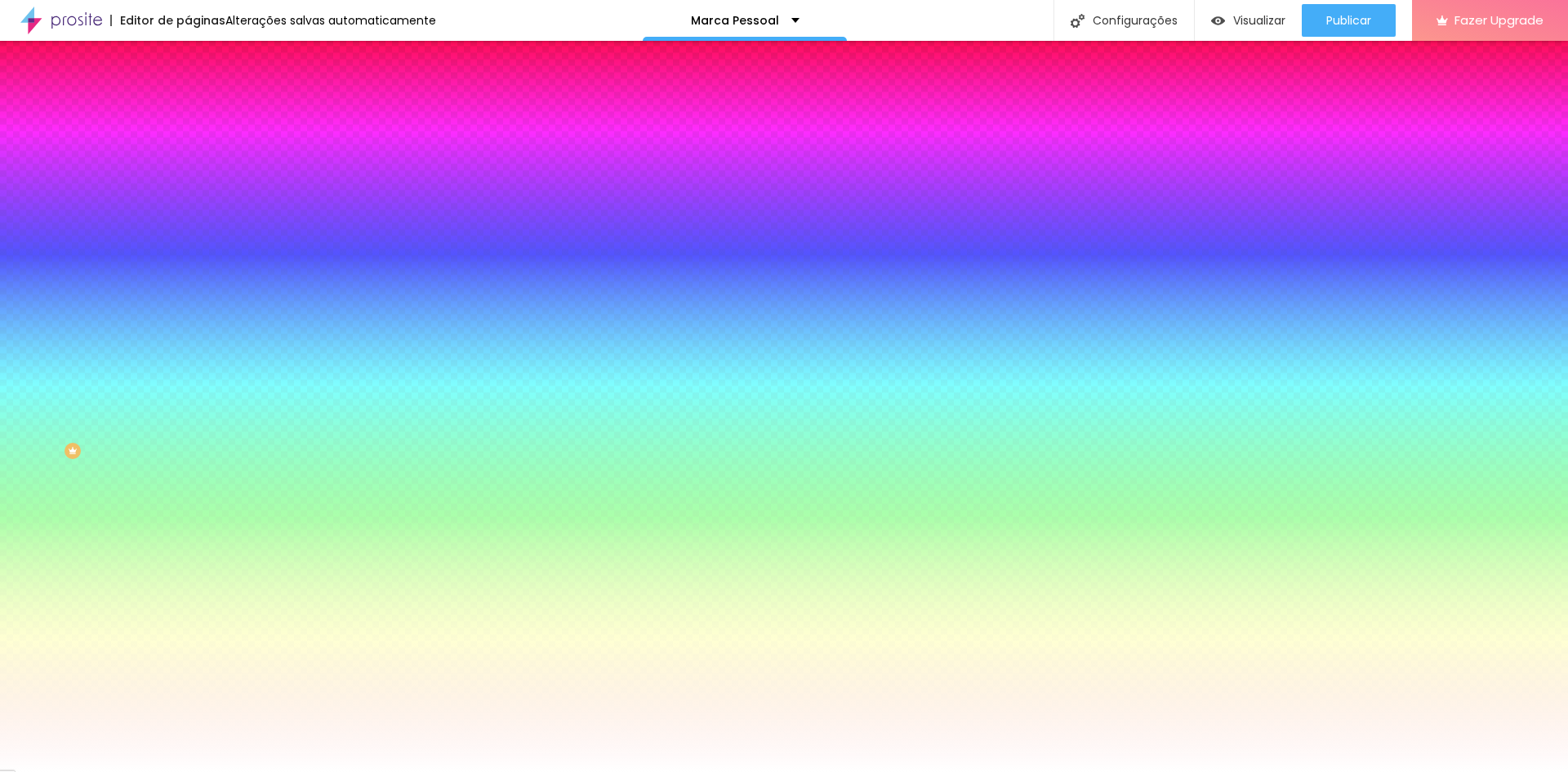
drag, startPoint x: 167, startPoint y: 292, endPoint x: 78, endPoint y: 281, distance: 89.7
click at [187, 239] on div "Cor de fundo Voltar ao padrão #FFFFFF" at bounding box center [281, 216] width 187 height 45
paste input "B75824"
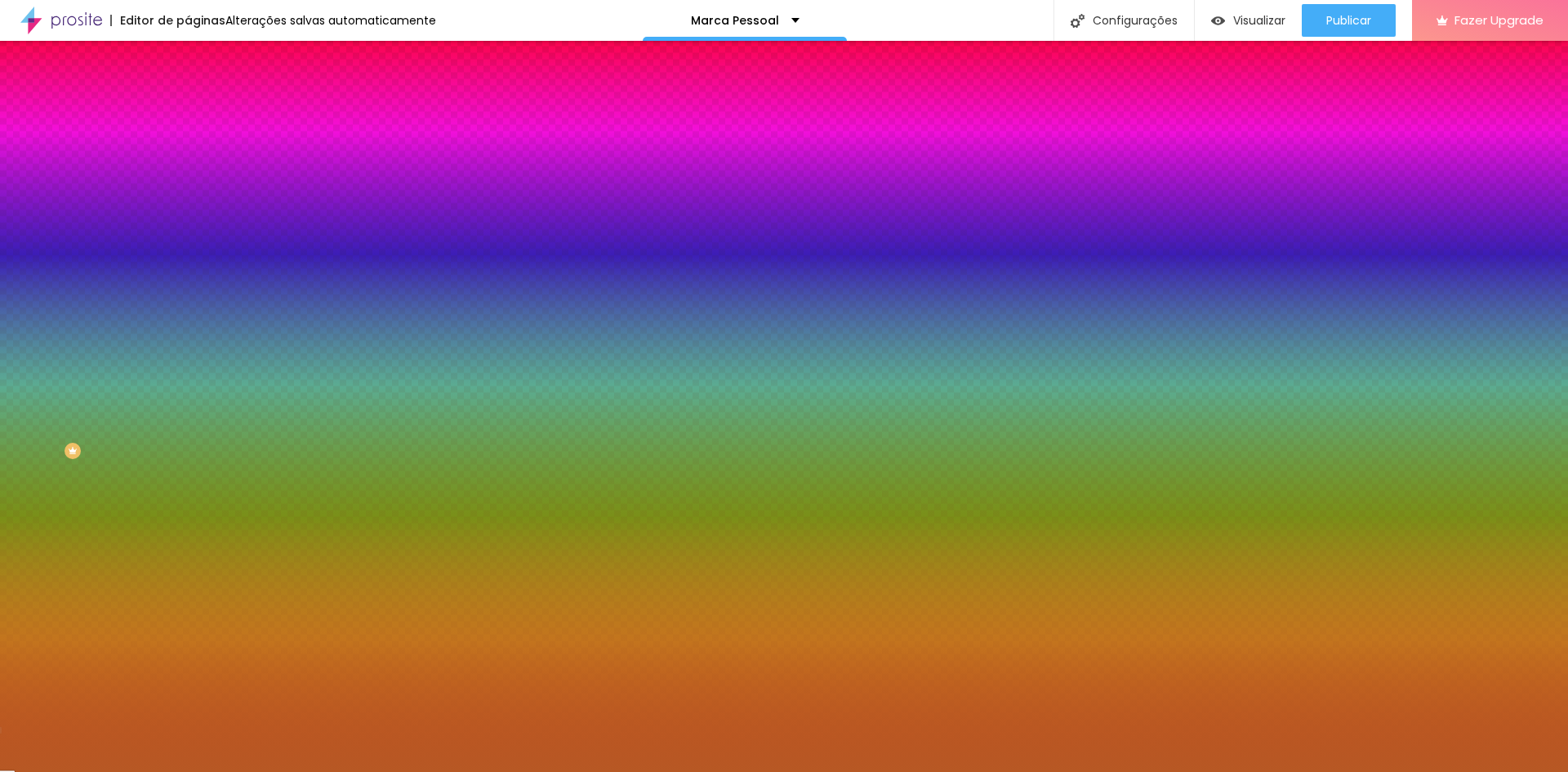
drag, startPoint x: 174, startPoint y: 297, endPoint x: 75, endPoint y: 289, distance: 99.3
click at [187, 239] on div "Cor de fundo Voltar ao padrão #B75824" at bounding box center [281, 216] width 187 height 45
